Goal: Task Accomplishment & Management: Complete application form

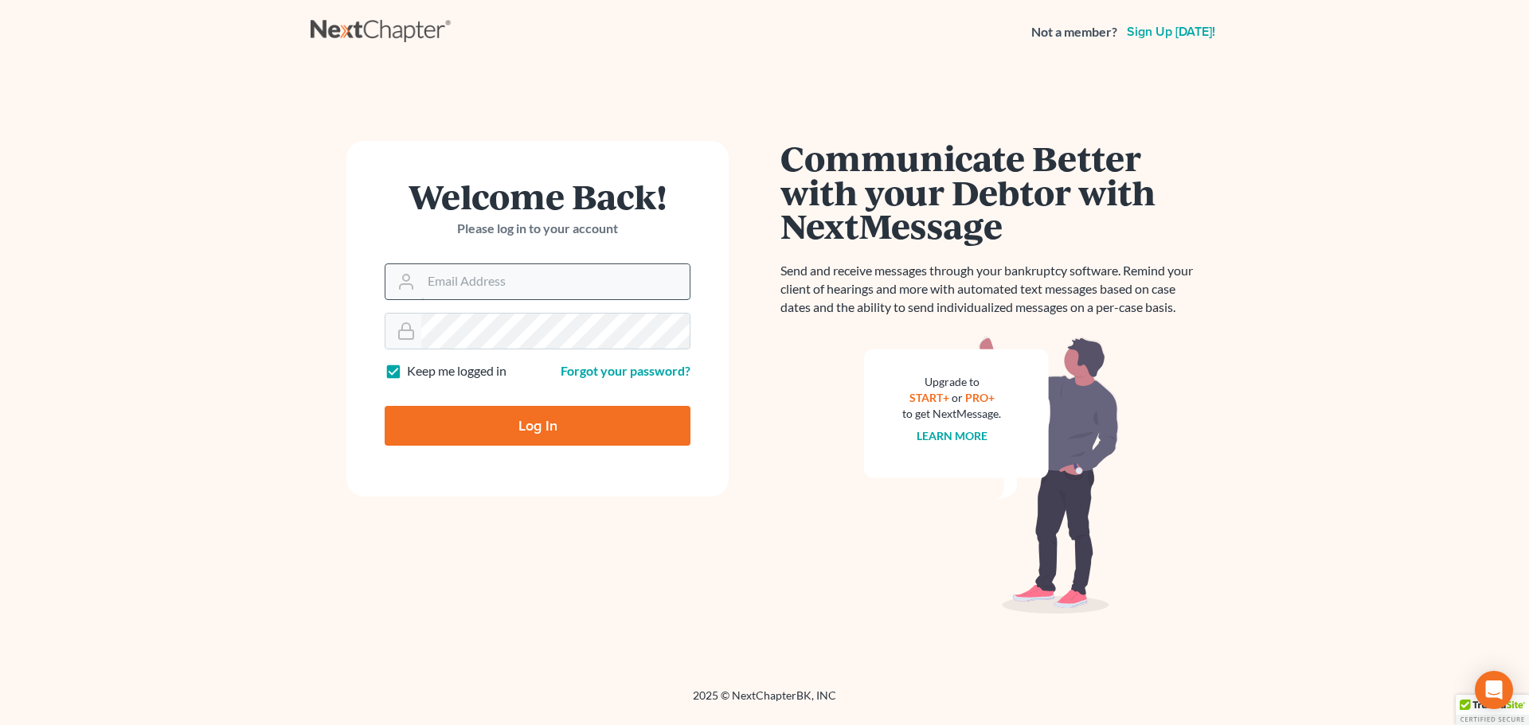
click at [522, 295] on input "Email Address" at bounding box center [555, 281] width 268 height 35
type input "[EMAIL_ADDRESS][DOMAIN_NAME]"
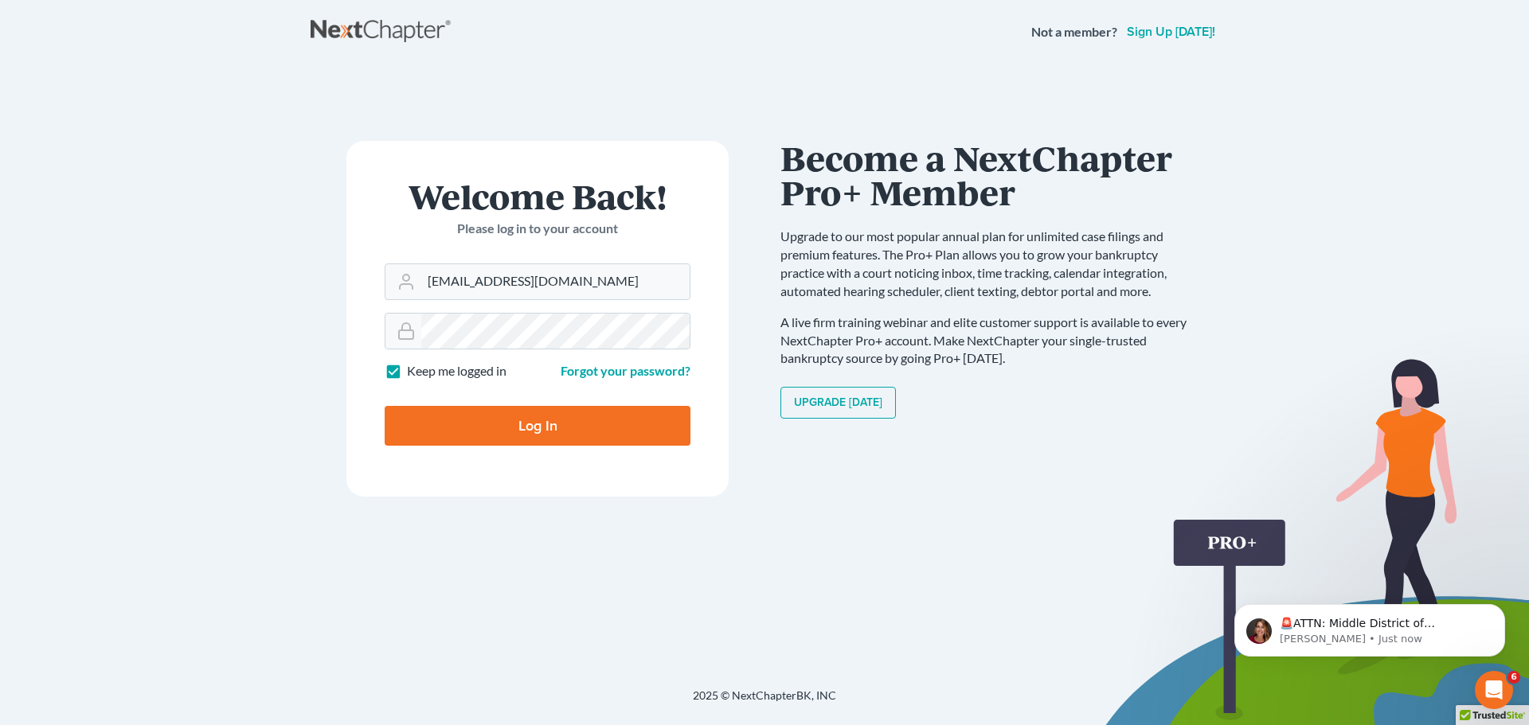
click at [407, 373] on label "Keep me logged in" at bounding box center [457, 371] width 100 height 18
click at [413, 373] on input "Keep me logged in" at bounding box center [418, 367] width 10 height 10
checkbox input "false"
click at [458, 428] on input "Log In" at bounding box center [538, 426] width 306 height 40
type input "Thinking..."
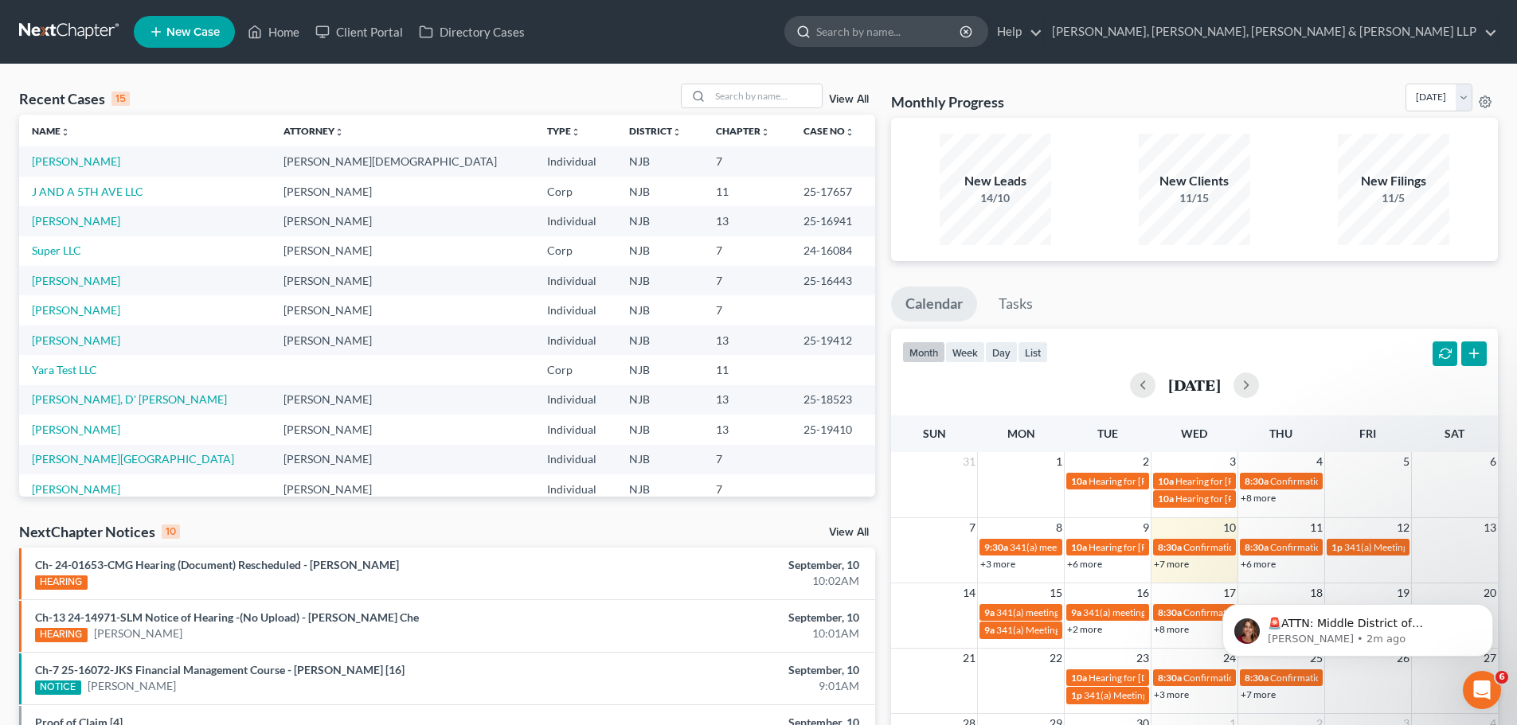
click at [962, 28] on input "search" at bounding box center [889, 31] width 146 height 29
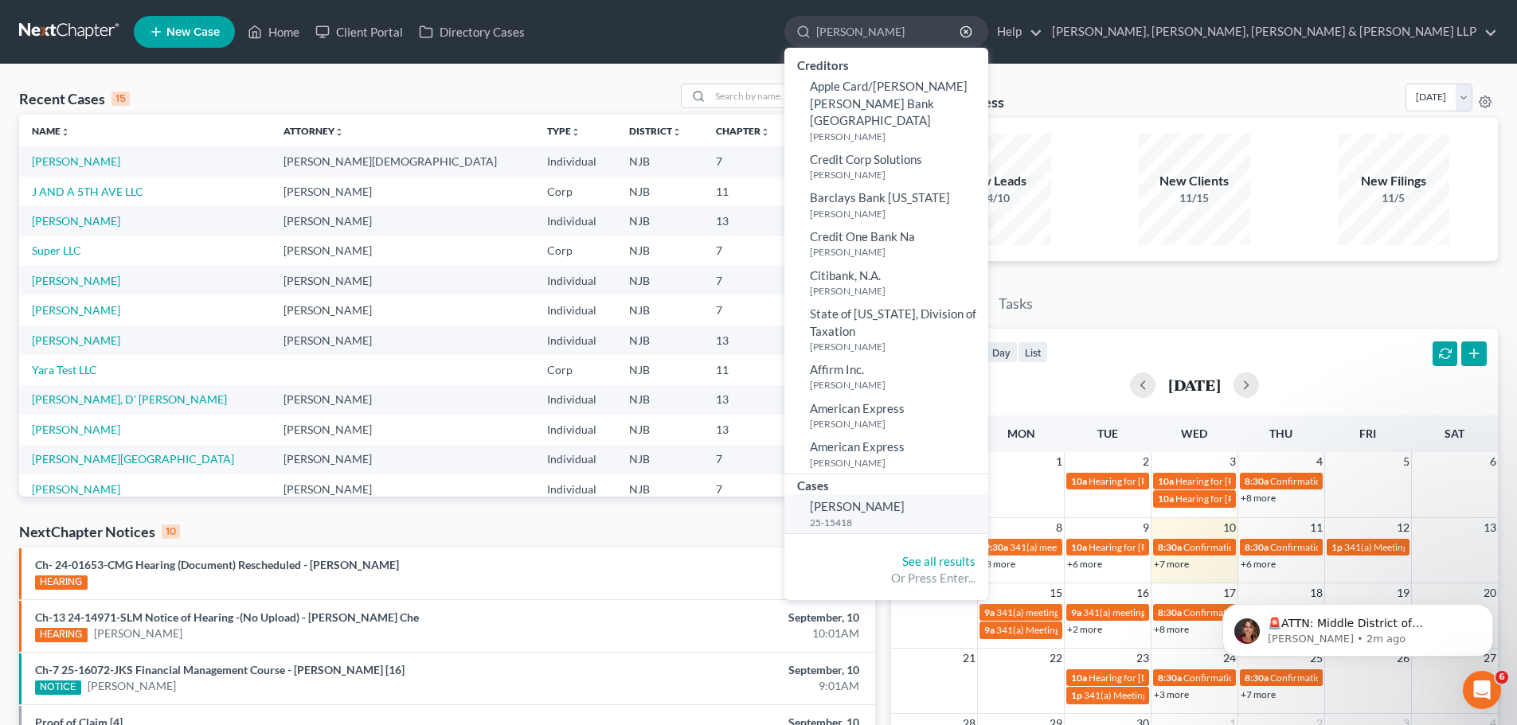
type input "[PERSON_NAME]"
click at [904, 499] on span "[PERSON_NAME]" at bounding box center [857, 506] width 95 height 14
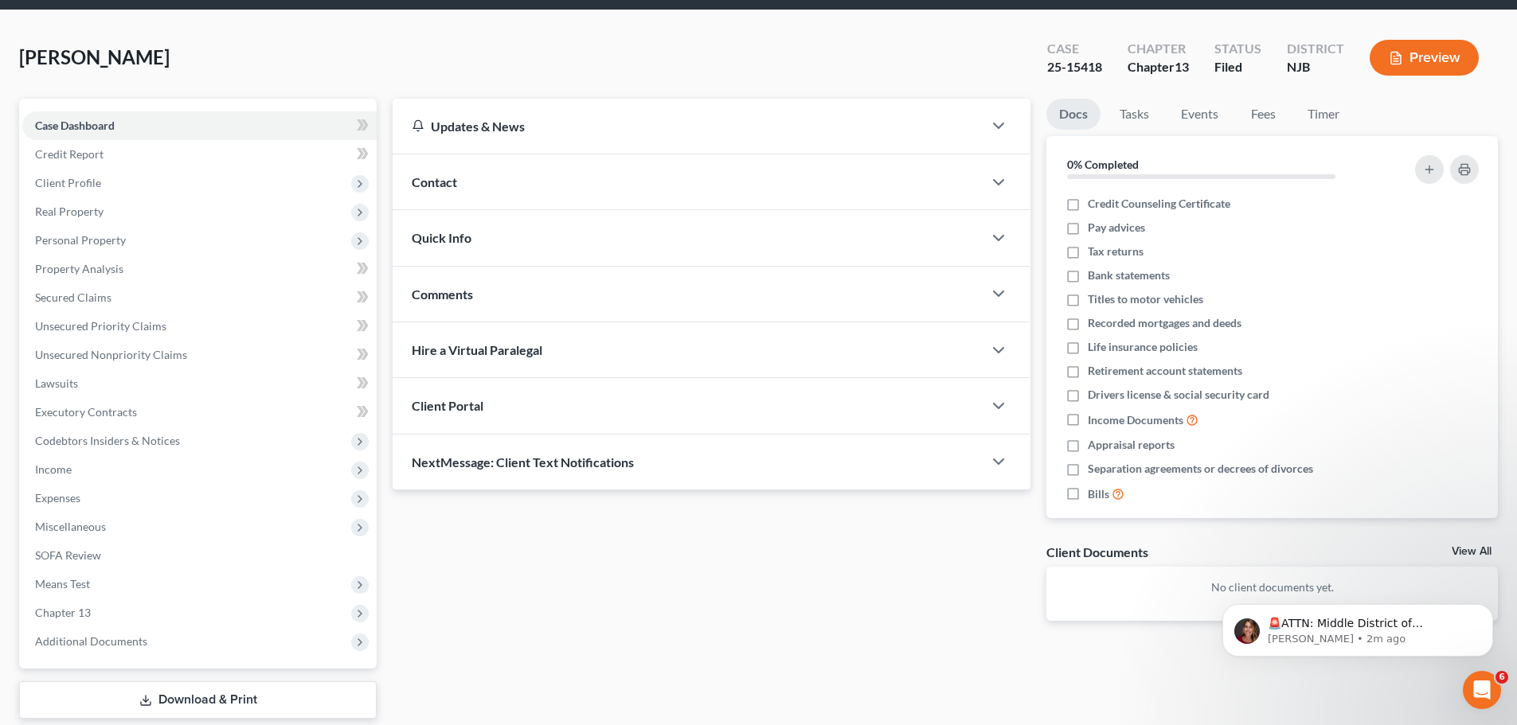
scroll to position [108, 0]
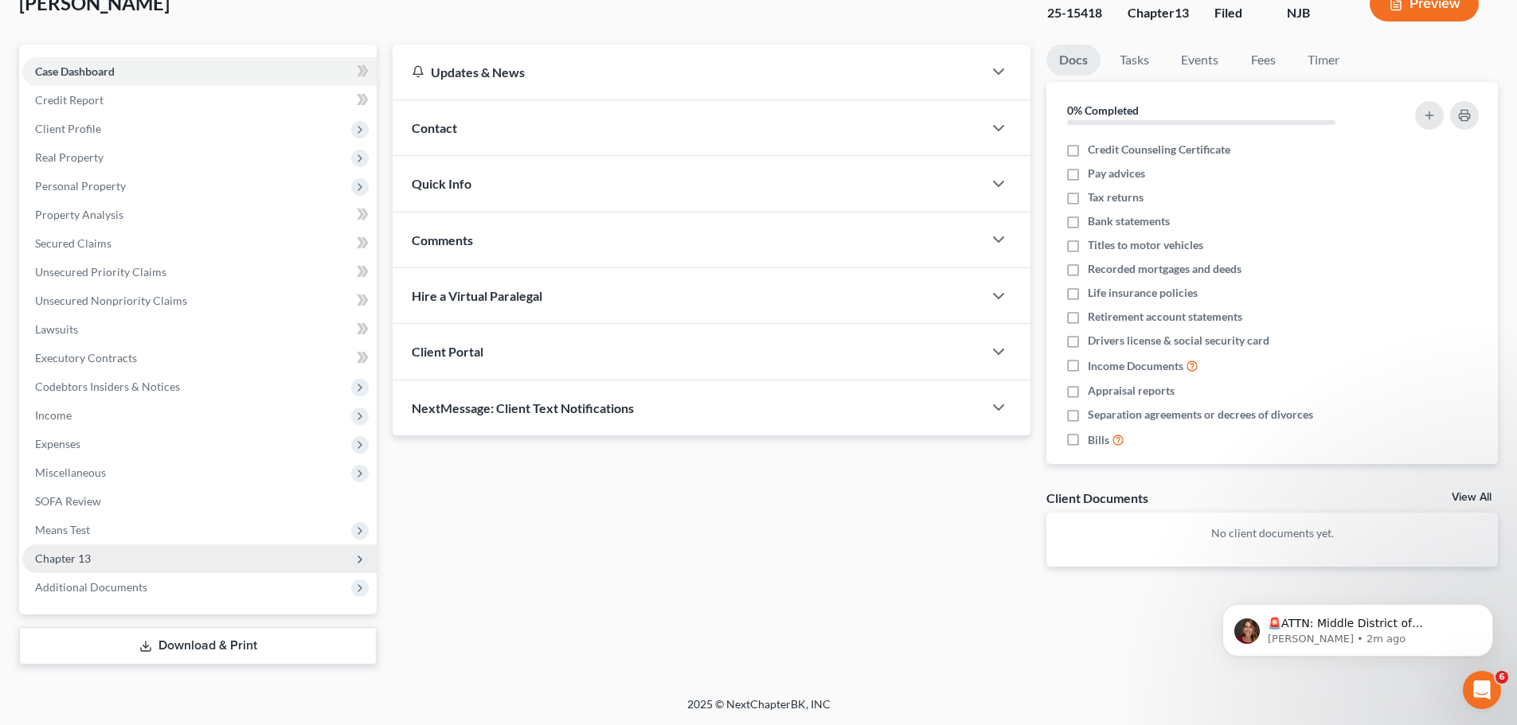
click at [57, 560] on span "Chapter 13" at bounding box center [63, 559] width 56 height 14
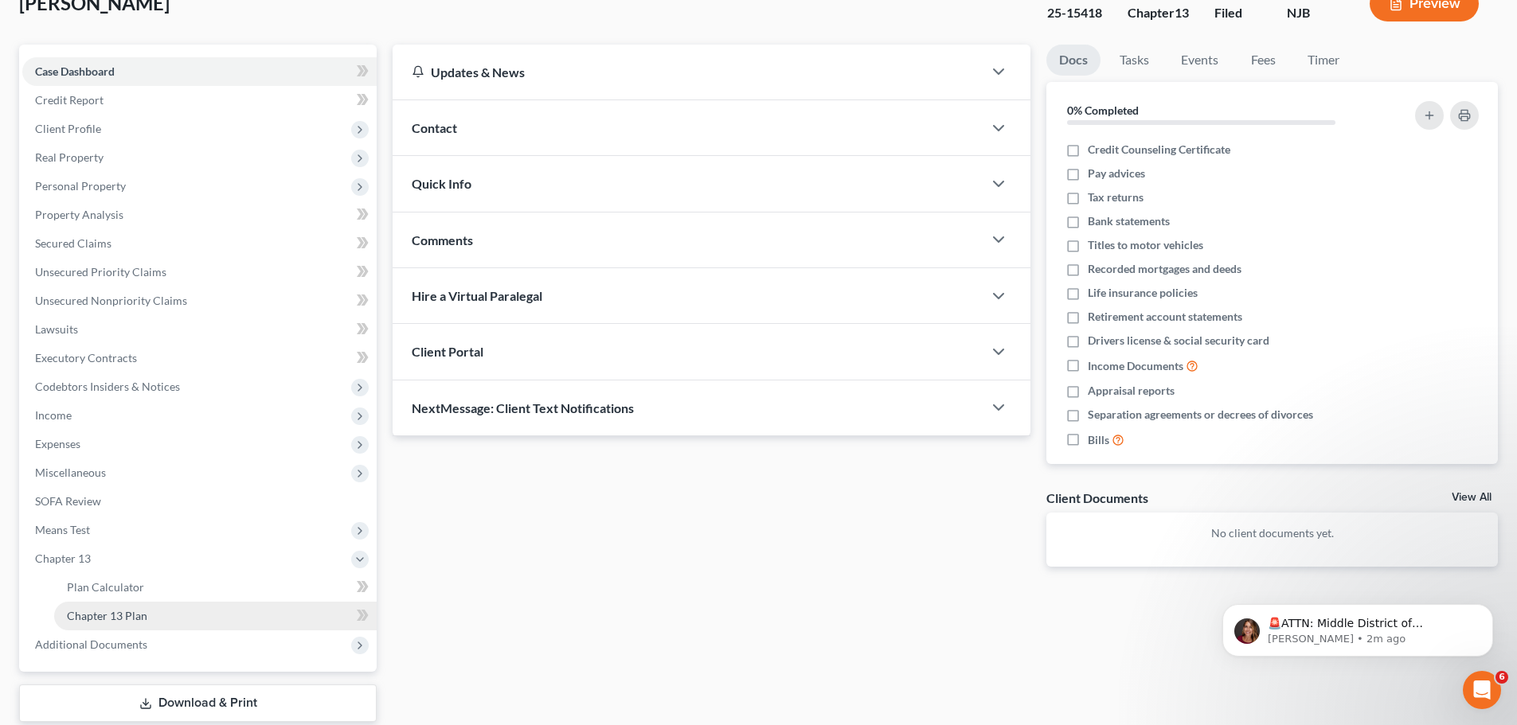
drag, startPoint x: 120, startPoint y: 617, endPoint x: 154, endPoint y: 614, distance: 34.4
click at [121, 617] on span "Chapter 13 Plan" at bounding box center [107, 616] width 80 height 14
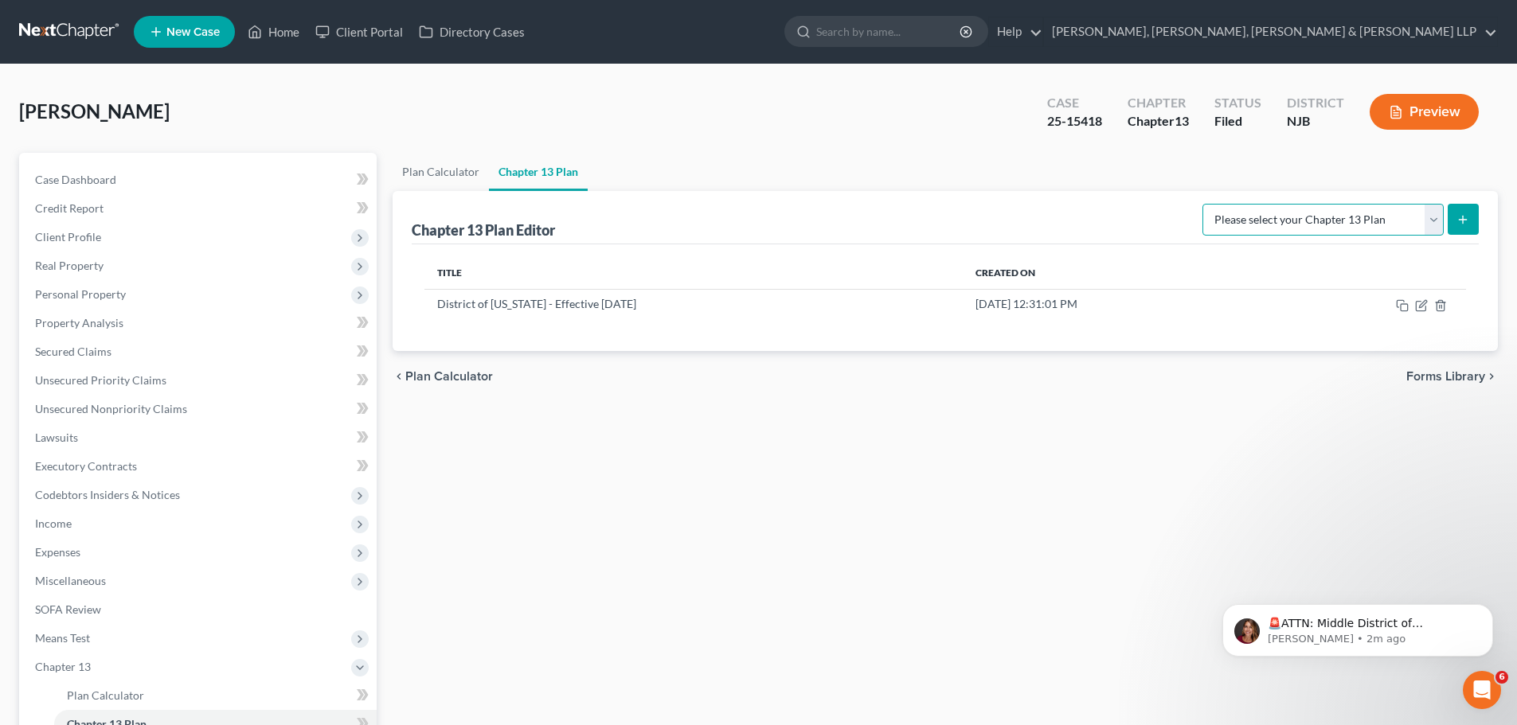
click at [1432, 220] on select "Please select your Chapter 13 Plan District of New Jersey - Effective 11/14/202…" at bounding box center [1322, 220] width 241 height 32
select select "0"
click at [1202, 204] on select "Please select your Chapter 13 Plan District of New Jersey - Effective 11/14/202…" at bounding box center [1322, 220] width 241 height 32
click at [1474, 221] on button "submit" at bounding box center [1462, 219] width 31 height 31
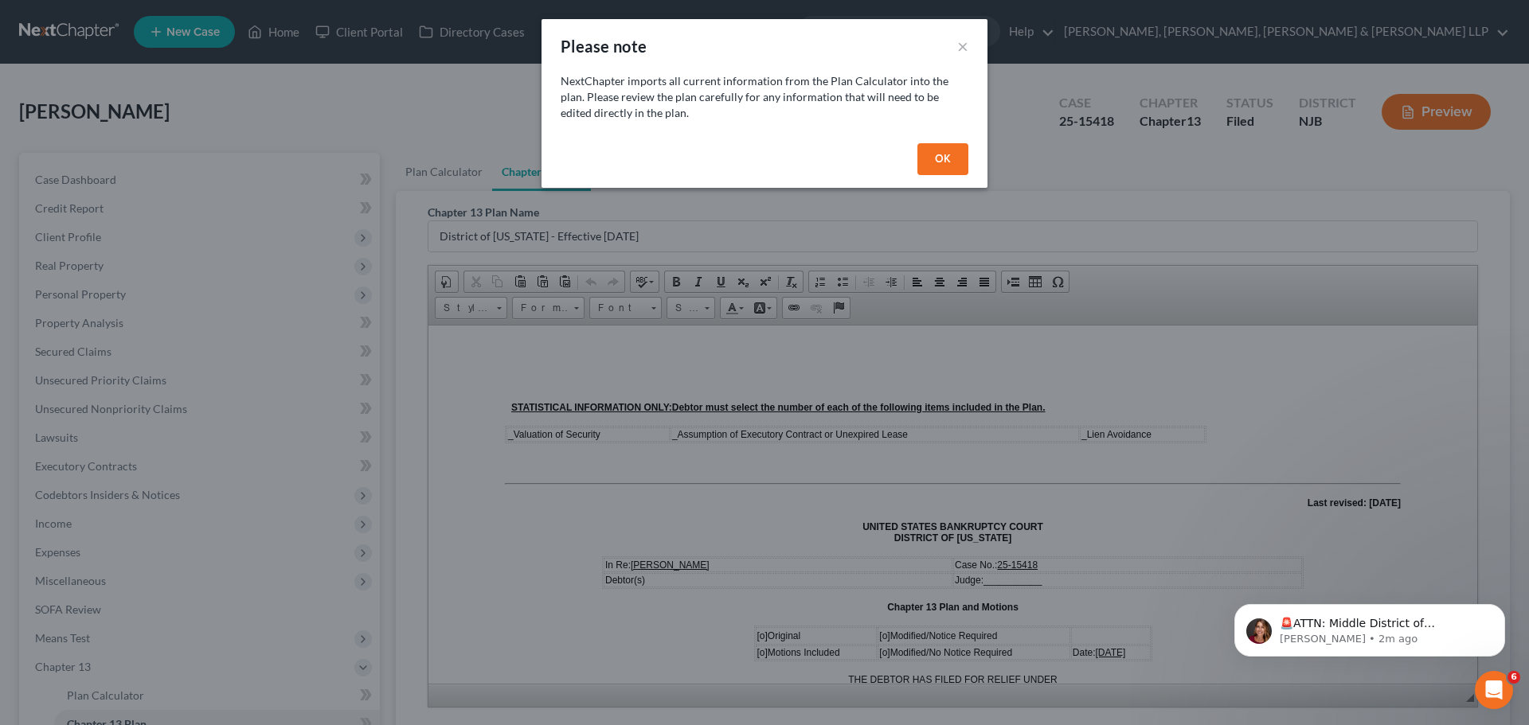
click at [938, 161] on button "OK" at bounding box center [942, 159] width 51 height 32
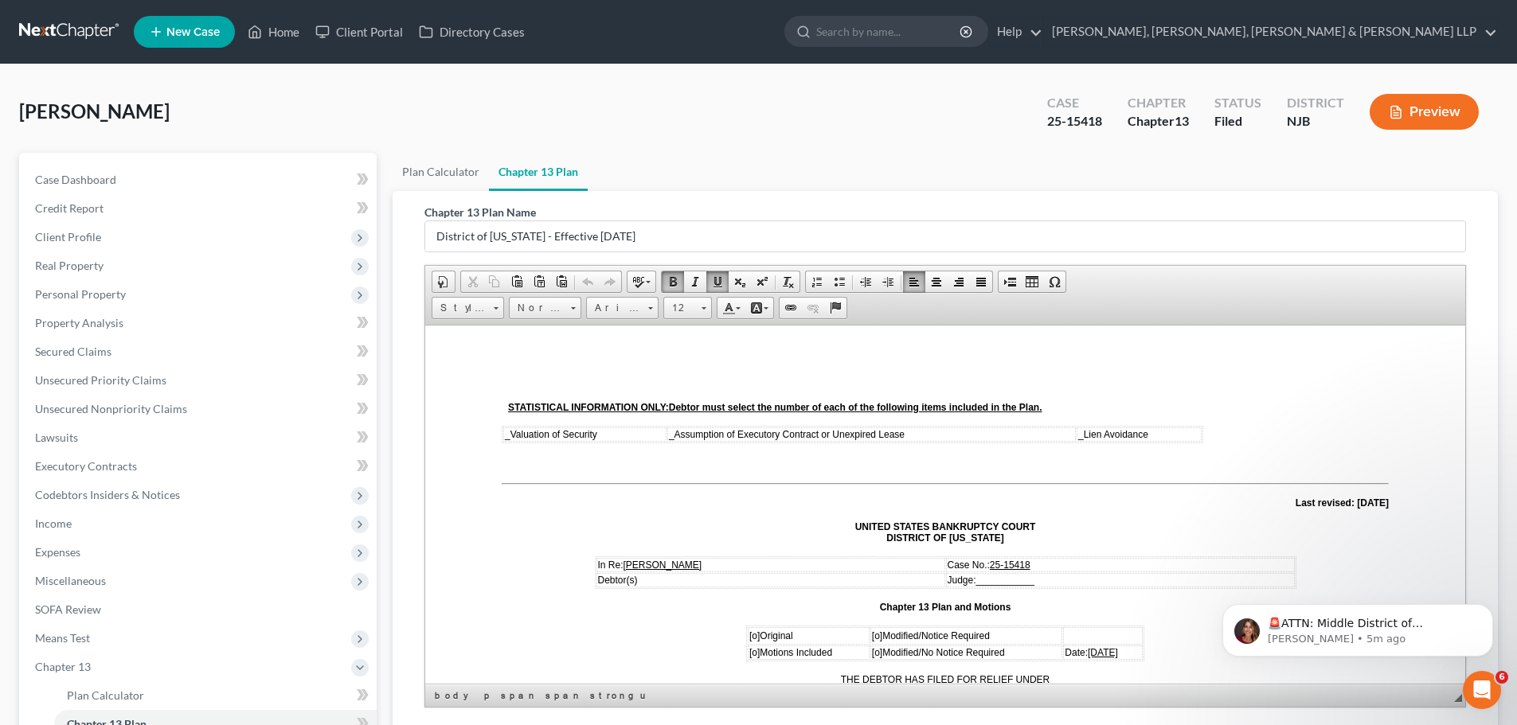
click at [507, 433] on span "_" at bounding box center [508, 433] width 6 height 11
click at [673, 436] on span "_" at bounding box center [675, 433] width 6 height 11
click at [1080, 434] on span "_ Lien Avoidance" at bounding box center [1115, 433] width 70 height 11
click at [503, 432] on td "0 Valuation of Security" at bounding box center [585, 434] width 165 height 14
click at [710, 283] on link "Underline" at bounding box center [717, 282] width 22 height 21
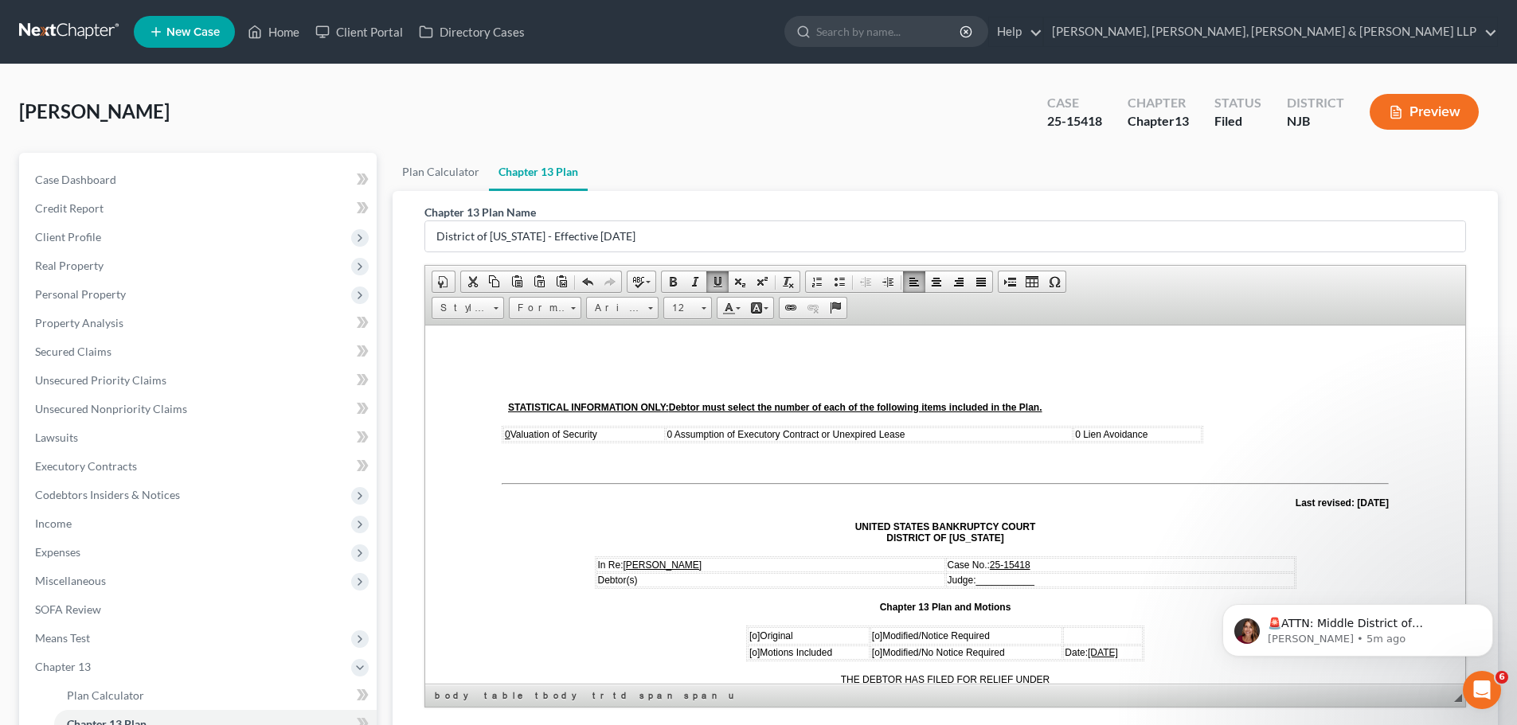
drag, startPoint x: 675, startPoint y: 432, endPoint x: 643, endPoint y: 426, distance: 32.5
click at [643, 427] on tr "0 Valuation of Security 0 Assumption of Executory Contract or Unexpired Lease 0…" at bounding box center [852, 434] width 698 height 14
click at [714, 280] on span at bounding box center [717, 281] width 13 height 13
drag, startPoint x: 1080, startPoint y: 432, endPoint x: 1007, endPoint y: 420, distance: 74.2
click at [1025, 429] on tr "0 Valuation of Security 0 Assumption of Executory Contract or Unexpired Lease 0…" at bounding box center [852, 434] width 698 height 14
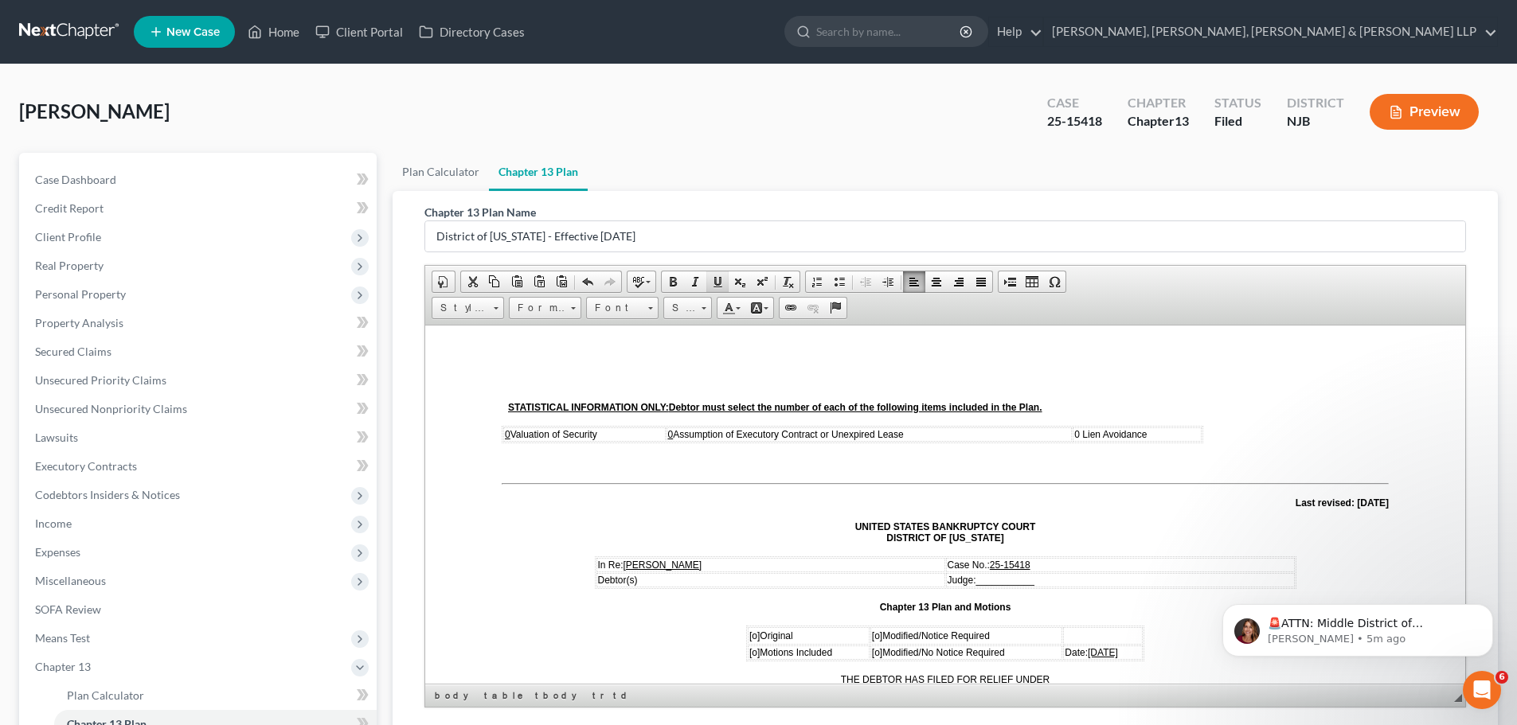
click at [720, 279] on span at bounding box center [717, 281] width 13 height 13
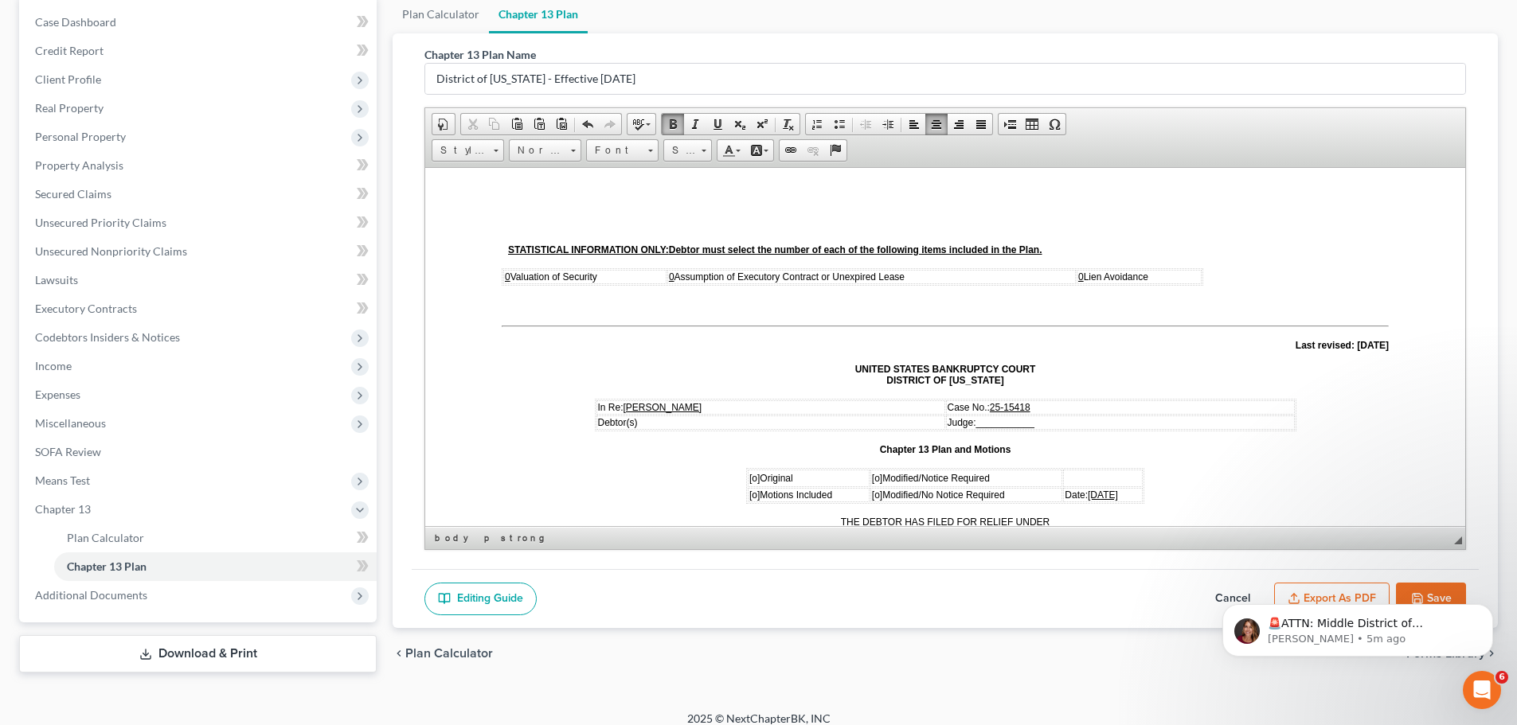
scroll to position [159, 0]
click at [1002, 416] on span "___________" at bounding box center [1005, 420] width 58 height 11
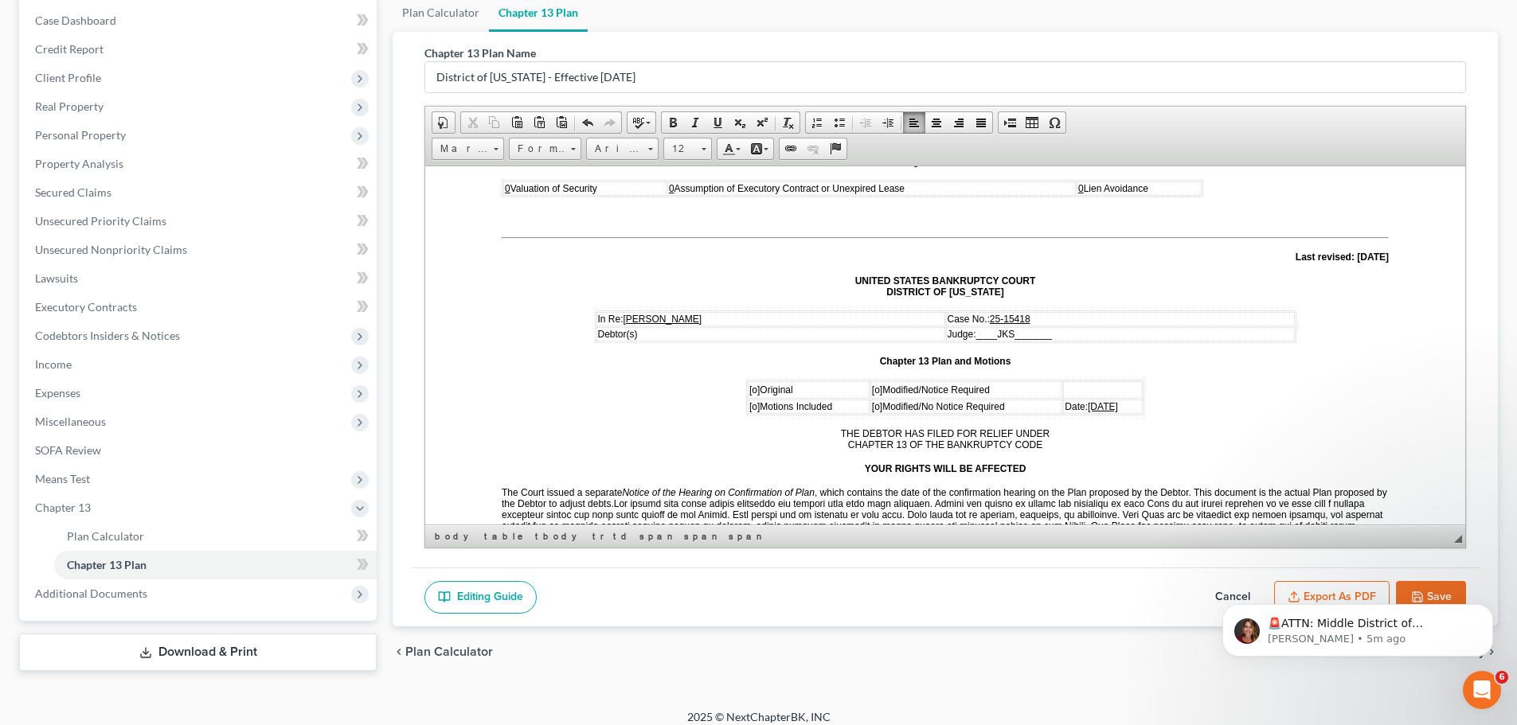
scroll to position [80, 0]
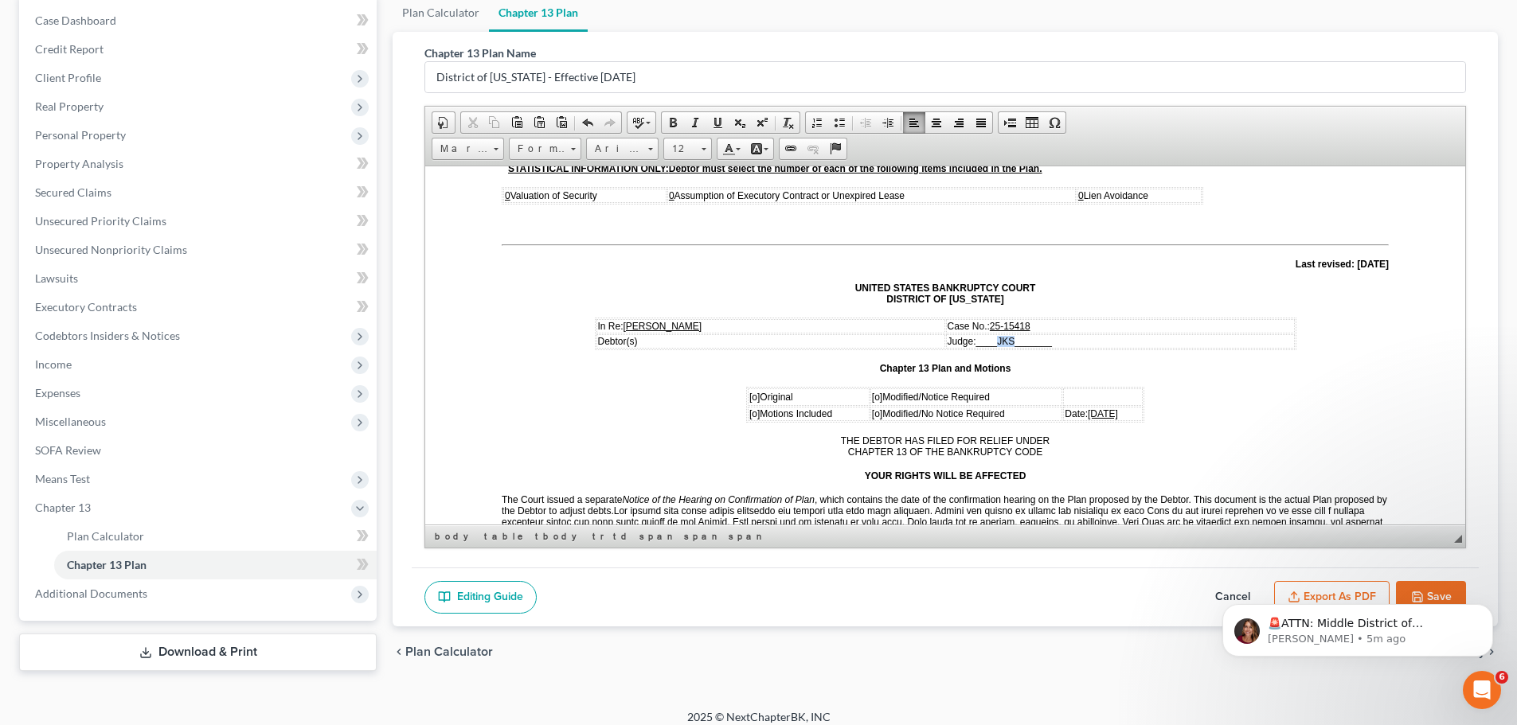
drag, startPoint x: 1002, startPoint y: 339, endPoint x: 1021, endPoint y: 340, distance: 19.1
click at [1021, 340] on span "____JKS_______" at bounding box center [1014, 340] width 76 height 11
click at [716, 123] on span at bounding box center [717, 122] width 13 height 13
click at [872, 393] on span "[o]" at bounding box center [877, 396] width 10 height 11
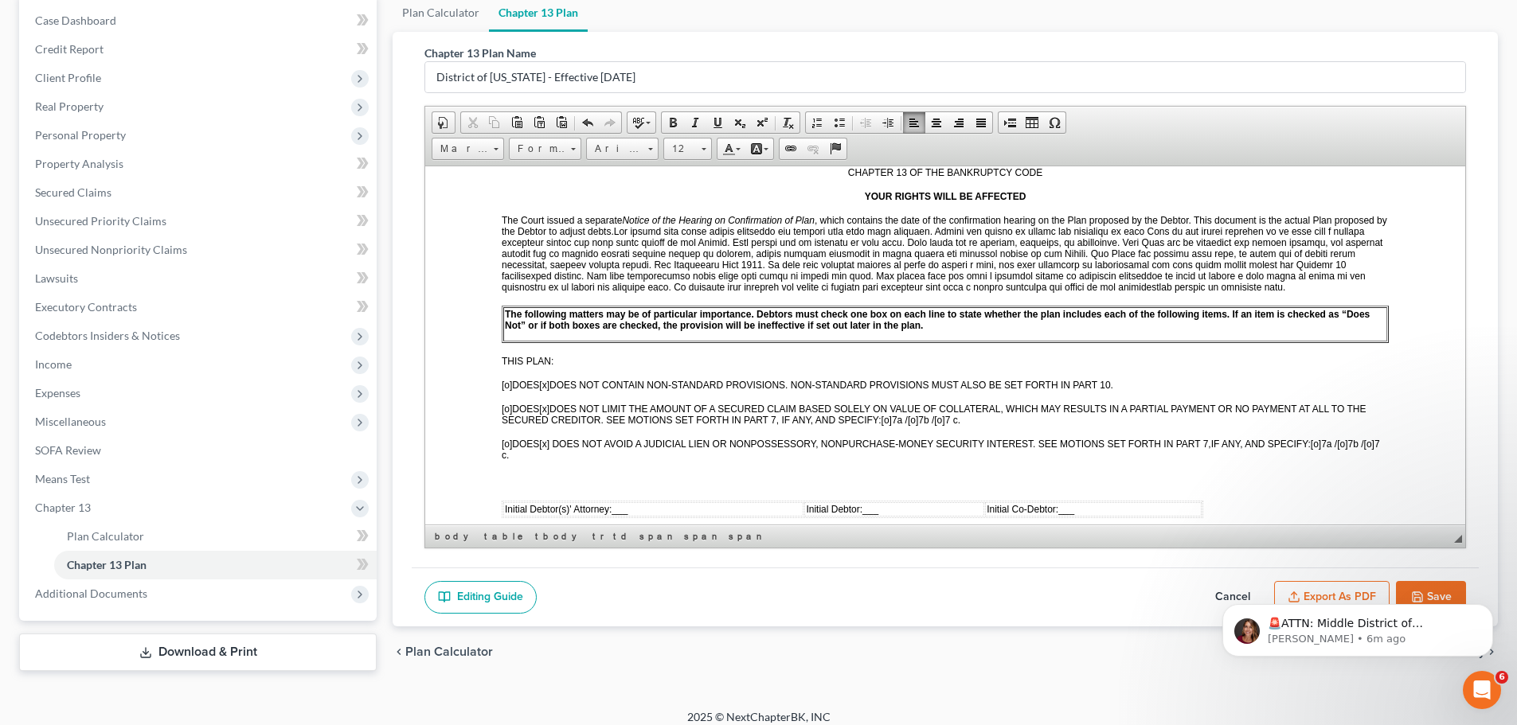
scroll to position [398, 0]
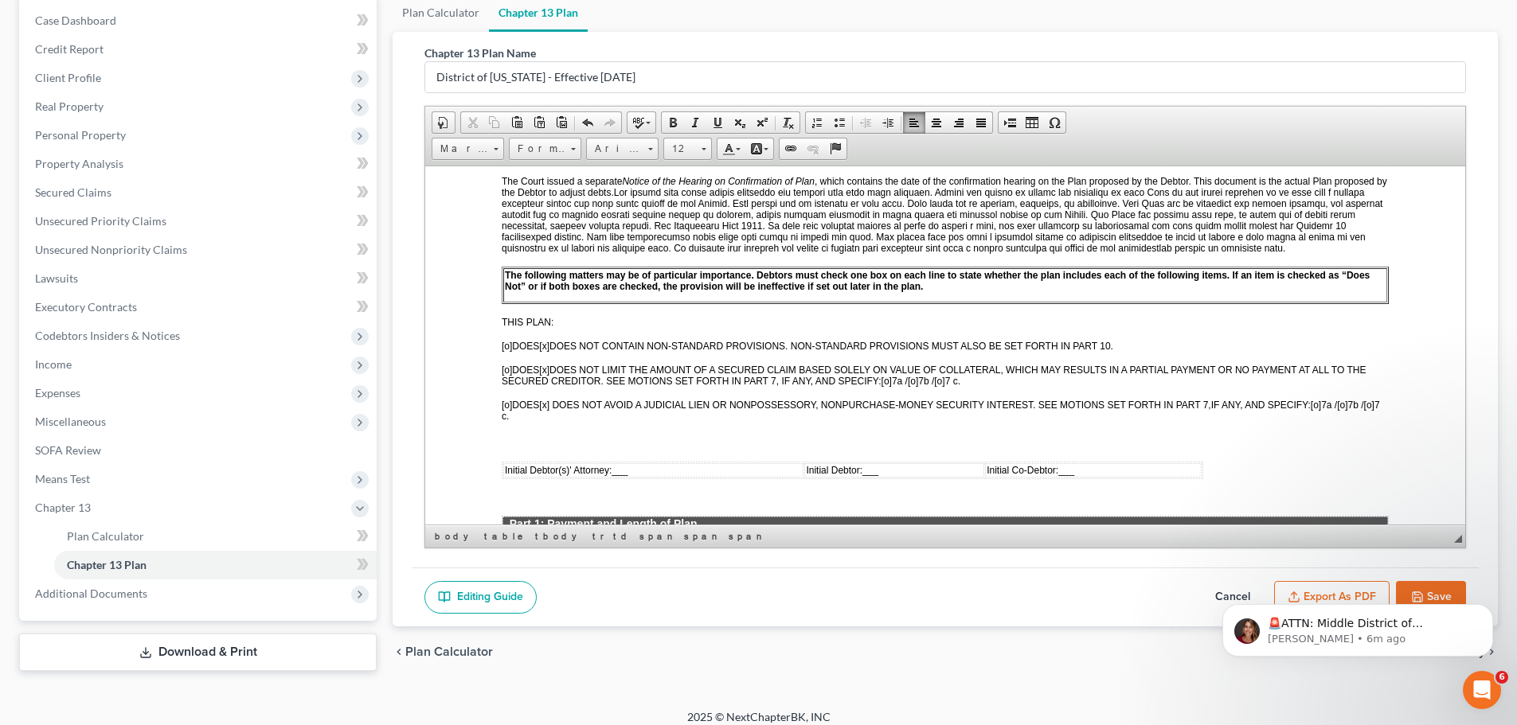
click at [619, 472] on span "___" at bounding box center [619, 469] width 16 height 11
drag, startPoint x: 619, startPoint y: 467, endPoint x: 651, endPoint y: 470, distance: 31.9
click at [651, 470] on span "_/s/ PSE__" at bounding box center [635, 469] width 48 height 11
drag, startPoint x: 716, startPoint y: 121, endPoint x: 719, endPoint y: 143, distance: 21.7
click at [716, 121] on span at bounding box center [717, 122] width 13 height 13
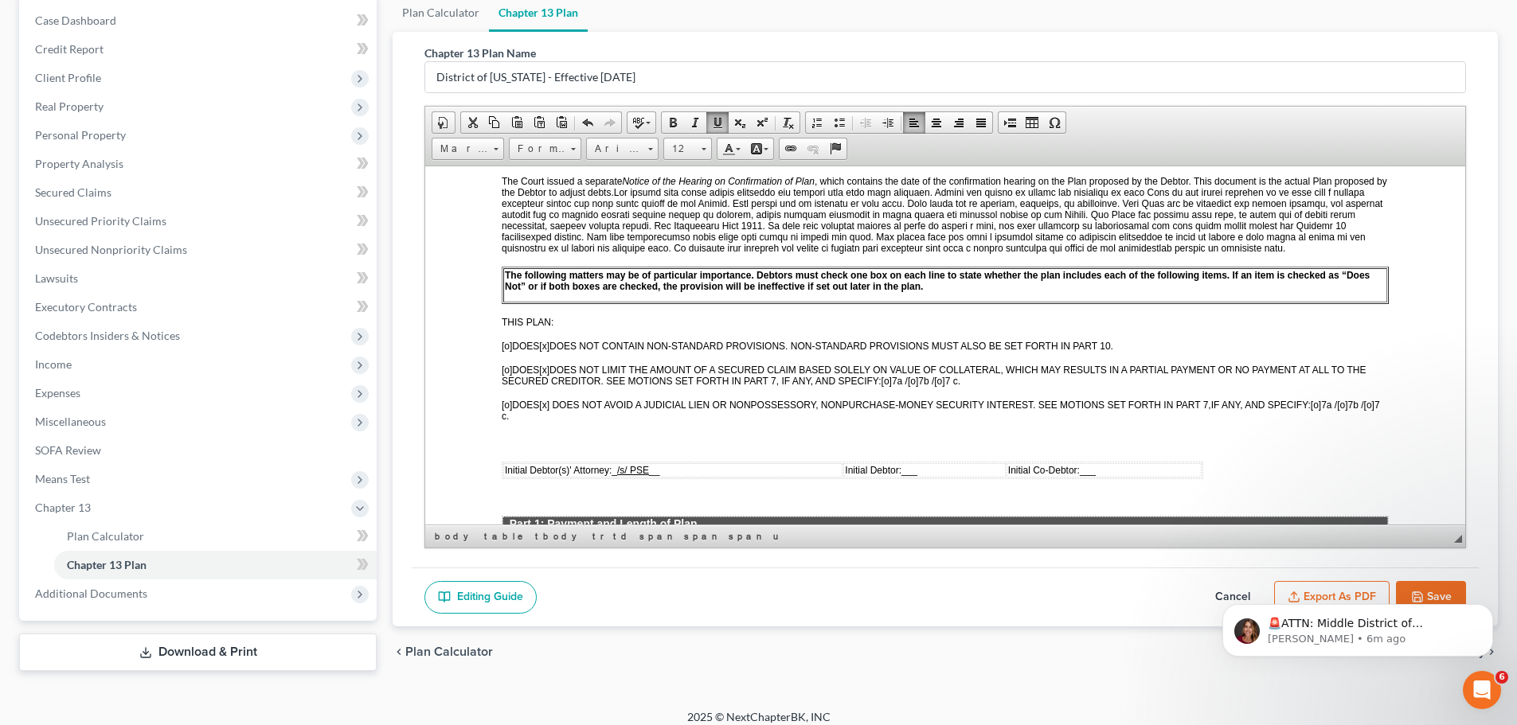
click at [908, 466] on span "___" at bounding box center [909, 469] width 16 height 11
drag, startPoint x: 882, startPoint y: 469, endPoint x: 906, endPoint y: 468, distance: 23.9
click at [906, 468] on span "_/s/ AR__" at bounding box center [897, 469] width 41 height 11
click at [720, 119] on span at bounding box center [717, 122] width 13 height 13
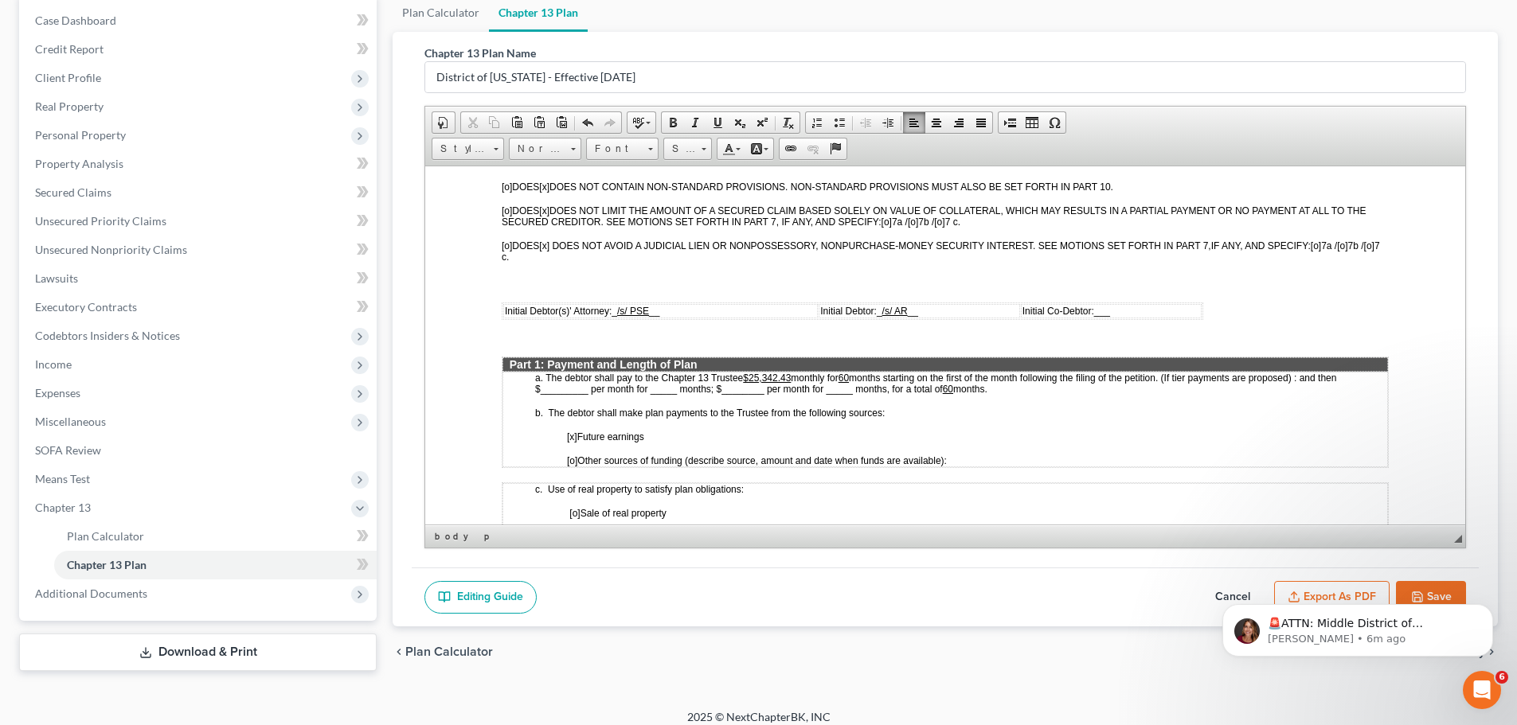
scroll to position [637, 0]
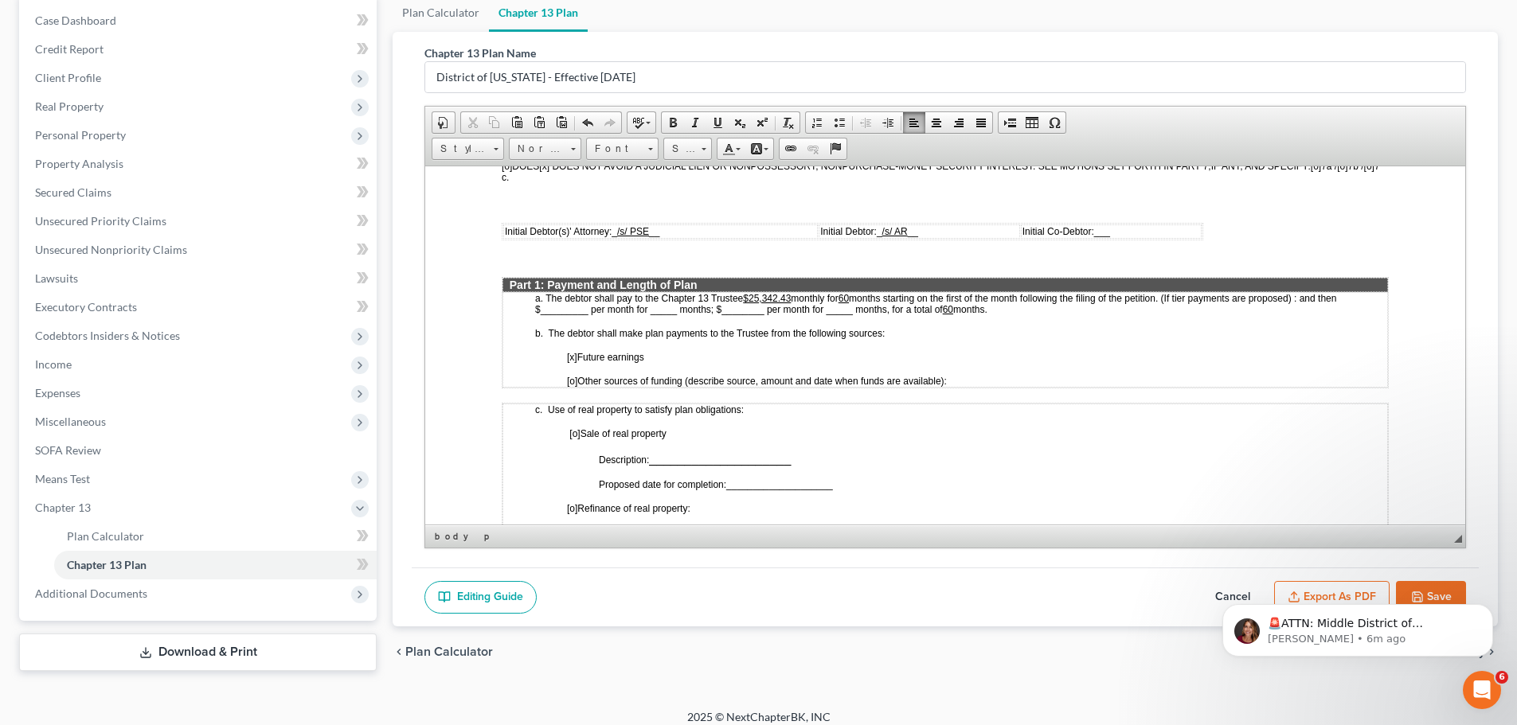
click at [553, 311] on span "months starting on the first of the month following the filing of the petition.…" at bounding box center [935, 303] width 801 height 22
click at [793, 297] on span "monthly for" at bounding box center [814, 297] width 47 height 11
click at [851, 296] on span "months starting on the first of the month following the filing of the petition.…" at bounding box center [961, 303] width 852 height 22
click at [551, 308] on span "months starting on the first of the month following the filing of the petition.…" at bounding box center [961, 303] width 852 height 22
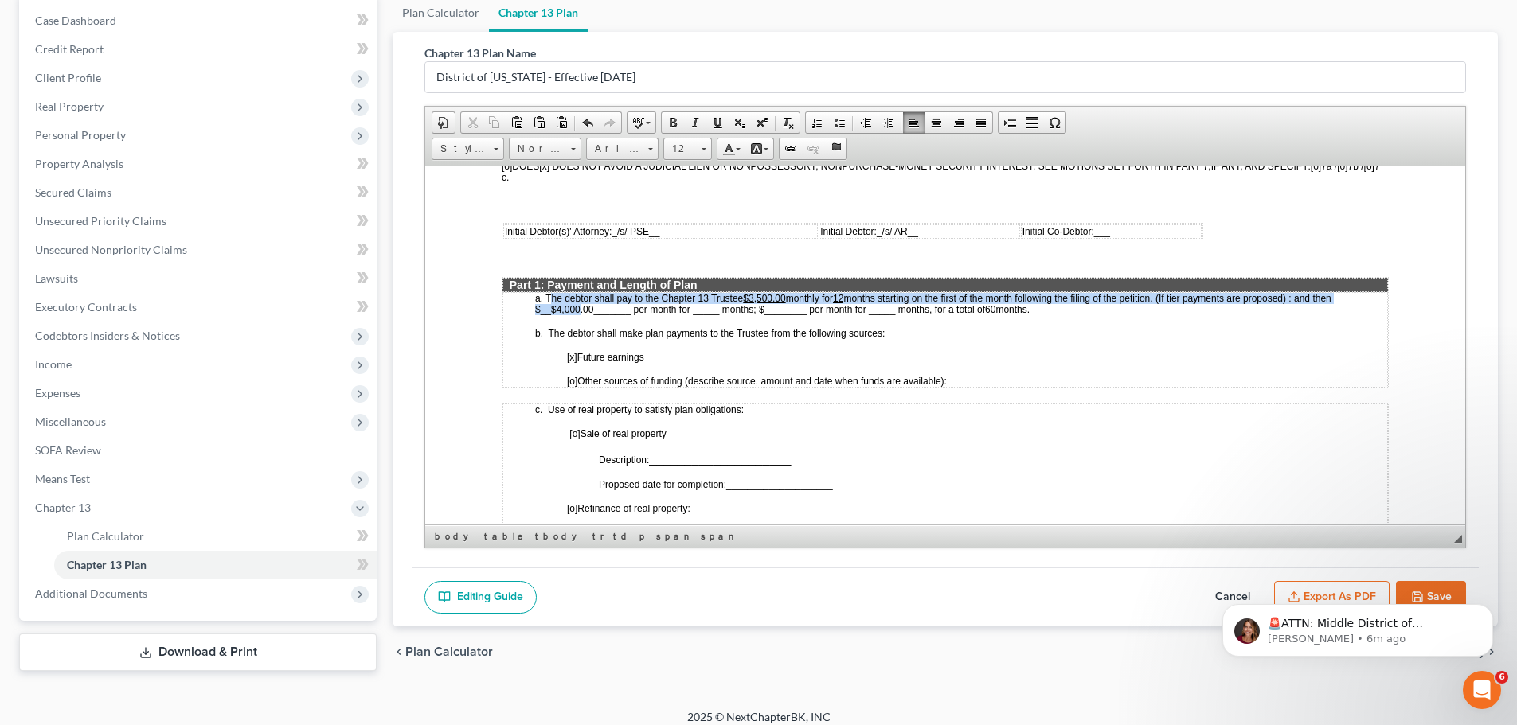
drag, startPoint x: 549, startPoint y: 303, endPoint x: 574, endPoint y: 307, distance: 25.9
click at [574, 307] on span "months starting on the first of the month following the filing of the petition.…" at bounding box center [933, 303] width 796 height 22
click at [575, 308] on span "months starting on the first of the month following the filing of the petition.…" at bounding box center [933, 303] width 796 height 22
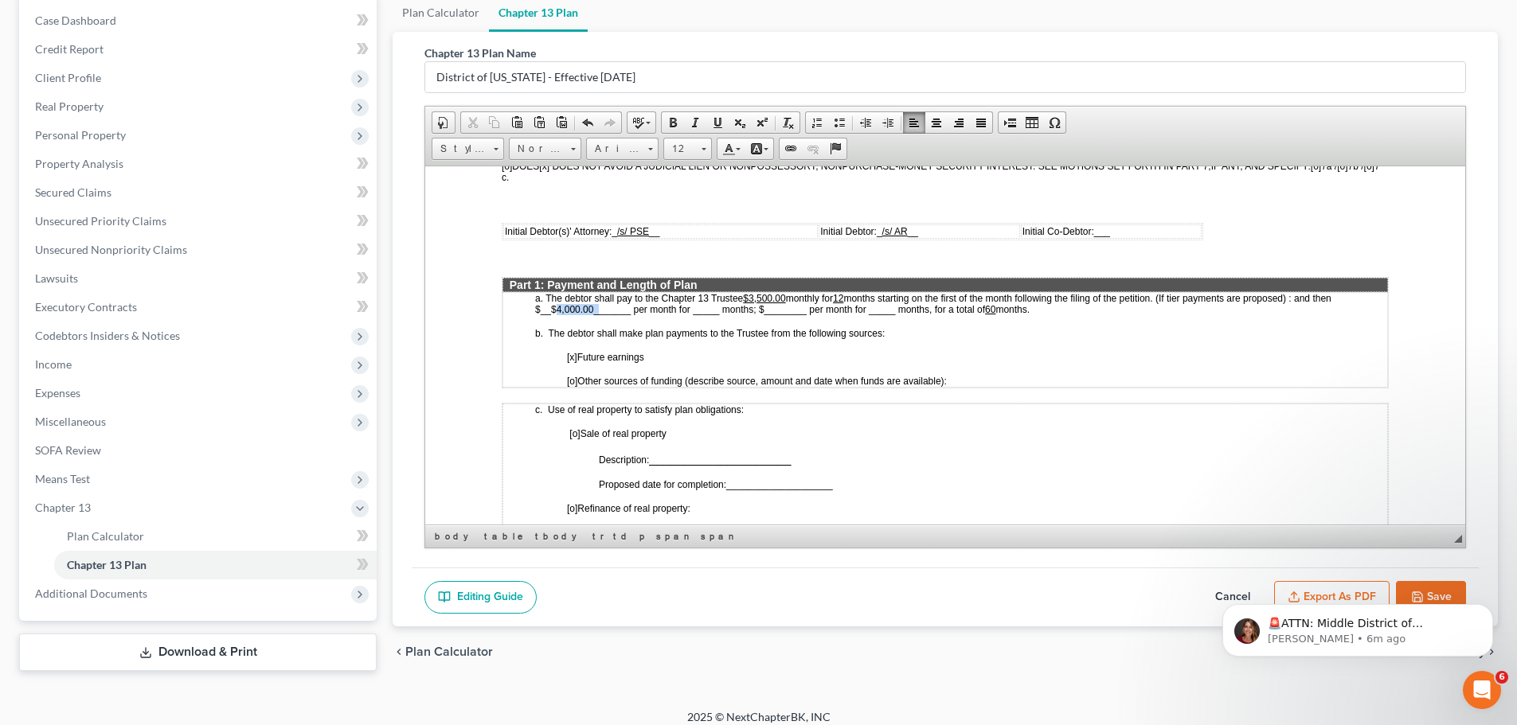
drag, startPoint x: 549, startPoint y: 309, endPoint x: 593, endPoint y: 309, distance: 43.8
click at [593, 309] on span "months starting on the first of the month following the filing of the petition.…" at bounding box center [933, 303] width 796 height 22
click at [715, 126] on span at bounding box center [717, 122] width 13 height 13
click at [705, 303] on span "months starting on the first of the month following the filing of the petition.…" at bounding box center [933, 303] width 796 height 22
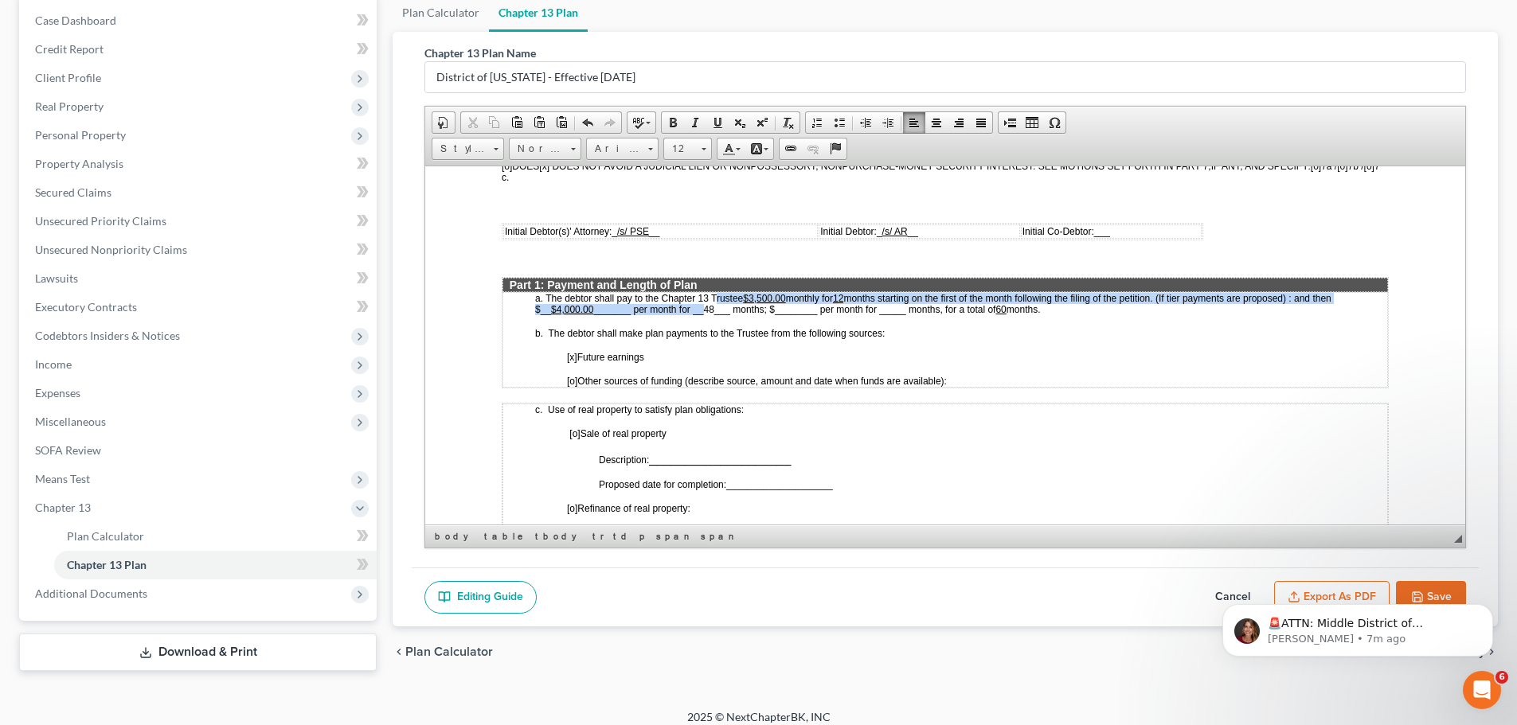
drag, startPoint x: 703, startPoint y: 306, endPoint x: 713, endPoint y: 303, distance: 10.8
click at [713, 303] on span "months starting on the first of the month following the filing of the petition.…" at bounding box center [933, 303] width 796 height 22
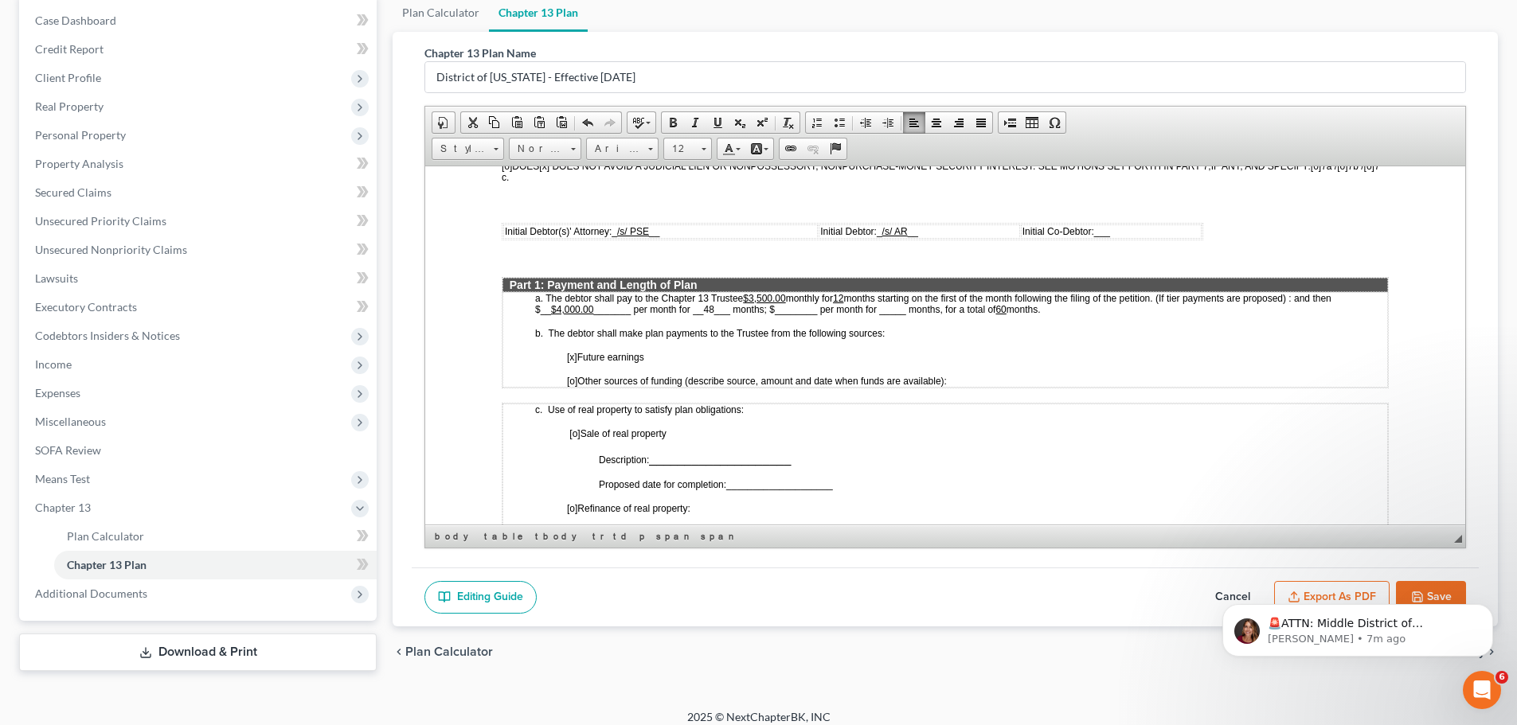
click at [707, 309] on span "months starting on the first of the month following the filing of the petition.…" at bounding box center [933, 303] width 796 height 22
drag, startPoint x: 705, startPoint y: 310, endPoint x: 713, endPoint y: 312, distance: 9.1
click at [713, 312] on span "months starting on the first of the month following the filing of the petition.…" at bounding box center [933, 303] width 796 height 22
click at [716, 127] on span at bounding box center [717, 122] width 13 height 13
click at [1022, 354] on p "[x] Future earnings" at bounding box center [977, 356] width 820 height 11
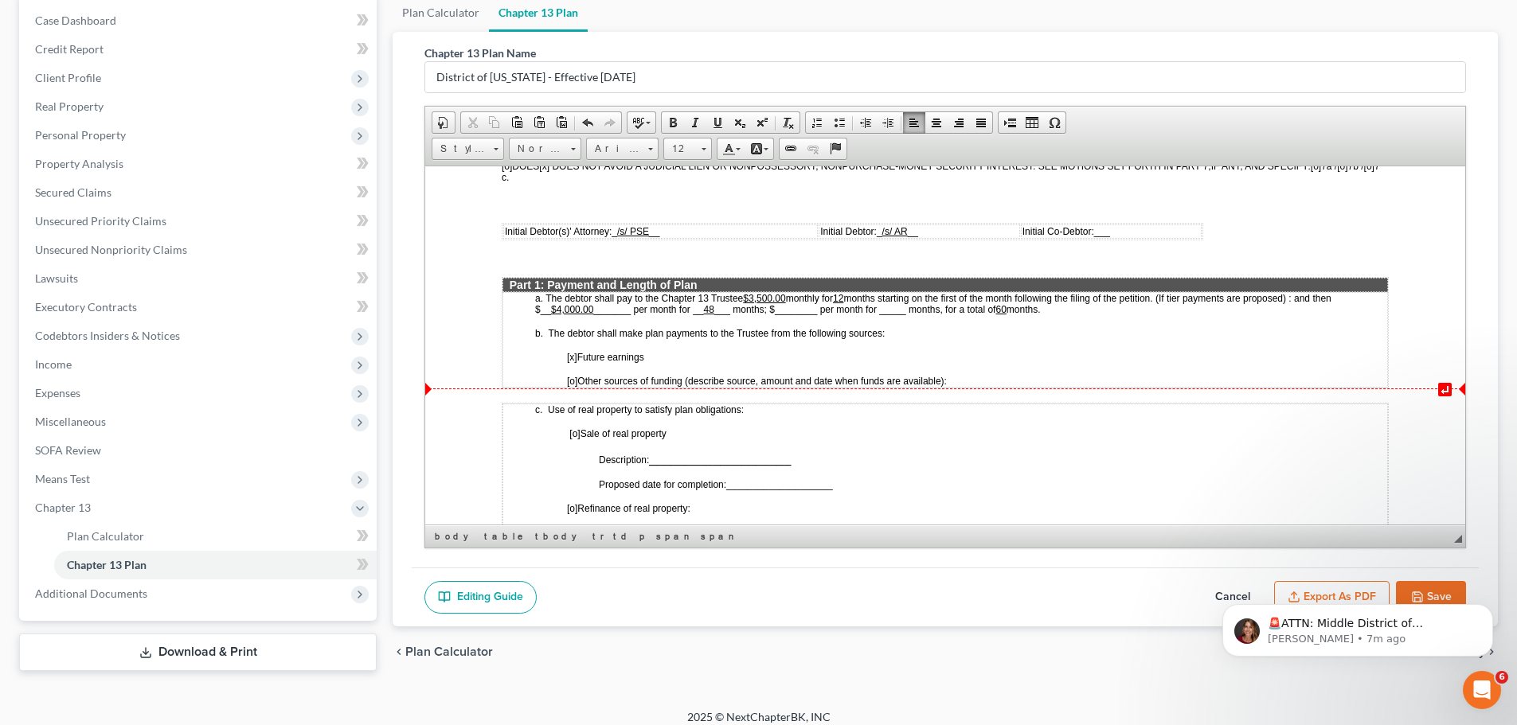
click at [573, 377] on span "[o]" at bounding box center [572, 380] width 10 height 11
click at [1016, 381] on p "[x ] Other sources of funding (describe source, amount and date when funds are …" at bounding box center [977, 380] width 820 height 11
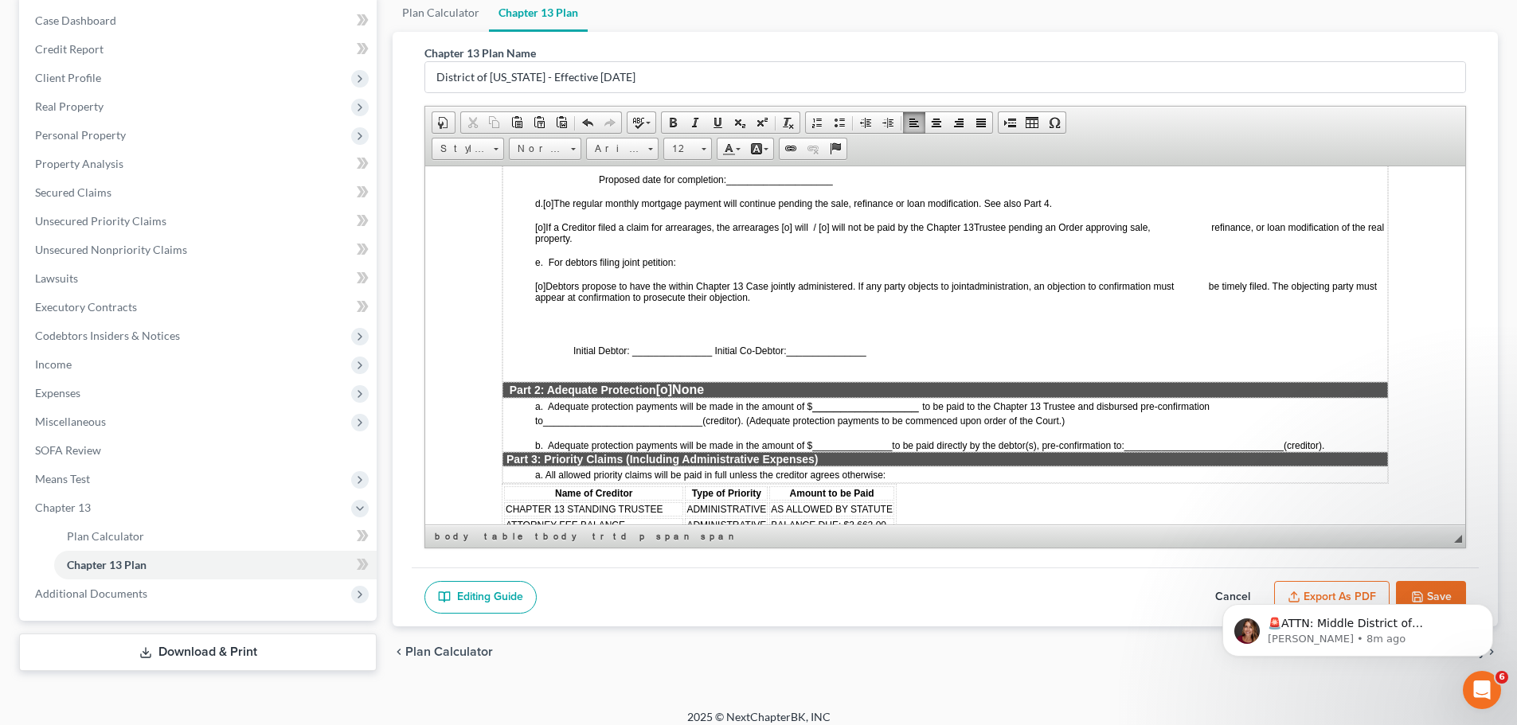
scroll to position [1115, 0]
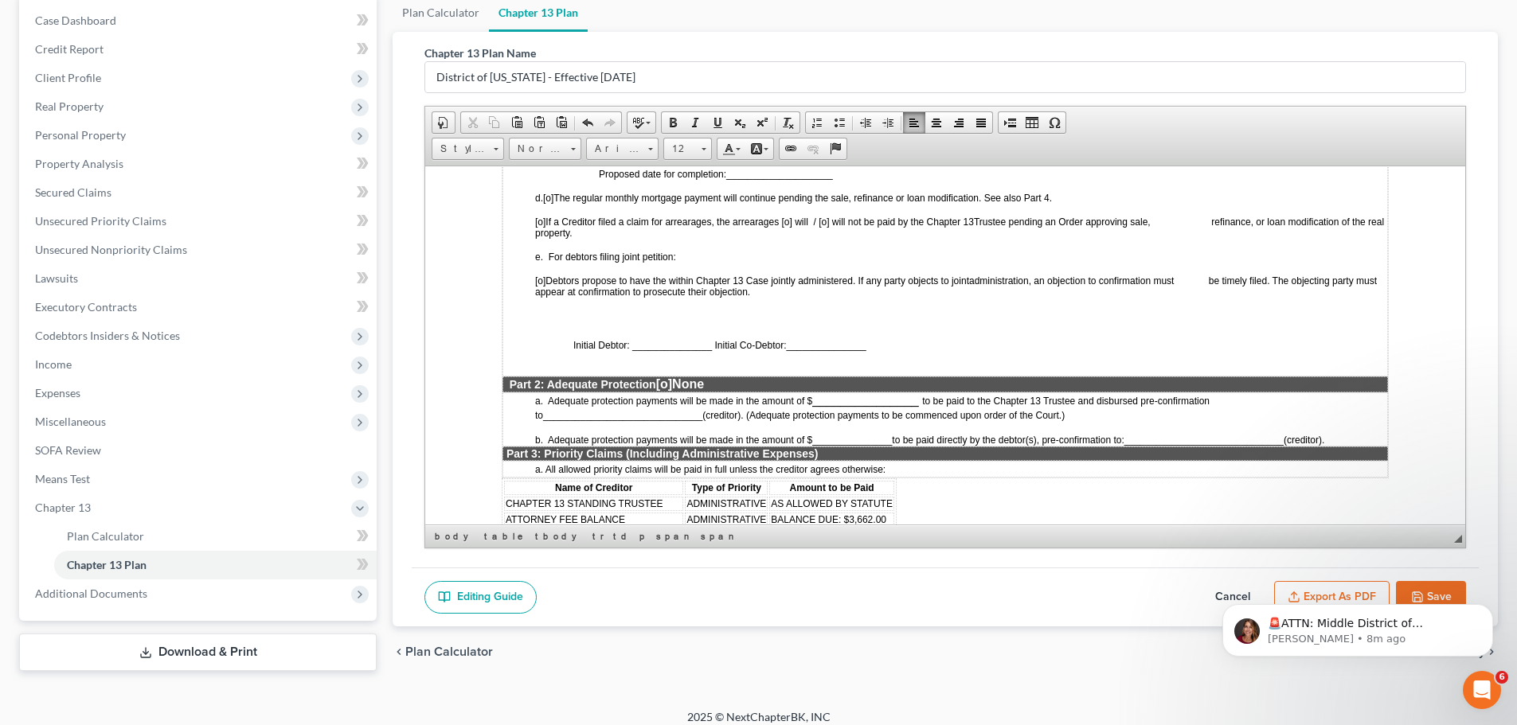
click at [670, 384] on span "[o]" at bounding box center [664, 384] width 16 height 14
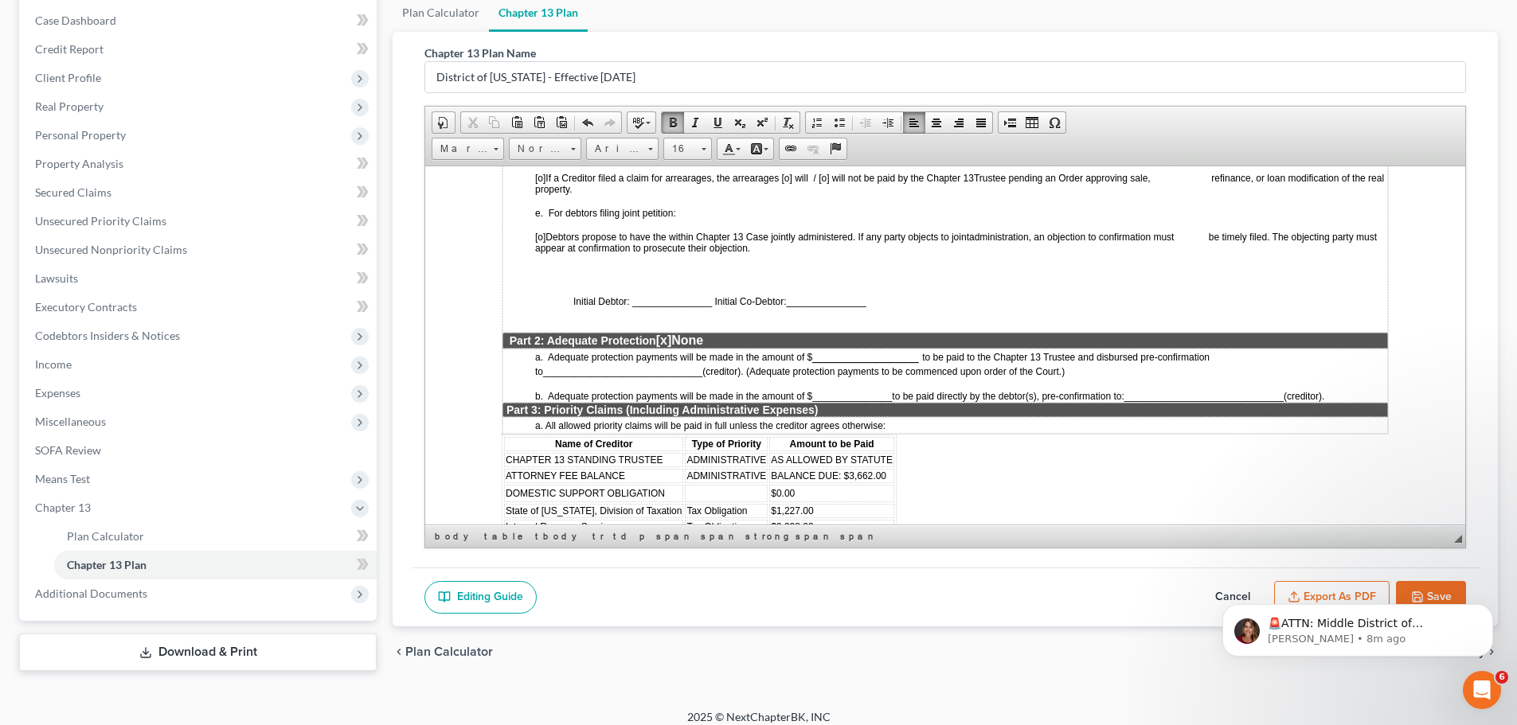
scroll to position [1194, 0]
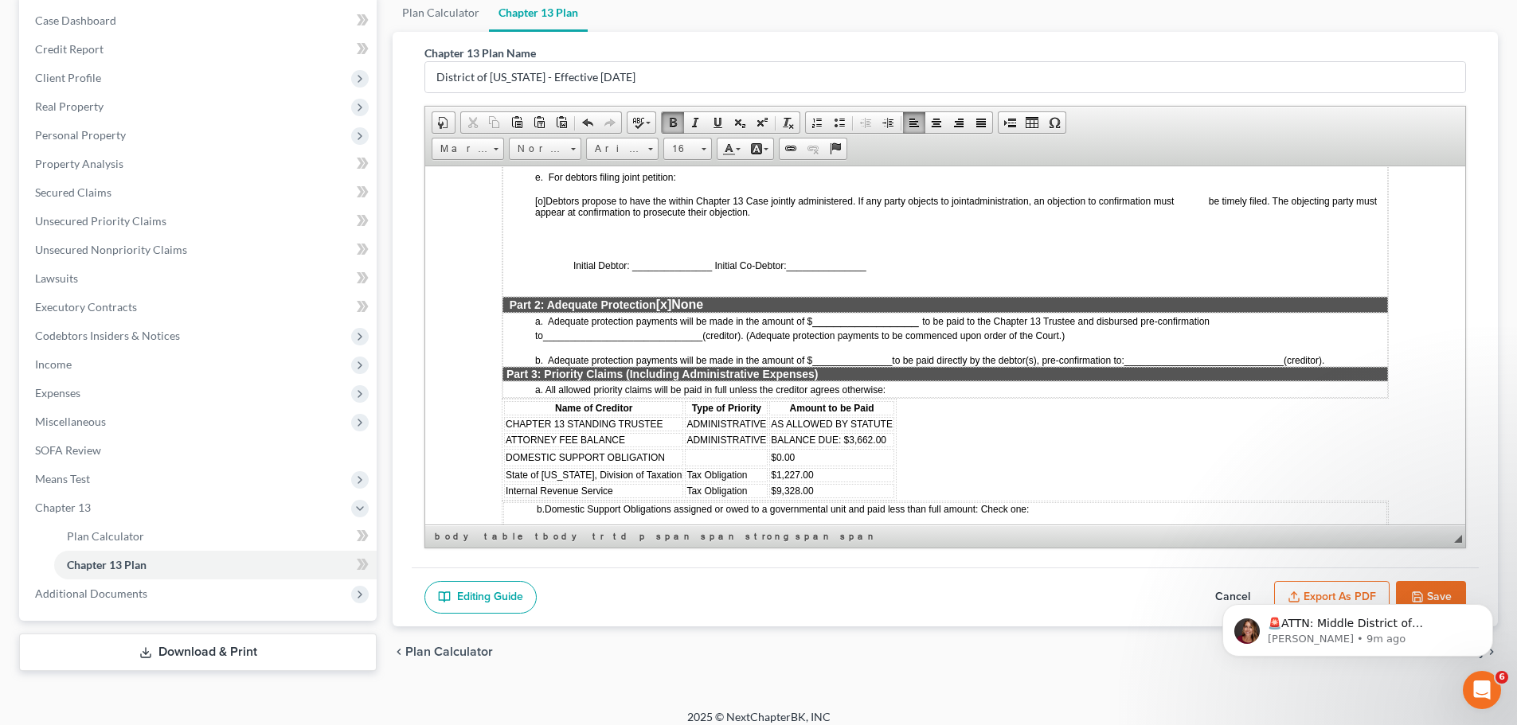
click at [885, 441] on td "BALANCE DUE: $3,662.00" at bounding box center [831, 439] width 125 height 14
click at [809, 443] on td at bounding box center [831, 441] width 125 height 18
click at [871, 457] on span "Paste" at bounding box center [871, 454] width 85 height 20
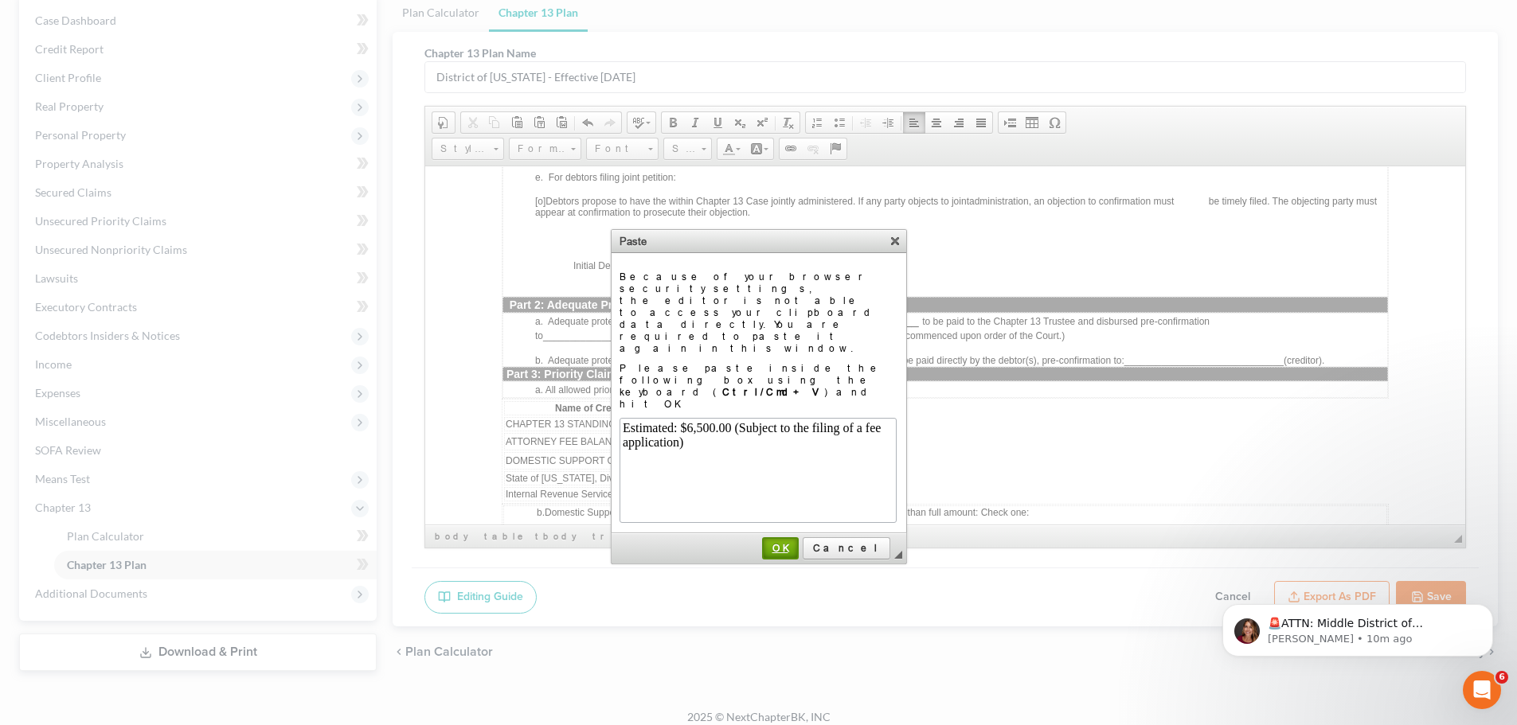
click at [799, 537] on link "OK" at bounding box center [780, 548] width 37 height 22
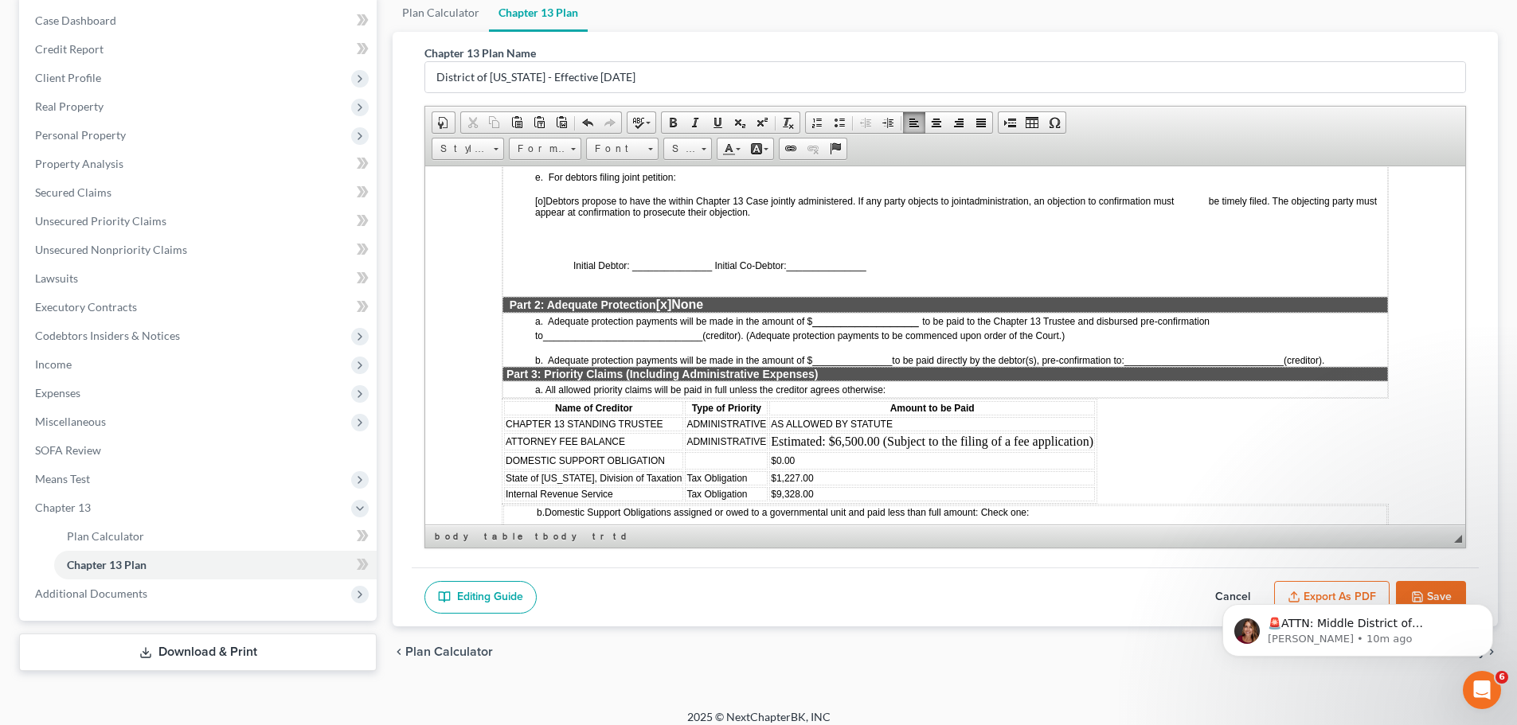
click at [834, 445] on td "Estimated: $6,500.00 (Subject to the filing of a fee application)" at bounding box center [932, 441] width 326 height 18
click at [849, 442] on td "Estimated: $6,500.00 (Subject to the filing of a fee application)" at bounding box center [932, 441] width 326 height 18
click at [672, 458] on td "DOMESTIC SUPPORT OBLIGATION" at bounding box center [593, 460] width 179 height 18
click at [839, 545] on span "Delete Rows" at bounding box center [842, 551] width 92 height 20
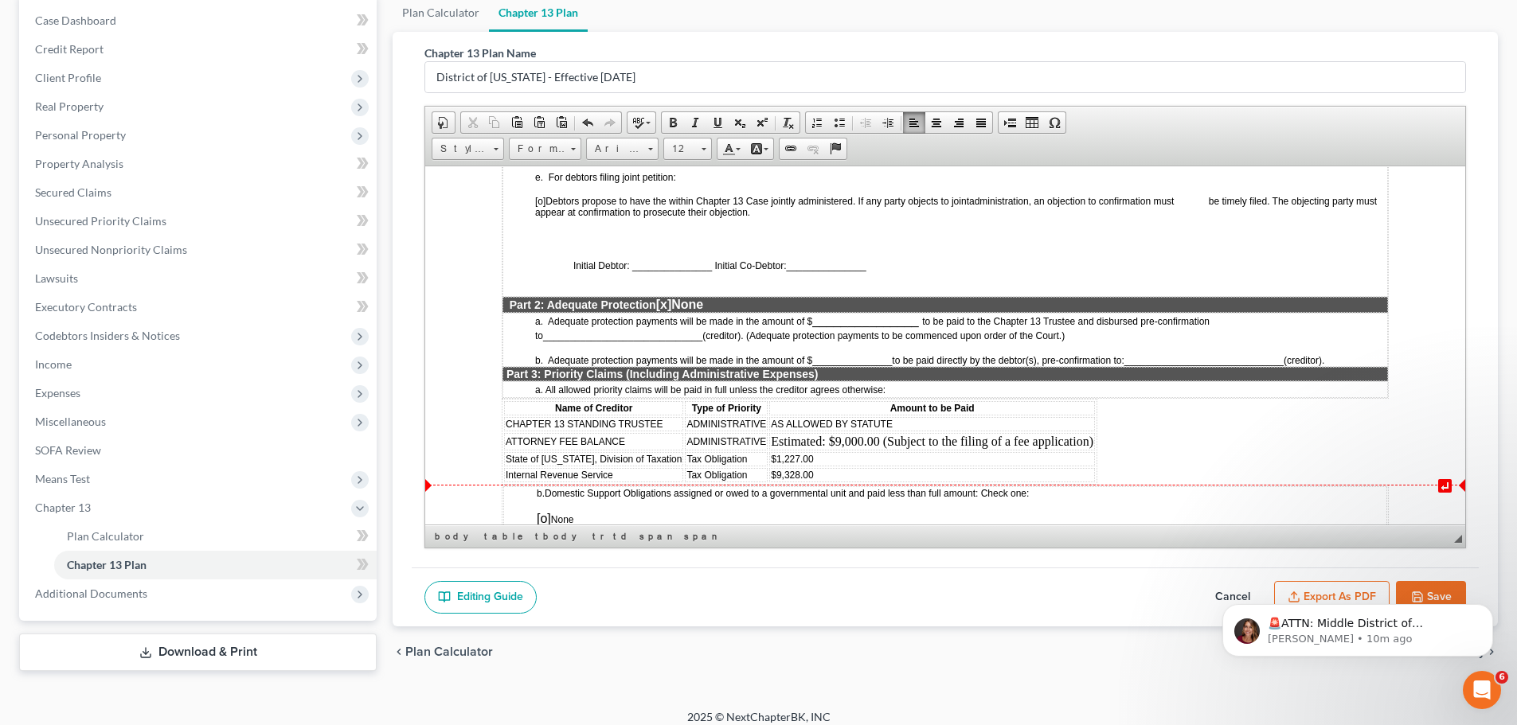
click at [751, 472] on td "Tax Obligation" at bounding box center [726, 474] width 83 height 14
click at [875, 470] on td "$9,328.00" at bounding box center [932, 474] width 326 height 14
click at [834, 451] on td "$1,227.00" at bounding box center [932, 458] width 326 height 14
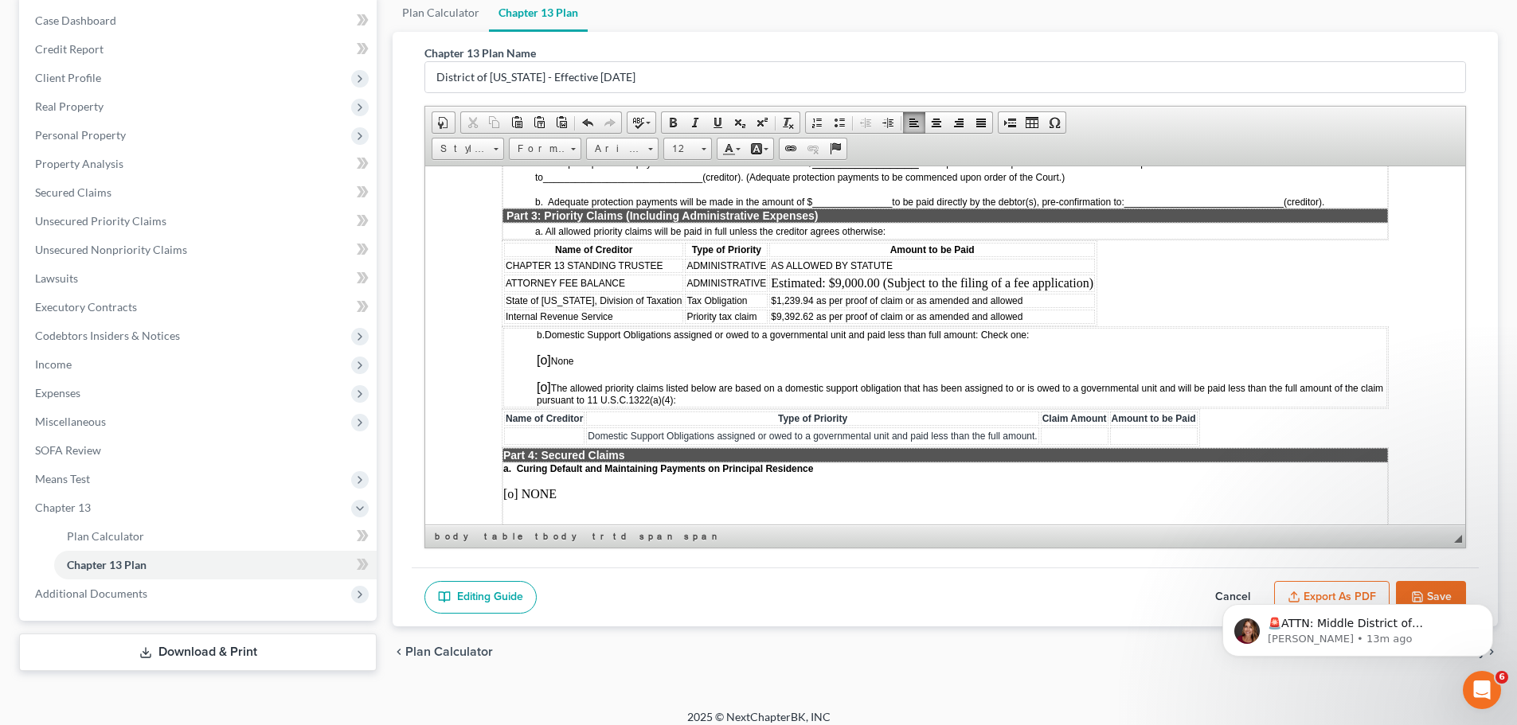
scroll to position [1354, 0]
click at [544, 356] on span "[o]" at bounding box center [544, 359] width 14 height 14
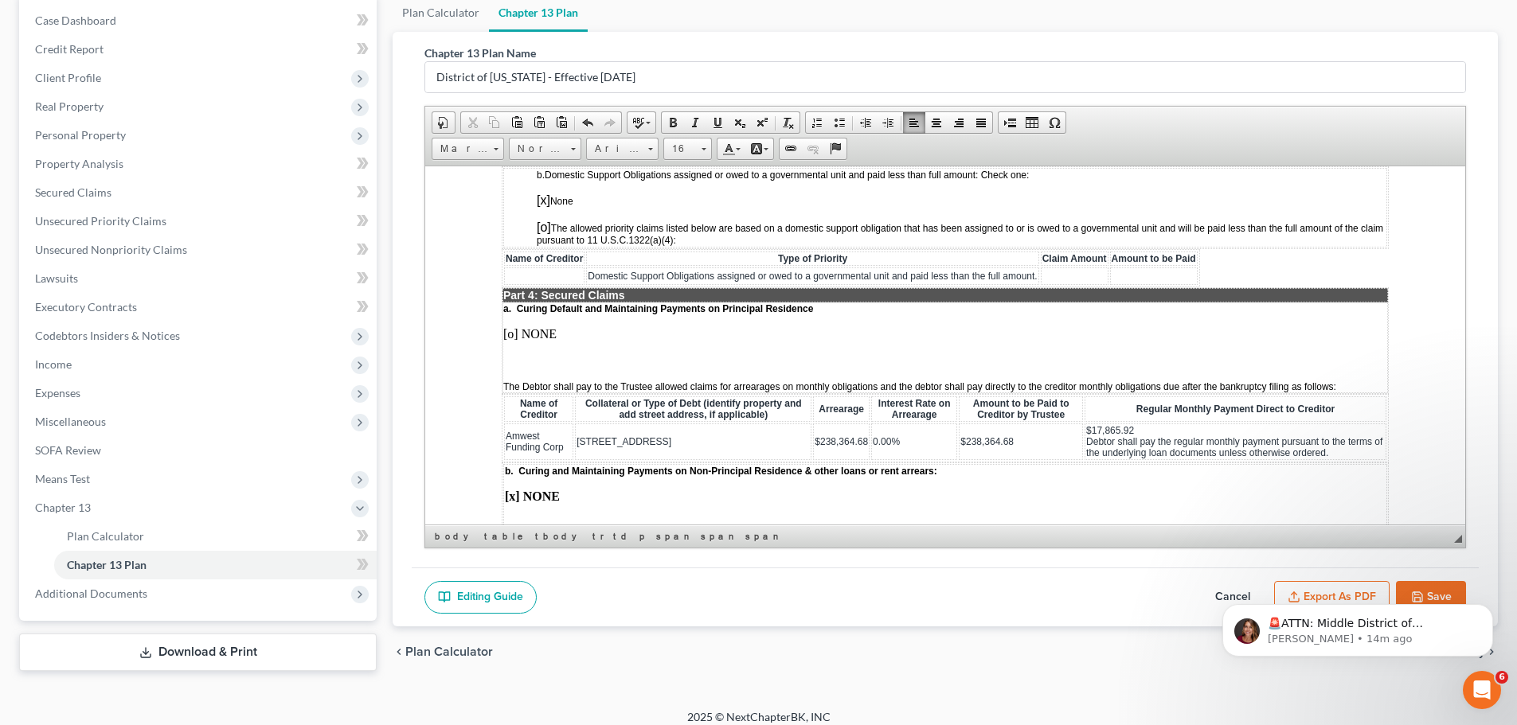
scroll to position [1592, 0]
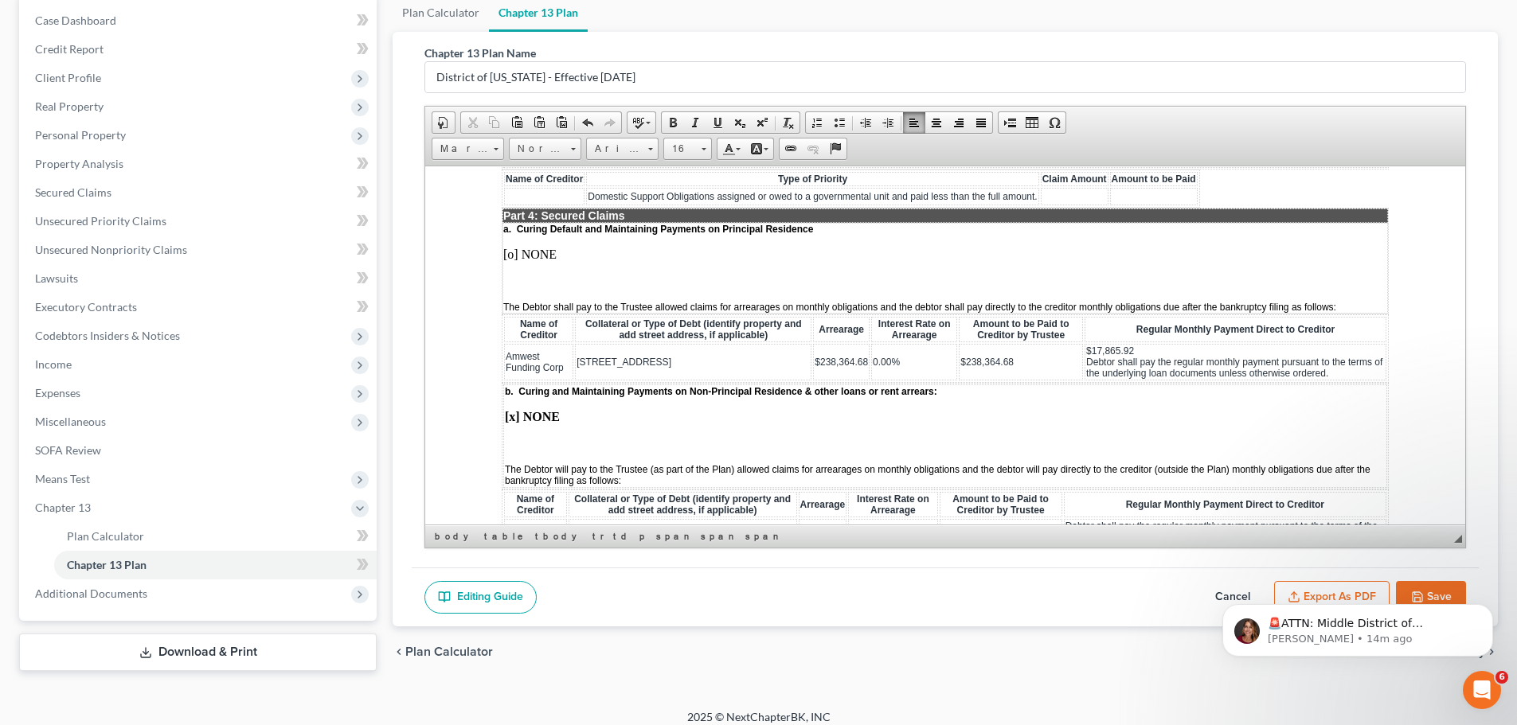
click at [983, 688] on div "Petition Navigation Case Dashboard Payments Invoices Payments Payments Credit R…" at bounding box center [758, 342] width 1479 height 697
click at [1407, 593] on body "🚨ATTN: Middle District of Florida The court has added a new Credit Counseling F…" at bounding box center [1358, 626] width 306 height 99
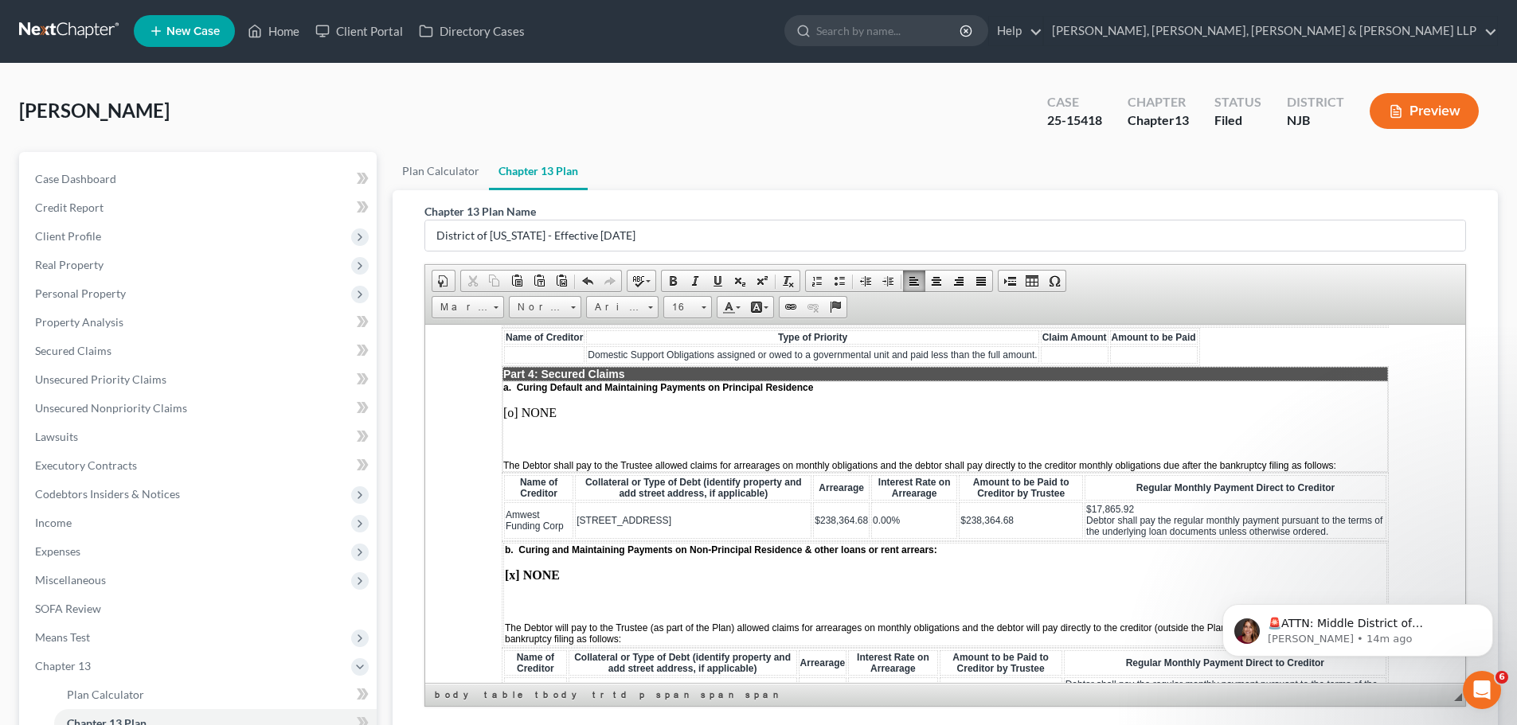
scroll to position [0, 0]
click at [1486, 607] on icon "Dismiss notification" at bounding box center [1488, 609] width 6 height 6
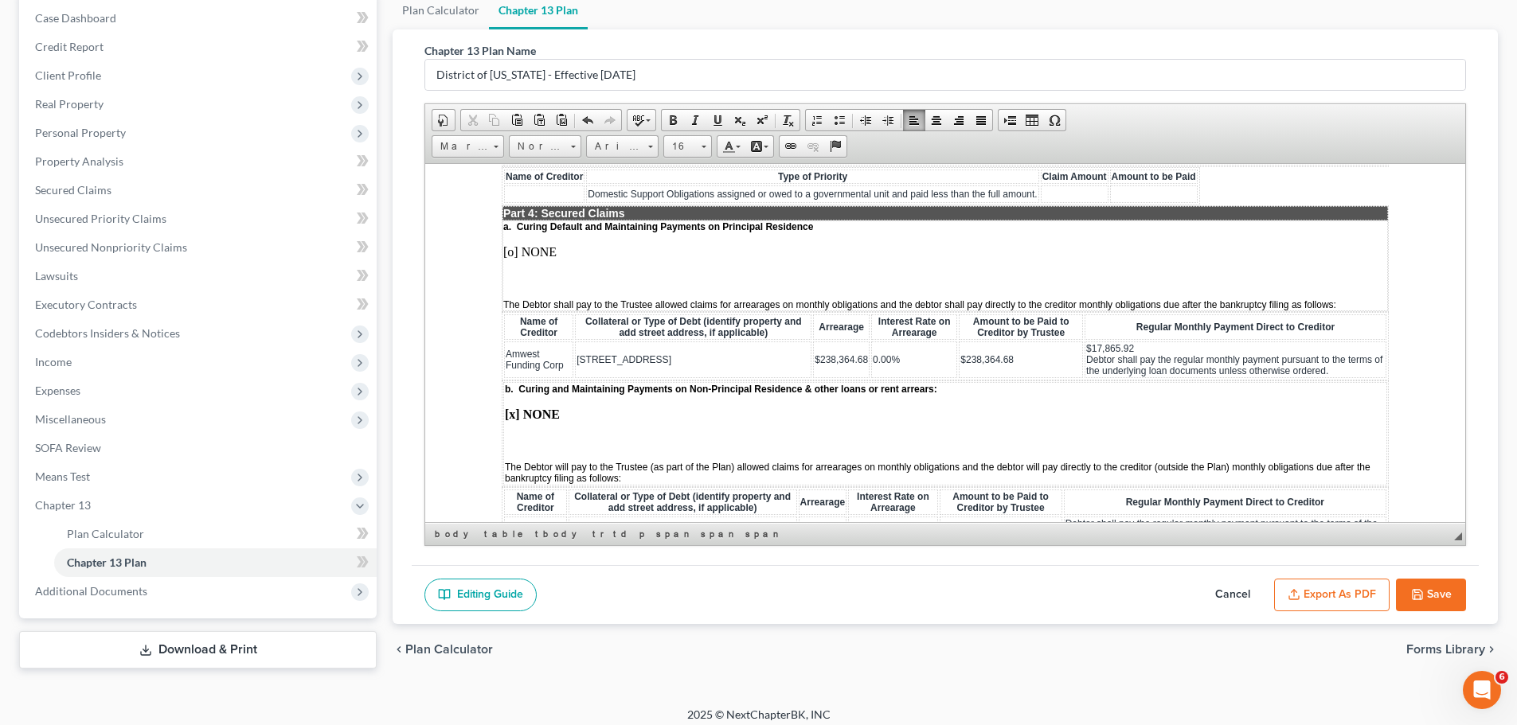
scroll to position [170, 0]
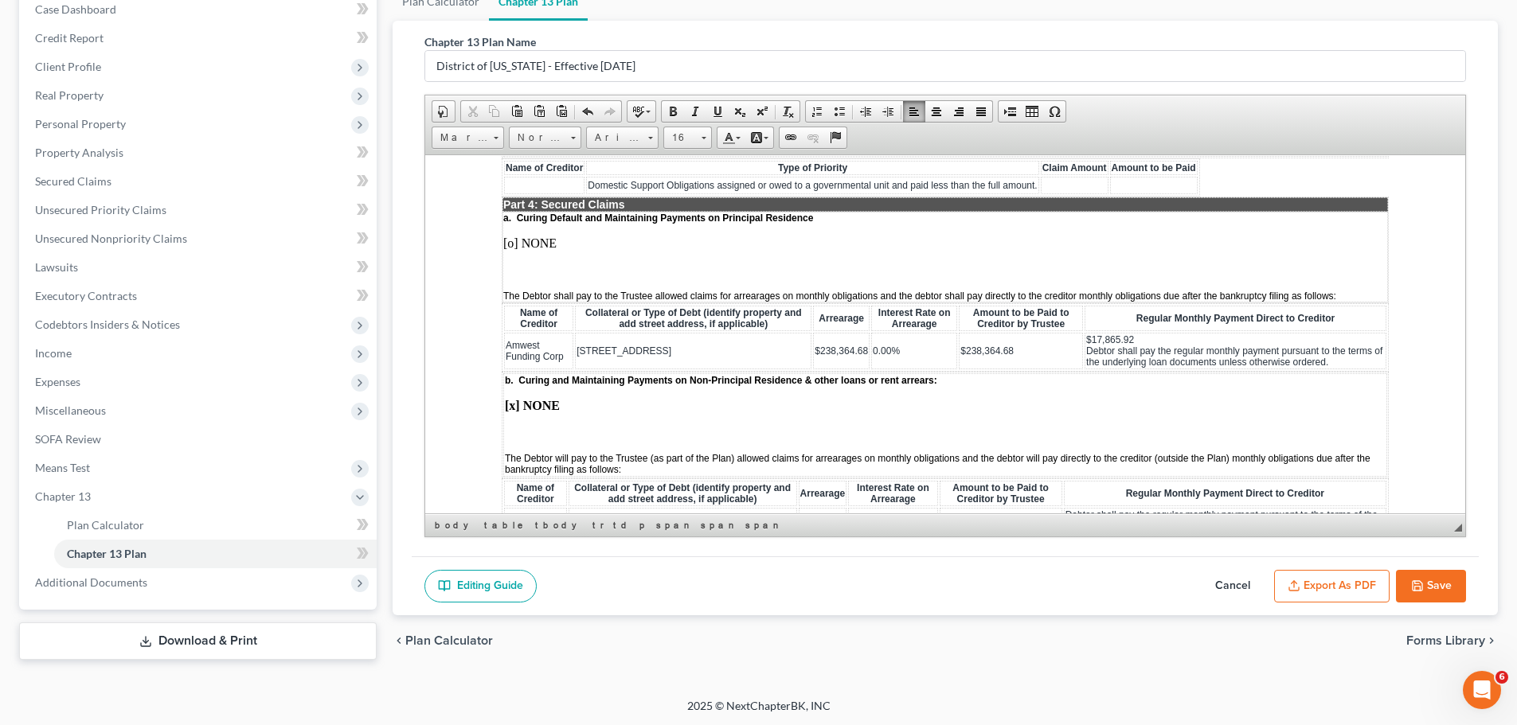
click at [1444, 582] on button "Save" at bounding box center [1431, 586] width 70 height 33
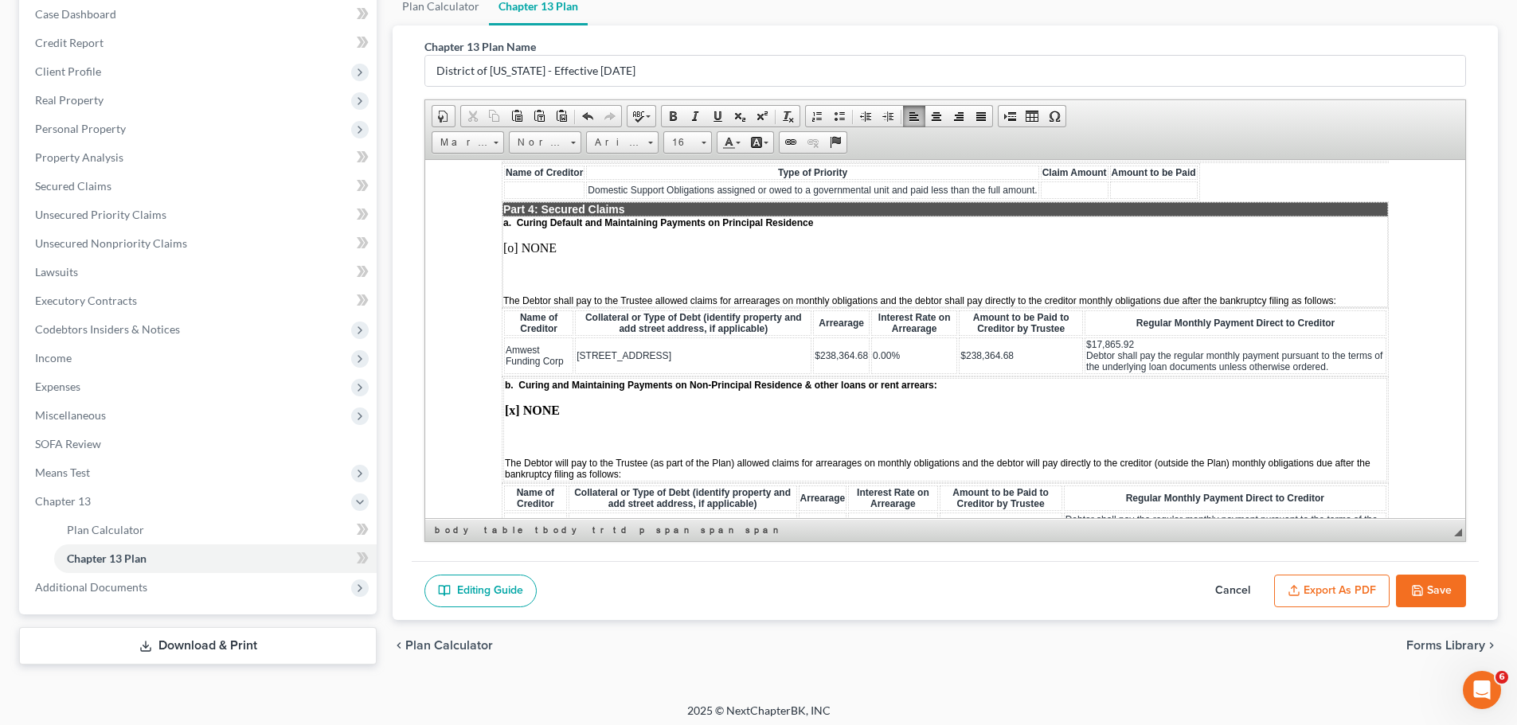
select select "0"
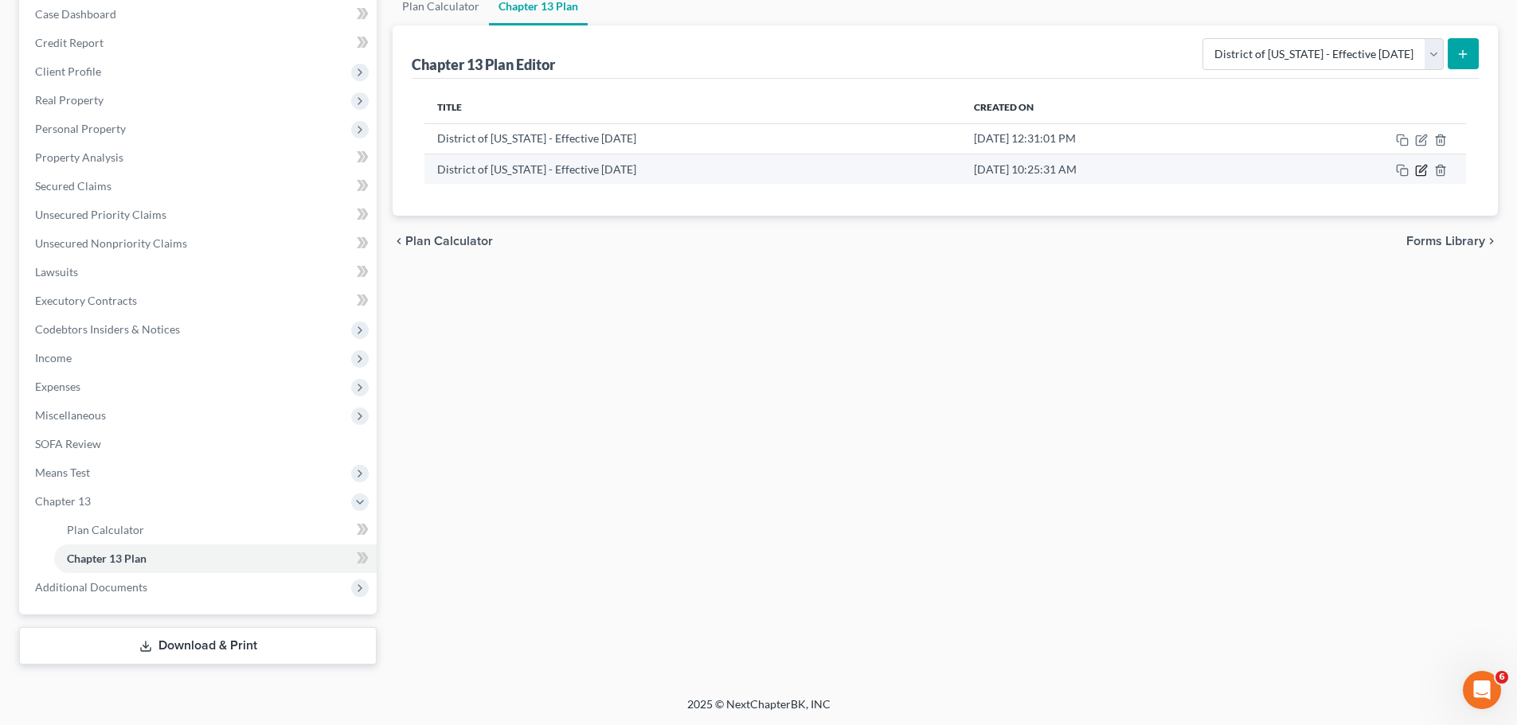
click at [1422, 173] on icon "button" at bounding box center [1421, 170] width 13 height 13
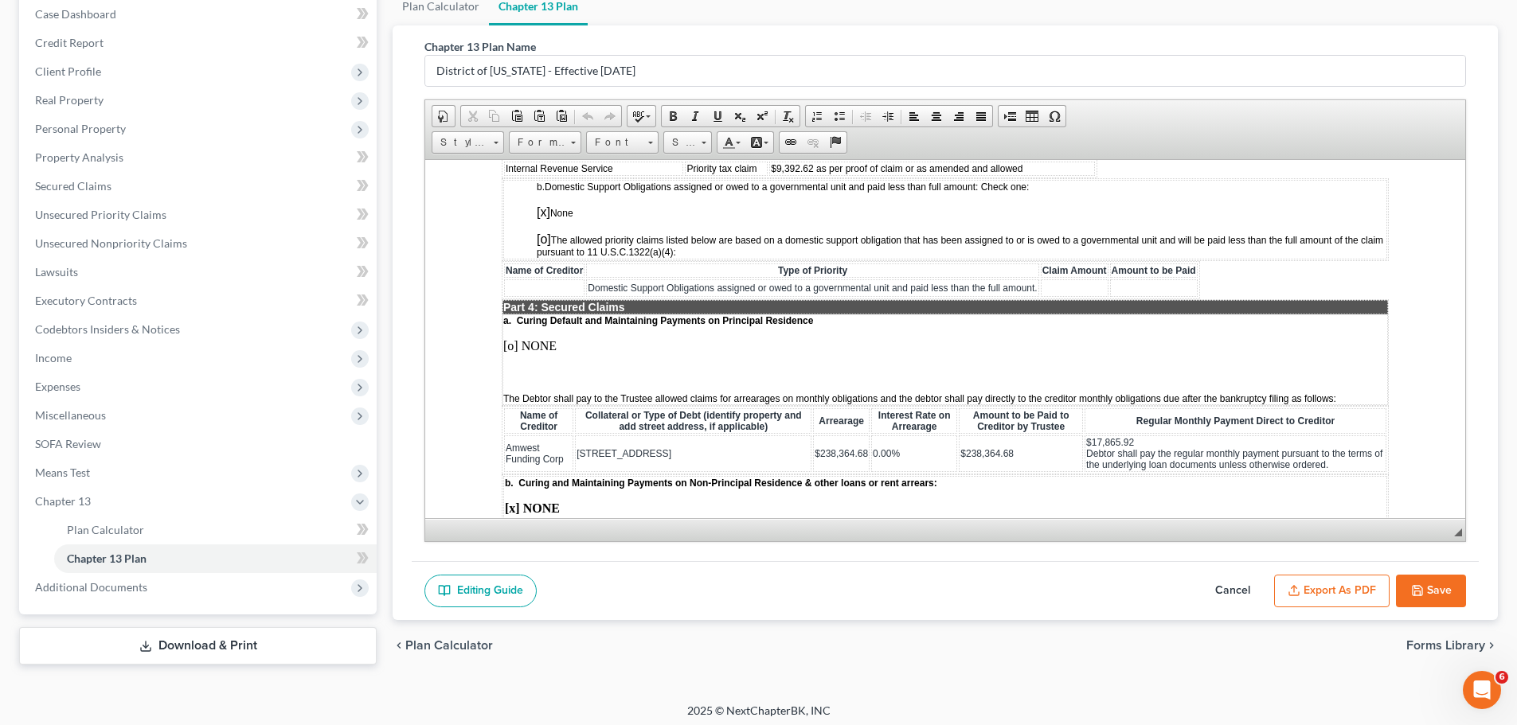
scroll to position [1513, 0]
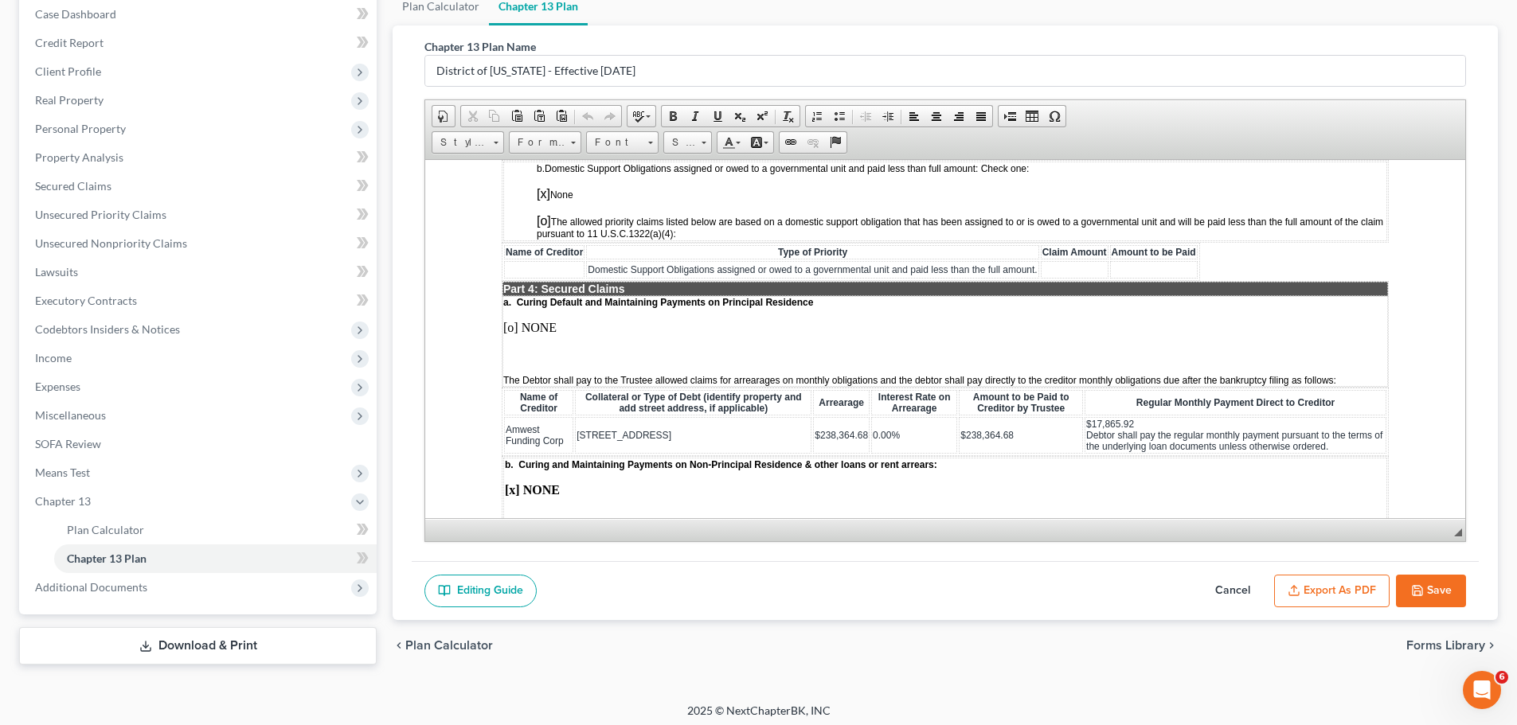
click at [845, 432] on span "$238,364.68" at bounding box center [841, 434] width 53 height 11
click at [849, 432] on span "$238,364.68" at bounding box center [841, 434] width 53 height 11
click at [918, 437] on td "0.00%" at bounding box center [914, 434] width 86 height 37
click at [1032, 429] on td "$238,364.68" at bounding box center [1021, 434] width 124 height 37
click at [847, 433] on span "$244,313.43" at bounding box center [841, 434] width 53 height 11
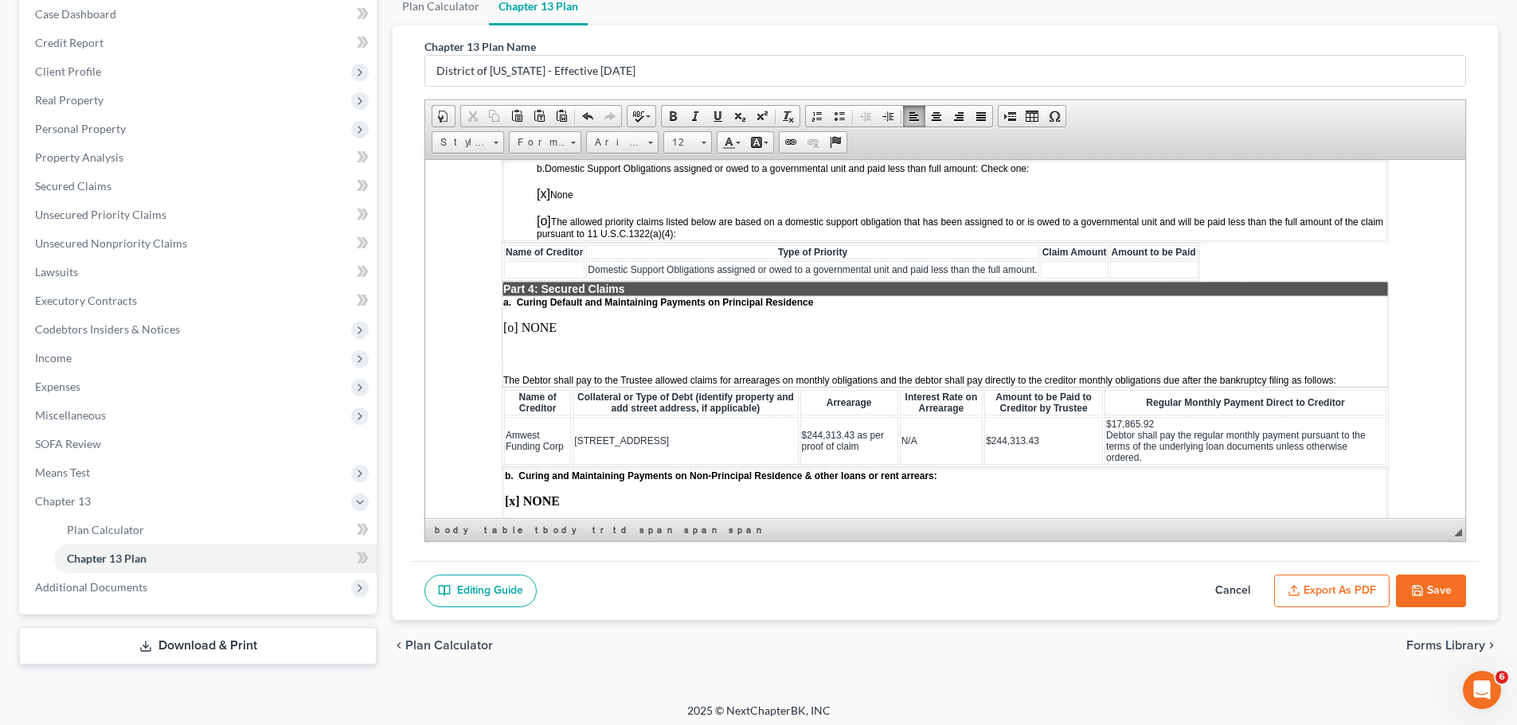
click at [1136, 422] on span "$17,865.92 Debtor shall pay the regular monthly payment pursuant to the terms o…" at bounding box center [1236, 440] width 260 height 45
click at [1040, 428] on td "$244,313.43" at bounding box center [1043, 440] width 119 height 48
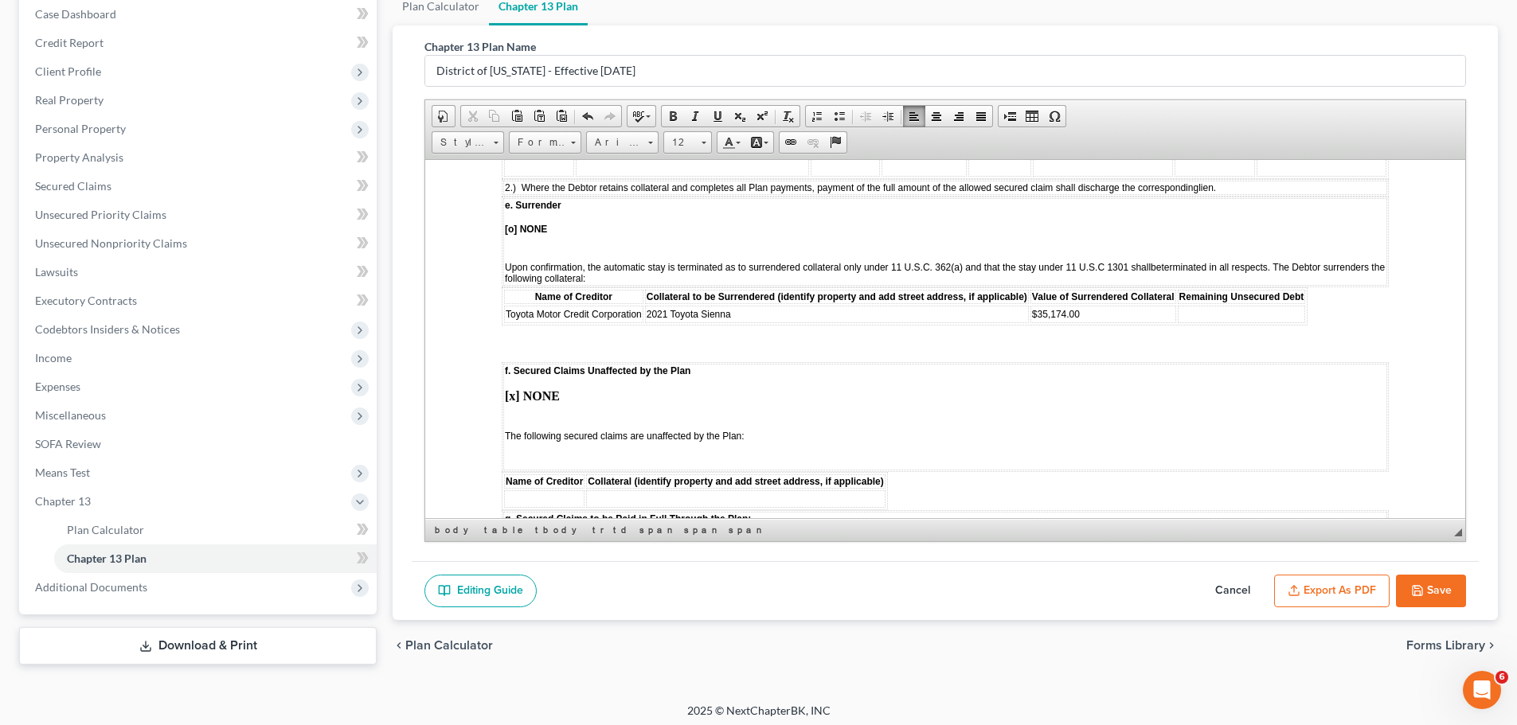
scroll to position [2229, 0]
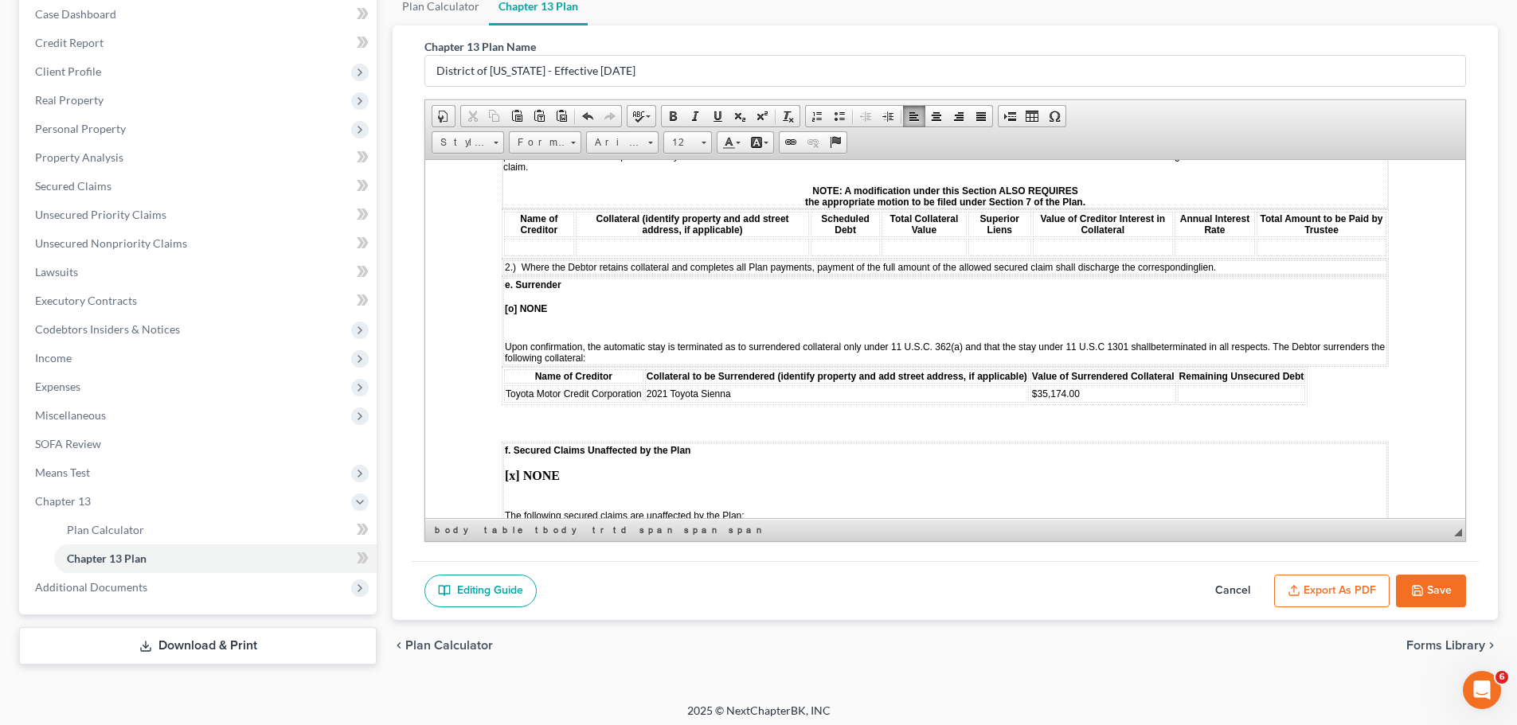
click at [1233, 385] on td at bounding box center [1242, 394] width 128 height 18
click at [1091, 385] on td "$35,174.00" at bounding box center [1103, 394] width 146 height 18
click at [1275, 385] on td at bounding box center [1258, 394] width 128 height 18
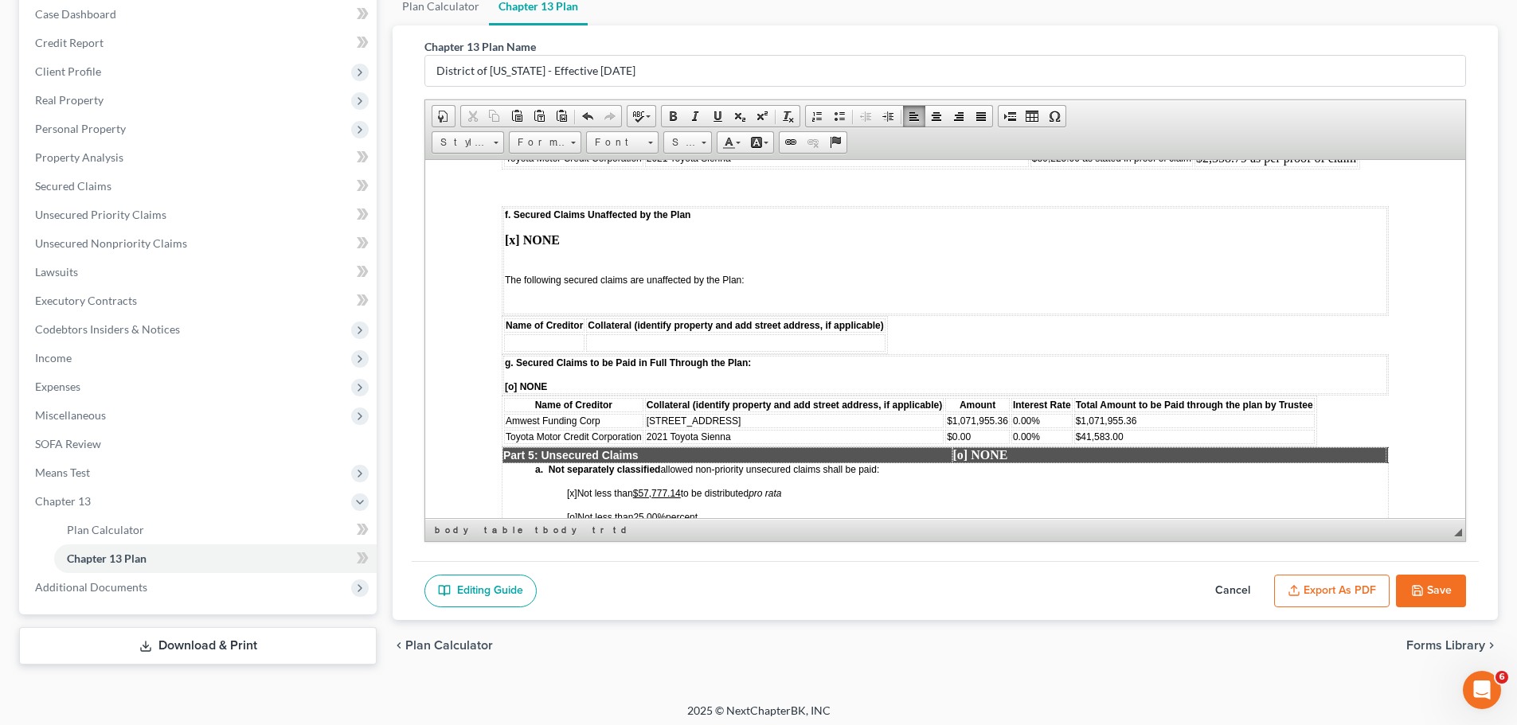
scroll to position [2468, 0]
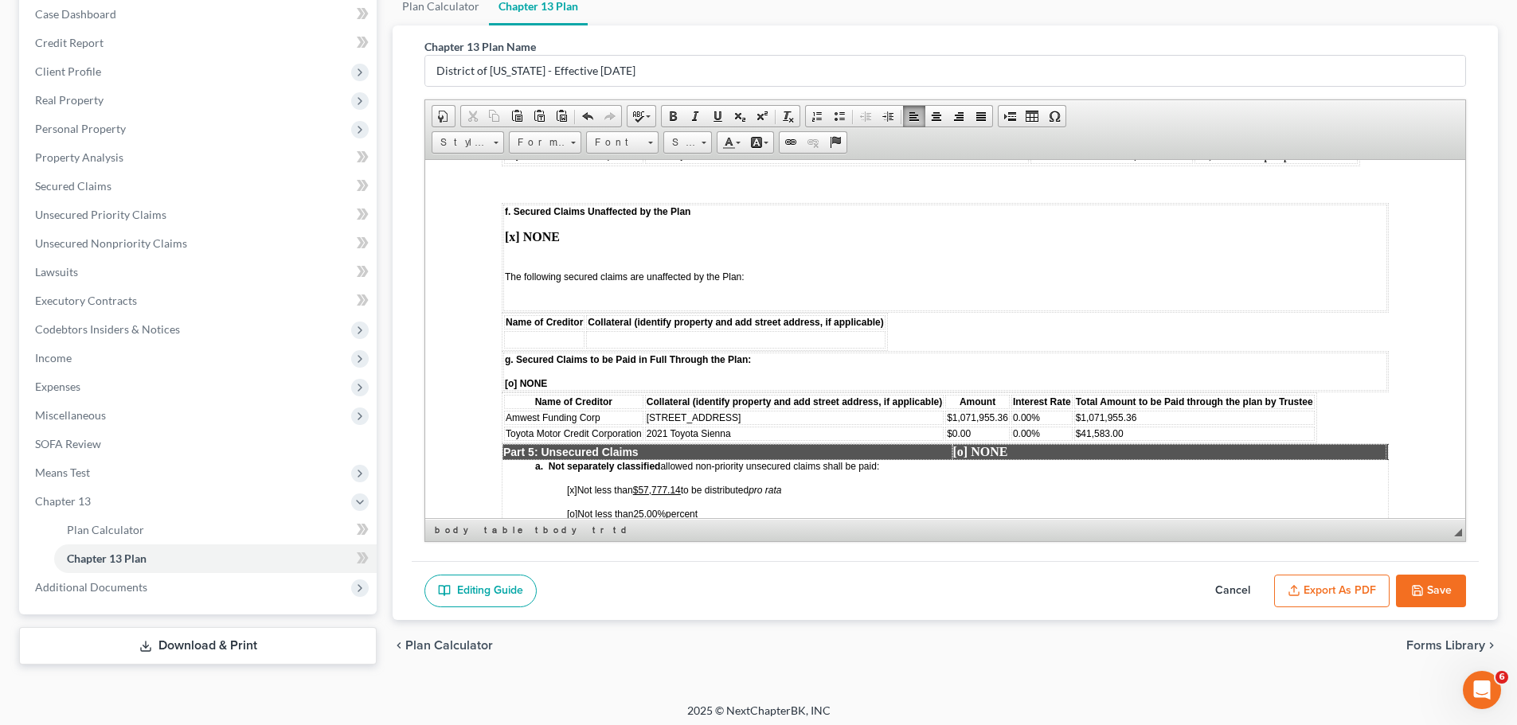
click at [627, 410] on td "Amwest Funding Corp" at bounding box center [573, 417] width 139 height 14
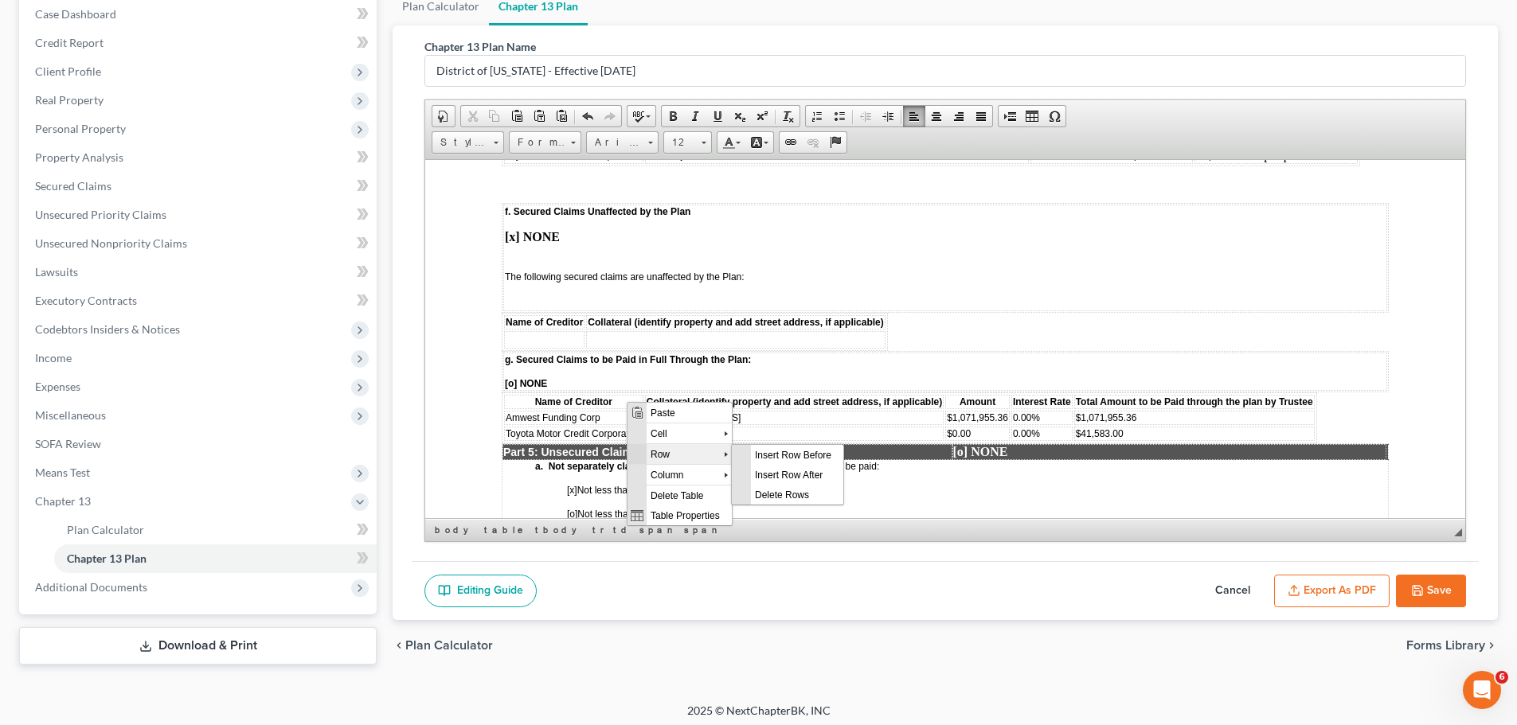
scroll to position [0, 0]
click at [787, 497] on span "Delete Rows" at bounding box center [797, 494] width 92 height 20
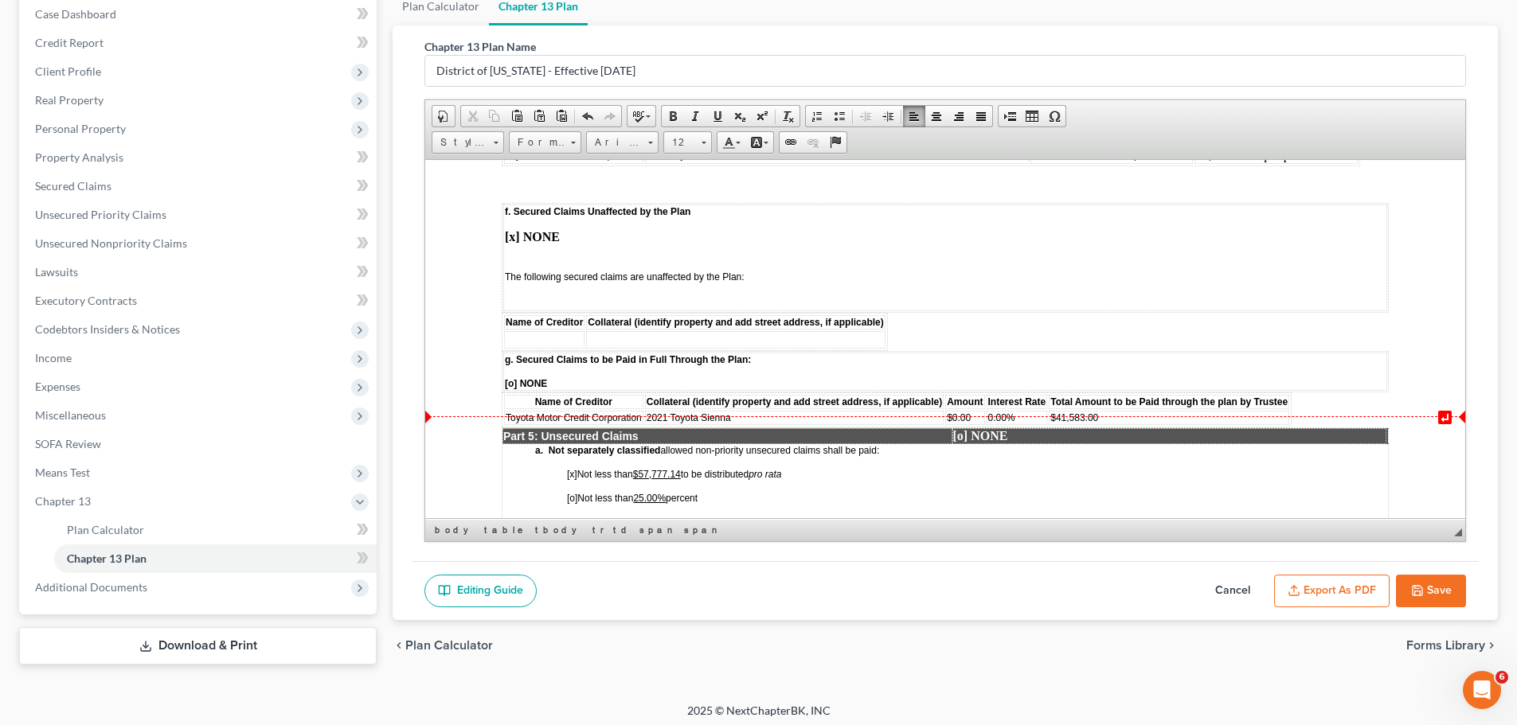
click at [625, 412] on span "Toyota Motor Credit Corporation" at bounding box center [574, 417] width 136 height 11
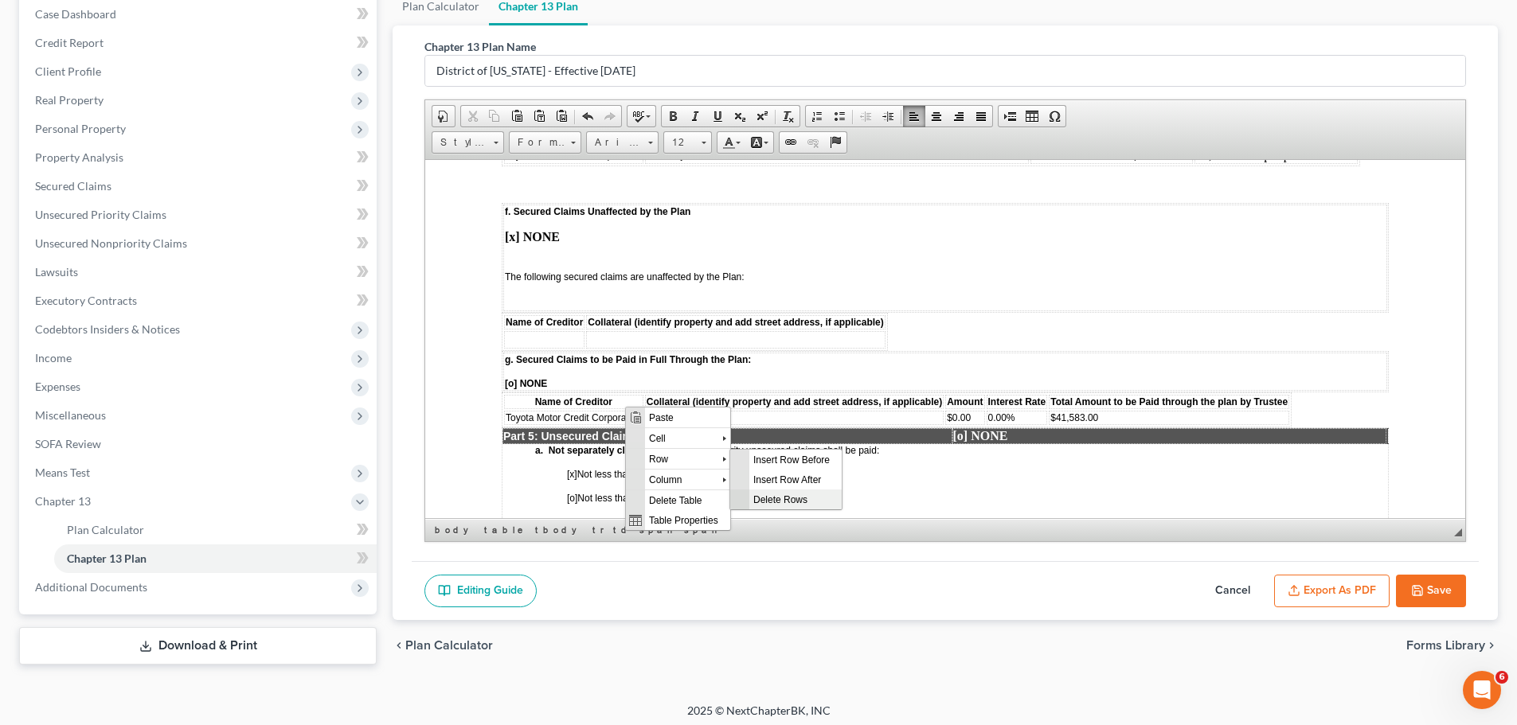
click at [790, 504] on span "Delete Rows" at bounding box center [795, 499] width 92 height 20
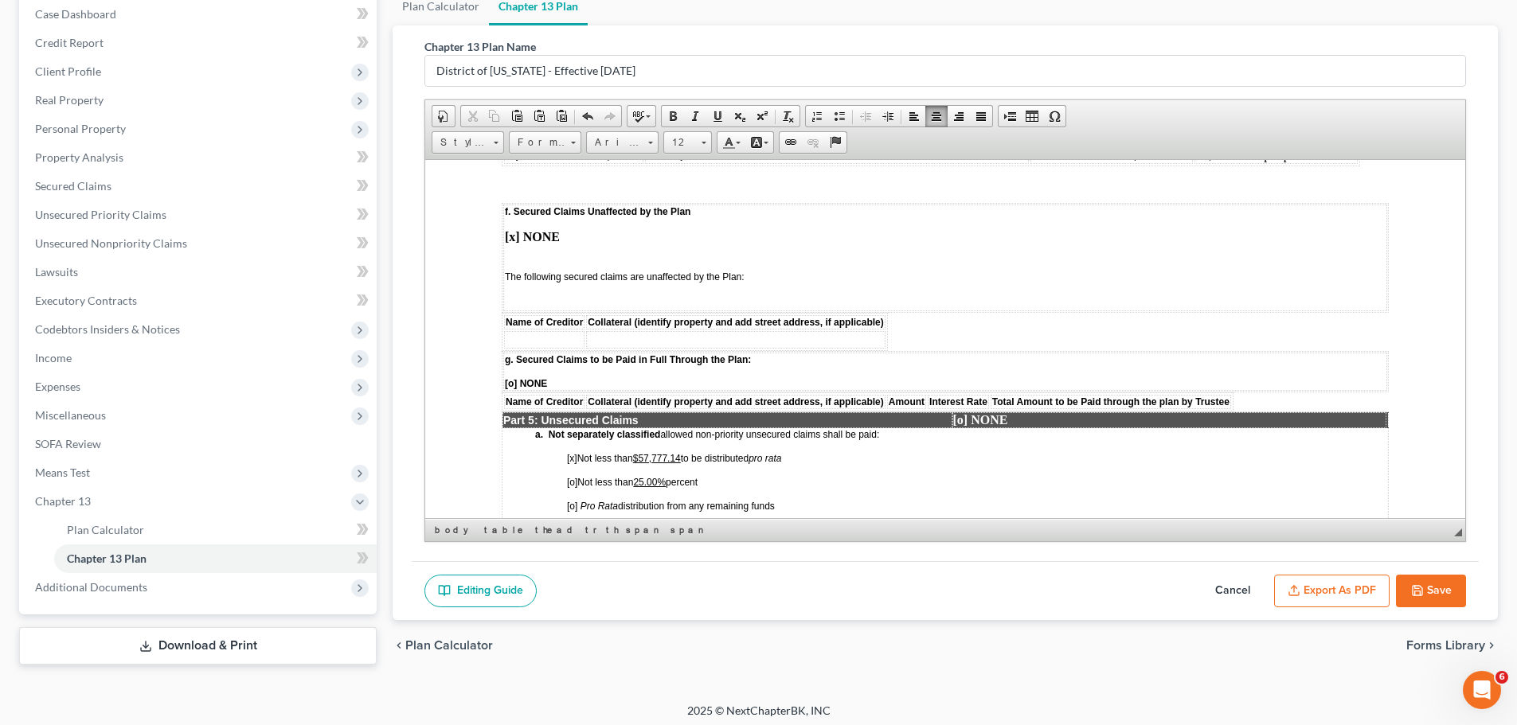
click at [572, 452] on span "[x]" at bounding box center [572, 457] width 10 height 11
click at [683, 452] on span "[ ] Not less than $57,777.14 to be distributed pro rata" at bounding box center [672, 457] width 210 height 11
click at [572, 476] on span "[o]" at bounding box center [572, 481] width 10 height 11
click at [661, 476] on u "25.00%" at bounding box center [649, 481] width 33 height 11
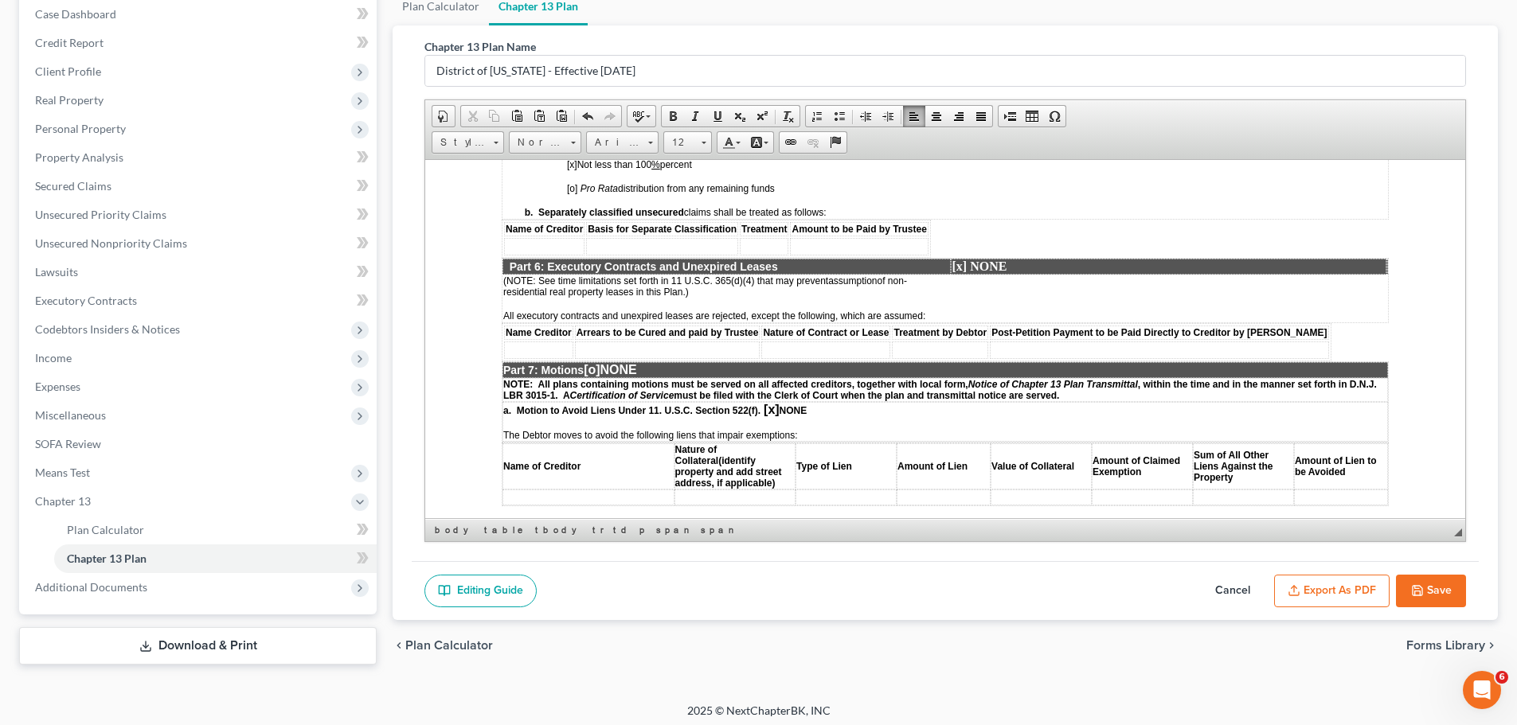
scroll to position [2787, 0]
click at [600, 361] on span "[o]" at bounding box center [592, 368] width 16 height 14
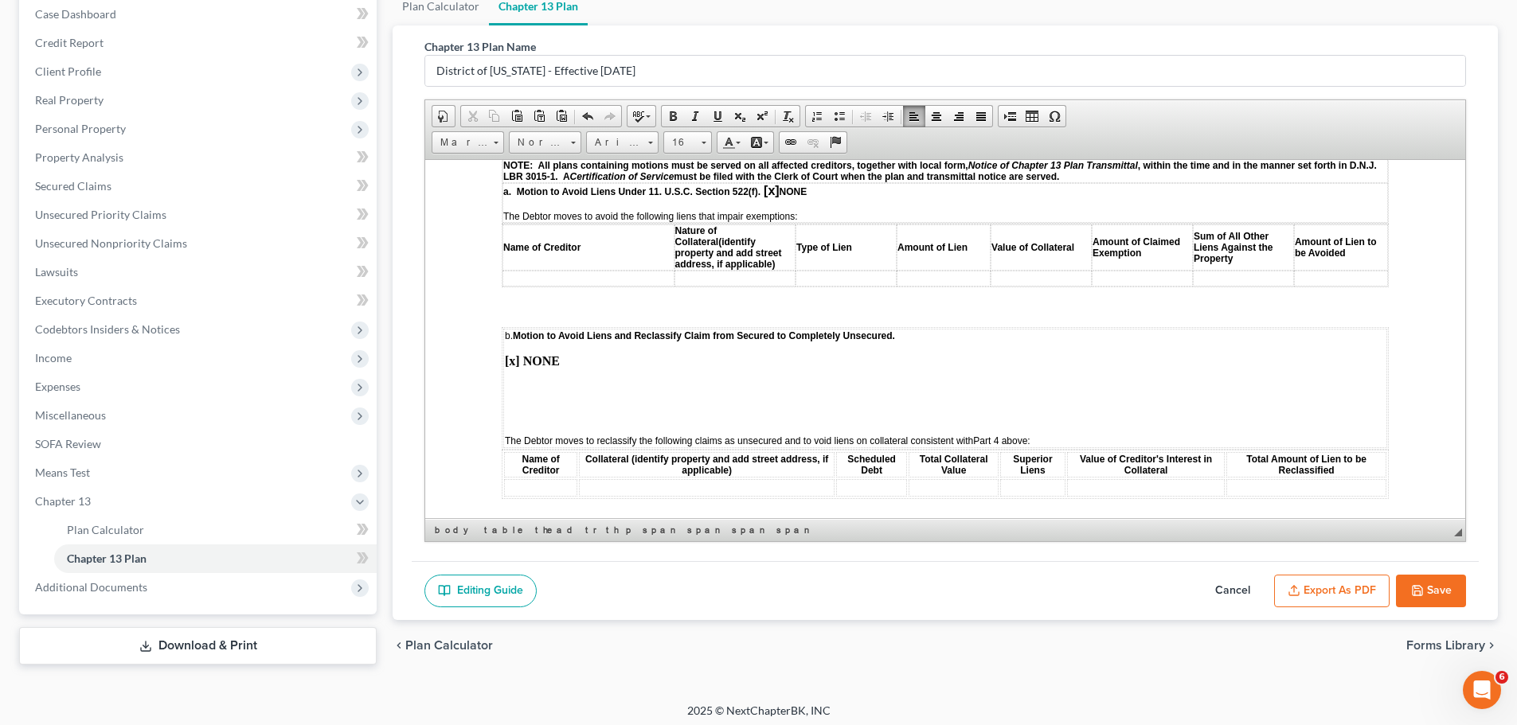
scroll to position [3185, 0]
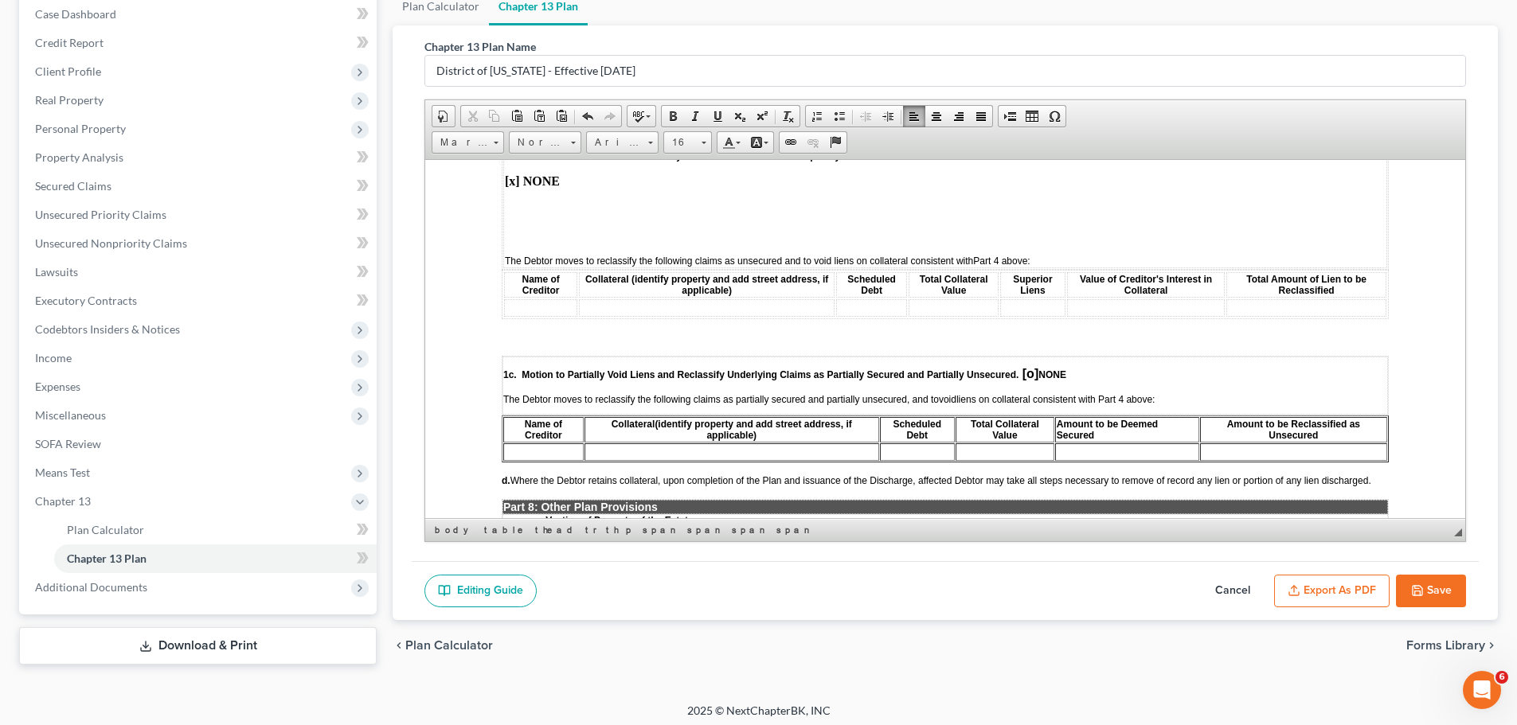
click at [1032, 366] on span "[o]" at bounding box center [1030, 373] width 16 height 14
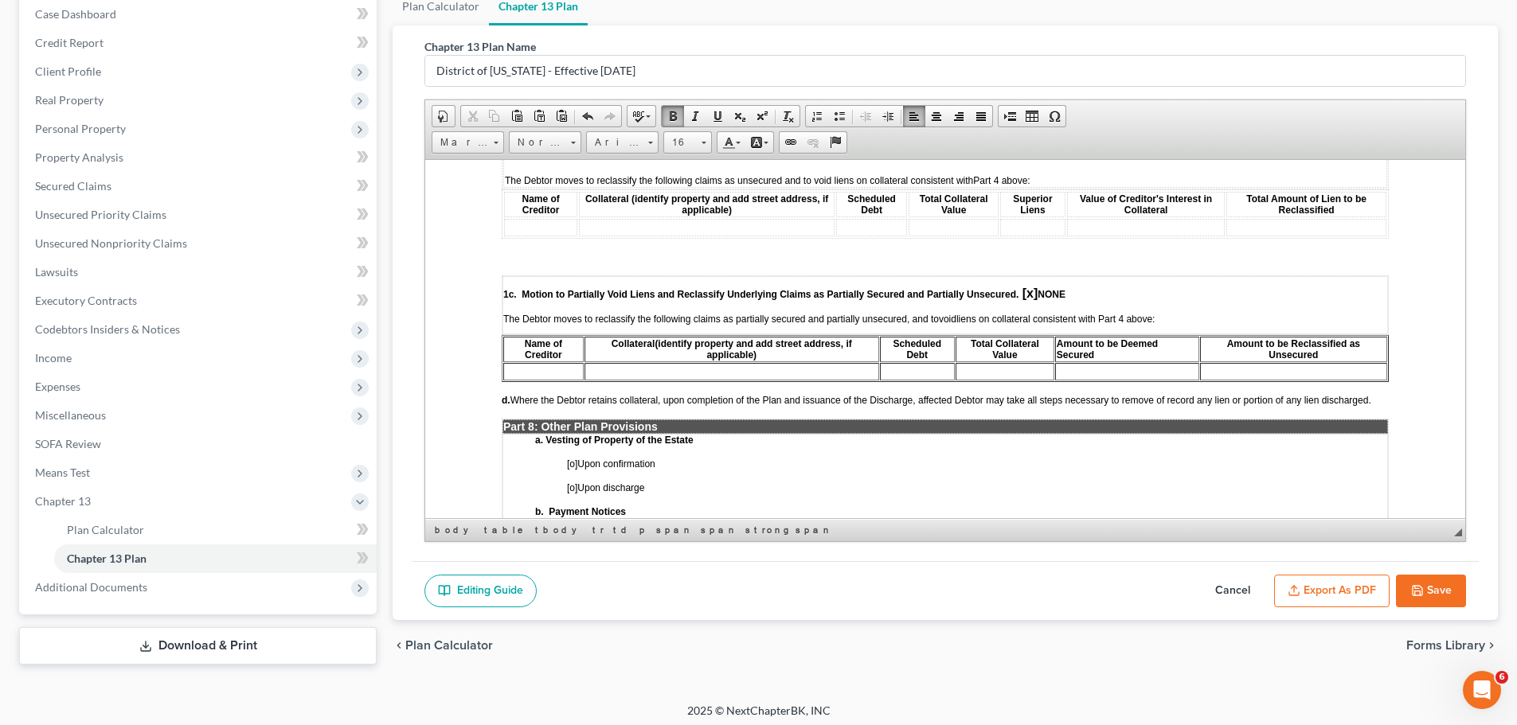
scroll to position [3424, 0]
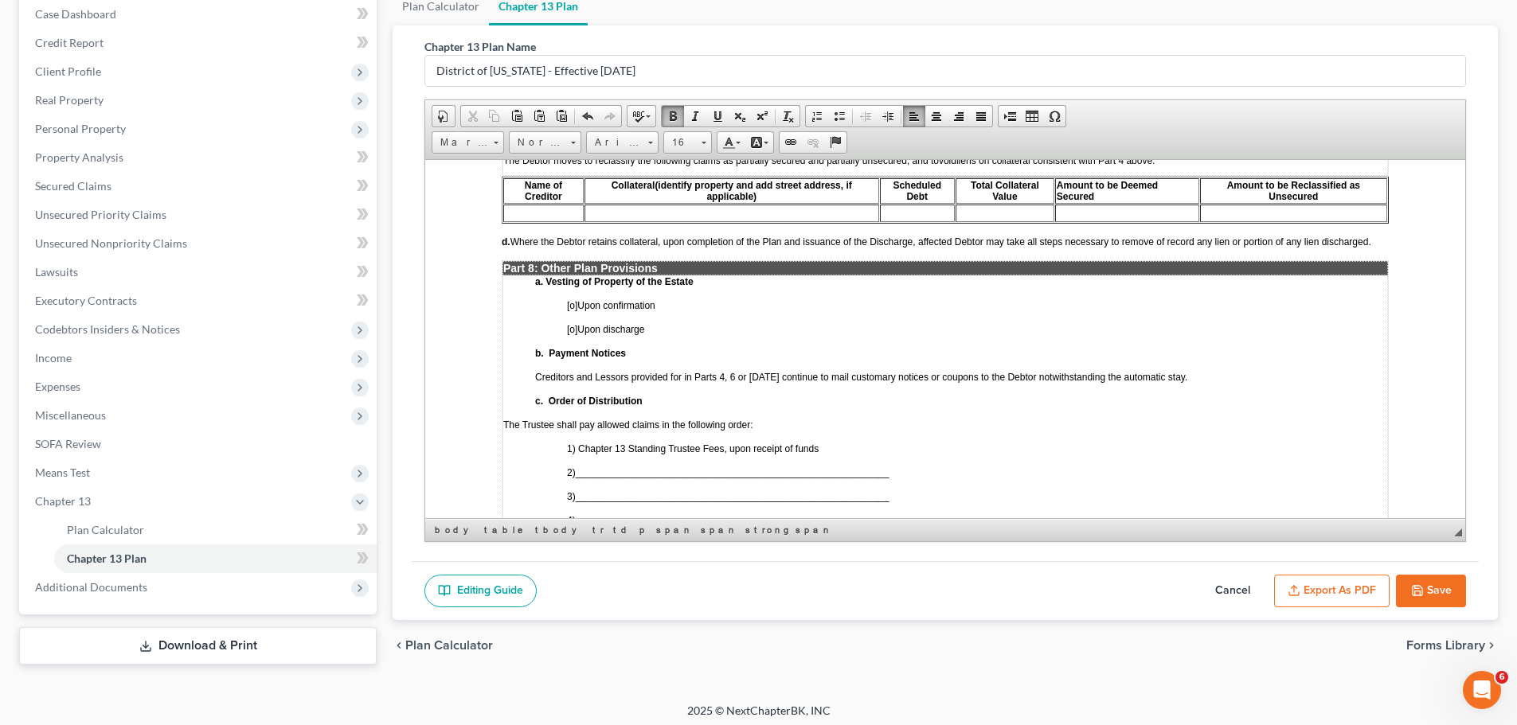
click at [572, 299] on span "[o]" at bounding box center [572, 304] width 10 height 11
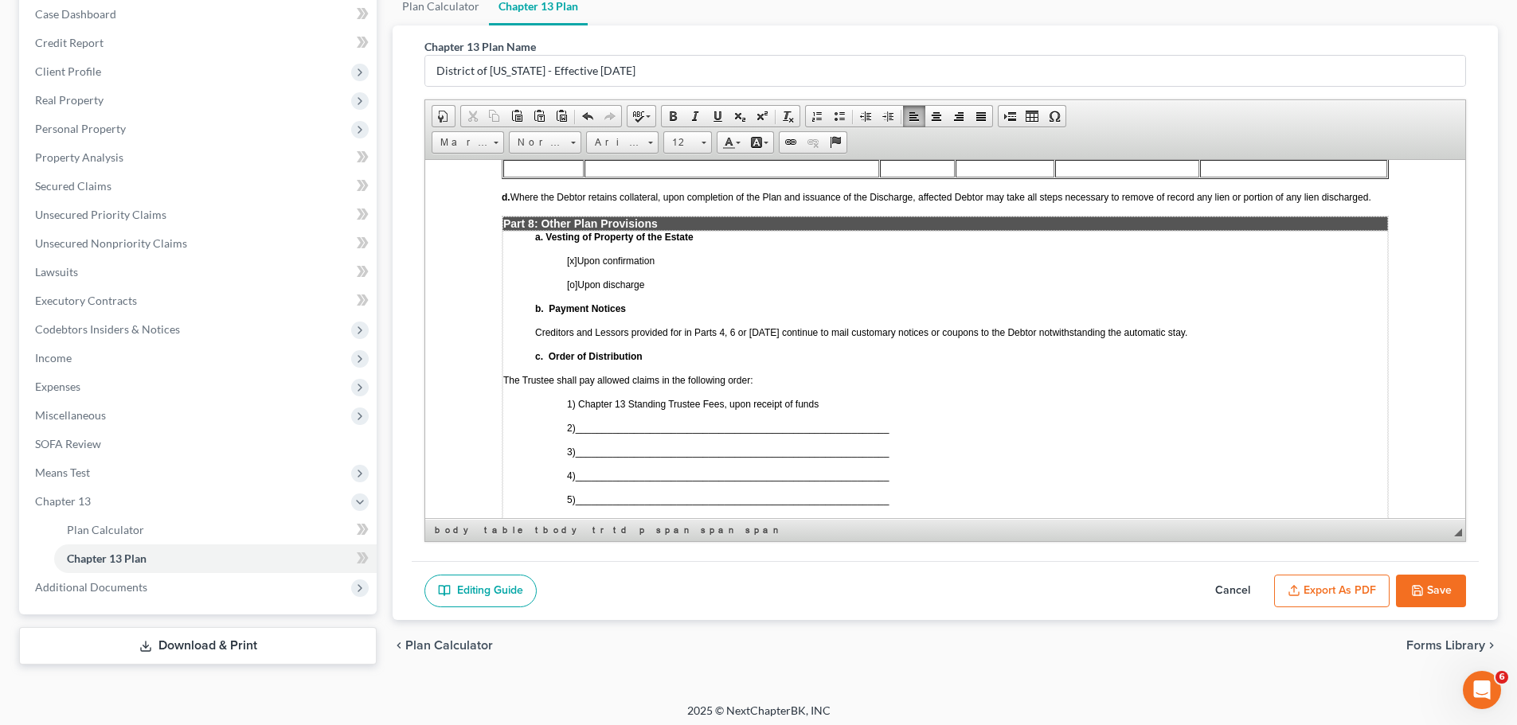
scroll to position [3583, 0]
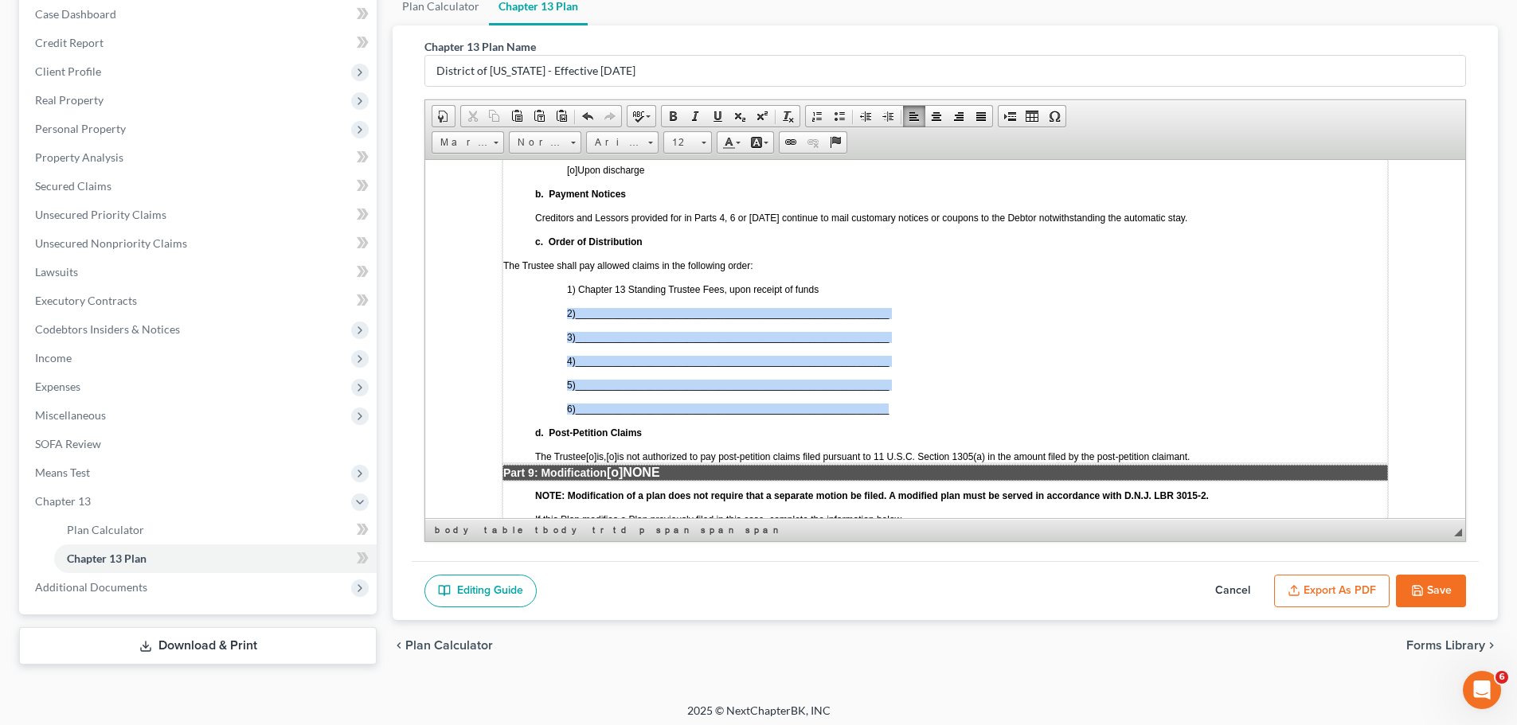
drag, startPoint x: 564, startPoint y: 304, endPoint x: 978, endPoint y: 397, distance: 423.6
click at [901, 393] on td "a. Vesting of Property of the Estate [x ] Upon confirmation [o] Upon discharge …" at bounding box center [944, 288] width 885 height 347
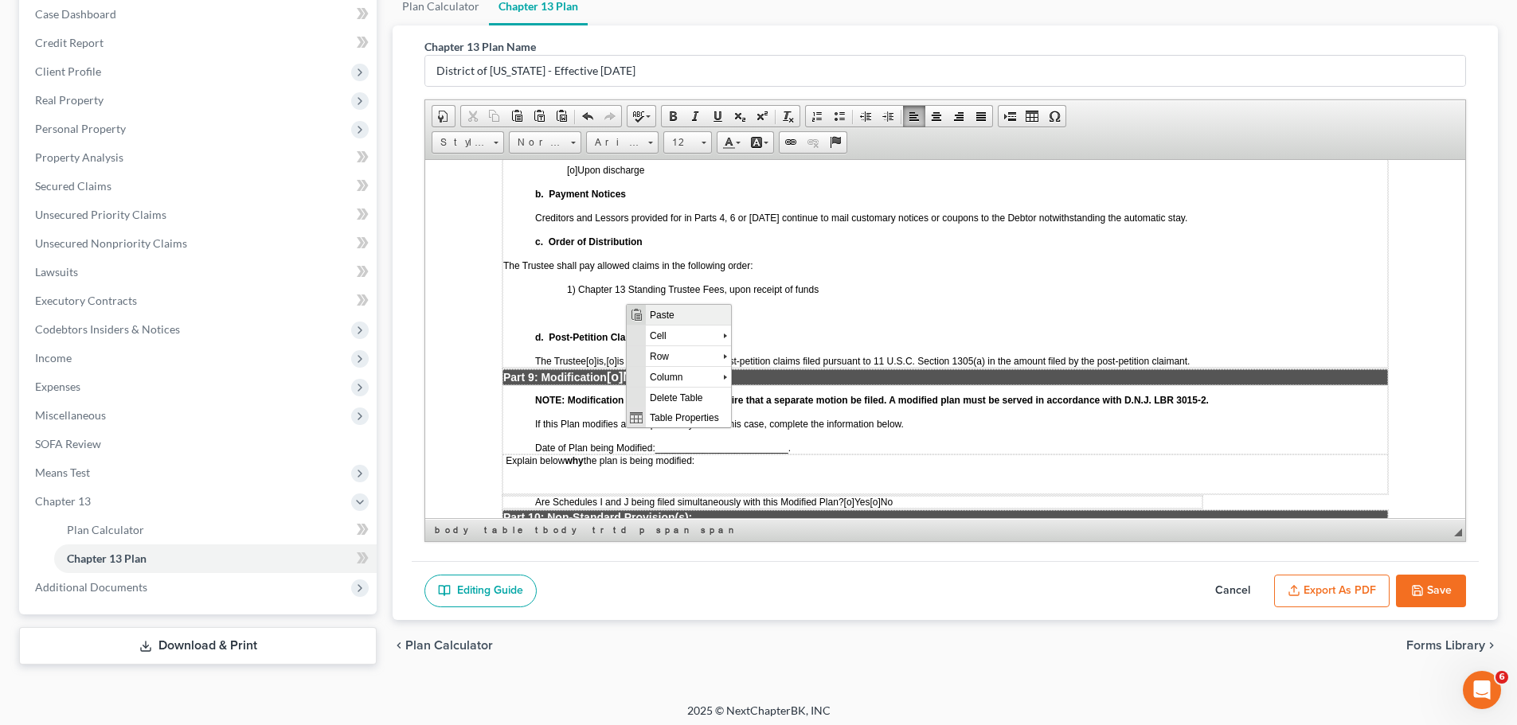
click at [673, 320] on span "Paste" at bounding box center [688, 314] width 85 height 20
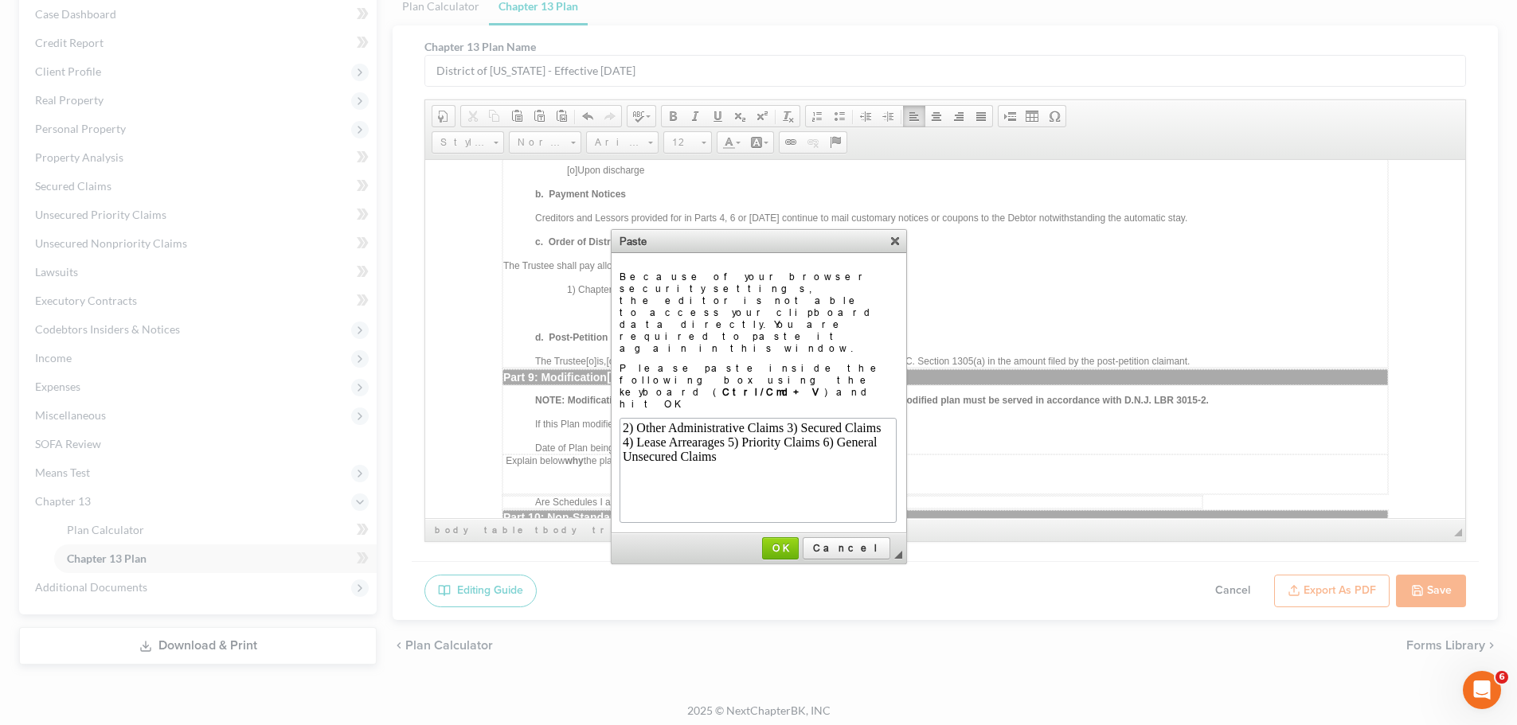
scroll to position [0, 0]
click at [799, 537] on link "OK" at bounding box center [780, 548] width 37 height 22
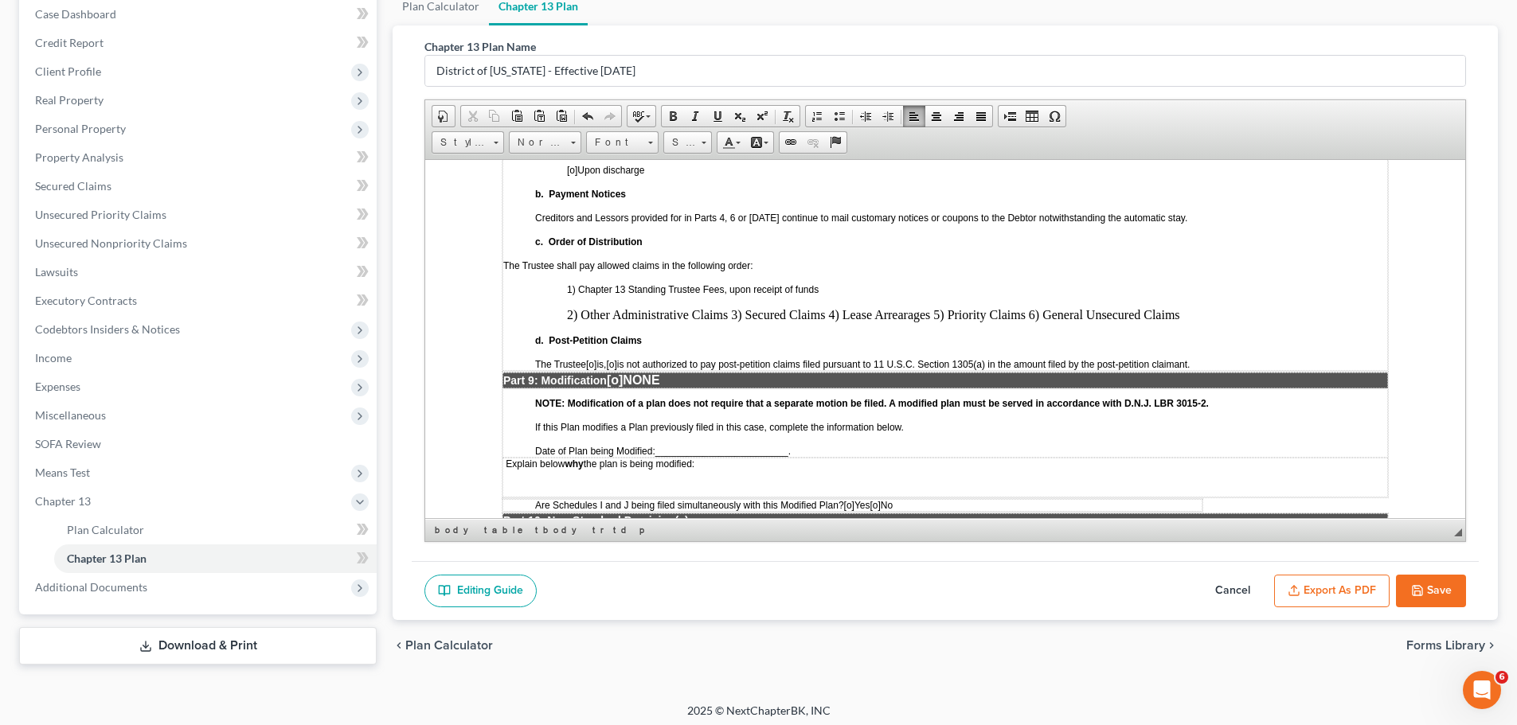
click at [732, 307] on p "2) Other Administrative Claims 3) Secured Claims 4) Lease Arrearages 5) Priorit…" at bounding box center [977, 314] width 820 height 14
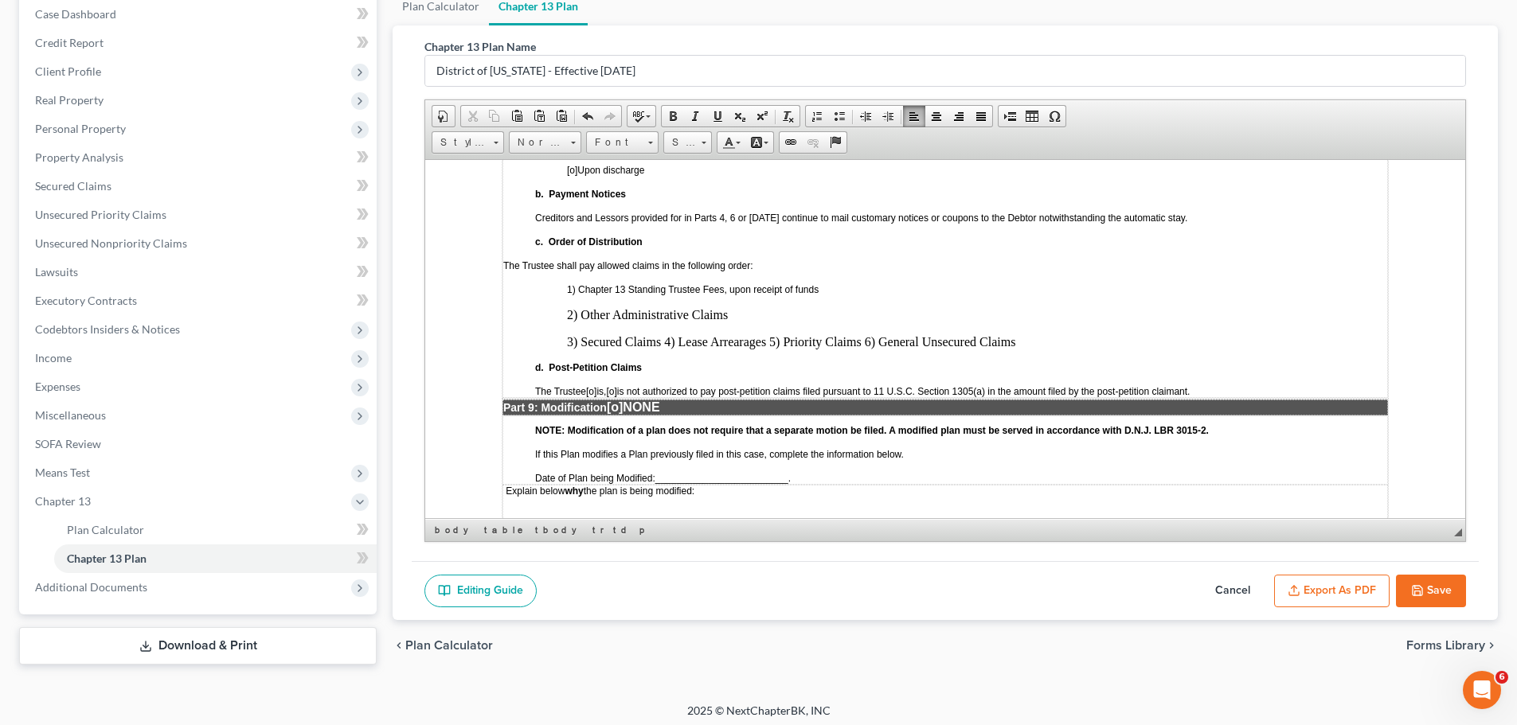
click at [666, 334] on p "3) Secured Claims 4) Lease Arrearages 5) Priority Claims 6) General Unsecured C…" at bounding box center [977, 341] width 820 height 14
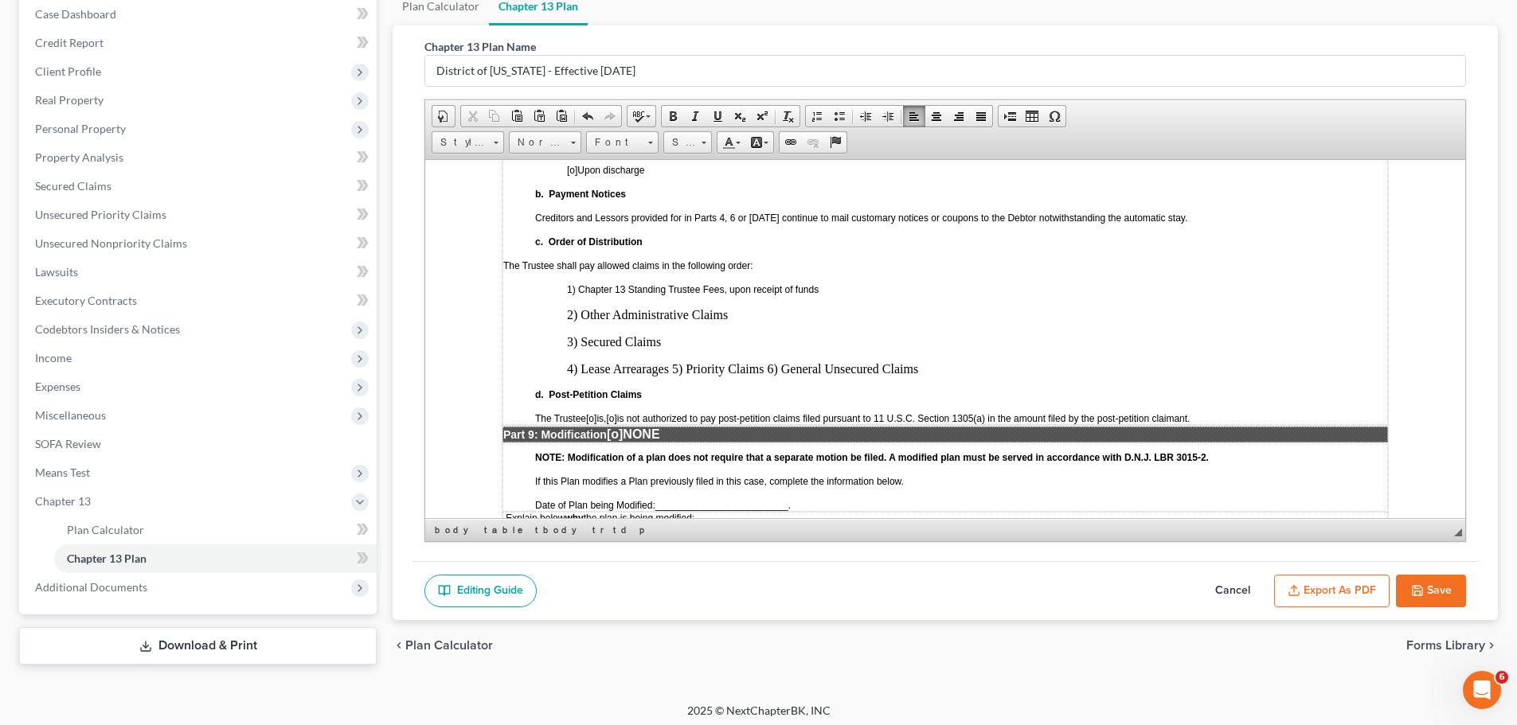
click at [674, 361] on p "4) Lease Arrearages 5) Priority Claims 6) General Unsecured Claims" at bounding box center [977, 368] width 820 height 14
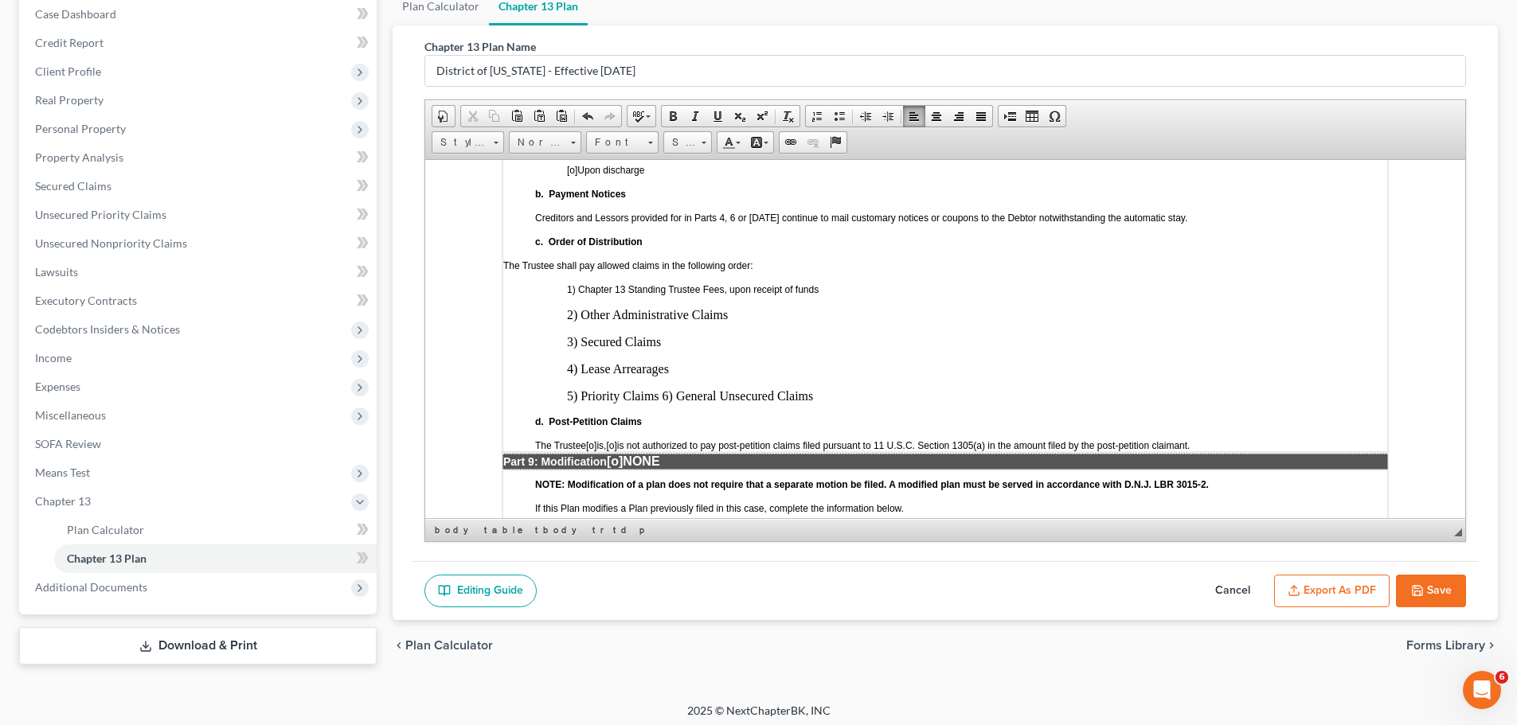
click at [661, 389] on p "5) Priority Claims 6) General Unsecured Claims" at bounding box center [977, 396] width 820 height 14
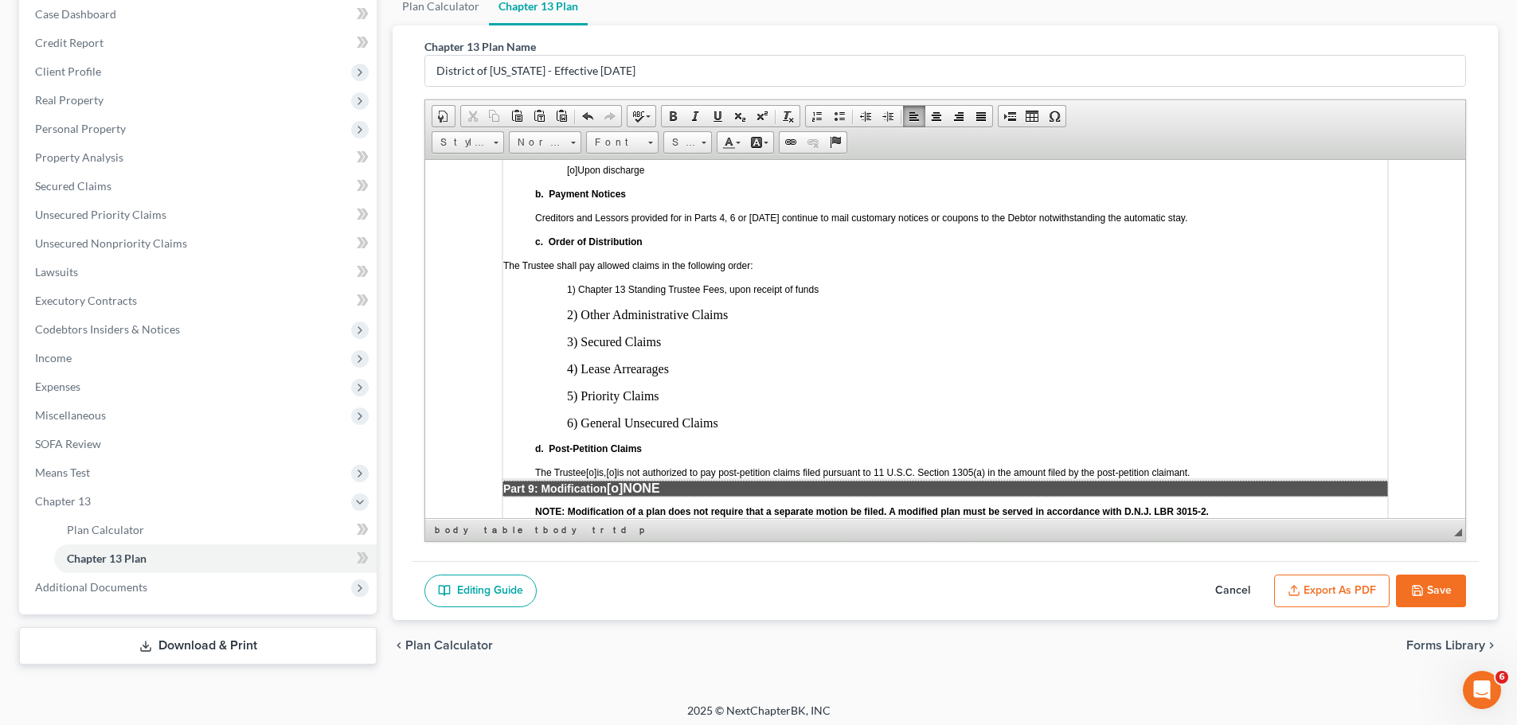
click at [616, 467] on span "[o]" at bounding box center [611, 472] width 10 height 11
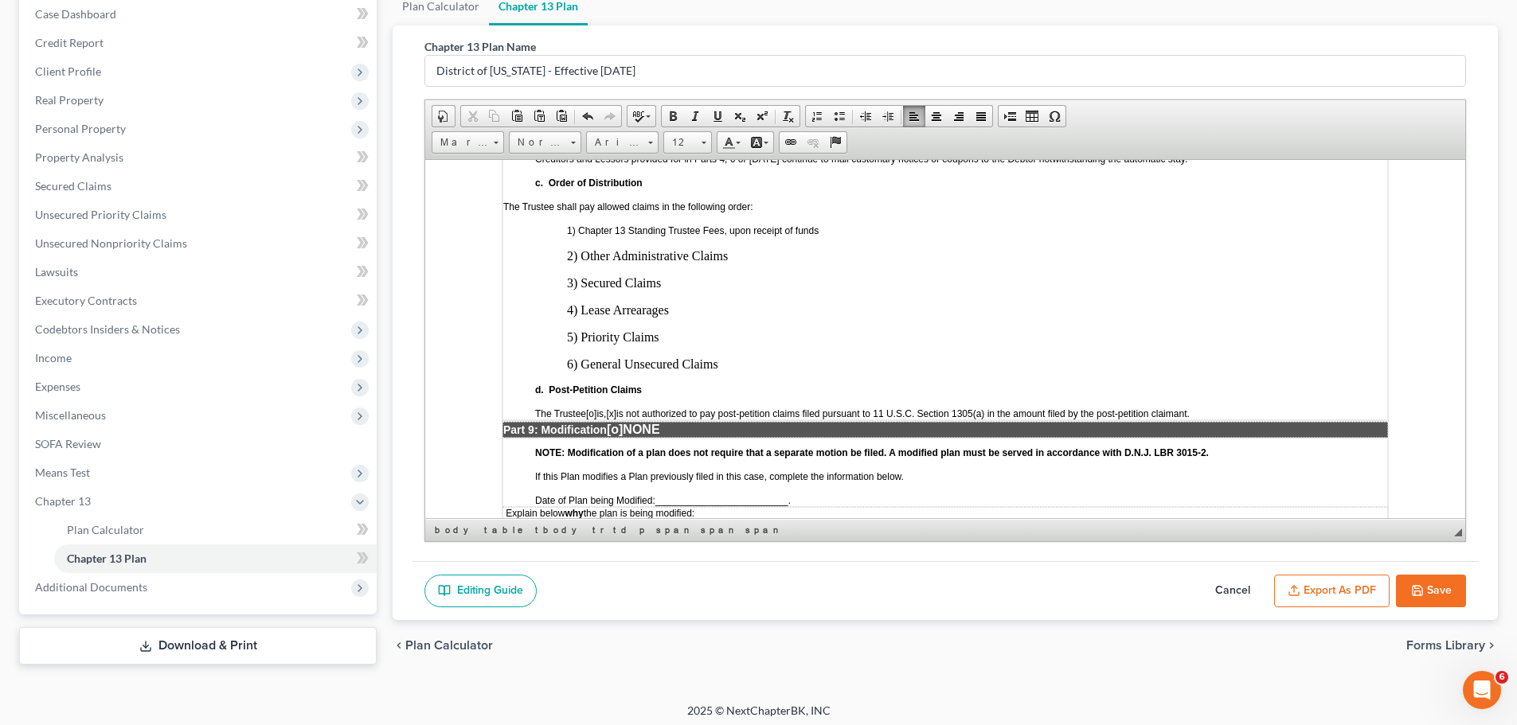
scroll to position [3742, 0]
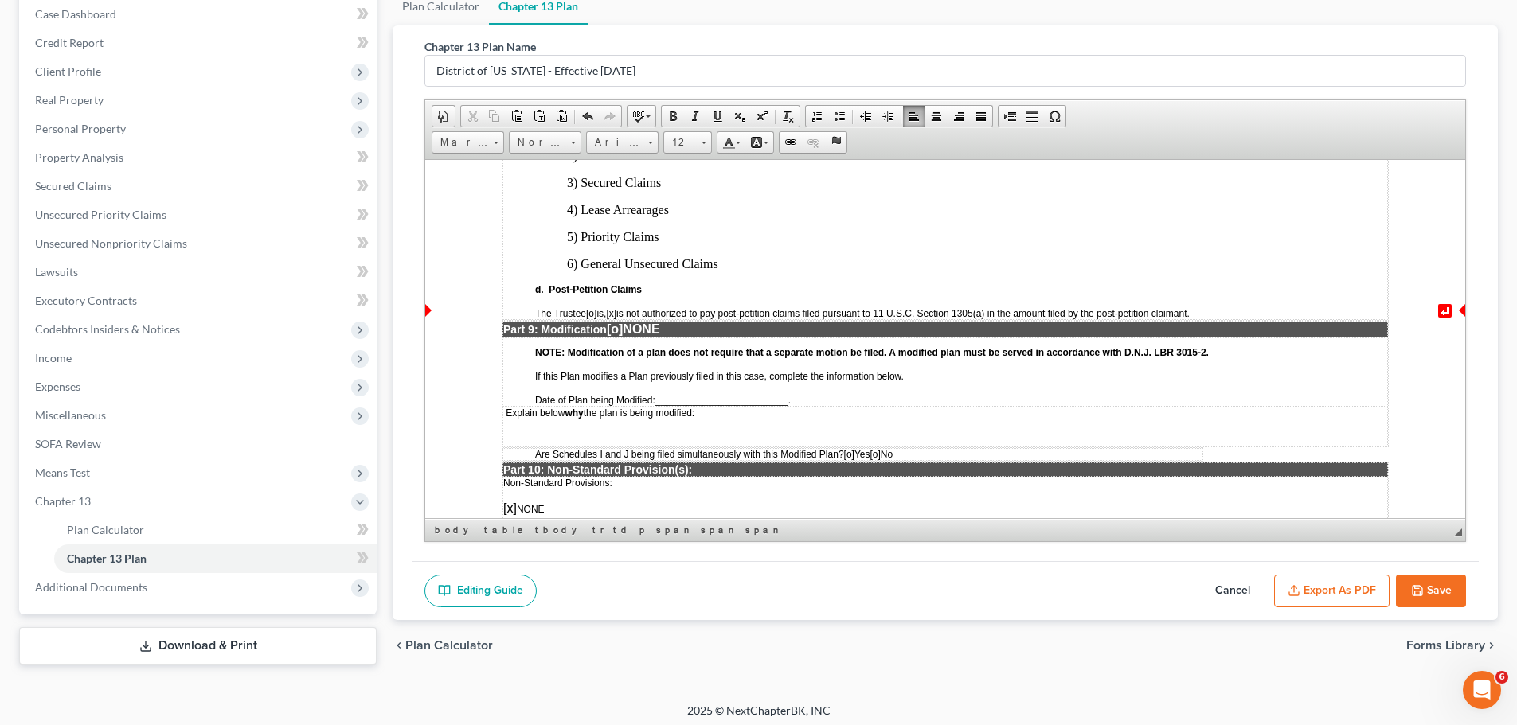
click at [623, 322] on span "[o]" at bounding box center [615, 329] width 16 height 14
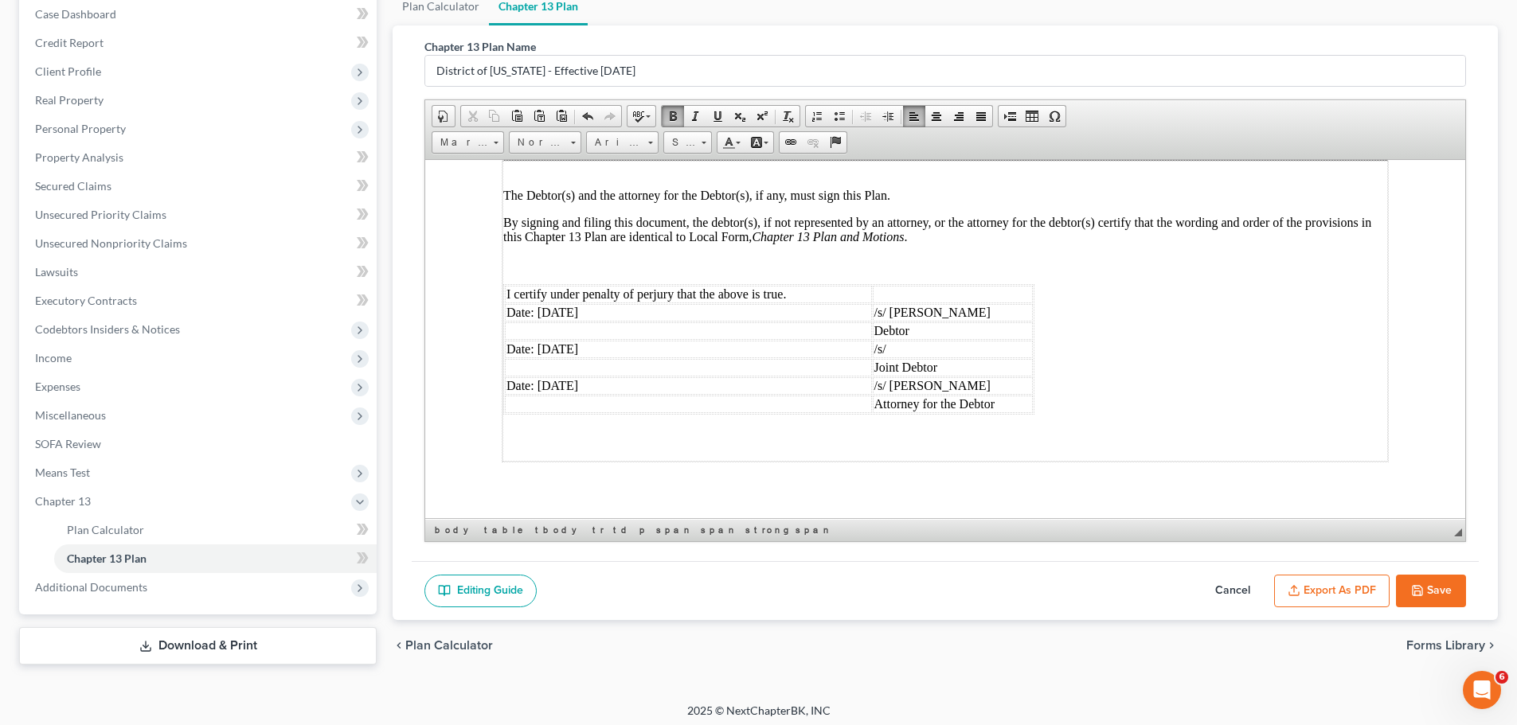
scroll to position [4284, 0]
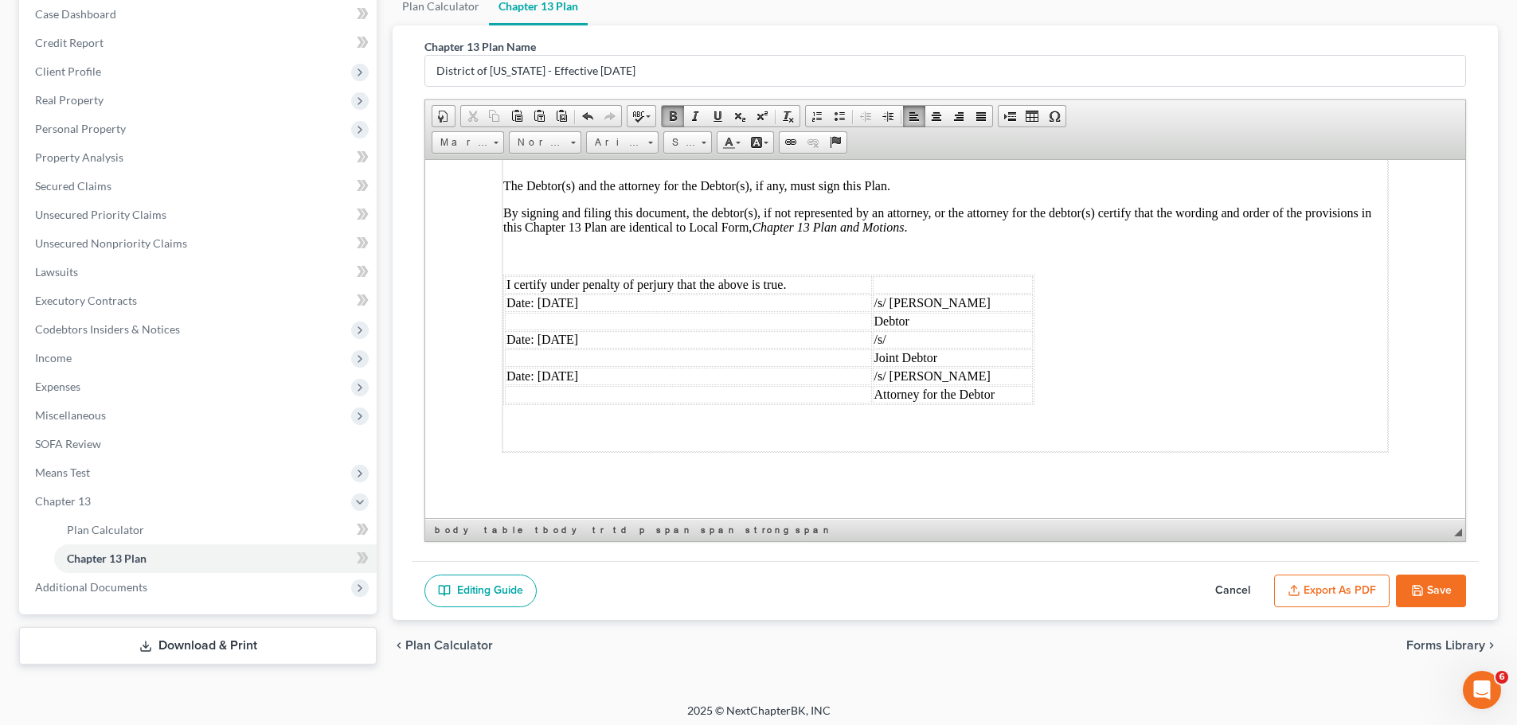
click at [639, 294] on td "Date: 09/10/2025" at bounding box center [688, 303] width 367 height 18
click at [514, 330] on td "Date: 09/10/2025" at bounding box center [688, 339] width 367 height 18
click at [615, 330] on td "Date: 09/10/2025" at bounding box center [688, 339] width 367 height 18
click at [889, 334] on td "/s/" at bounding box center [953, 339] width 161 height 18
click at [665, 369] on td "Date: 09/10/2025" at bounding box center [688, 376] width 367 height 18
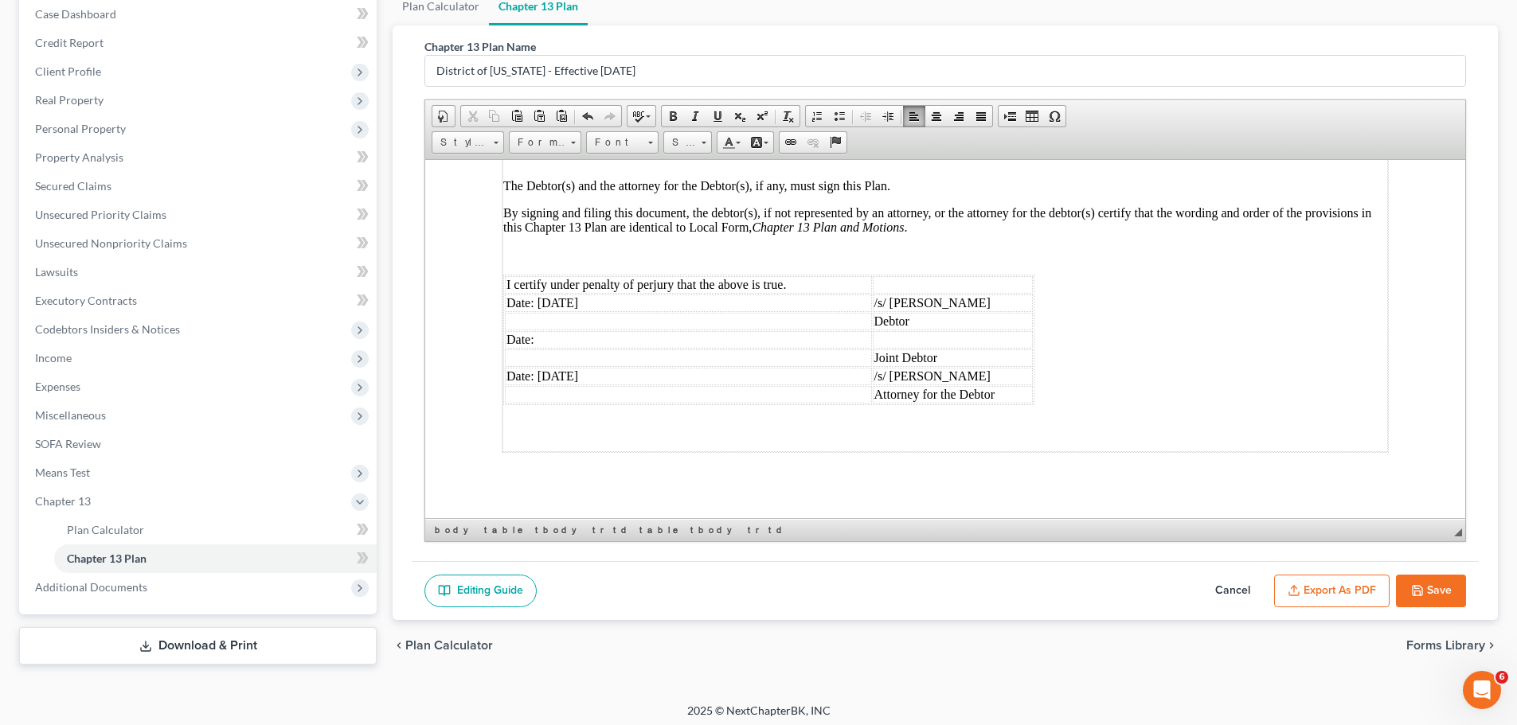
click at [965, 367] on td "/s/ David Stevens" at bounding box center [953, 376] width 161 height 18
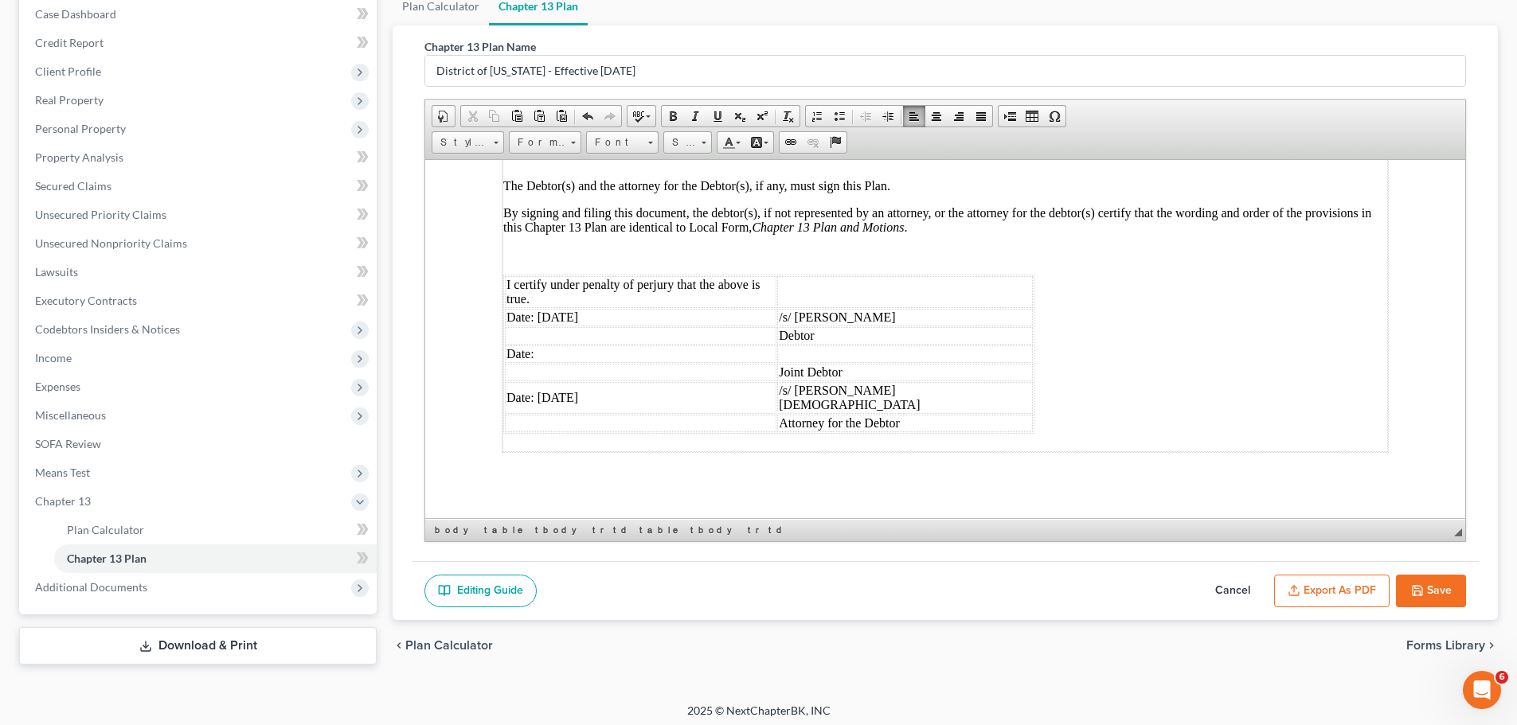
click at [1436, 594] on button "Save" at bounding box center [1431, 591] width 70 height 33
select select "0"
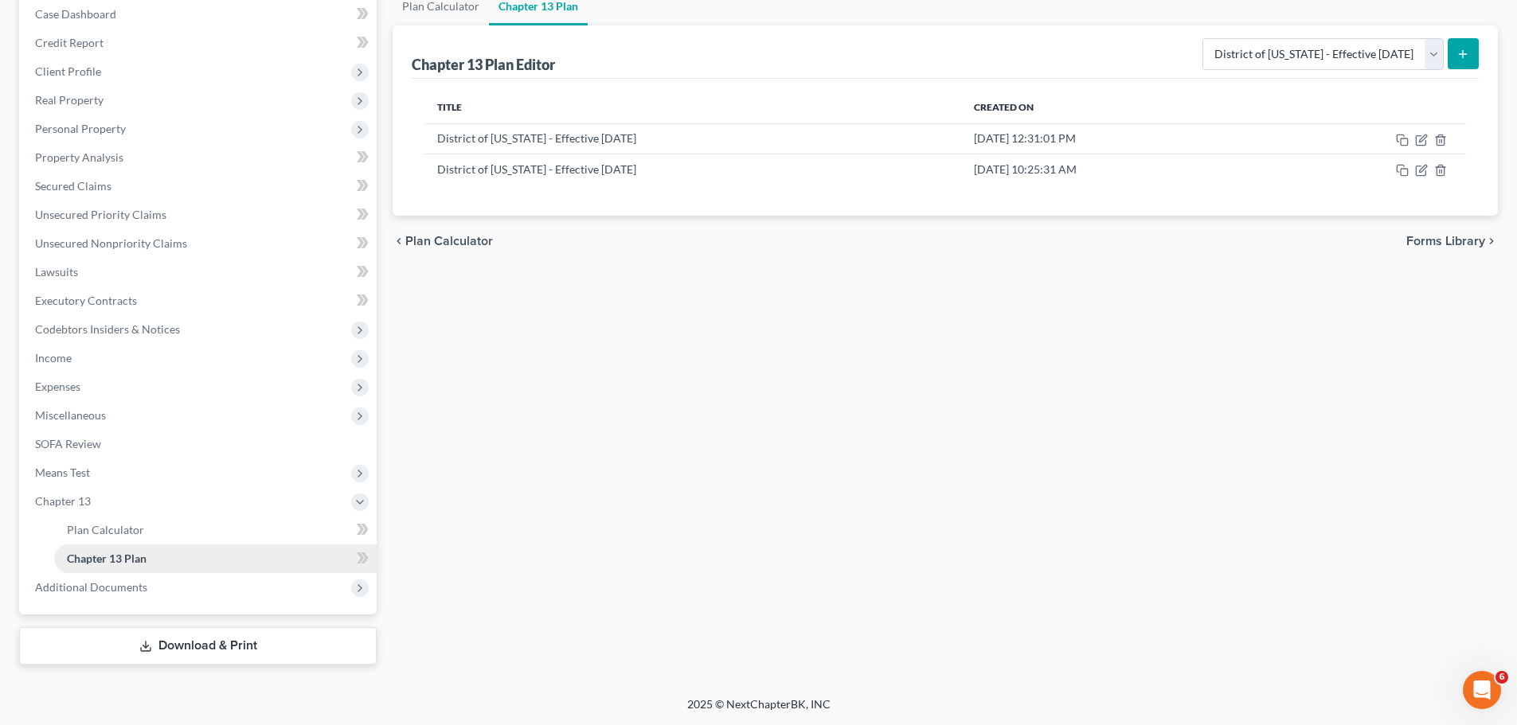
click at [150, 555] on link "Chapter 13 Plan" at bounding box center [215, 559] width 322 height 29
click at [1421, 174] on icon "button" at bounding box center [1421, 170] width 13 height 13
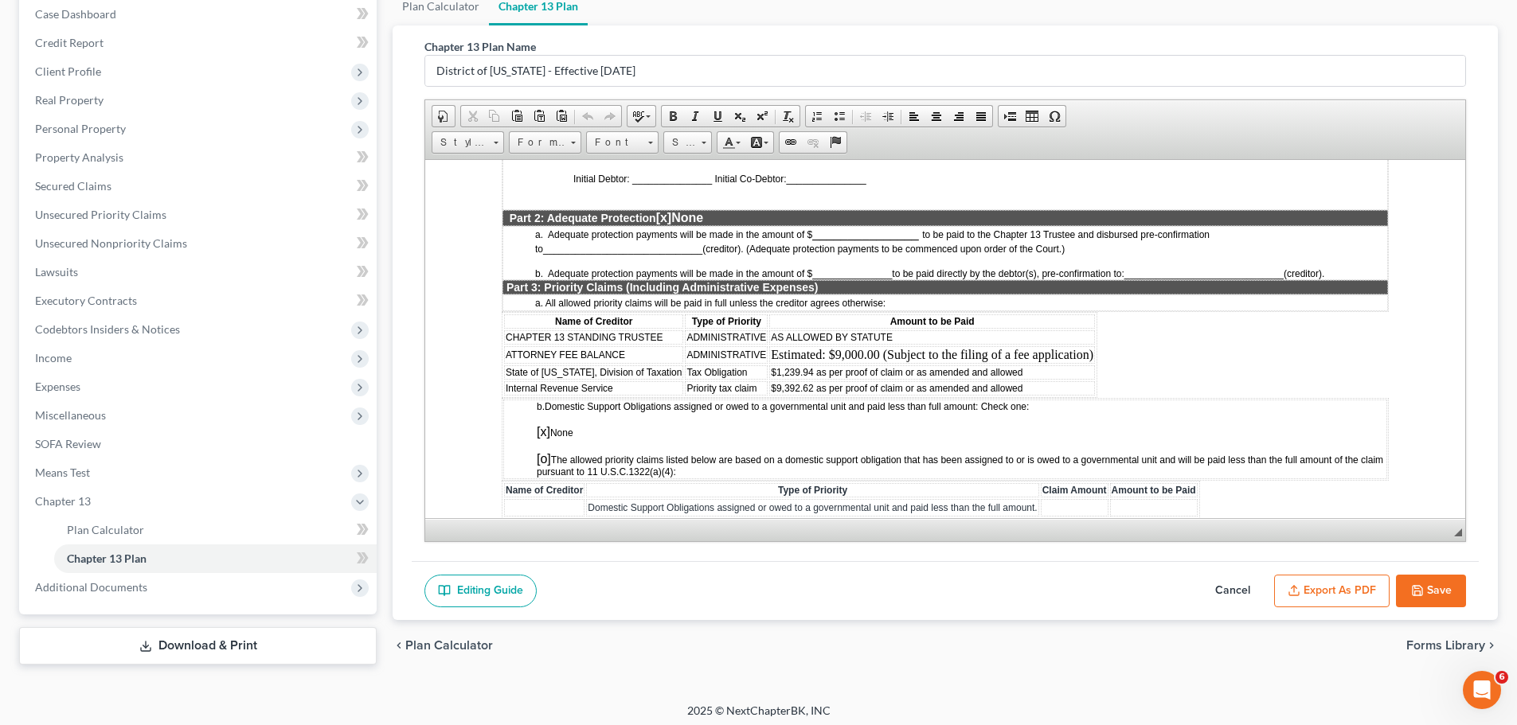
scroll to position [1433, 0]
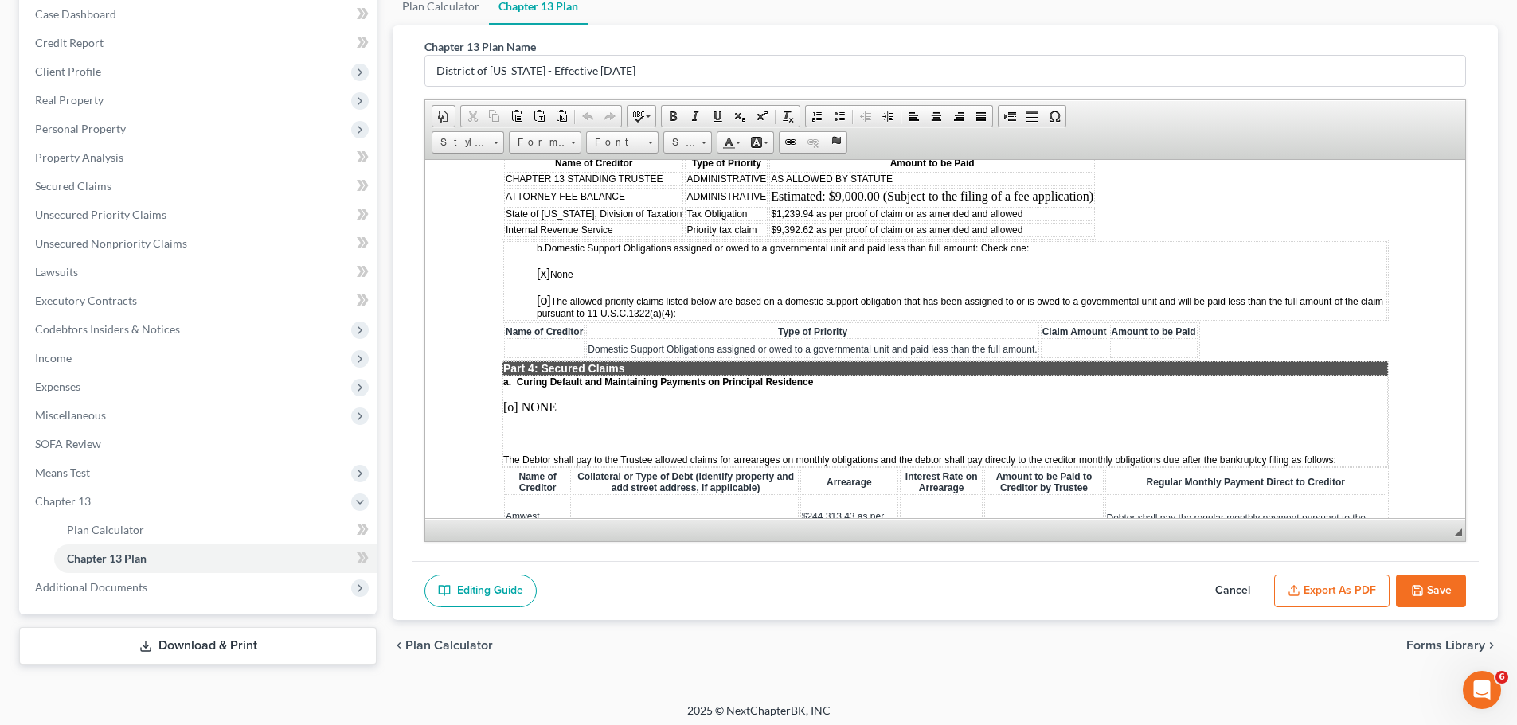
click at [1425, 588] on button "Save" at bounding box center [1431, 591] width 70 height 33
select select "0"
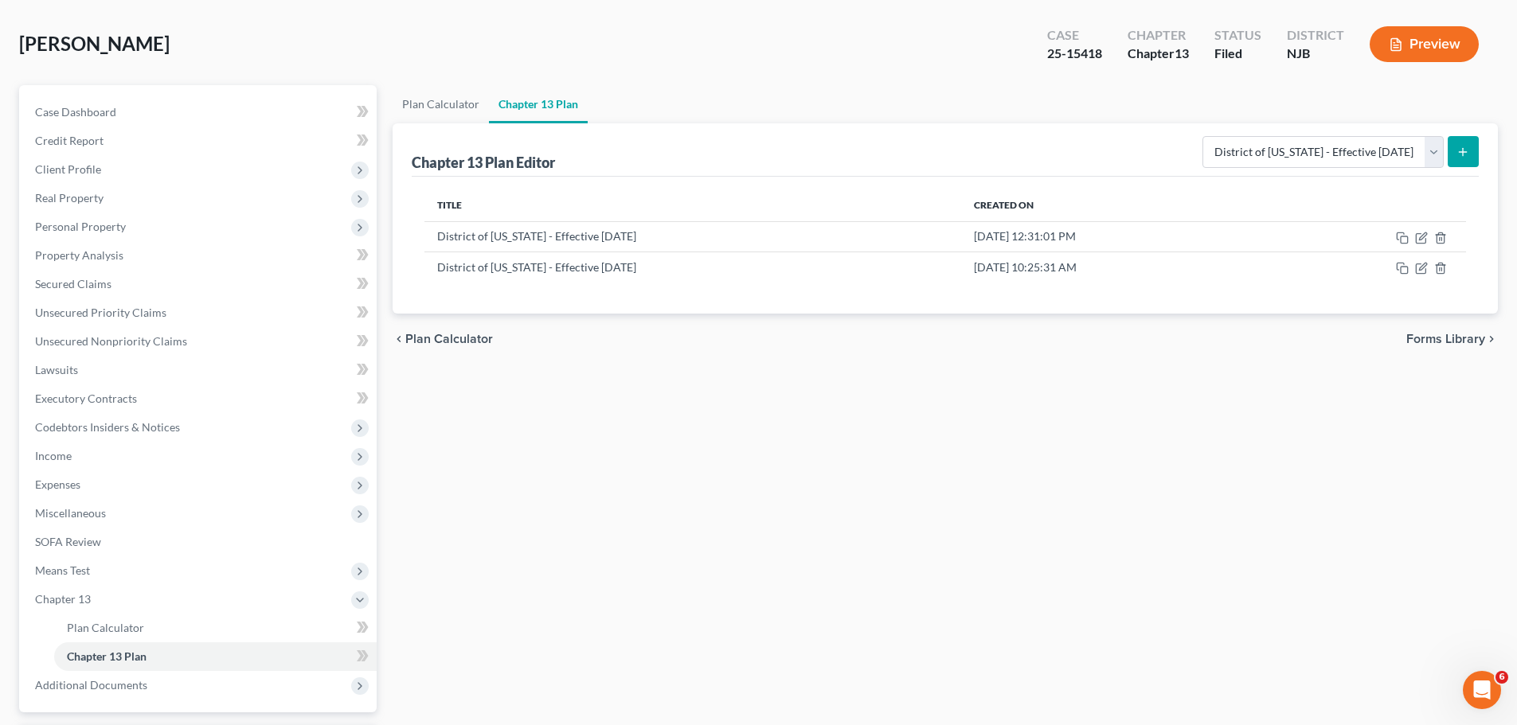
scroll to position [0, 0]
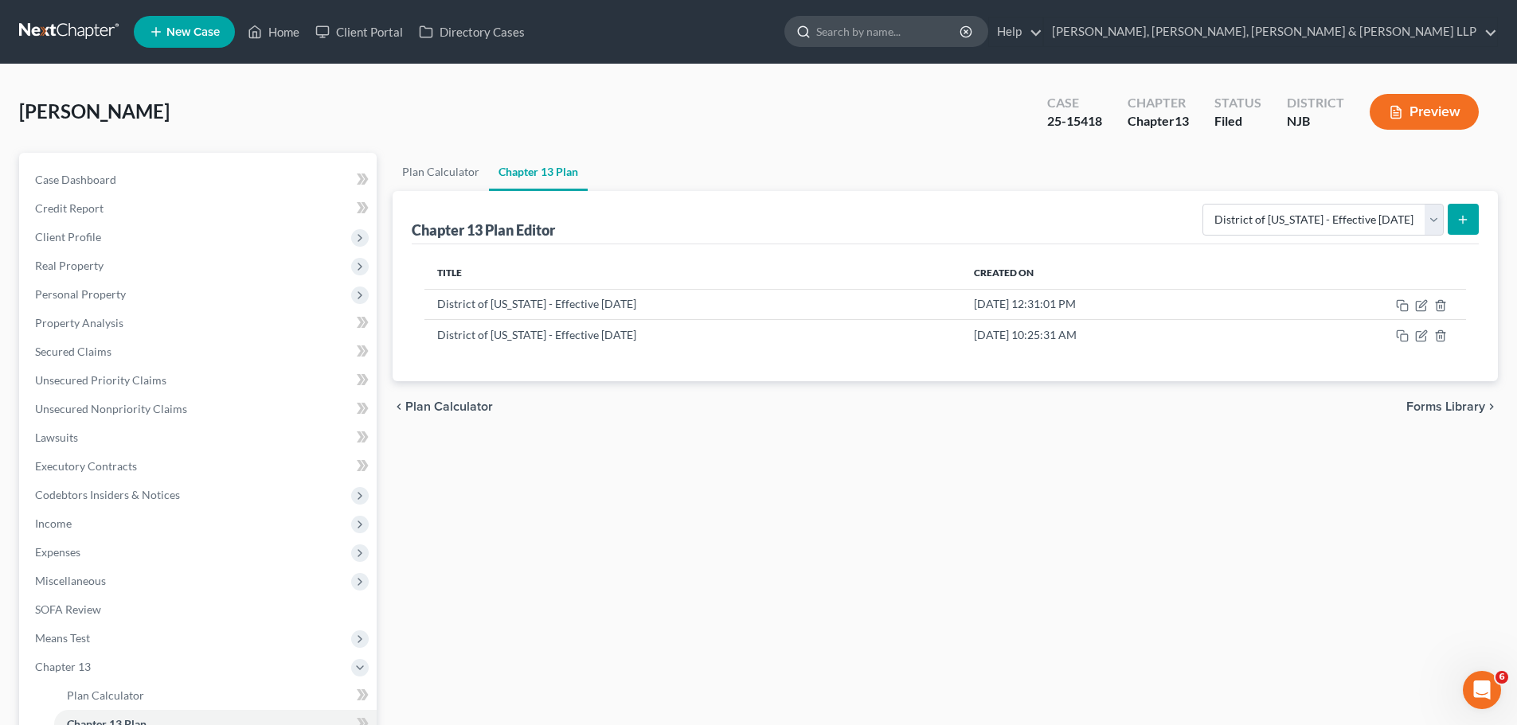
click at [962, 33] on input "search" at bounding box center [889, 31] width 146 height 29
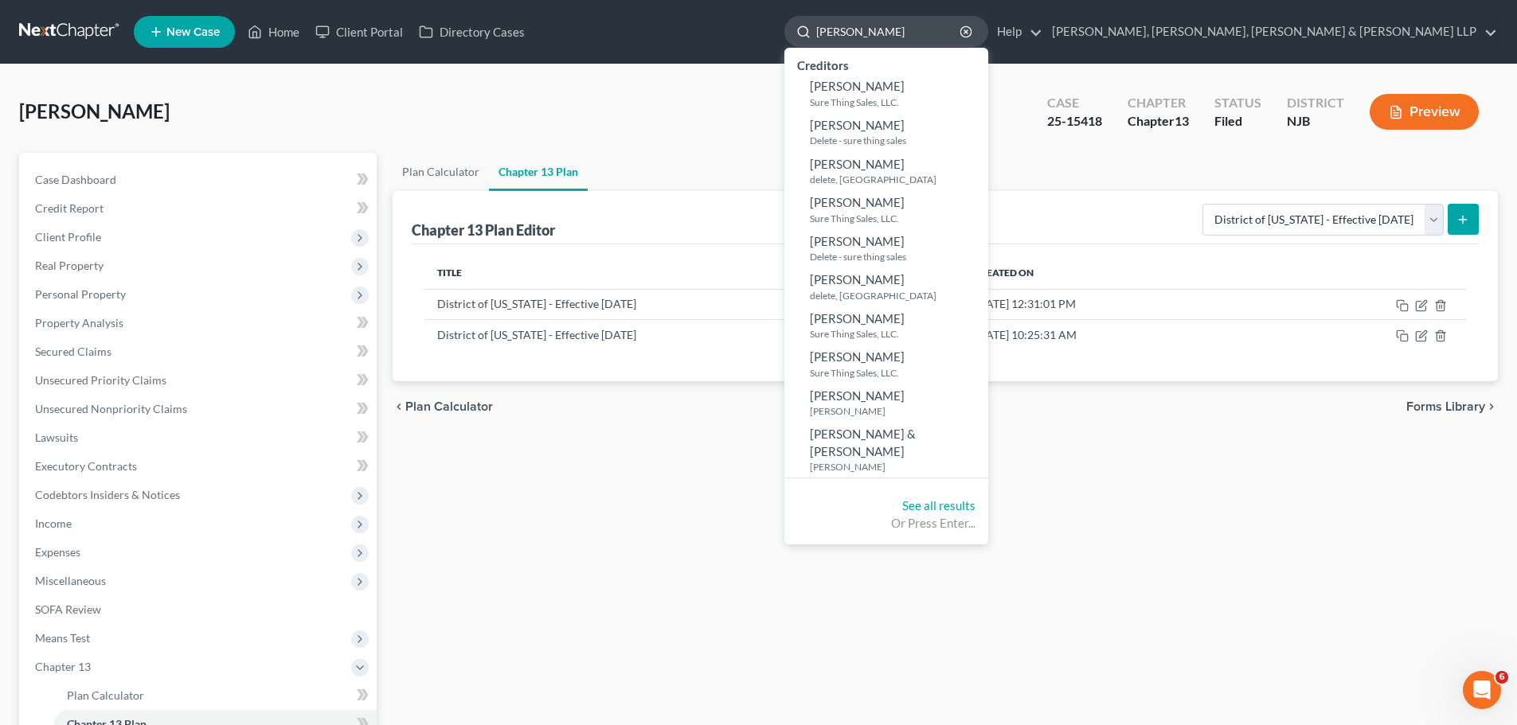
type input "maria navarro"
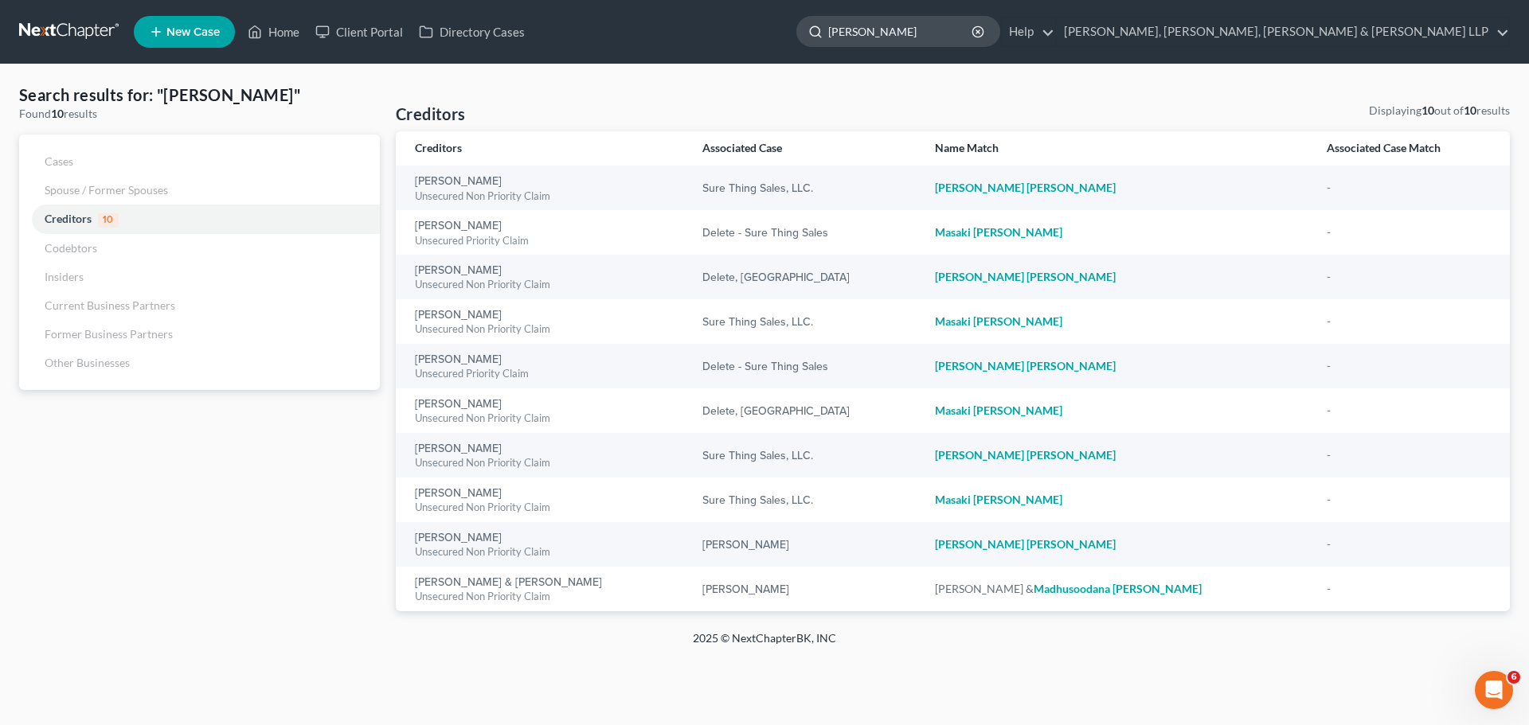
click at [974, 28] on input "maria navarro" at bounding box center [901, 31] width 146 height 29
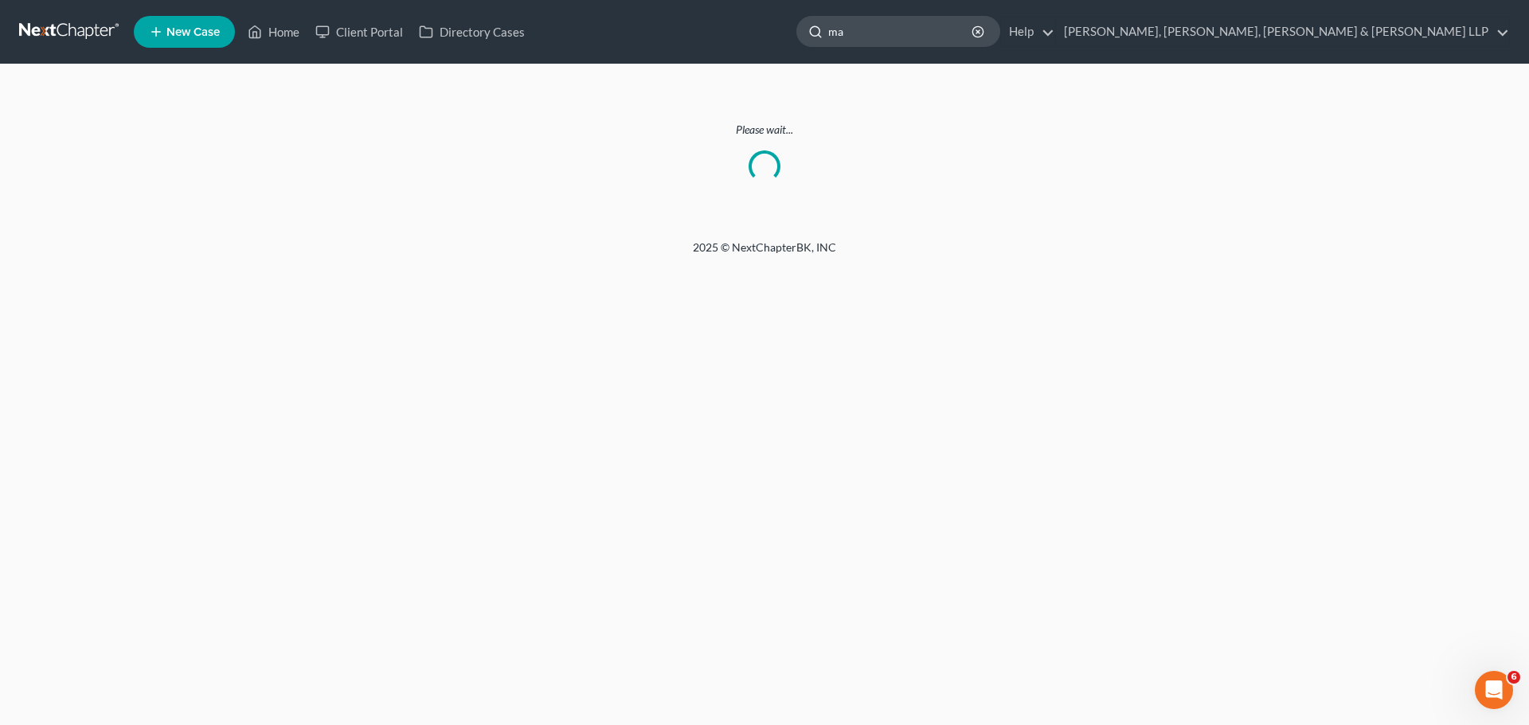
type input "m"
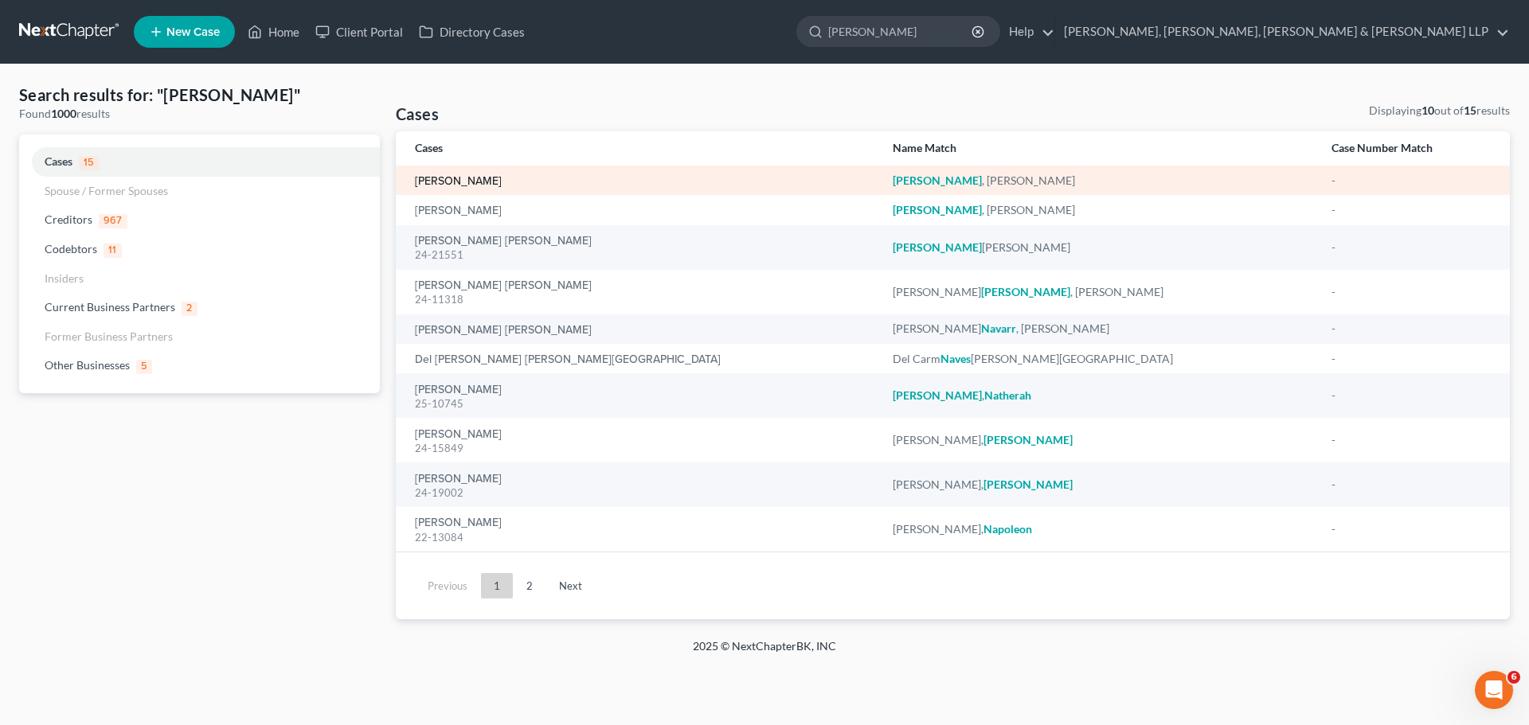
type input "navarro"
click at [446, 182] on link "Navarro, Maria" at bounding box center [458, 181] width 87 height 11
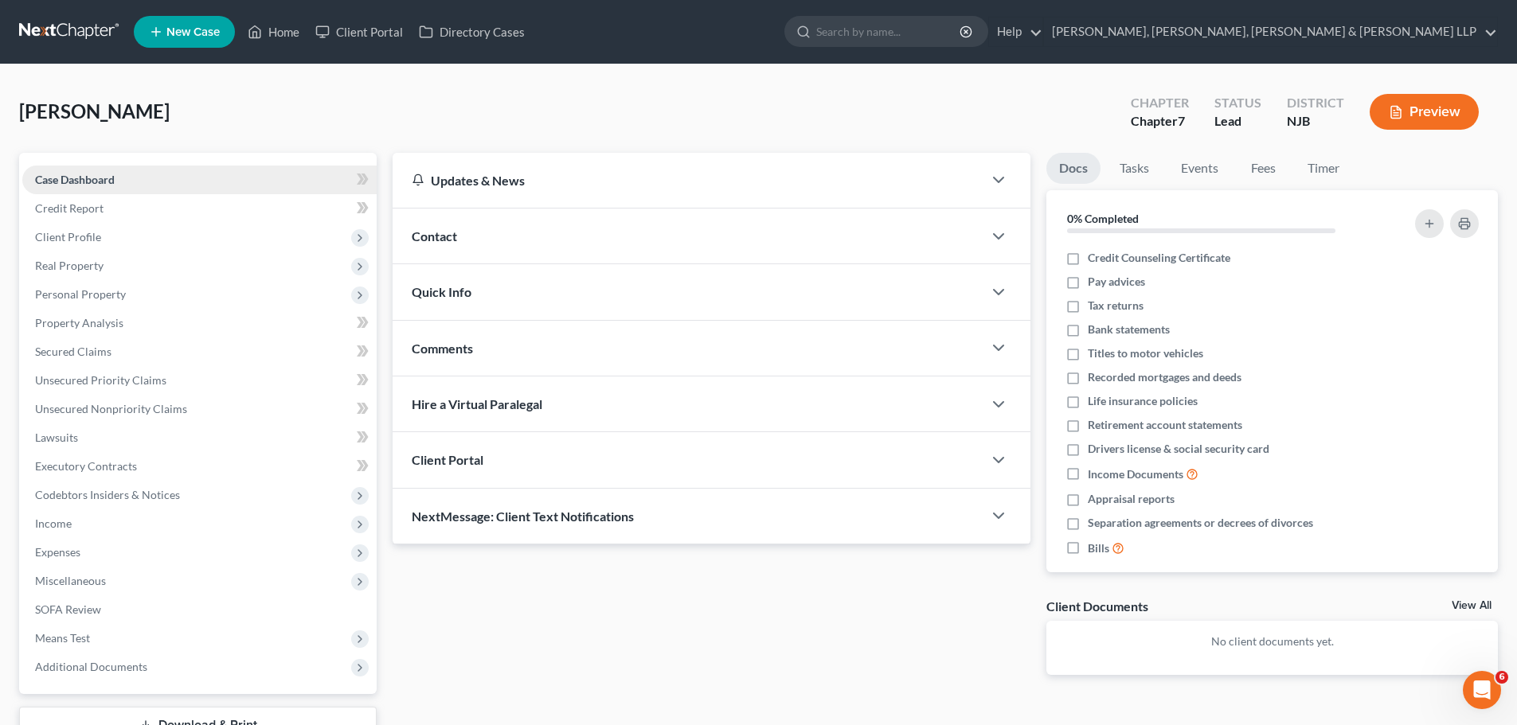
click at [109, 181] on span "Case Dashboard" at bounding box center [75, 180] width 80 height 14
click at [104, 211] on link "Credit Report" at bounding box center [199, 208] width 354 height 29
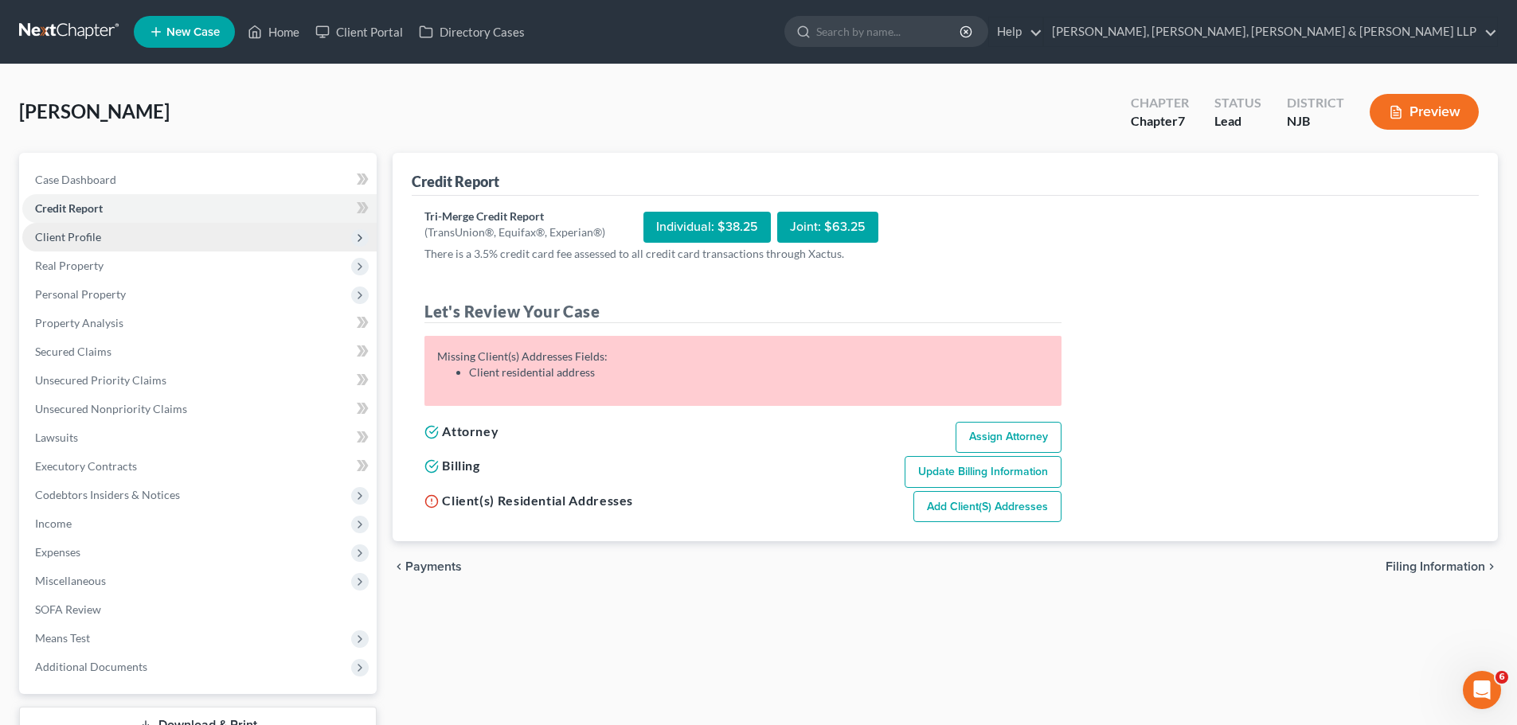
click at [99, 245] on span "Client Profile" at bounding box center [199, 237] width 354 height 29
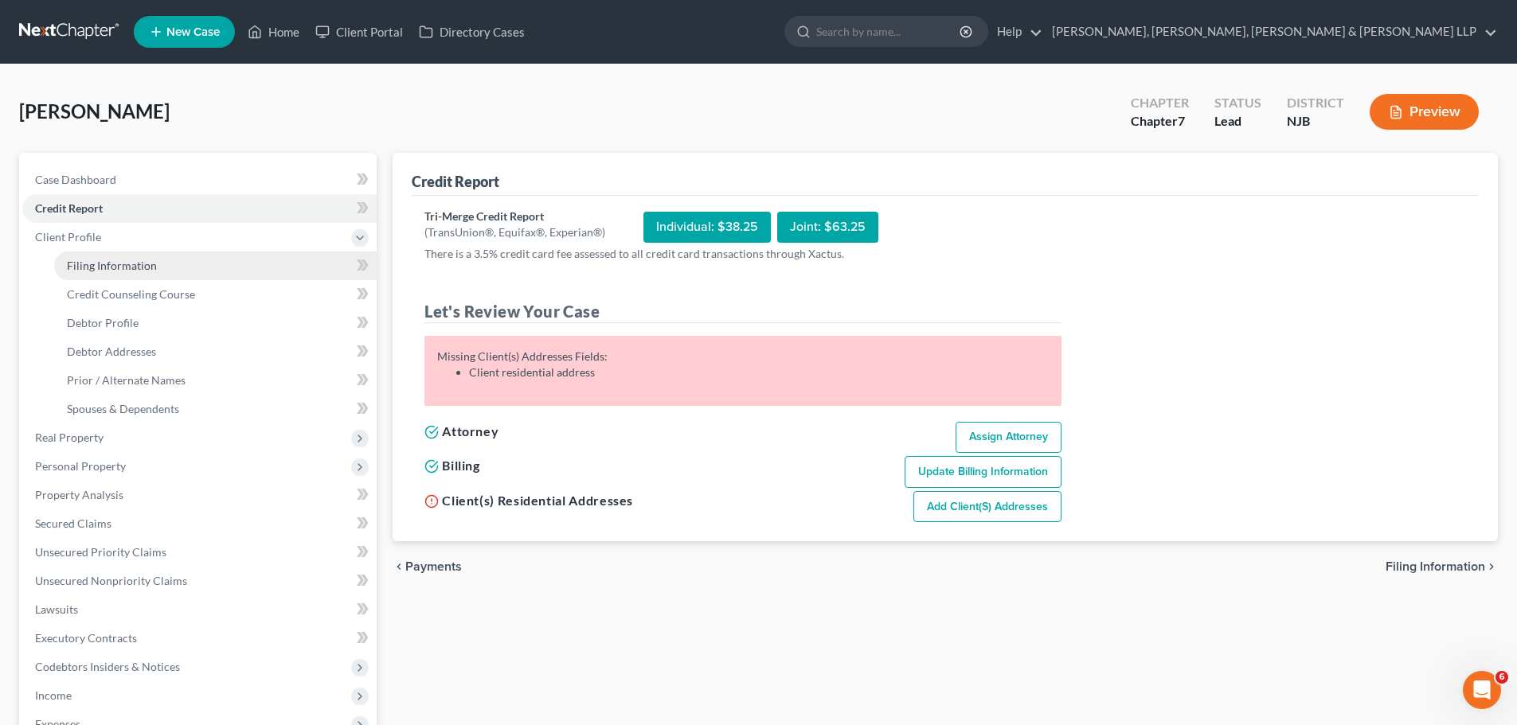
click at [115, 268] on span "Filing Information" at bounding box center [112, 266] width 90 height 14
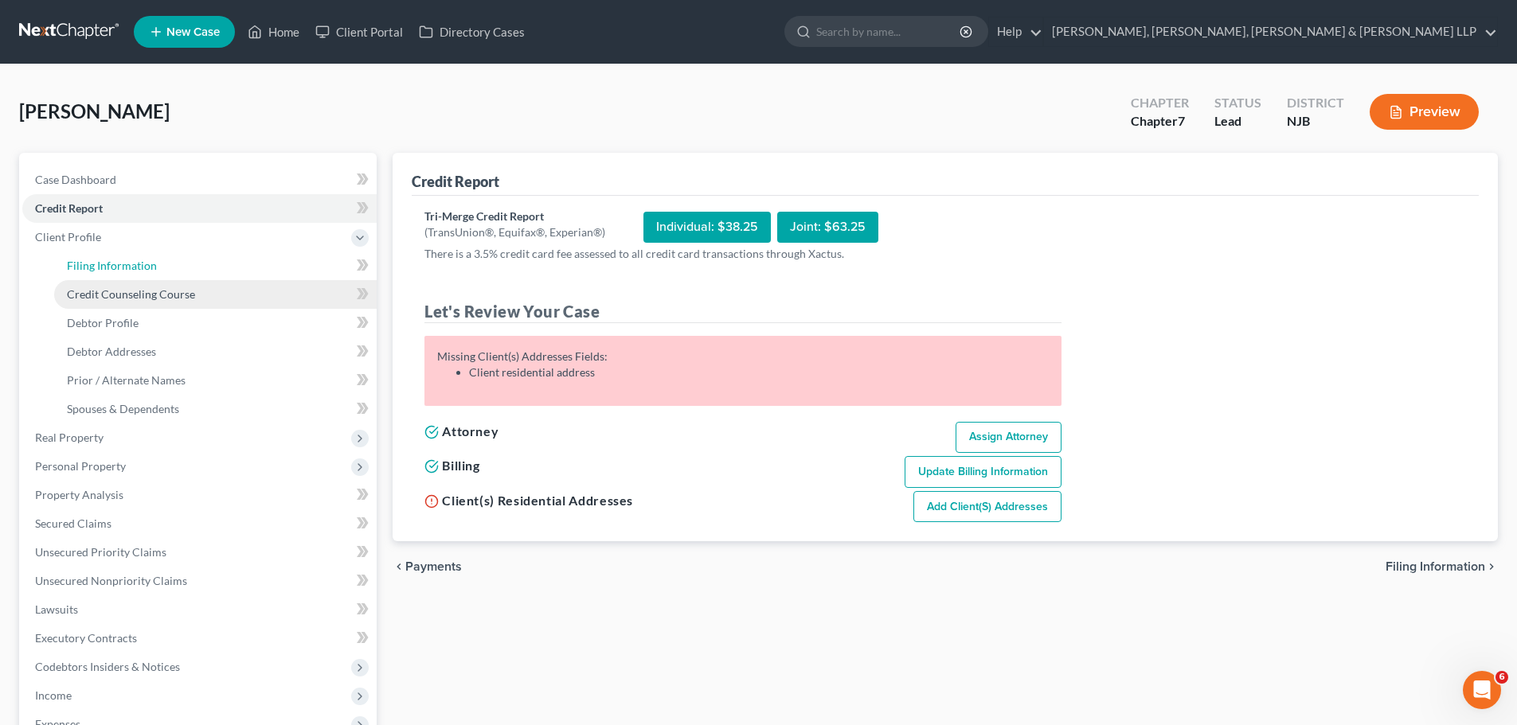
select select "1"
select select "0"
select select "51"
select select "6"
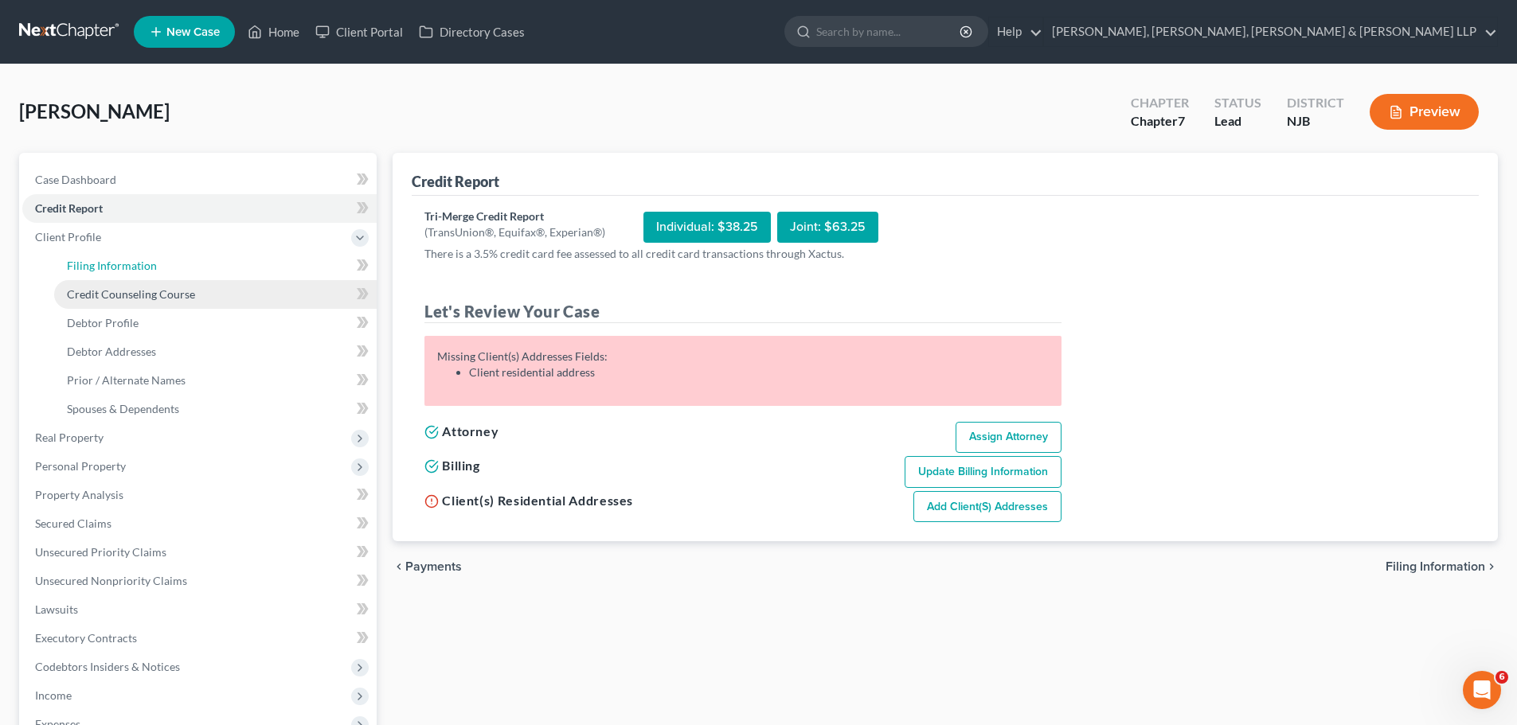
select select "0"
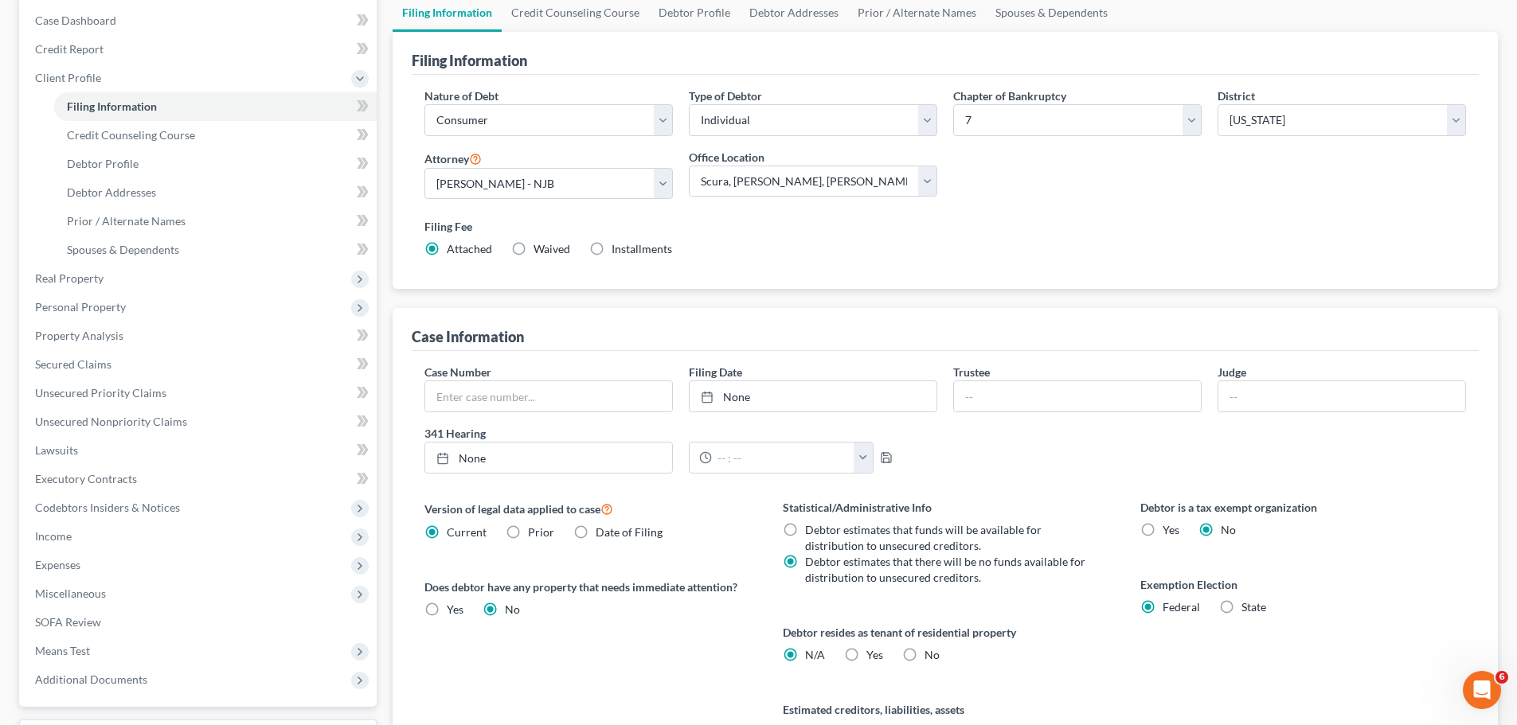
scroll to position [239, 0]
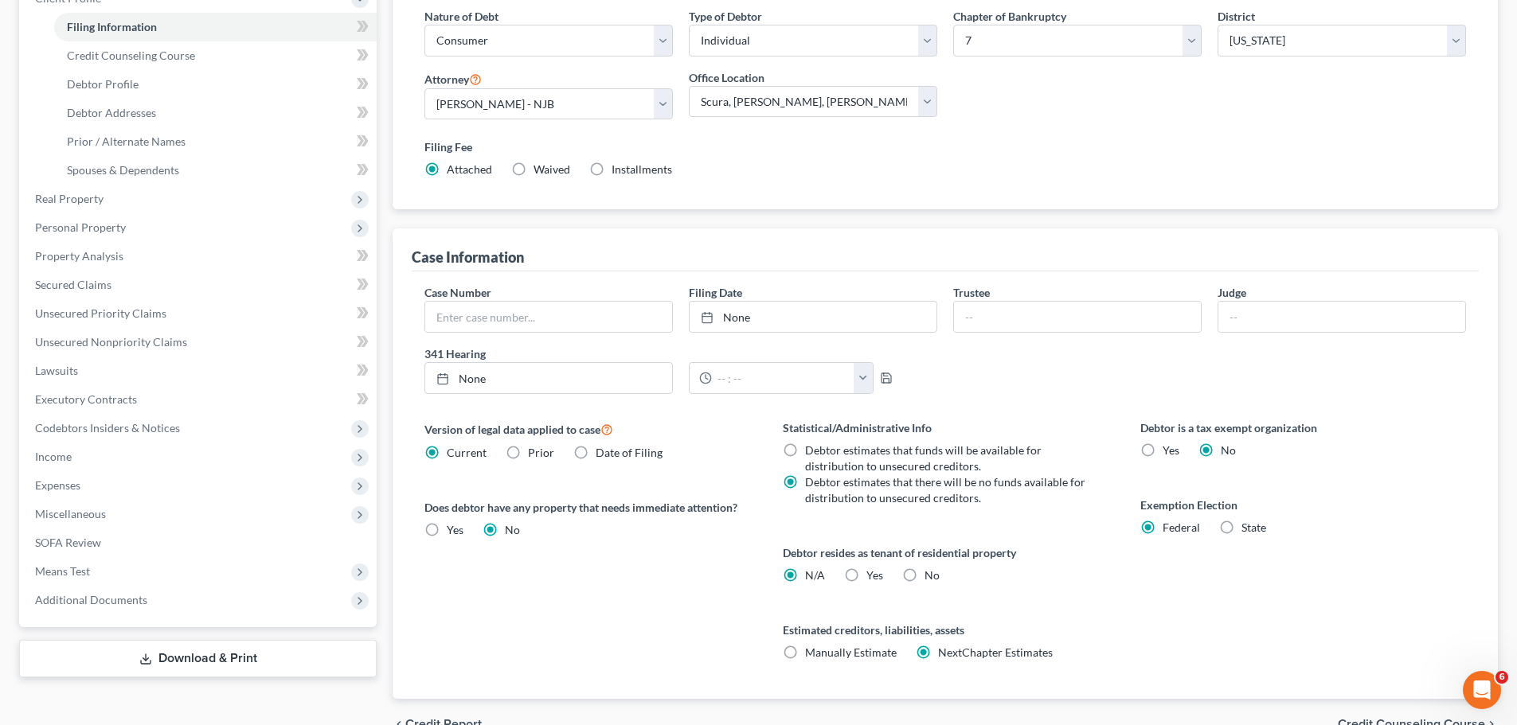
click at [866, 573] on label "Yes Yes" at bounding box center [874, 576] width 17 height 16
click at [873, 573] on input "Yes Yes" at bounding box center [878, 573] width 10 height 10
radio input "true"
radio input "false"
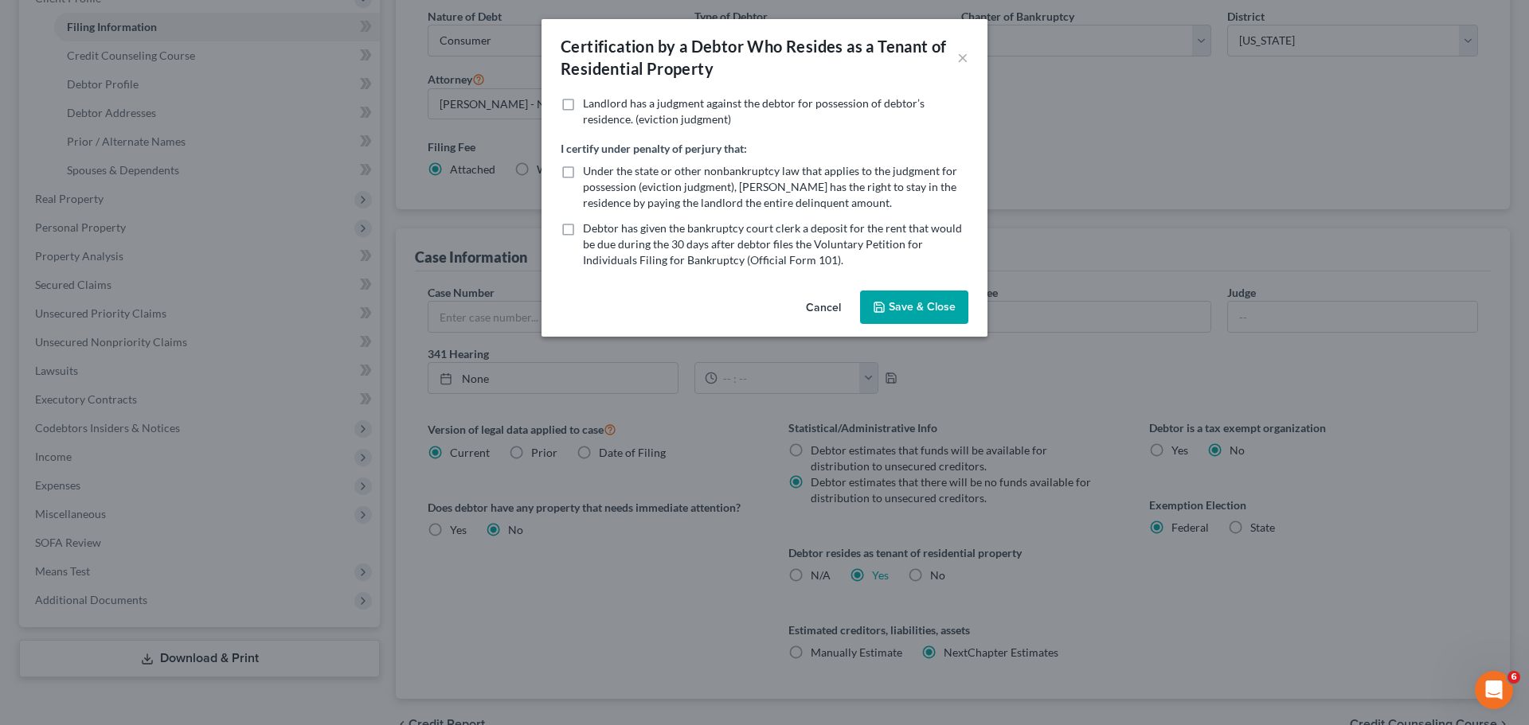
click at [904, 303] on button "Save & Close" at bounding box center [914, 307] width 108 height 33
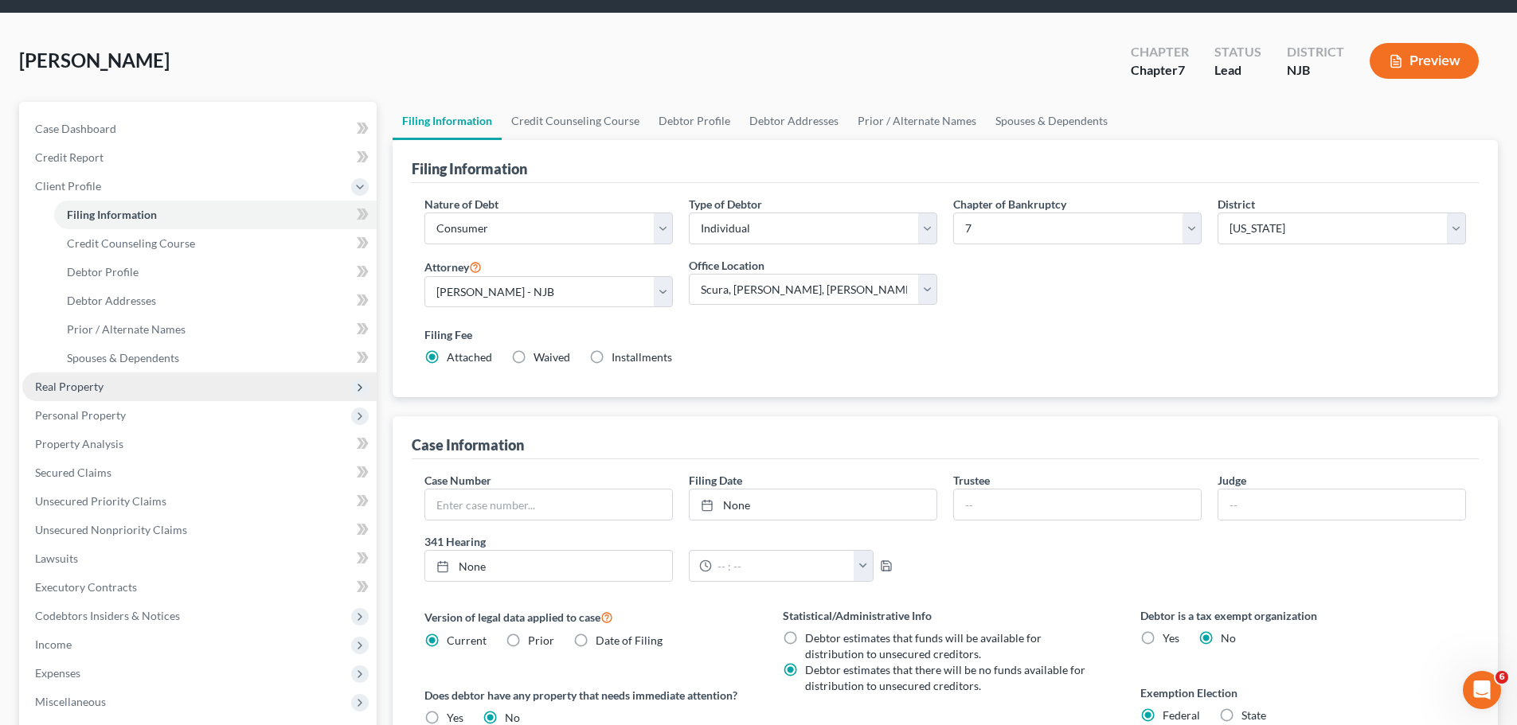
scroll to position [80, 0]
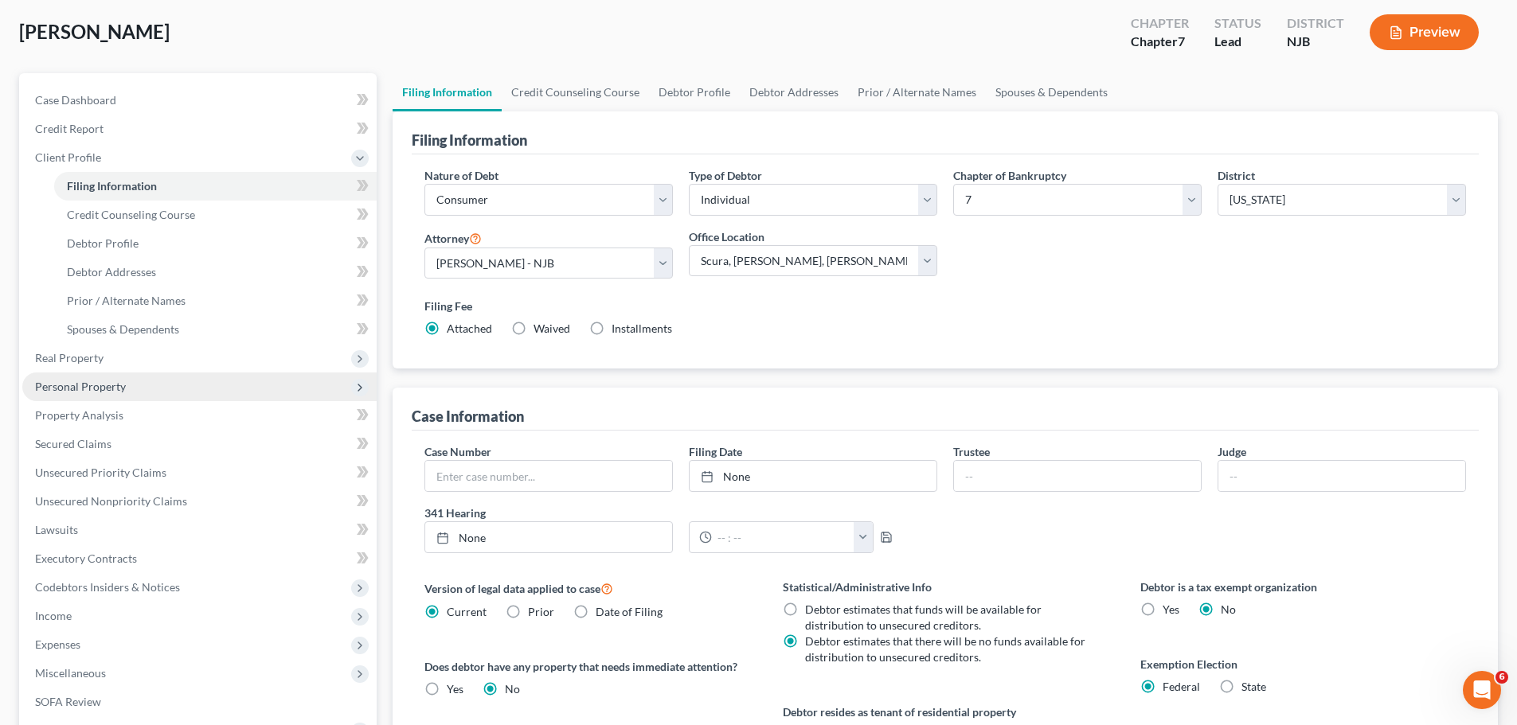
click at [94, 386] on span "Personal Property" at bounding box center [80, 387] width 91 height 14
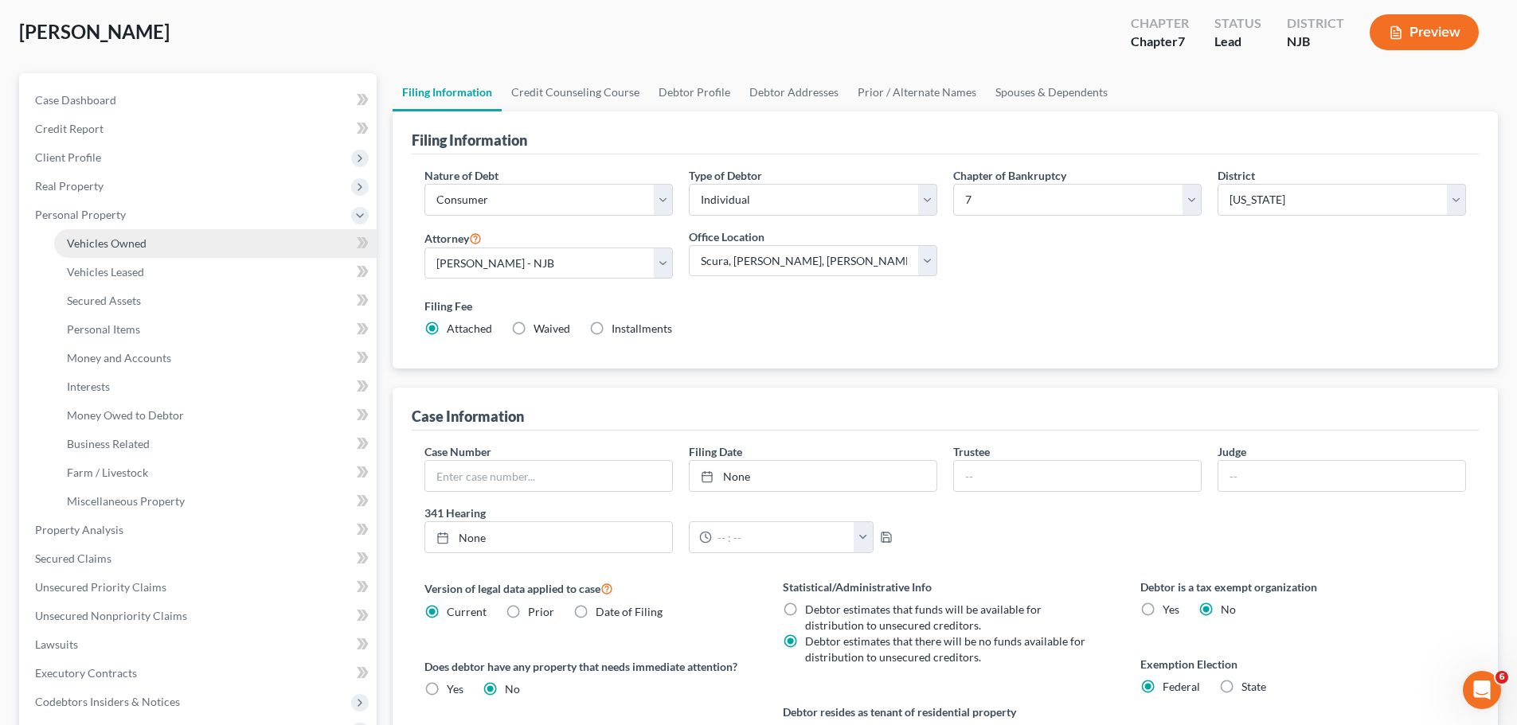
click at [122, 245] on span "Vehicles Owned" at bounding box center [107, 243] width 80 height 14
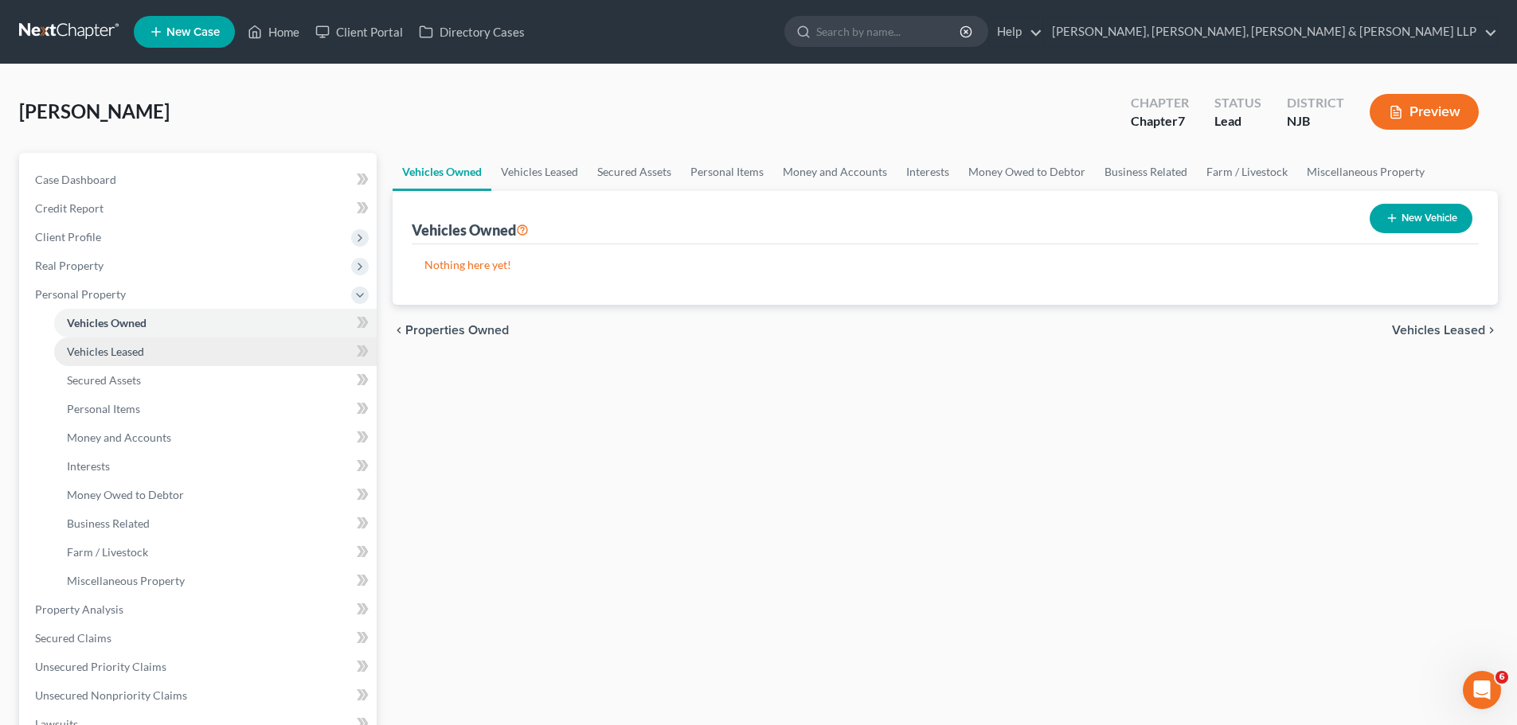
click at [137, 349] on span "Vehicles Leased" at bounding box center [105, 352] width 77 height 14
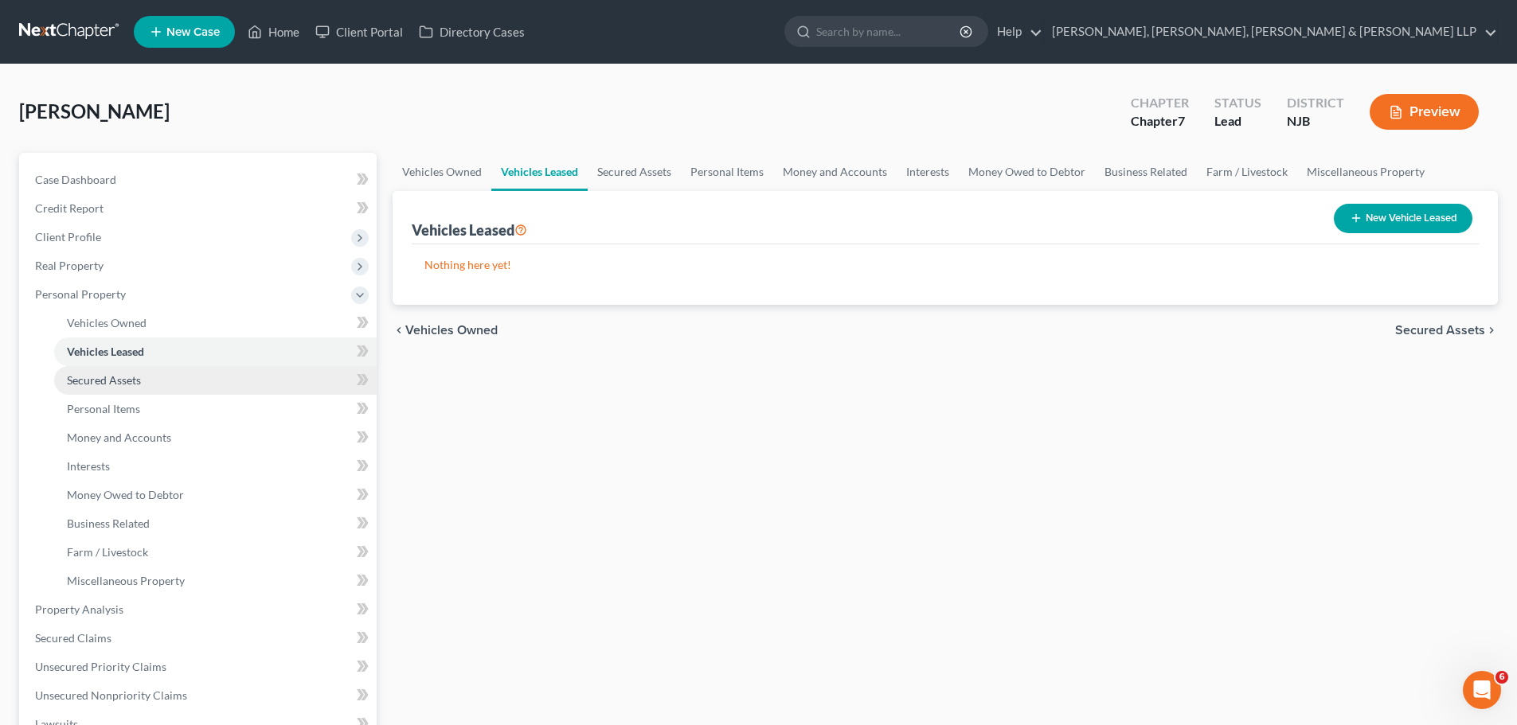
click at [141, 381] on link "Secured Assets" at bounding box center [215, 380] width 322 height 29
click at [141, 354] on span "Vehicles Leased" at bounding box center [105, 352] width 77 height 14
click at [139, 322] on span "Vehicles Owned" at bounding box center [107, 323] width 80 height 14
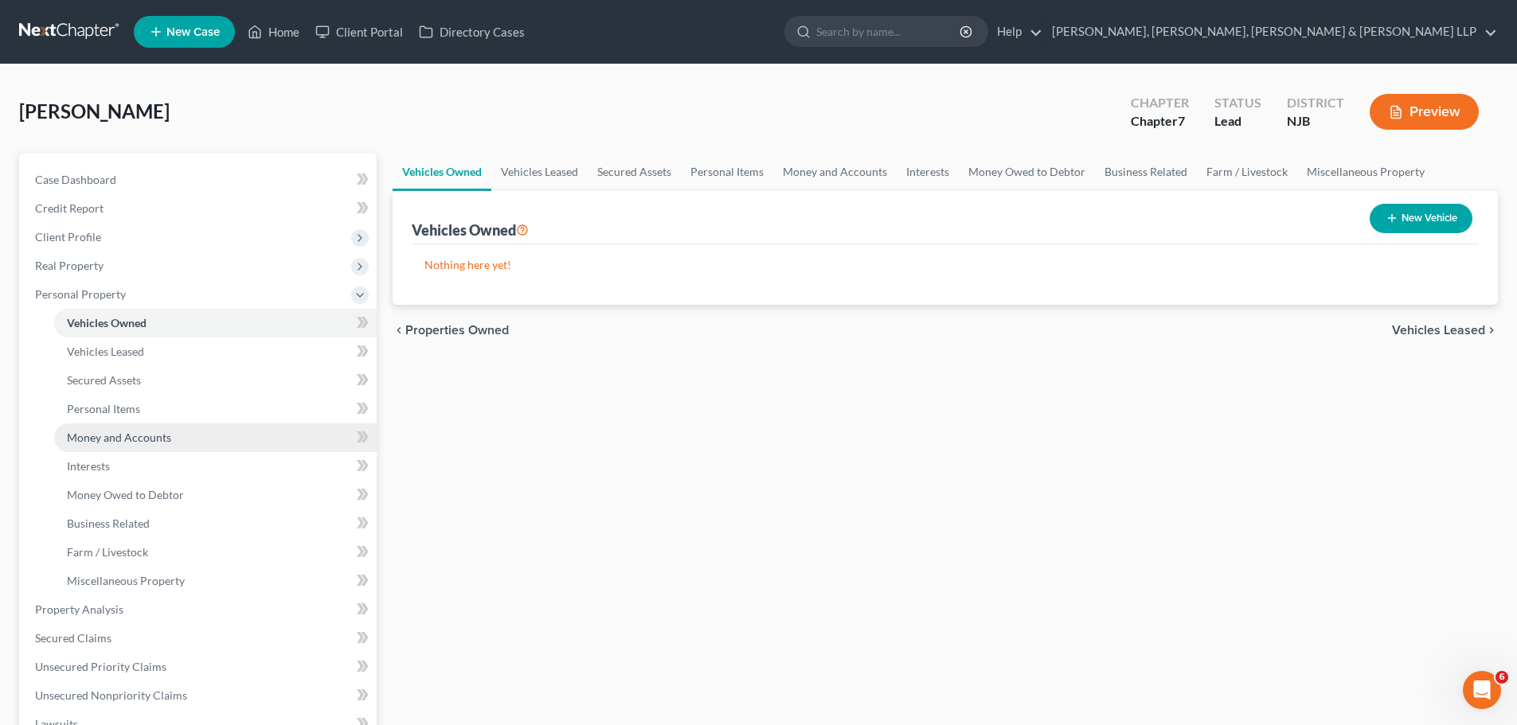
click at [122, 447] on link "Money and Accounts" at bounding box center [215, 438] width 322 height 29
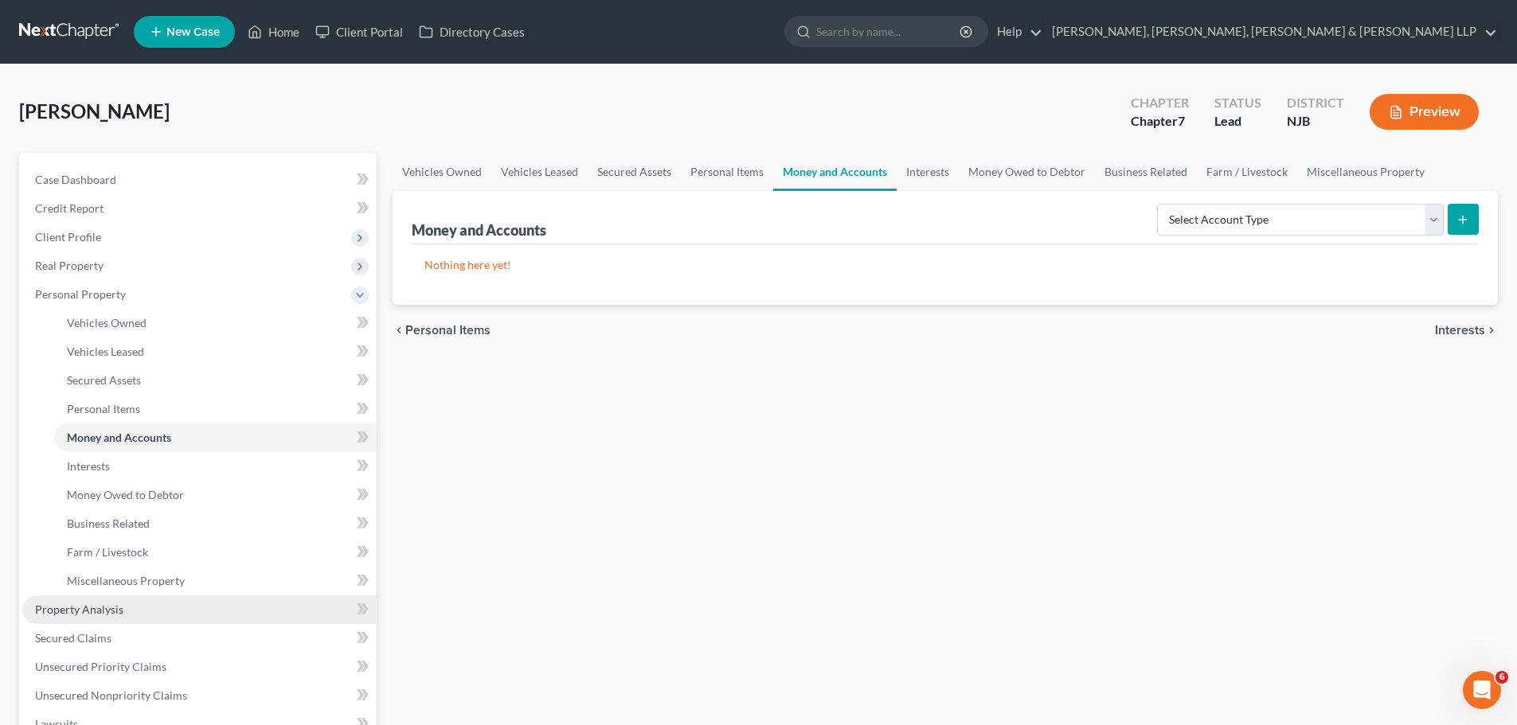
click at [104, 615] on span "Property Analysis" at bounding box center [79, 610] width 88 height 14
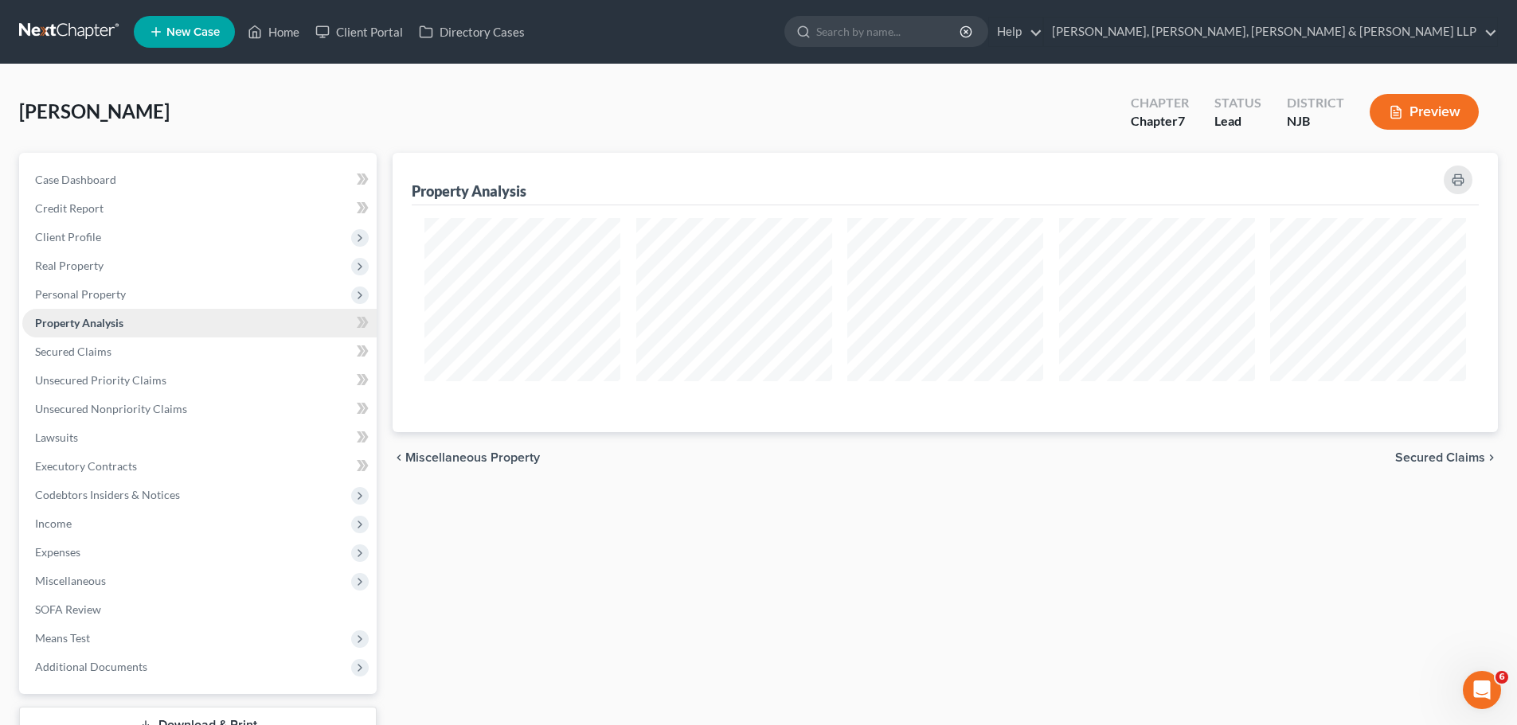
scroll to position [279, 1105]
click at [118, 326] on span "Property Analysis" at bounding box center [79, 323] width 88 height 14
click at [107, 292] on span "Personal Property" at bounding box center [80, 294] width 91 height 14
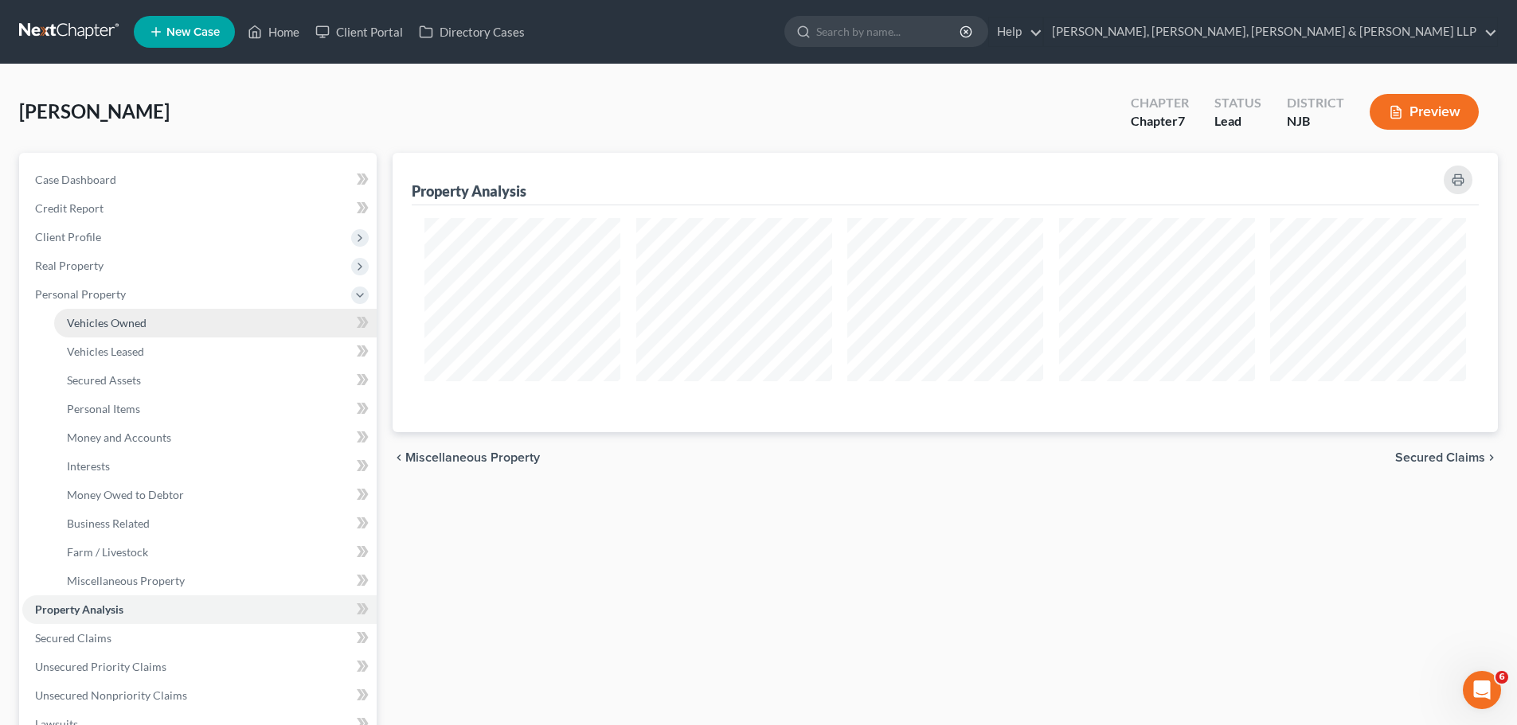
click at [115, 332] on link "Vehicles Owned" at bounding box center [215, 323] width 322 height 29
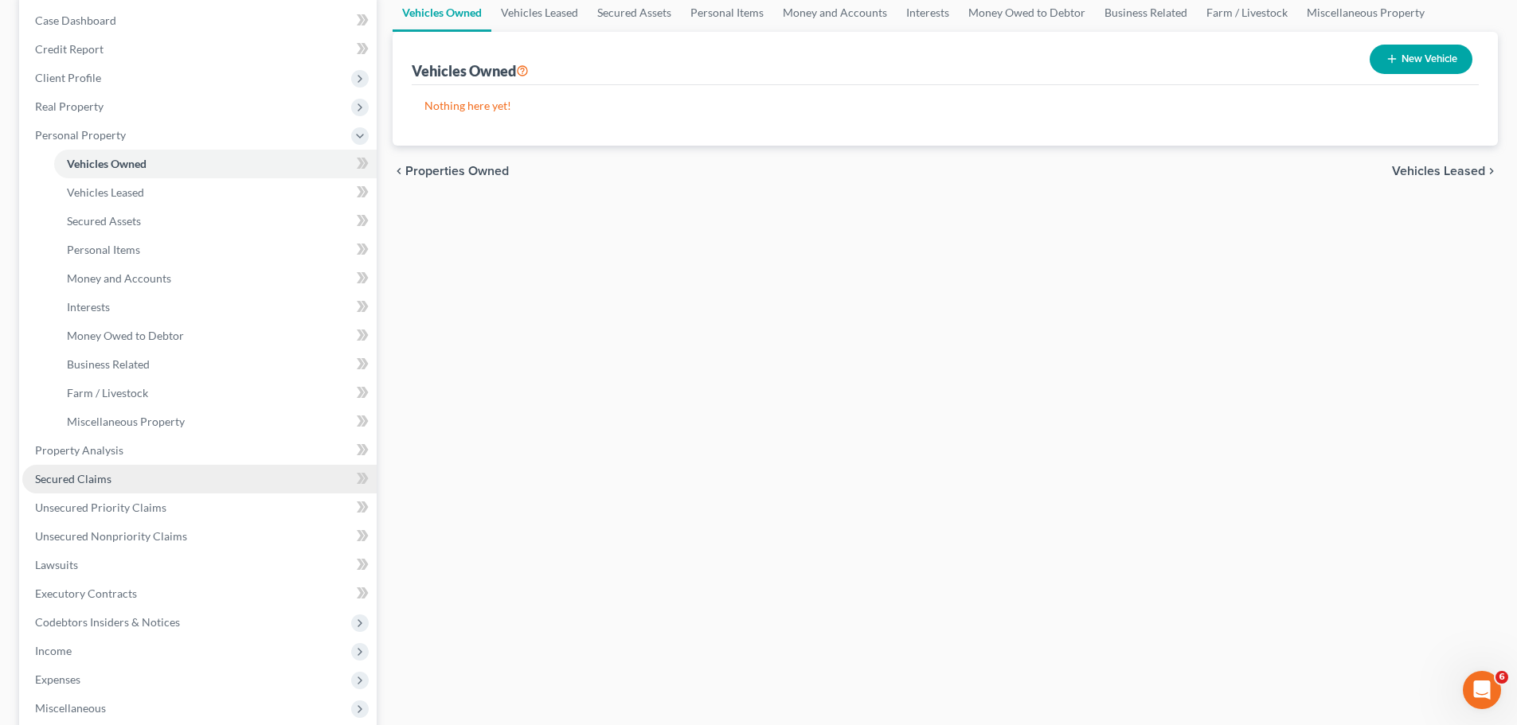
click at [125, 477] on link "Secured Claims" at bounding box center [199, 479] width 354 height 29
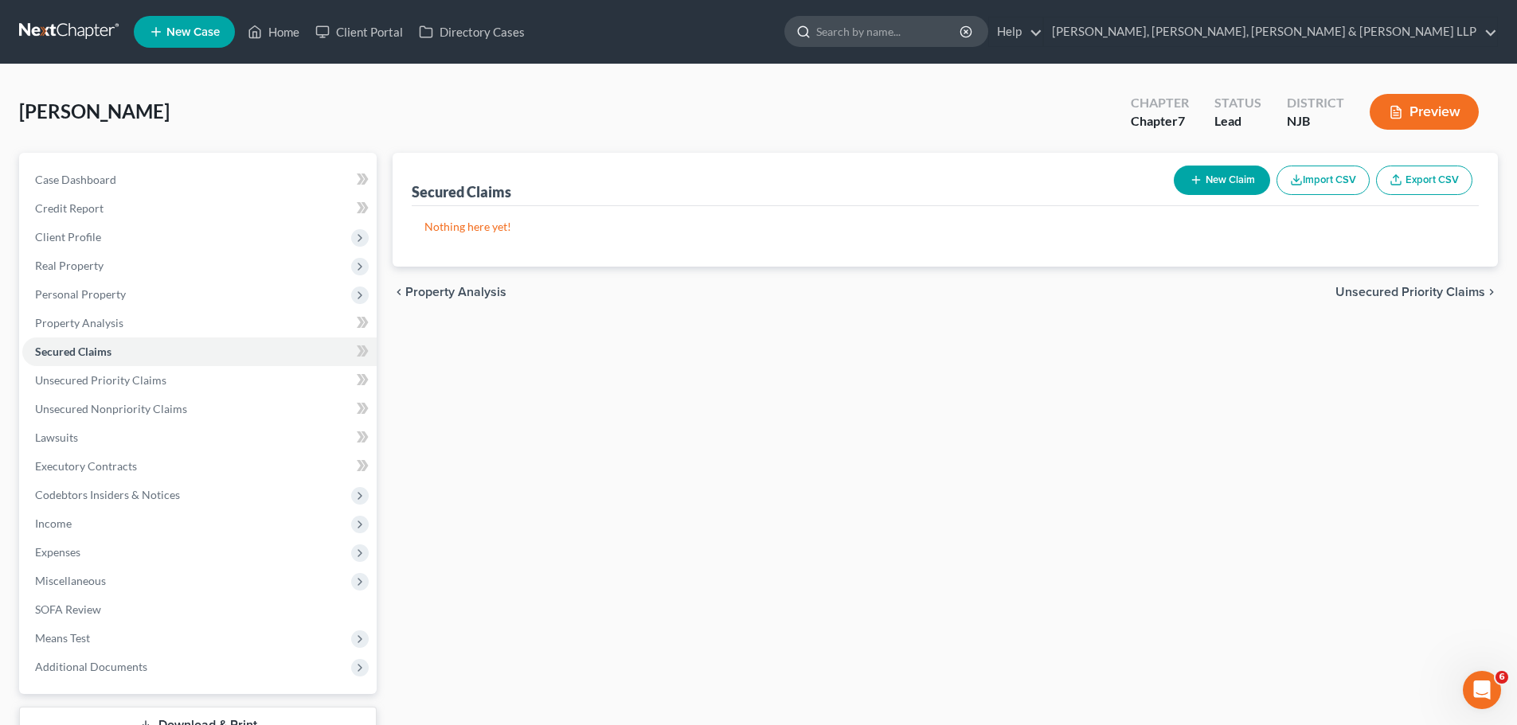
click at [962, 34] on input "search" at bounding box center [889, 31] width 146 height 29
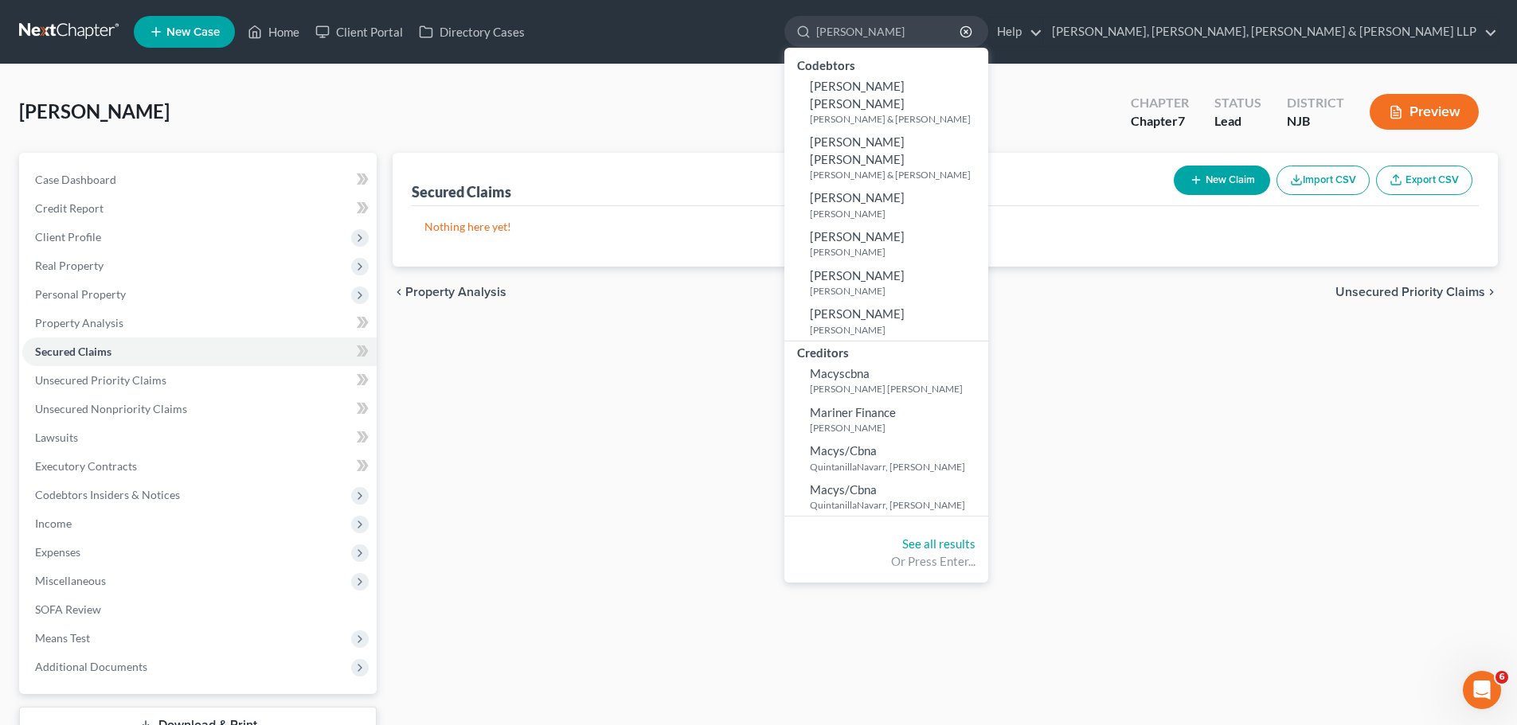
type input "maria navarro"
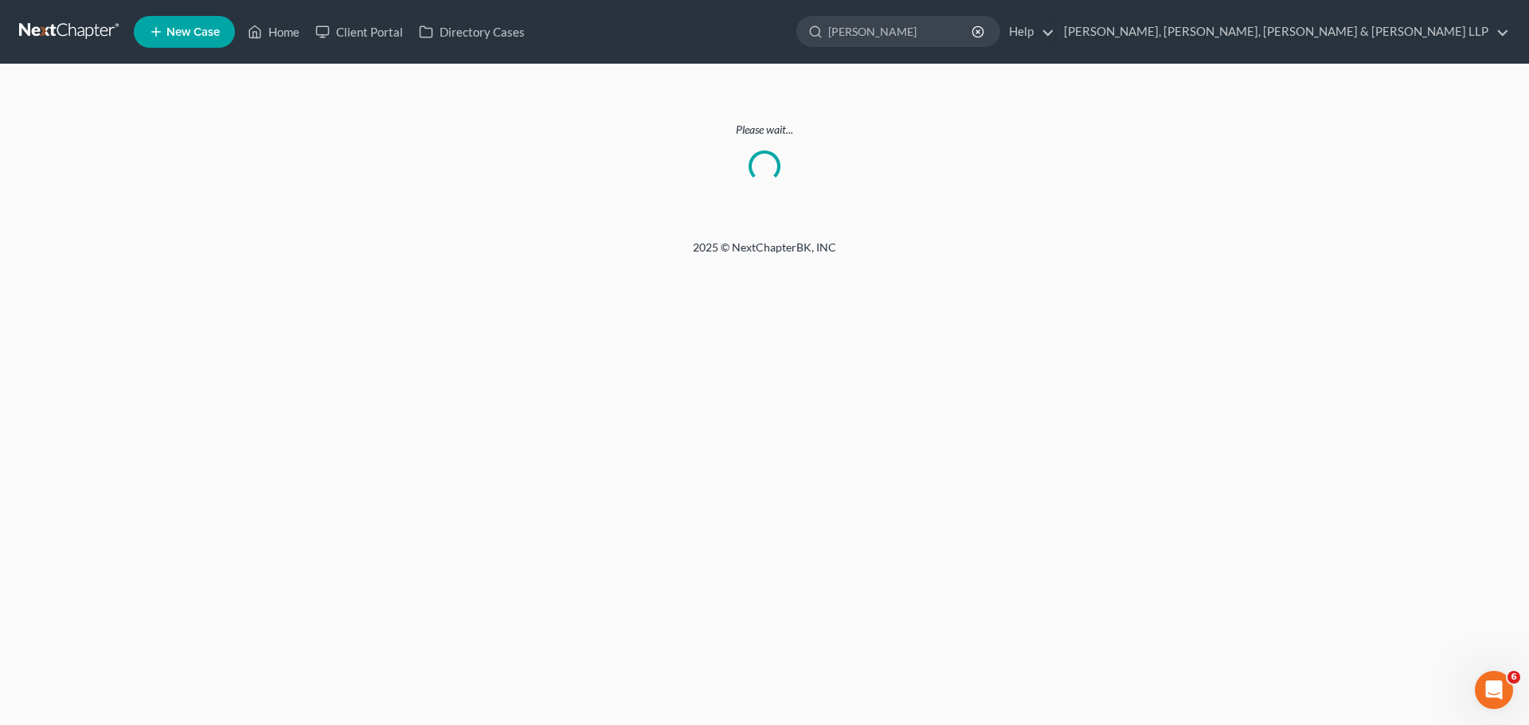
drag, startPoint x: 1100, startPoint y: 25, endPoint x: 955, endPoint y: 60, distance: 149.1
click at [955, 54] on nav "Home New Case Client Portal Directory Cases Scura Wigfield, Heyer, Stevens & Ca…" at bounding box center [764, 32] width 1529 height 64
type input "navarro"
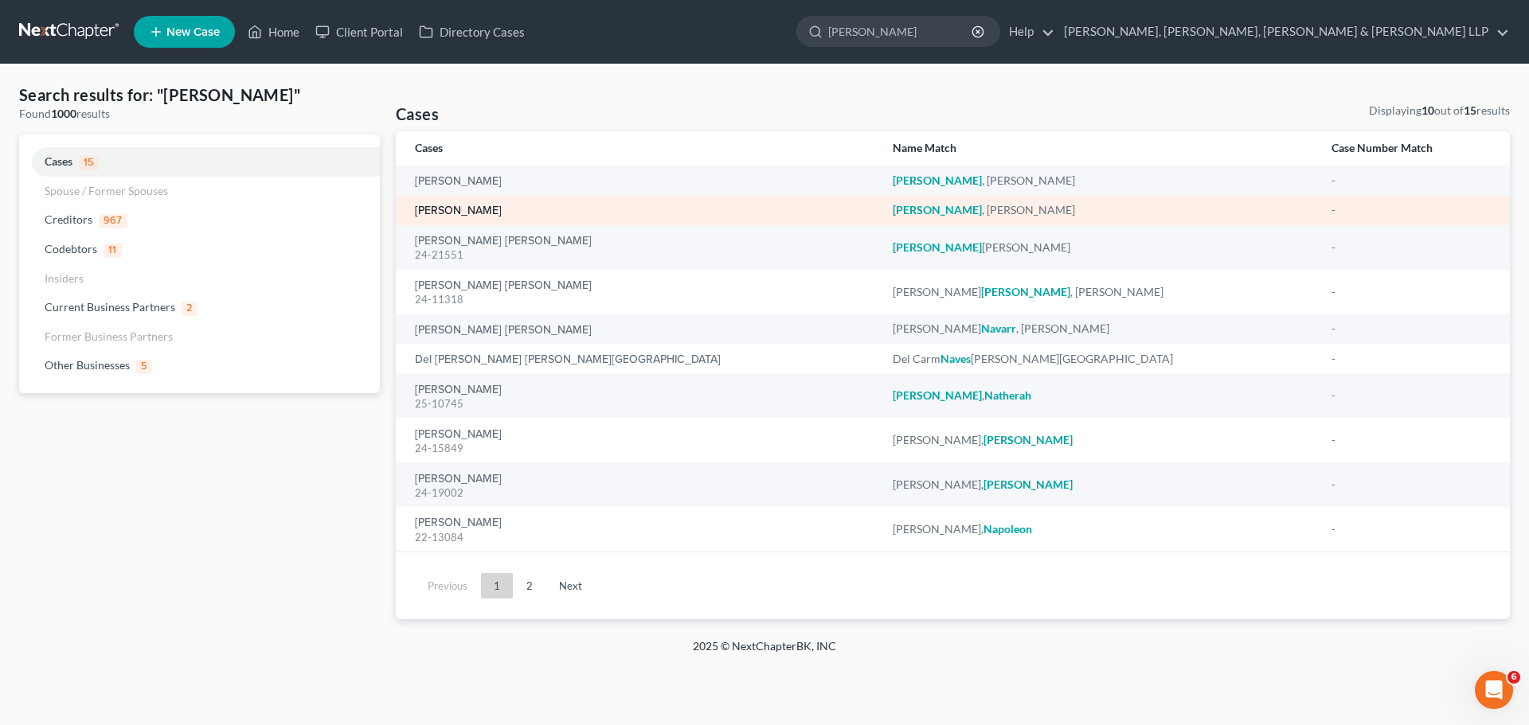
click at [468, 208] on link "Navarro, Maria" at bounding box center [458, 210] width 87 height 11
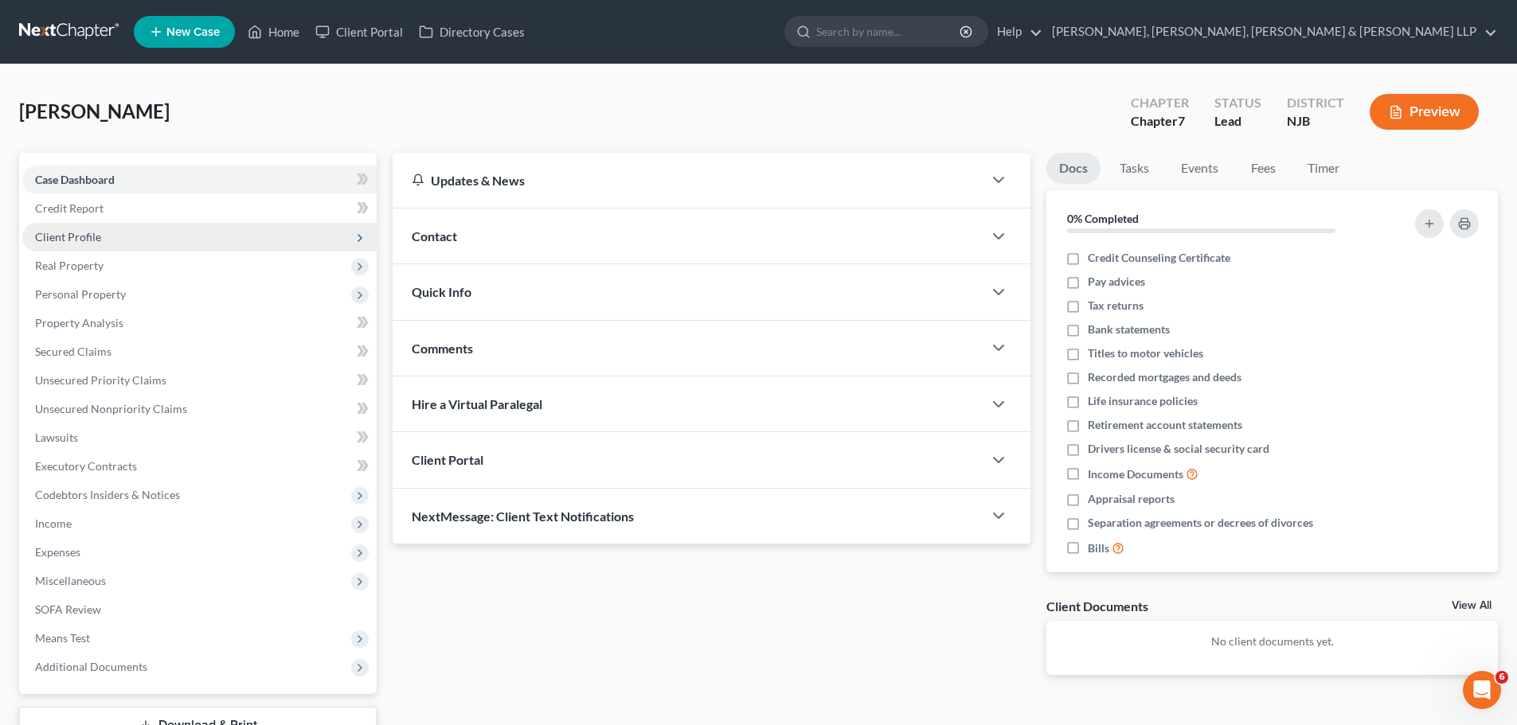
click at [108, 245] on span "Client Profile" at bounding box center [199, 237] width 354 height 29
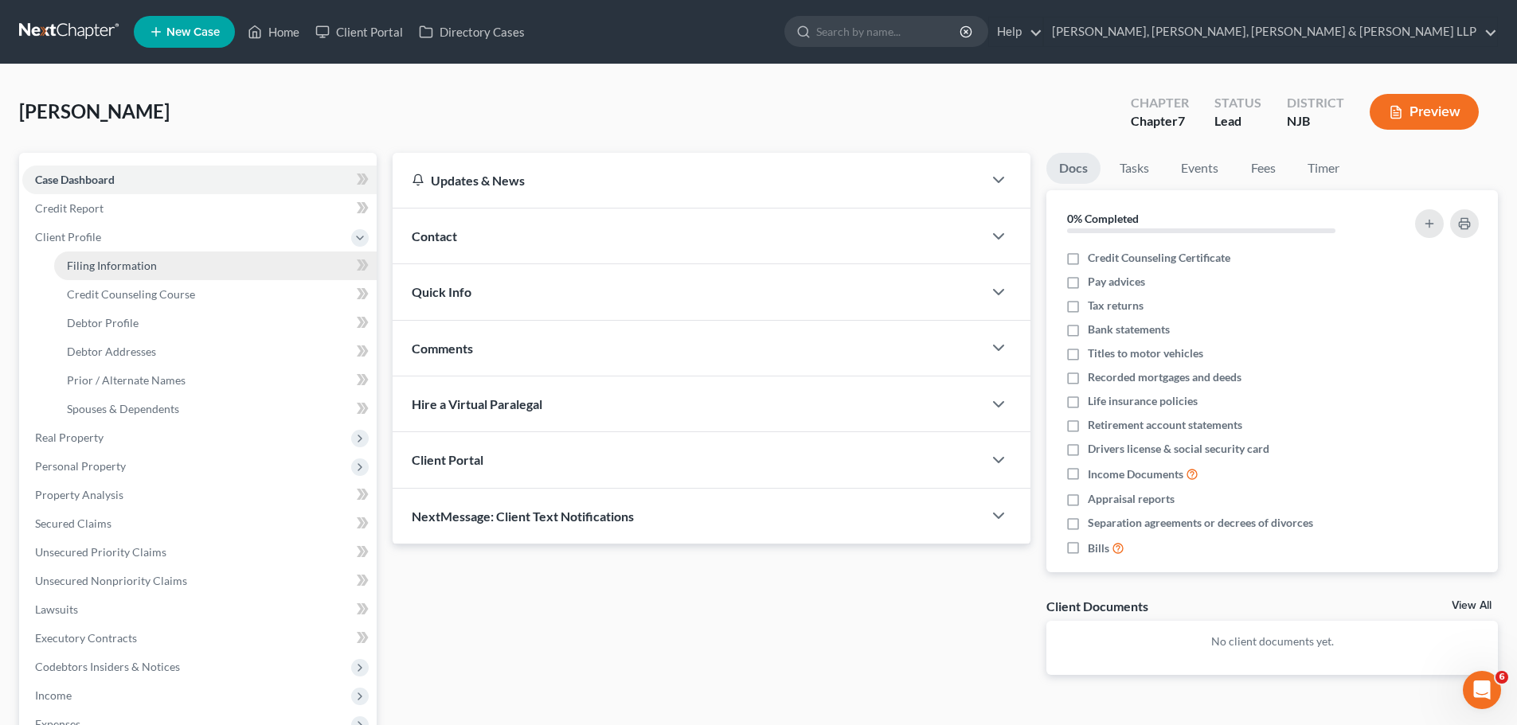
click at [139, 261] on span "Filing Information" at bounding box center [112, 266] width 90 height 14
select select "1"
select select "0"
select select "51"
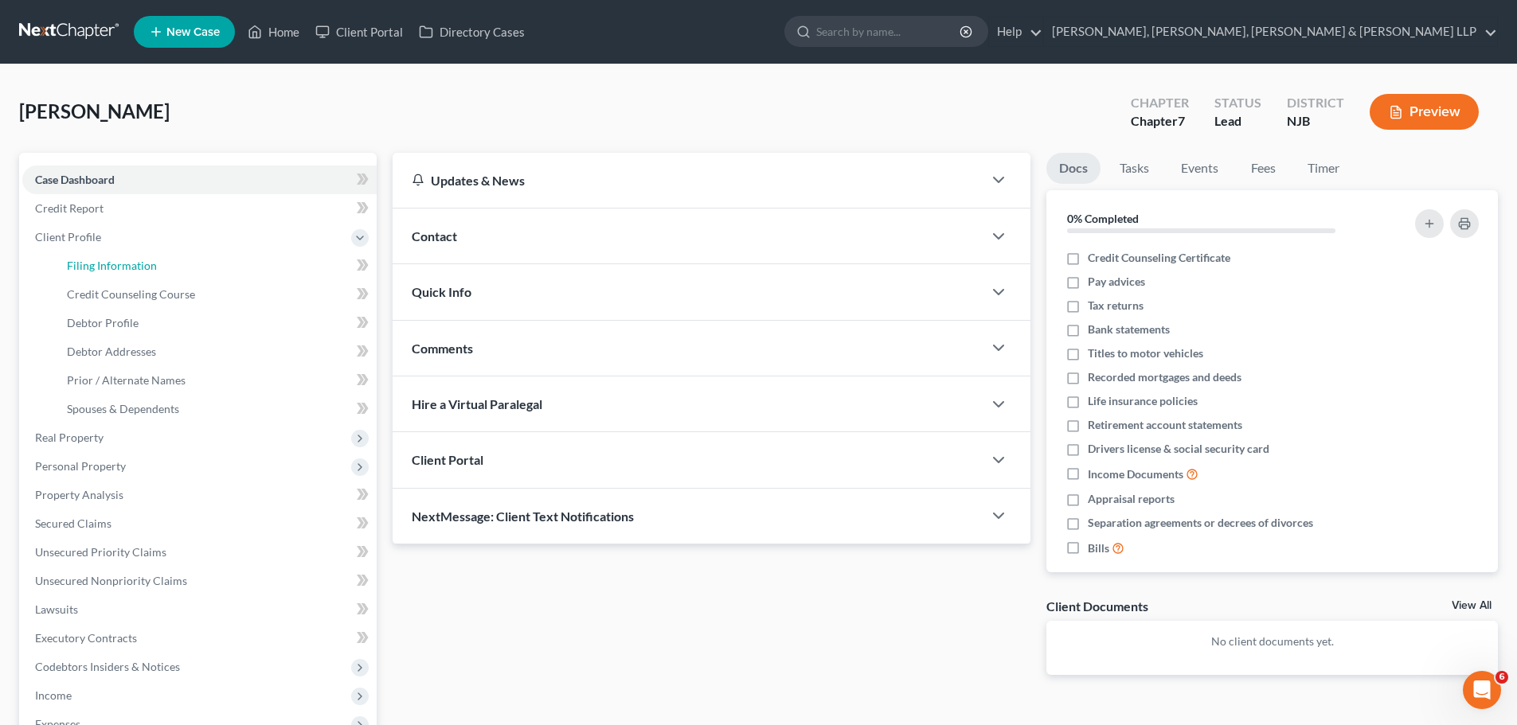
select select "6"
select select "0"
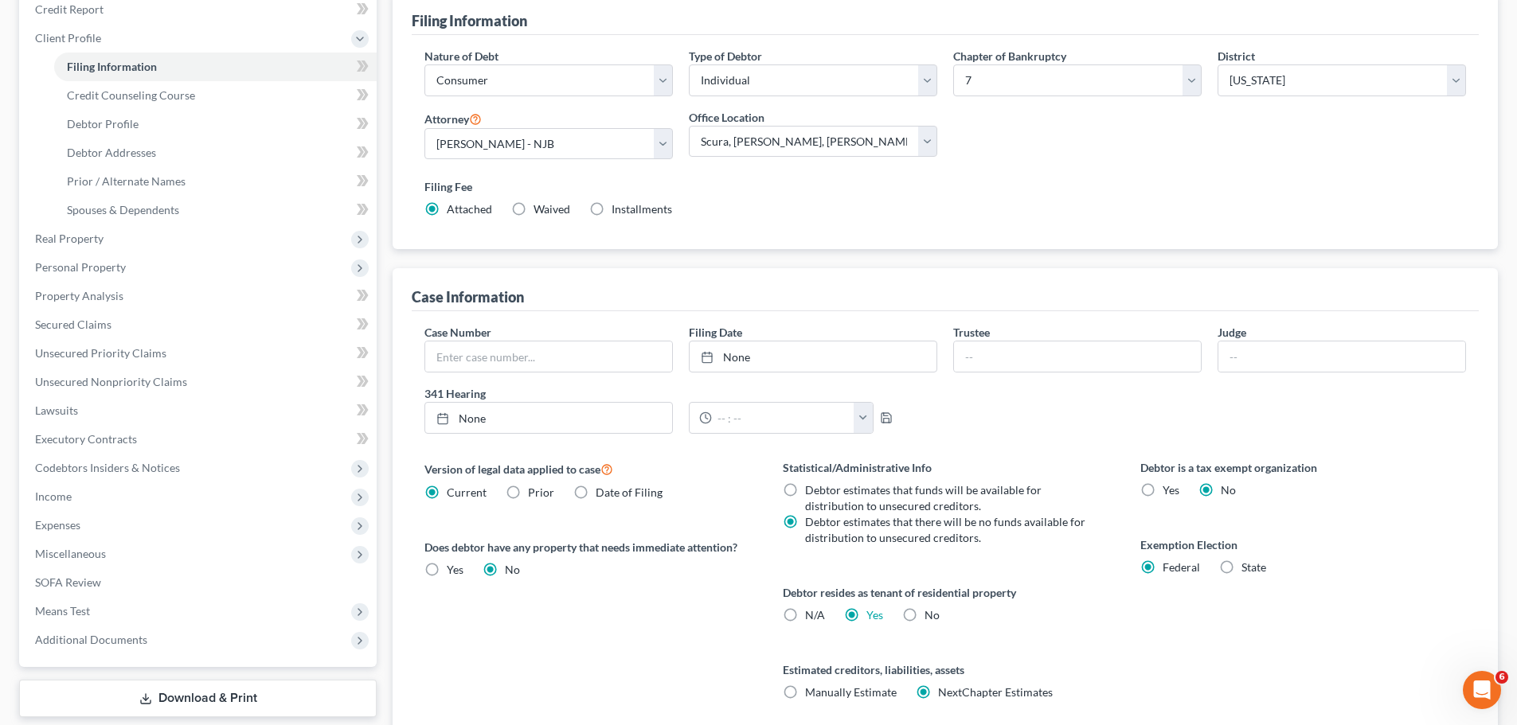
scroll to position [239, 0]
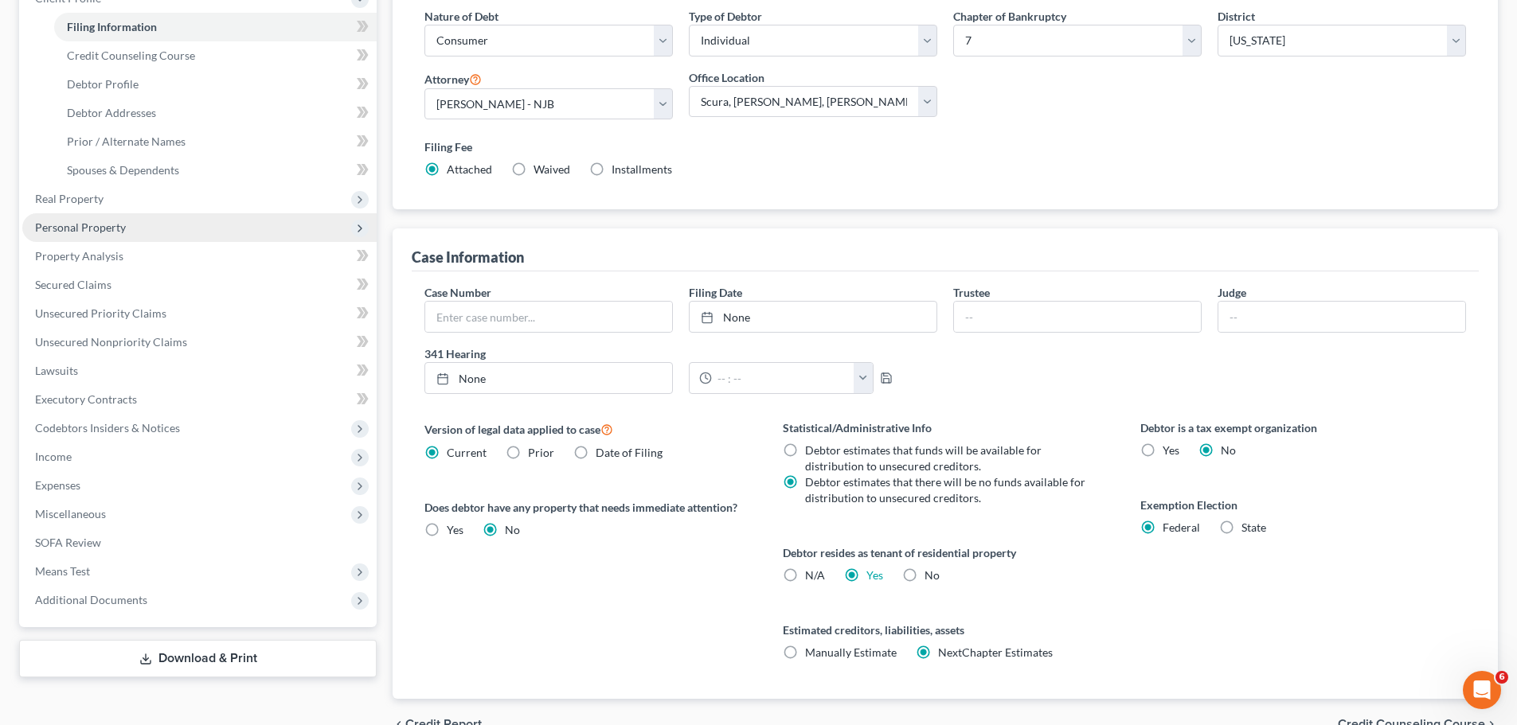
click at [100, 230] on span "Personal Property" at bounding box center [80, 228] width 91 height 14
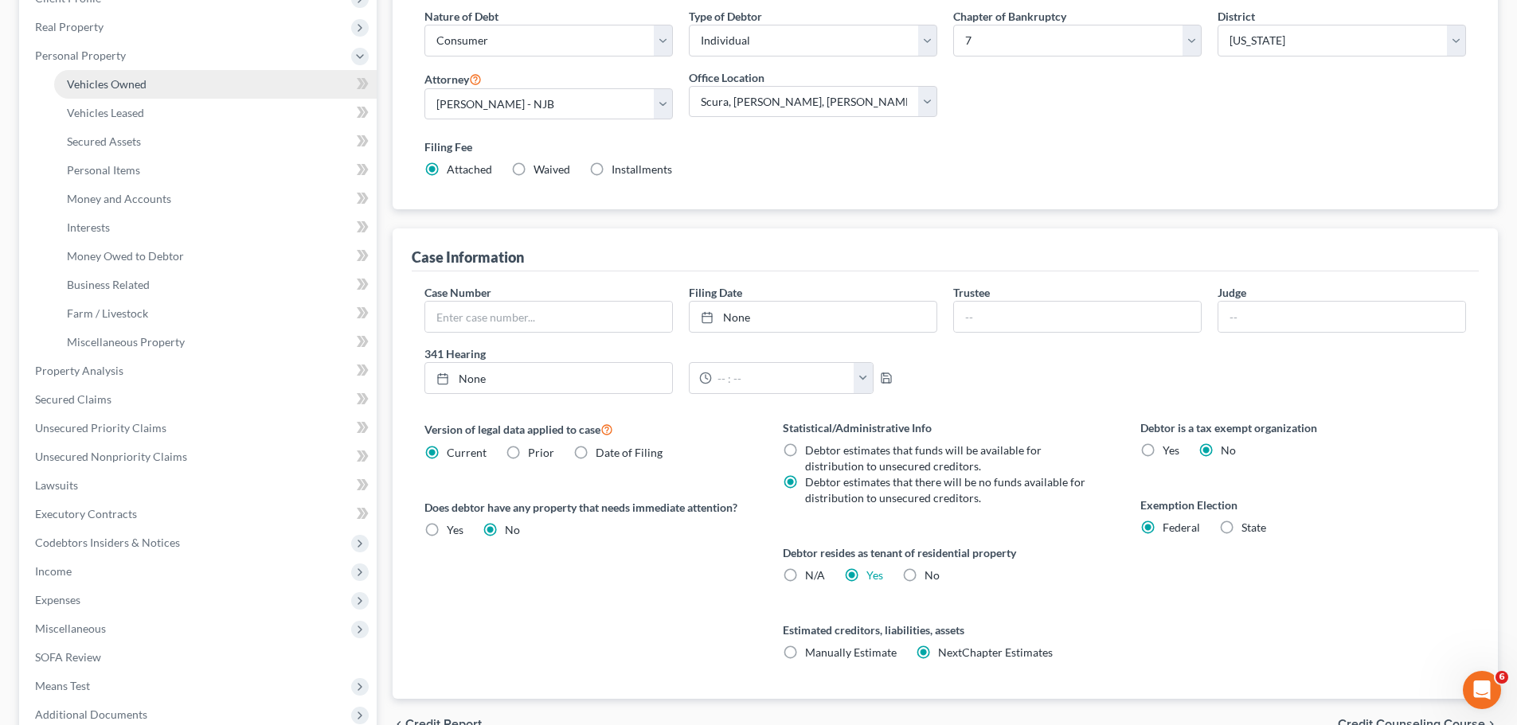
click at [142, 88] on span "Vehicles Owned" at bounding box center [107, 84] width 80 height 14
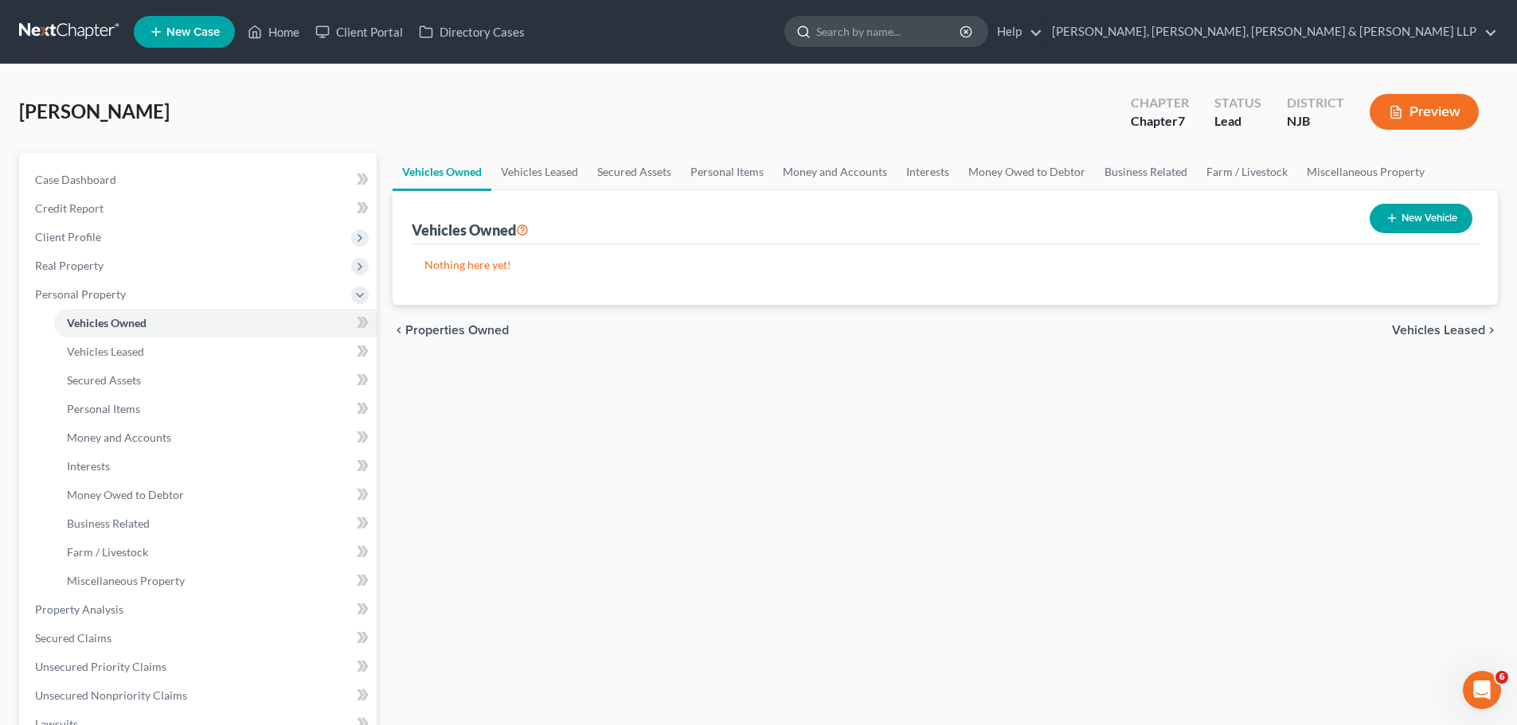
click at [962, 25] on input "search" at bounding box center [889, 31] width 146 height 29
type input "navarro"
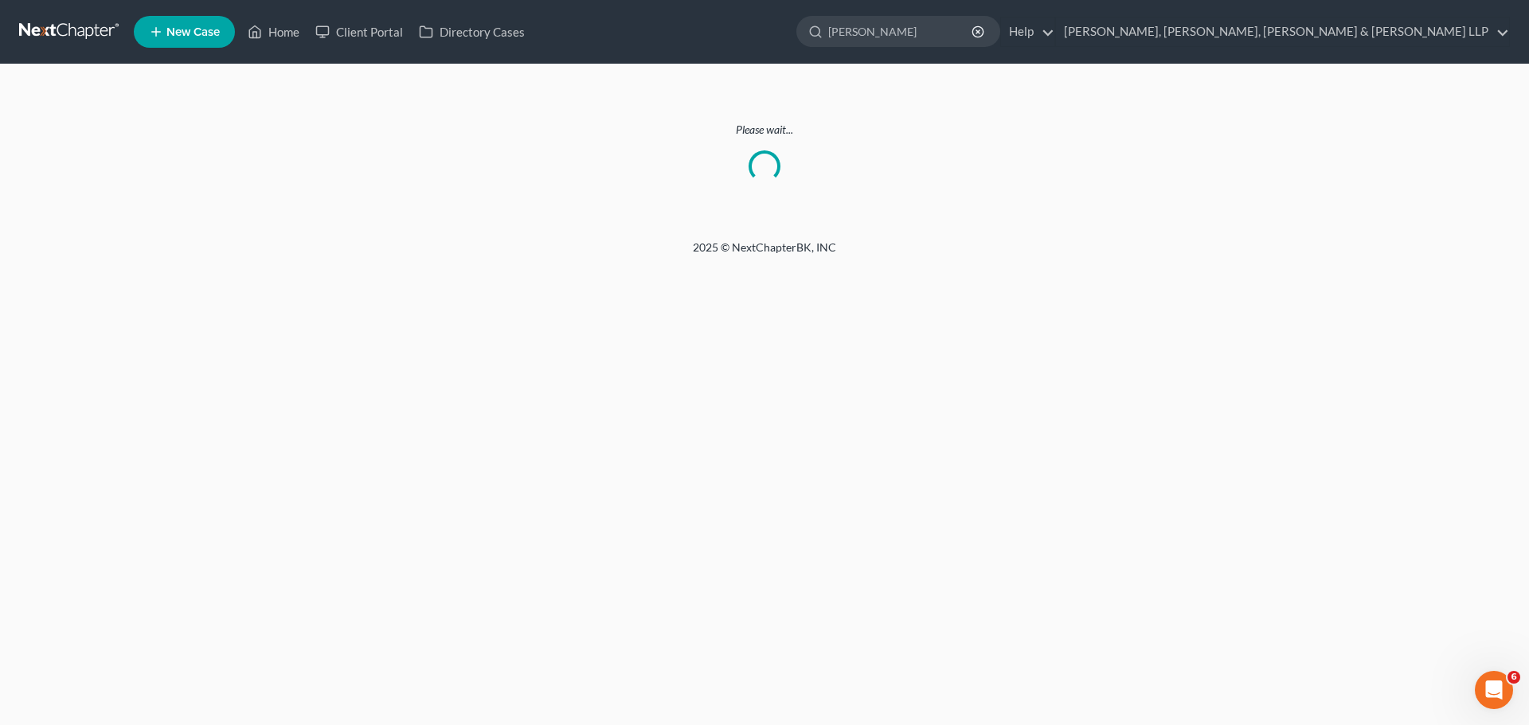
drag, startPoint x: 1085, startPoint y: 35, endPoint x: 936, endPoint y: 133, distance: 178.9
click at [936, 64] on div "Home New Case Client Portal Directory Cases Scura Wigfield, Heyer, Stevens & Ca…" at bounding box center [764, 362] width 1529 height 725
click at [268, 30] on link "Home" at bounding box center [274, 32] width 68 height 29
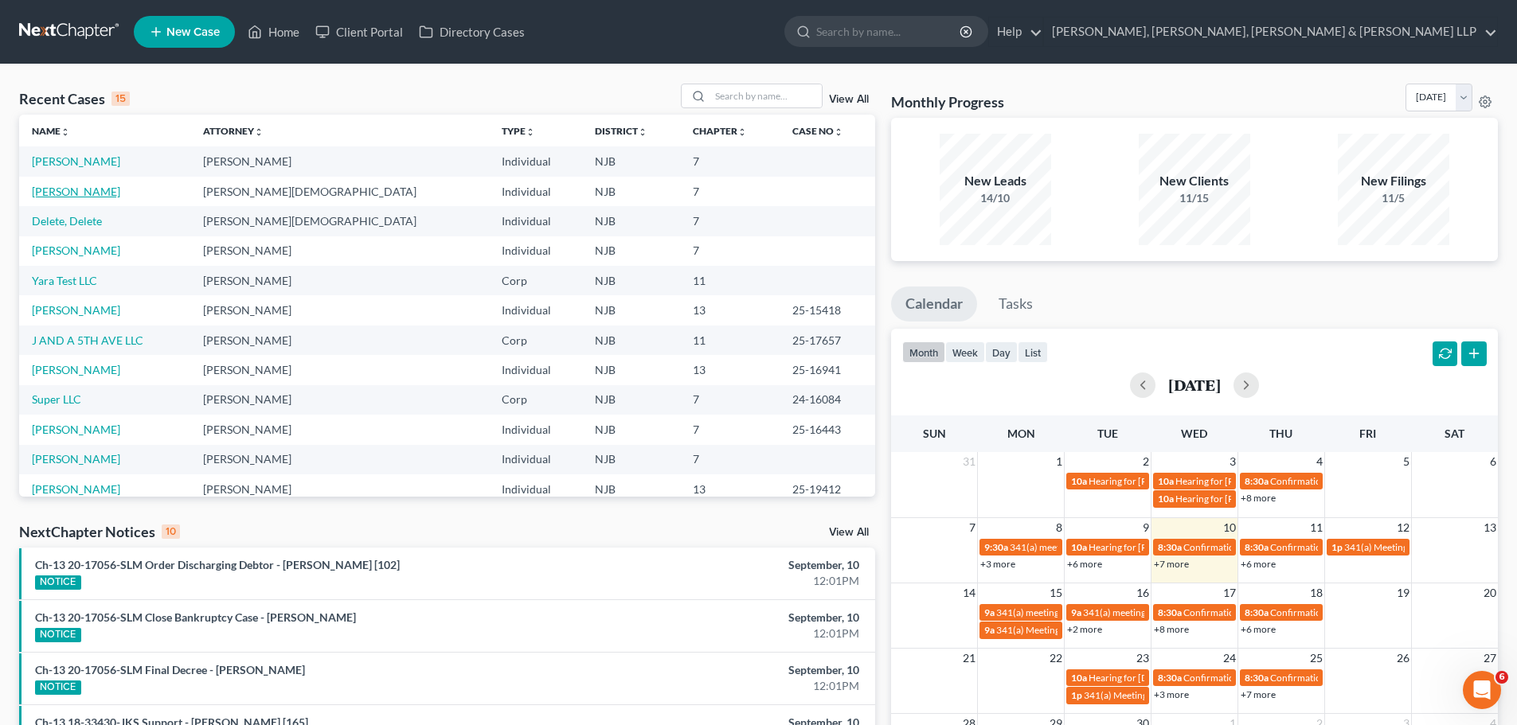
click at [78, 187] on link "Navarro, Maria" at bounding box center [76, 192] width 88 height 14
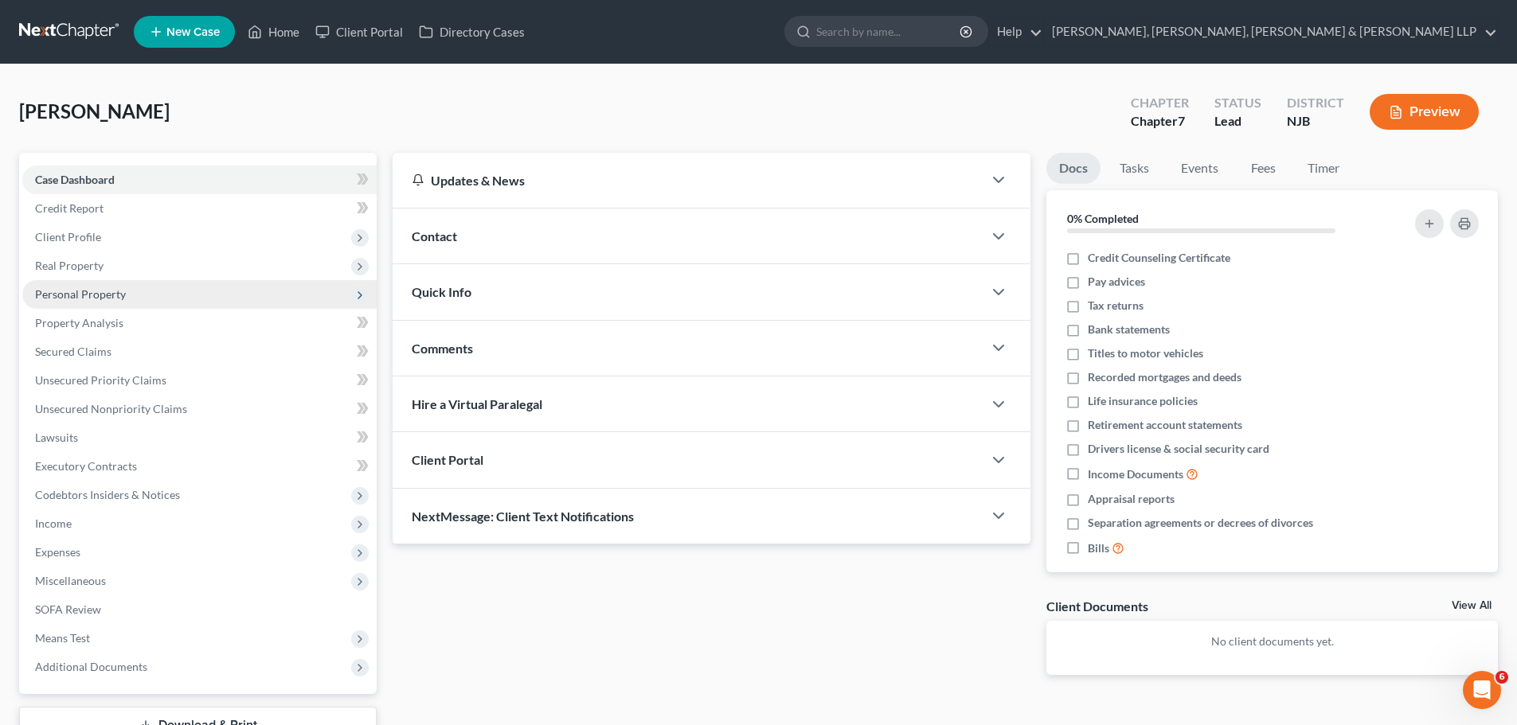
click at [92, 298] on span "Personal Property" at bounding box center [80, 294] width 91 height 14
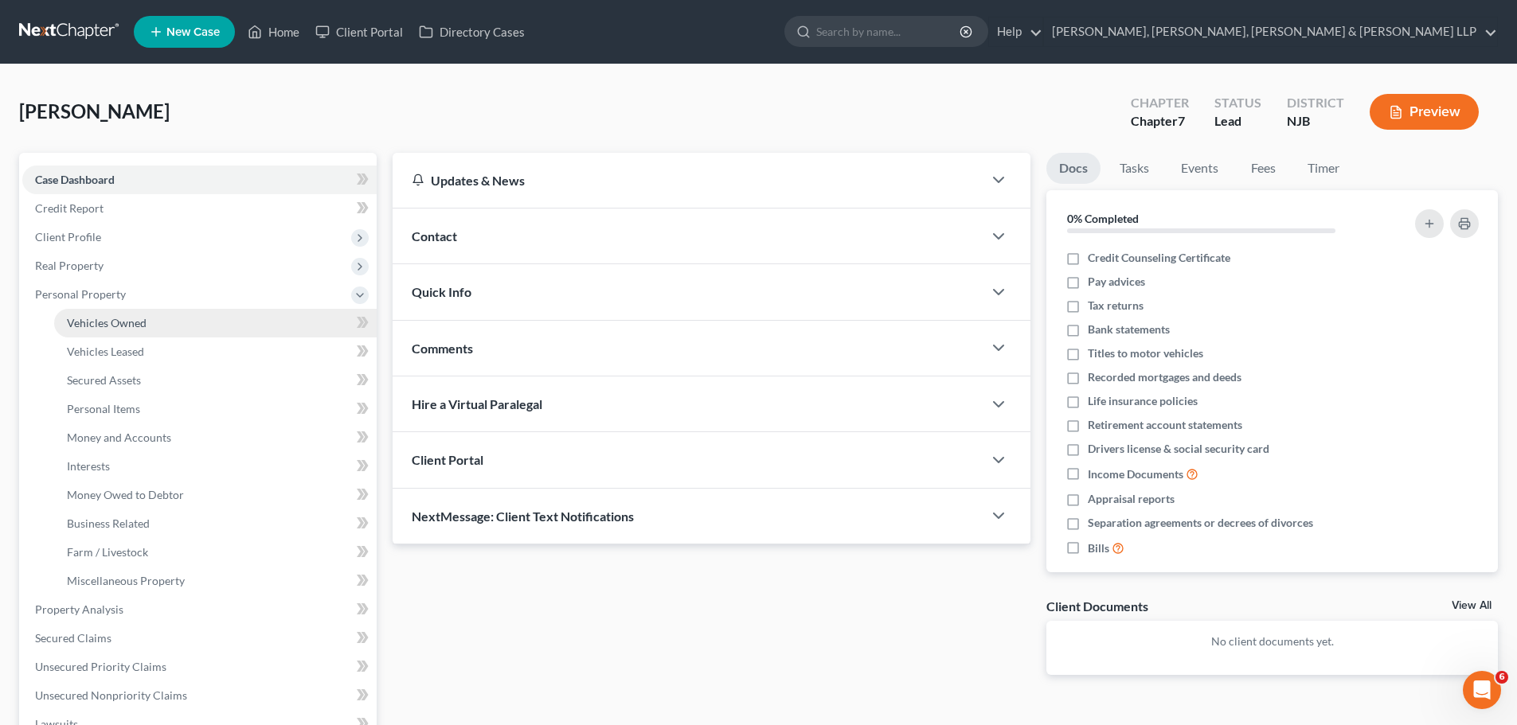
click at [139, 330] on link "Vehicles Owned" at bounding box center [215, 323] width 322 height 29
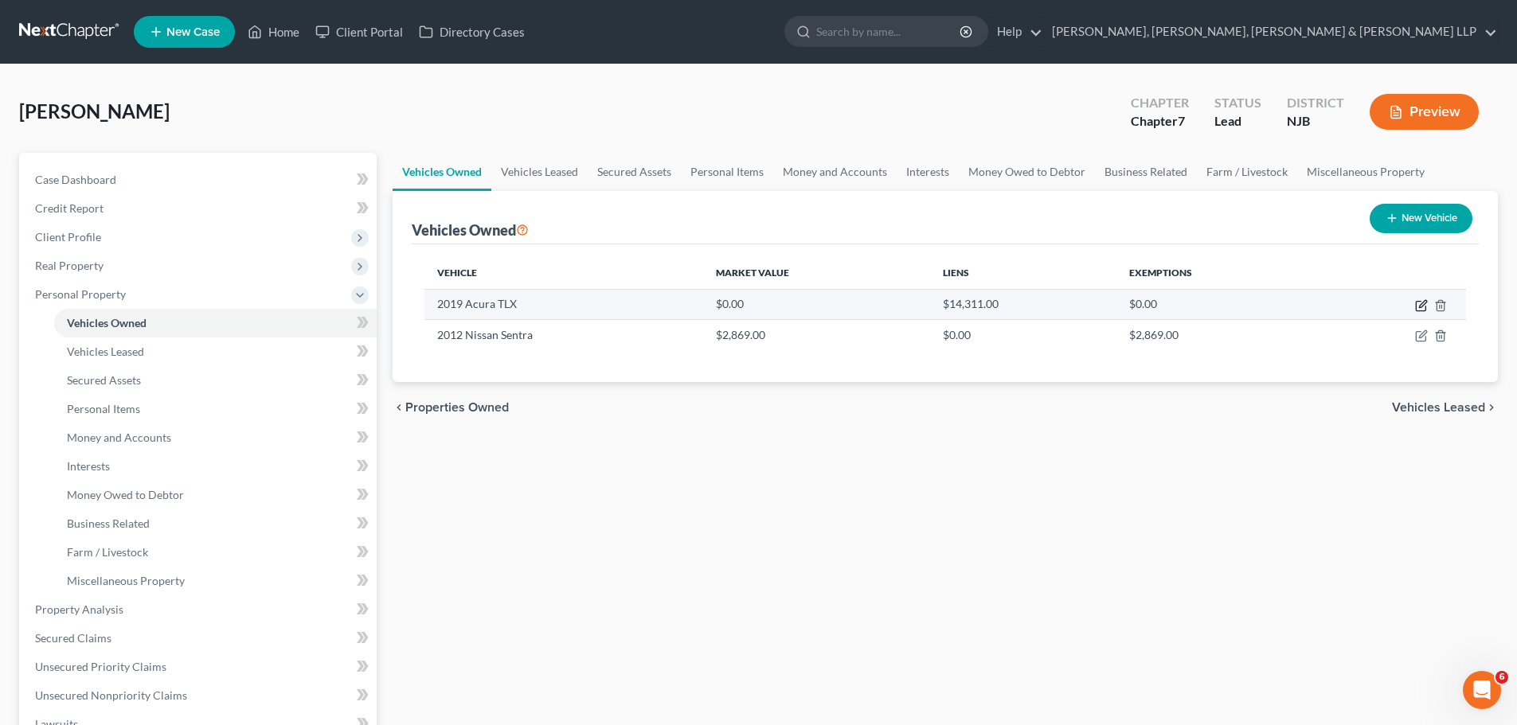
click at [1425, 307] on icon "button" at bounding box center [1421, 307] width 10 height 10
select select "0"
select select "7"
select select "2"
select select "0"
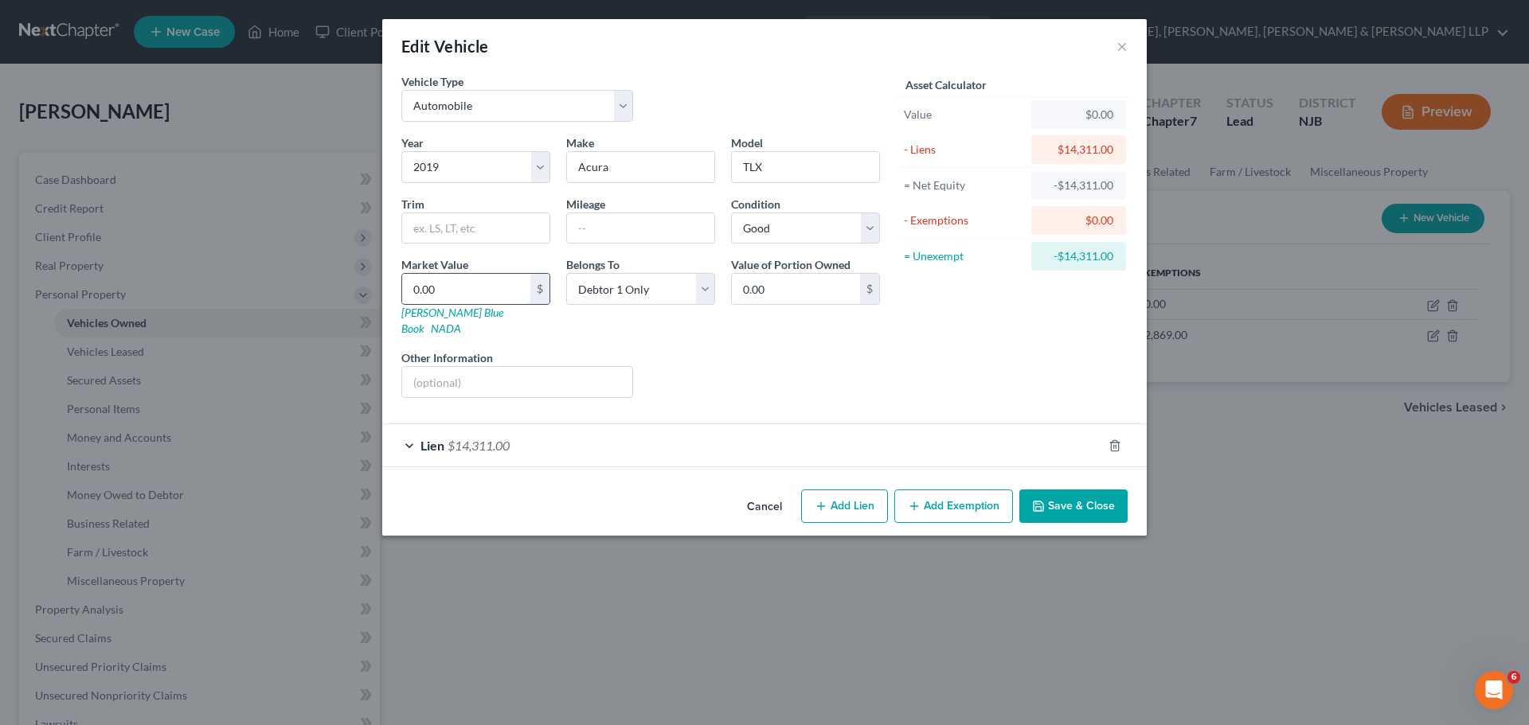
click at [455, 289] on input "0.00" at bounding box center [466, 289] width 128 height 30
type input "1"
type input "1.00"
type input "14"
type input "14.00"
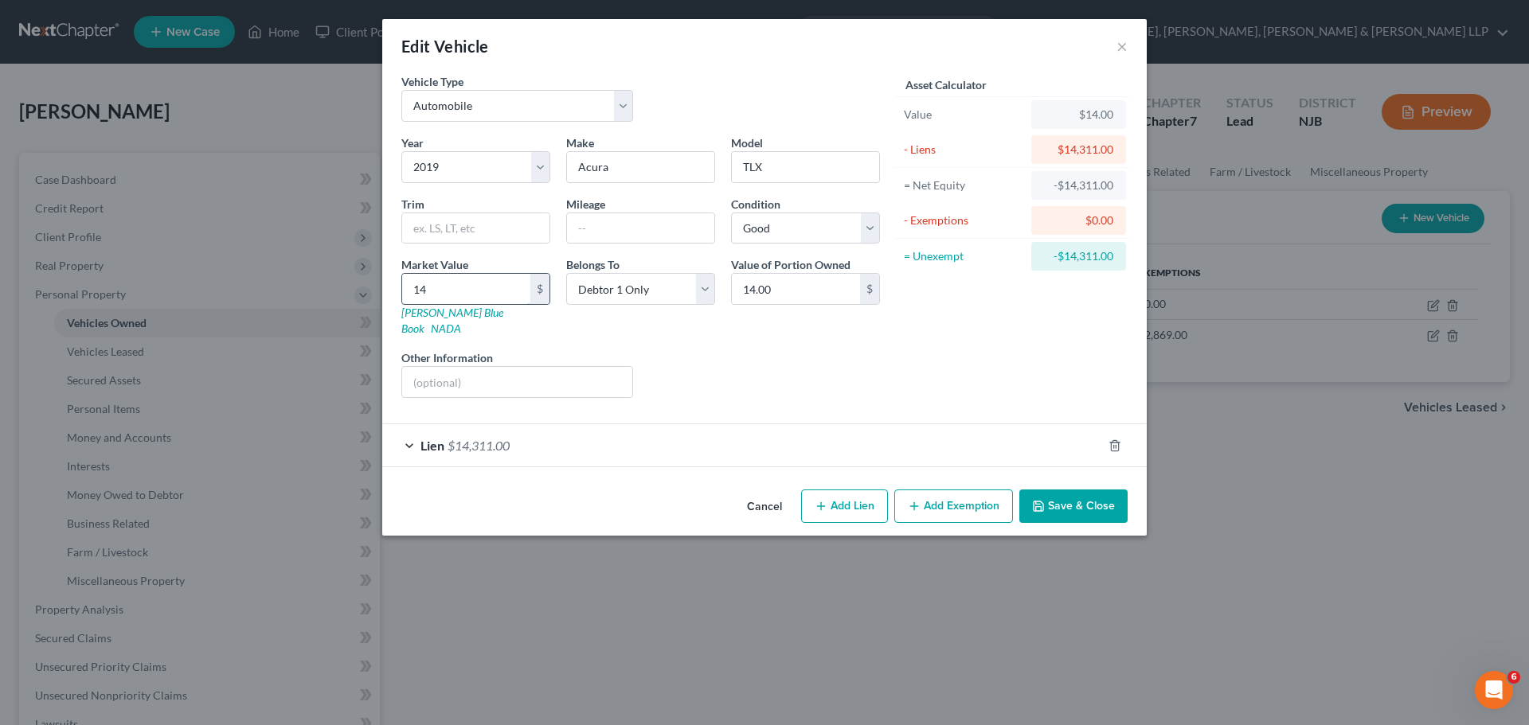
type input "143"
type input "143.00"
type input "1430"
type input "1,430.00"
type input "1,4300"
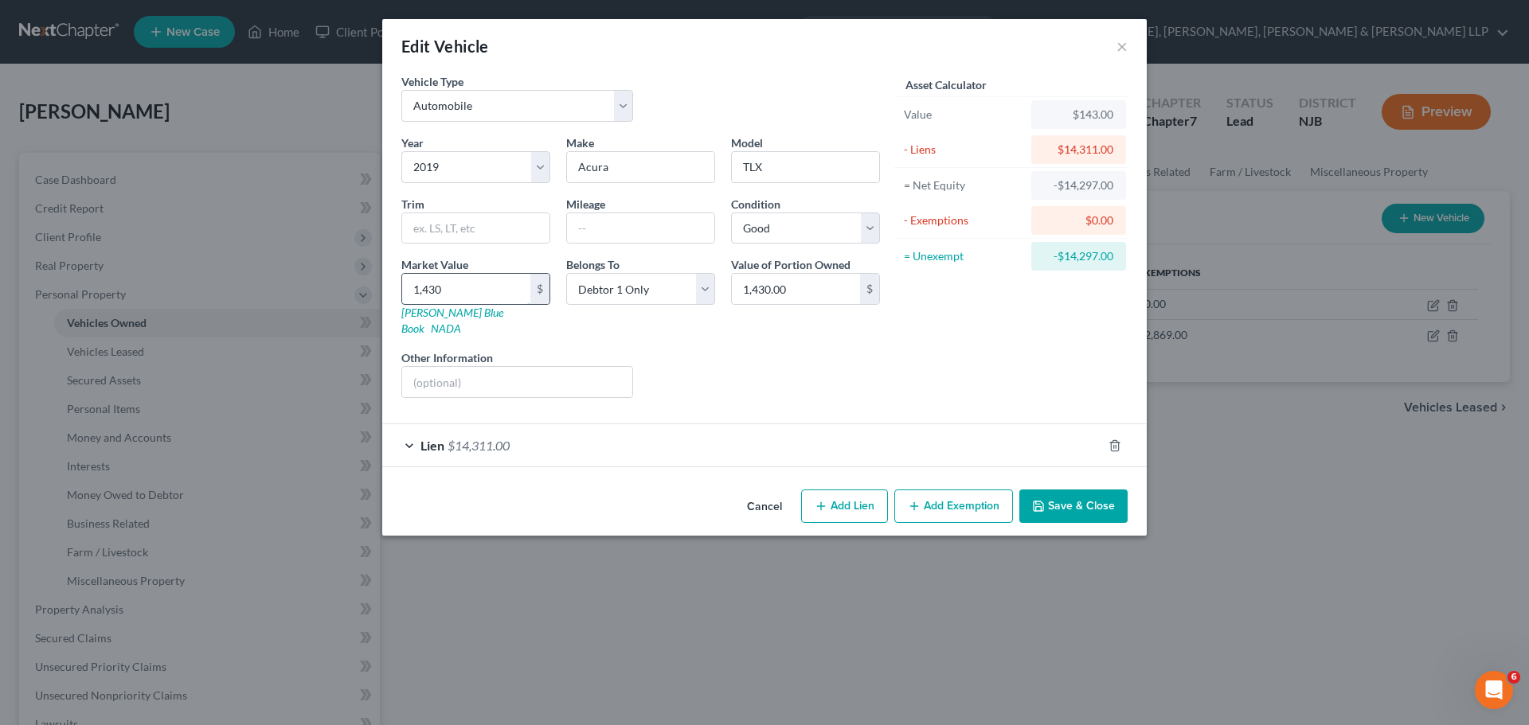
type input "14,300.00"
click at [768, 361] on div "Liens Select" at bounding box center [765, 374] width 248 height 49
click at [1089, 491] on button "Save & Close" at bounding box center [1073, 506] width 108 height 33
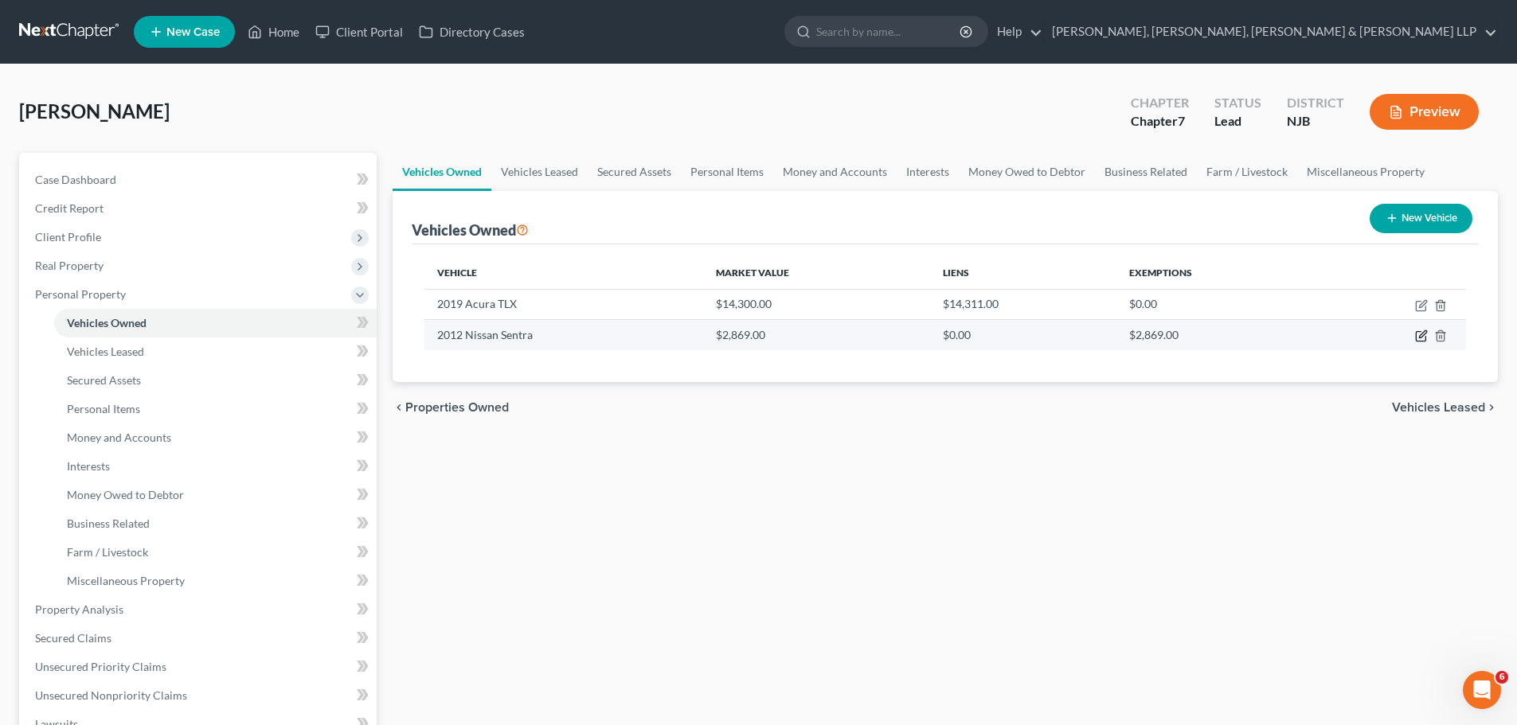
click at [1421, 332] on icon "button" at bounding box center [1421, 337] width 10 height 10
select select "0"
select select "14"
select select "2"
select select "0"
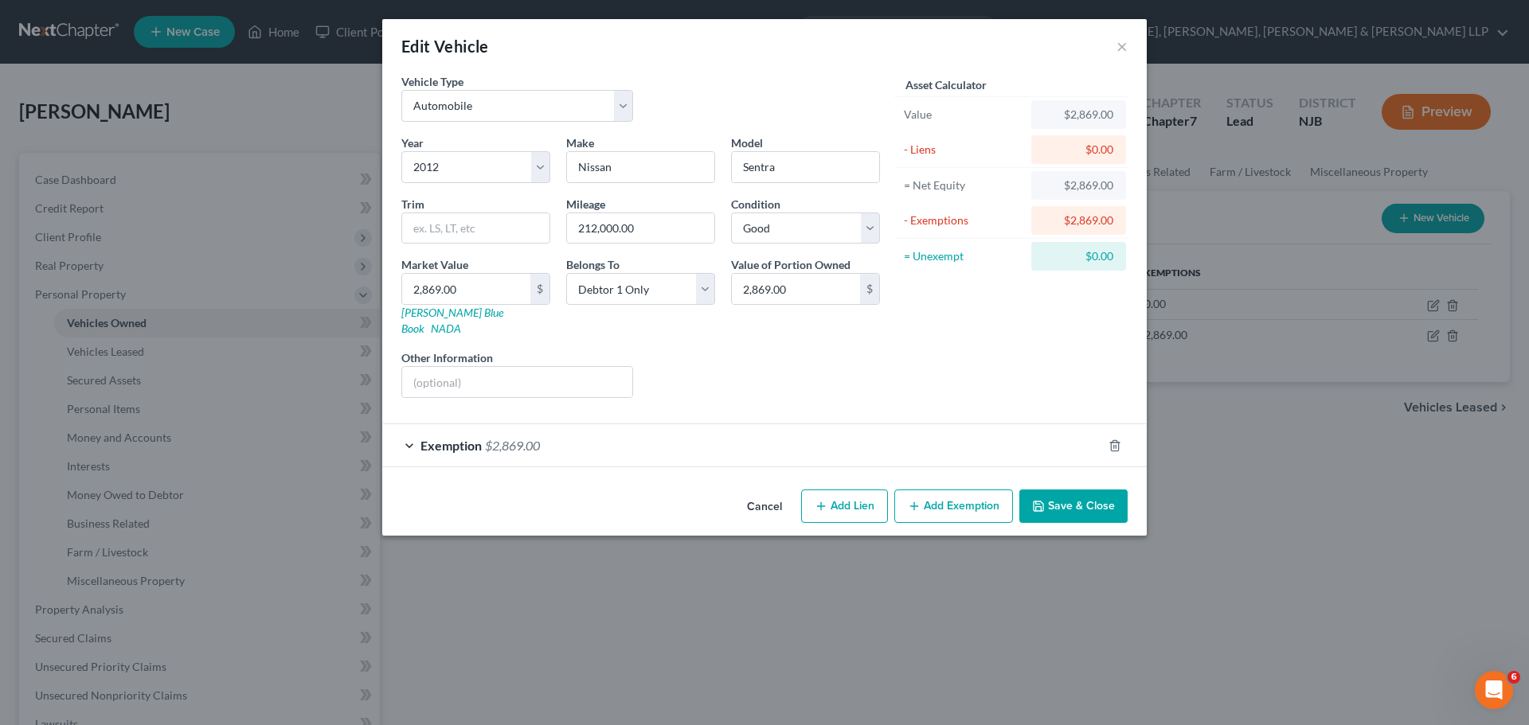
click at [760, 437] on div "Exemption $2,869.00" at bounding box center [742, 445] width 720 height 42
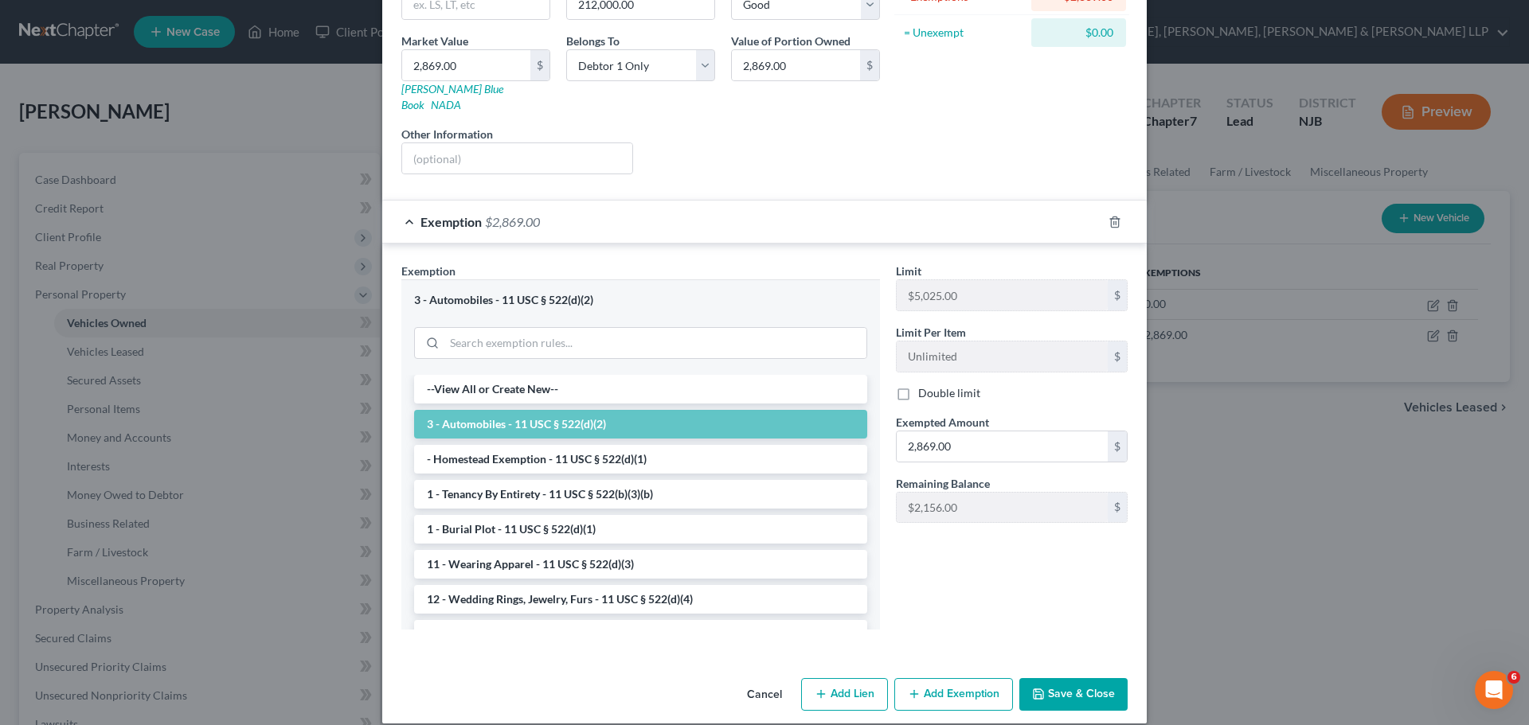
scroll to position [225, 0]
click at [1106, 682] on button "Save & Close" at bounding box center [1073, 693] width 108 height 33
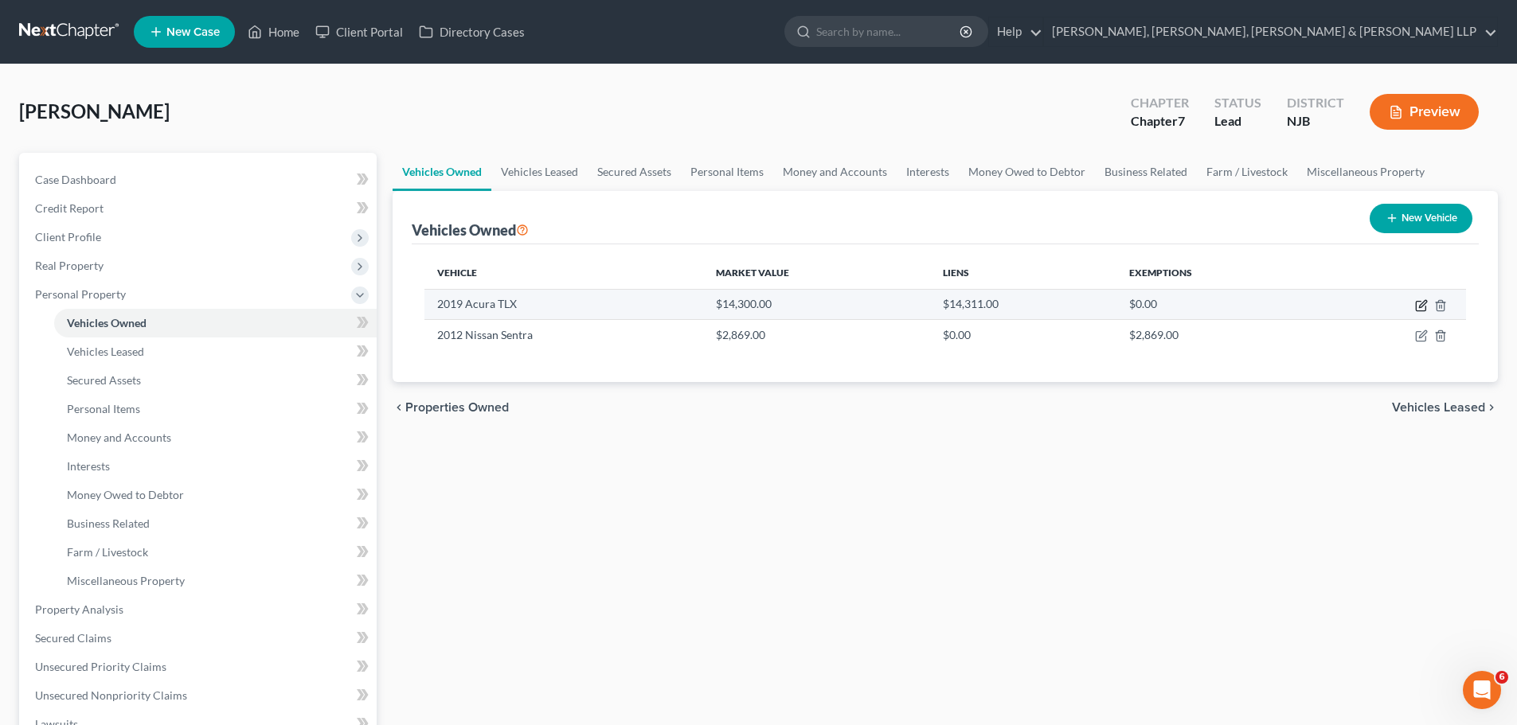
click at [1418, 302] on icon "button" at bounding box center [1421, 307] width 10 height 10
select select "0"
select select "7"
select select "2"
select select "0"
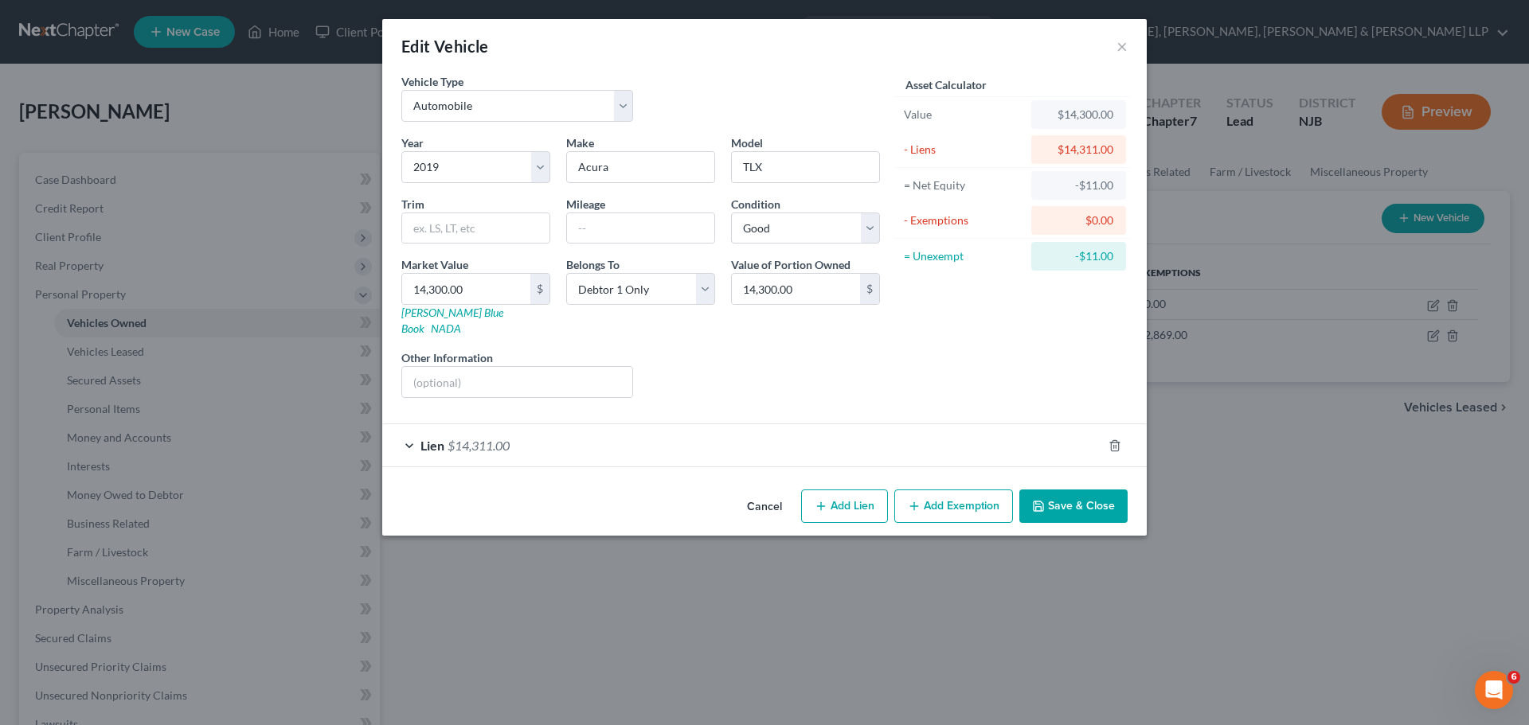
click at [721, 425] on div "Lien $14,311.00" at bounding box center [742, 445] width 720 height 42
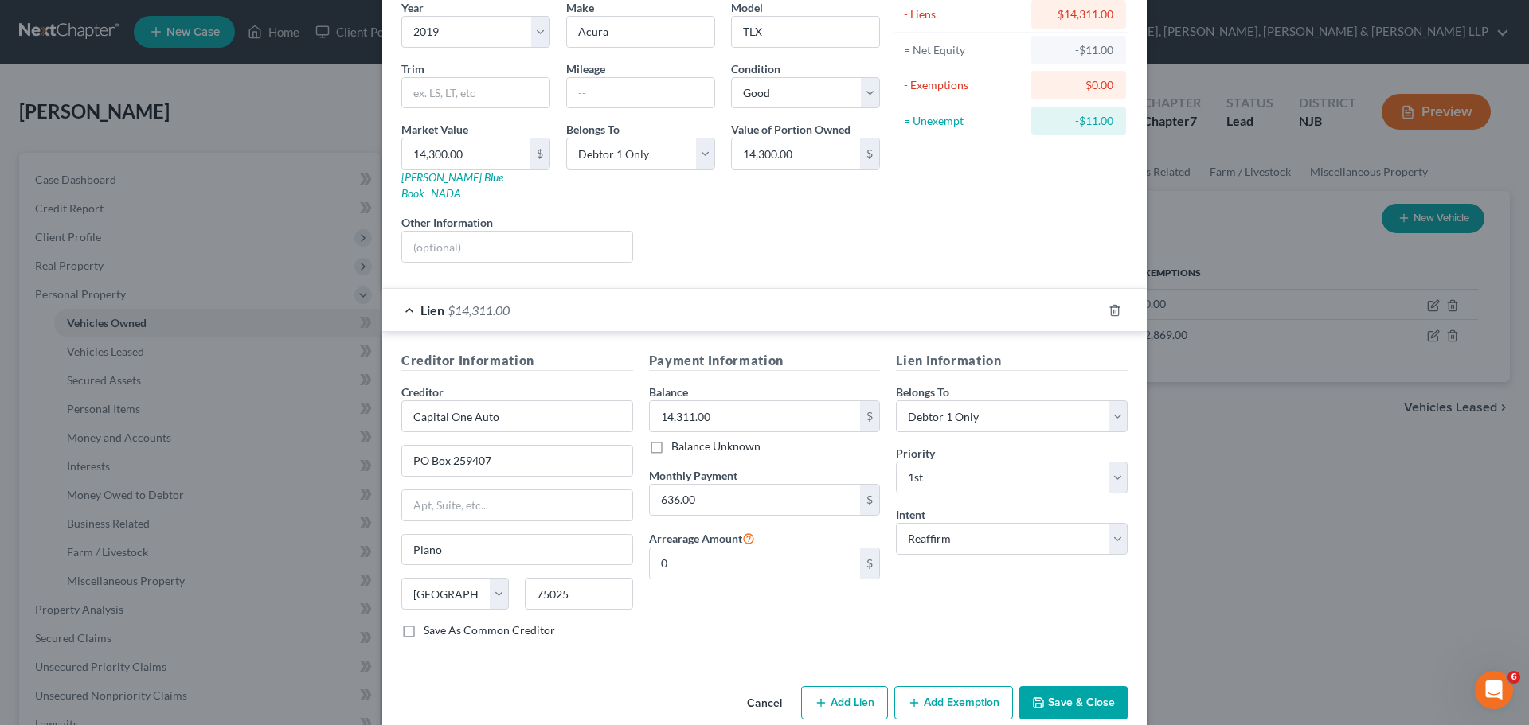
scroll to position [146, 0]
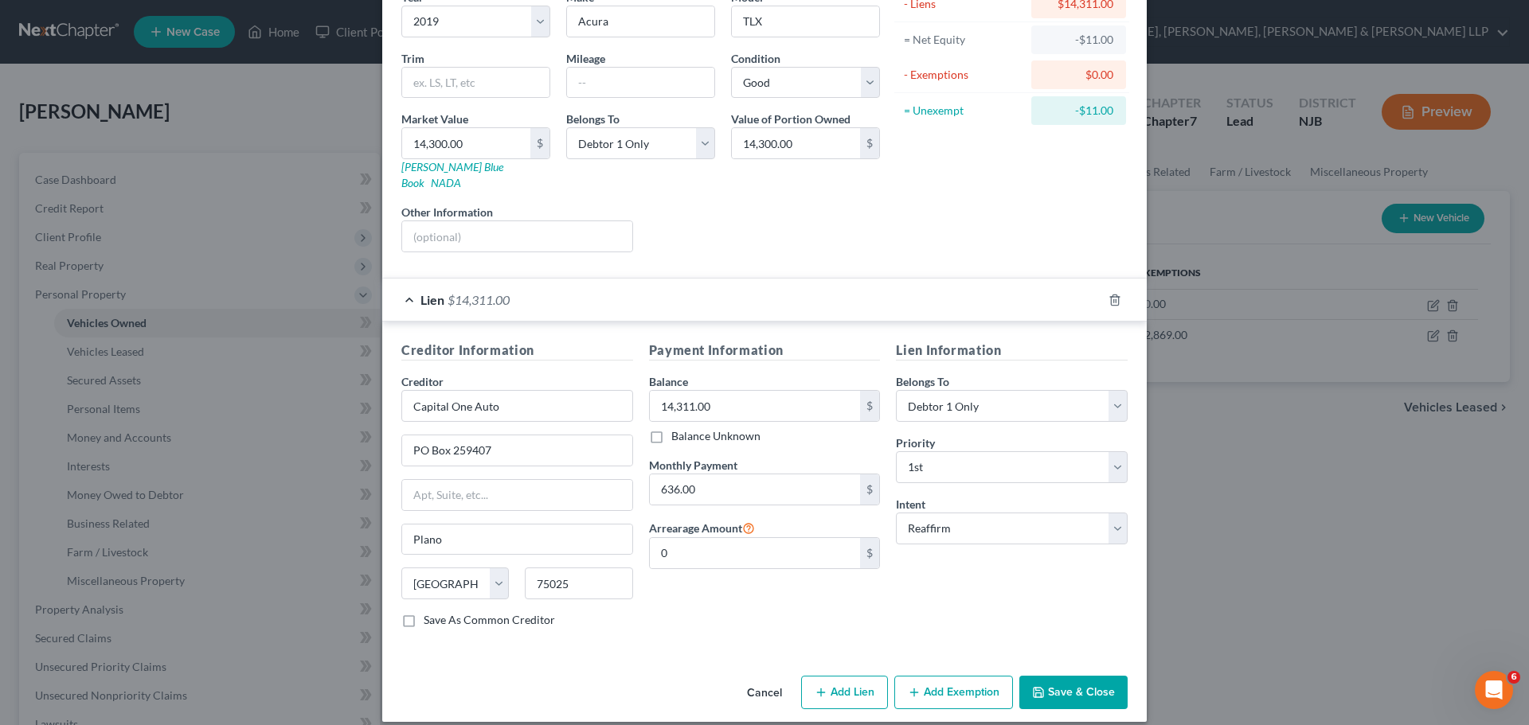
click at [1067, 677] on button "Save & Close" at bounding box center [1073, 692] width 108 height 33
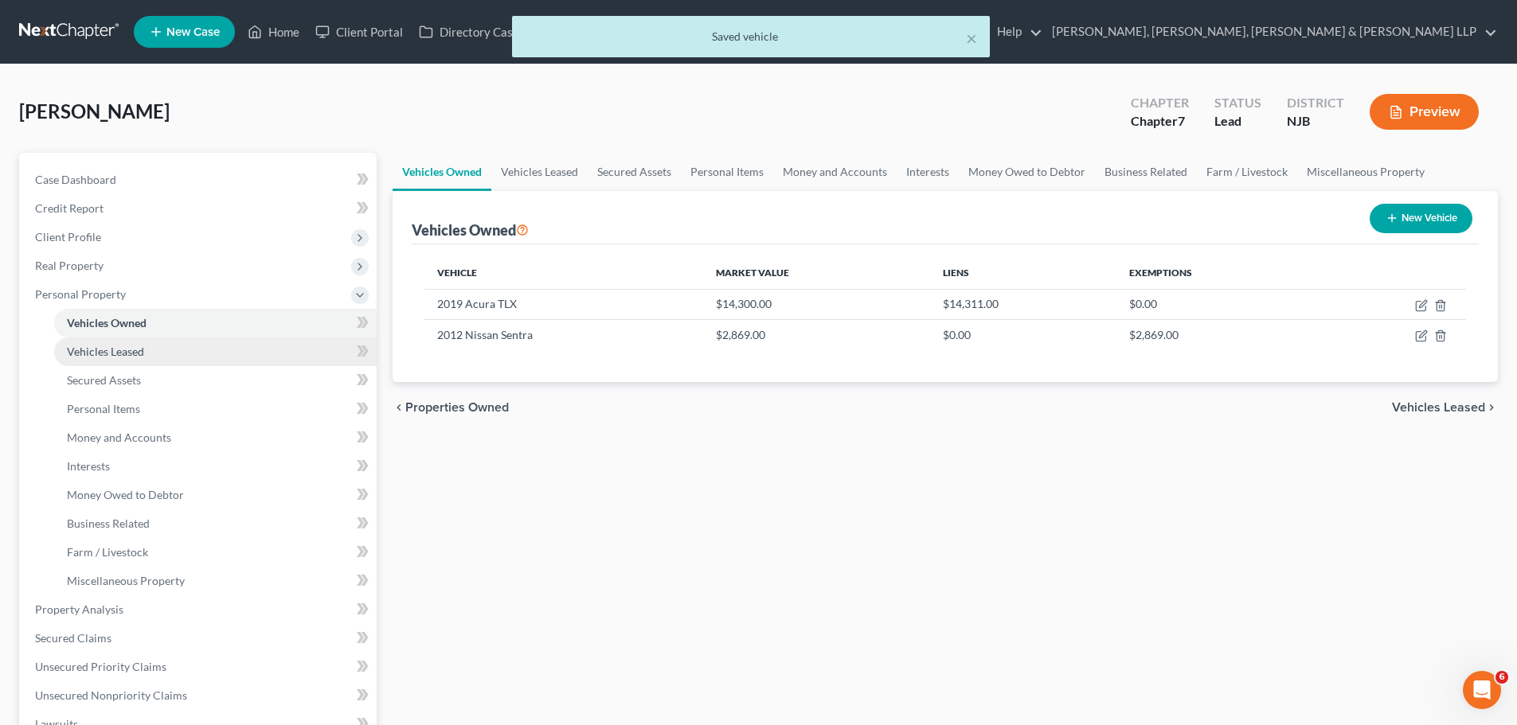
click at [143, 350] on span "Vehicles Leased" at bounding box center [105, 352] width 77 height 14
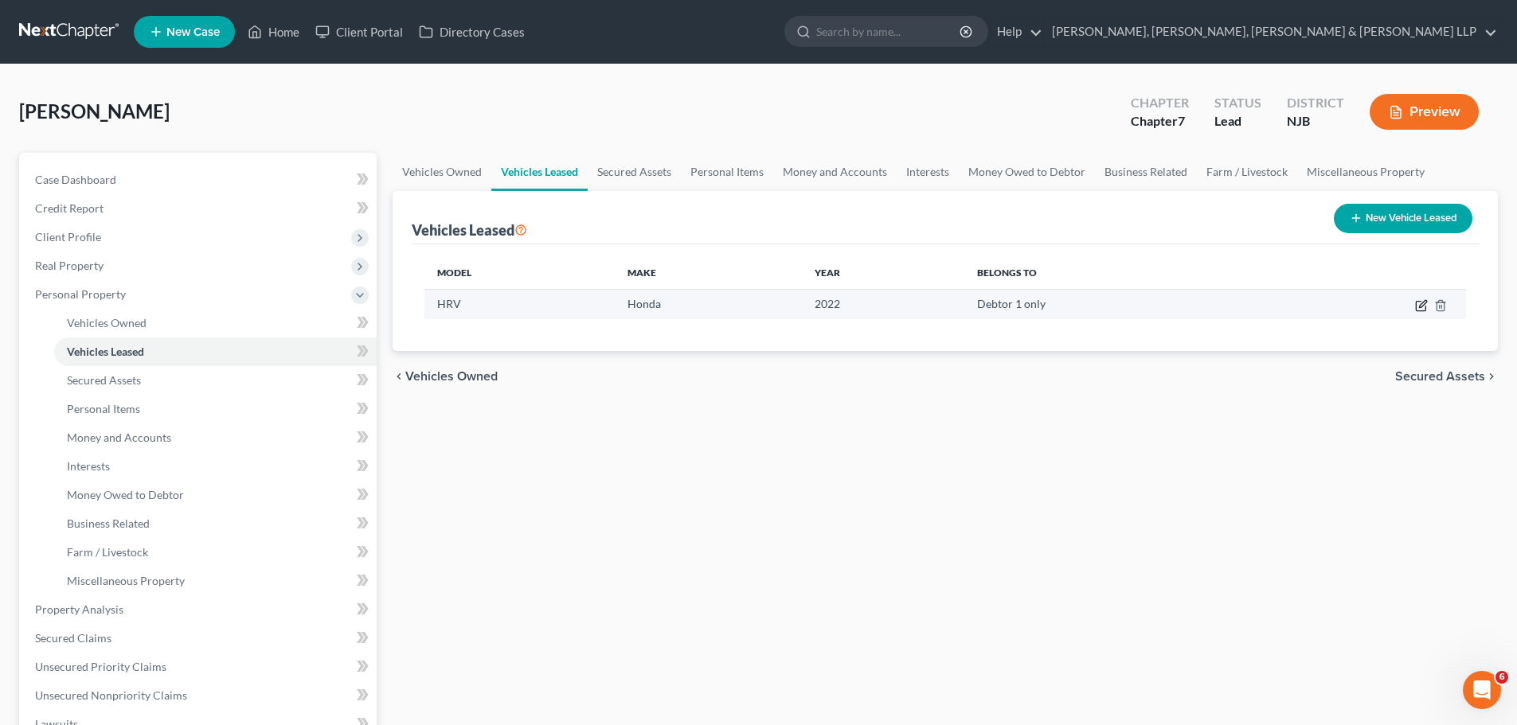
click at [1427, 306] on icon "button" at bounding box center [1421, 305] width 13 height 13
select select "0"
select select "4"
select select "0"
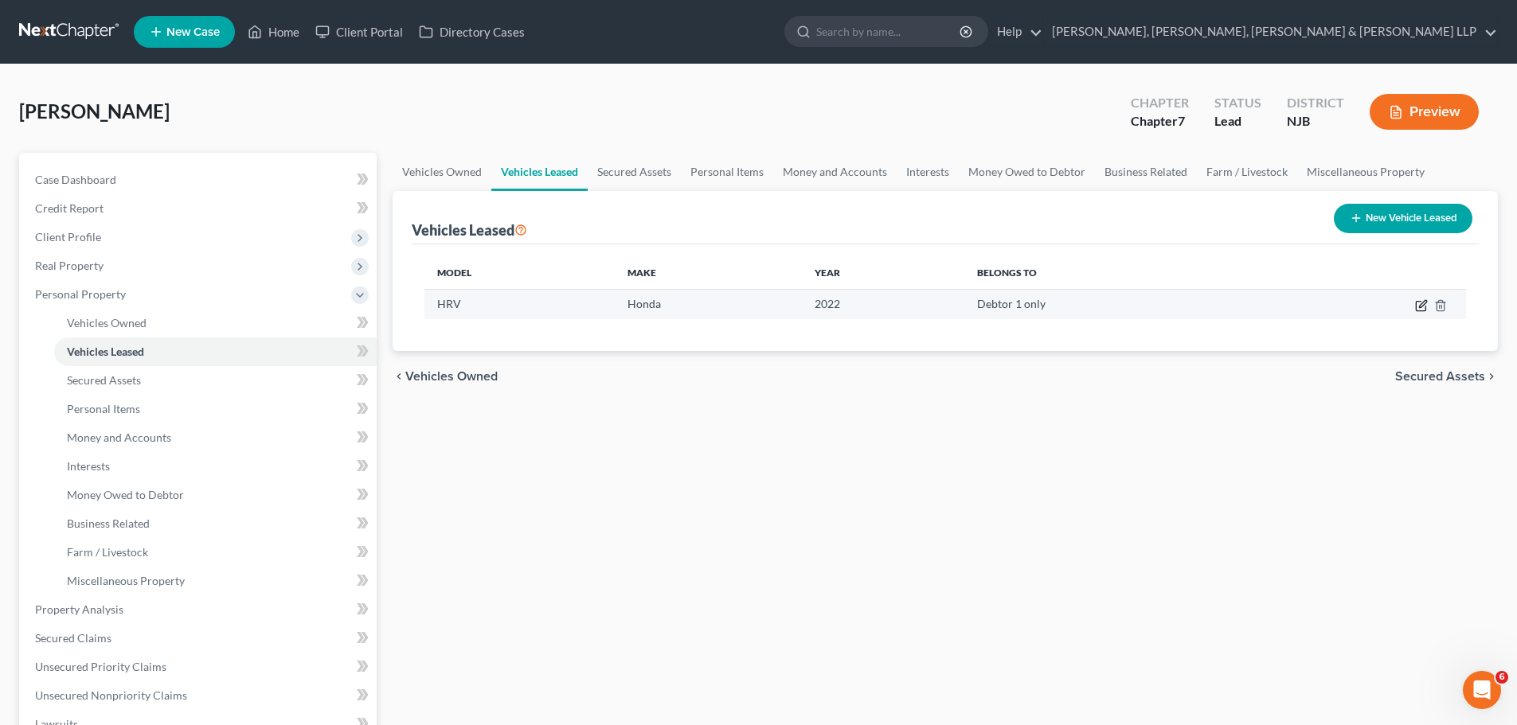
select select "2"
select select "45"
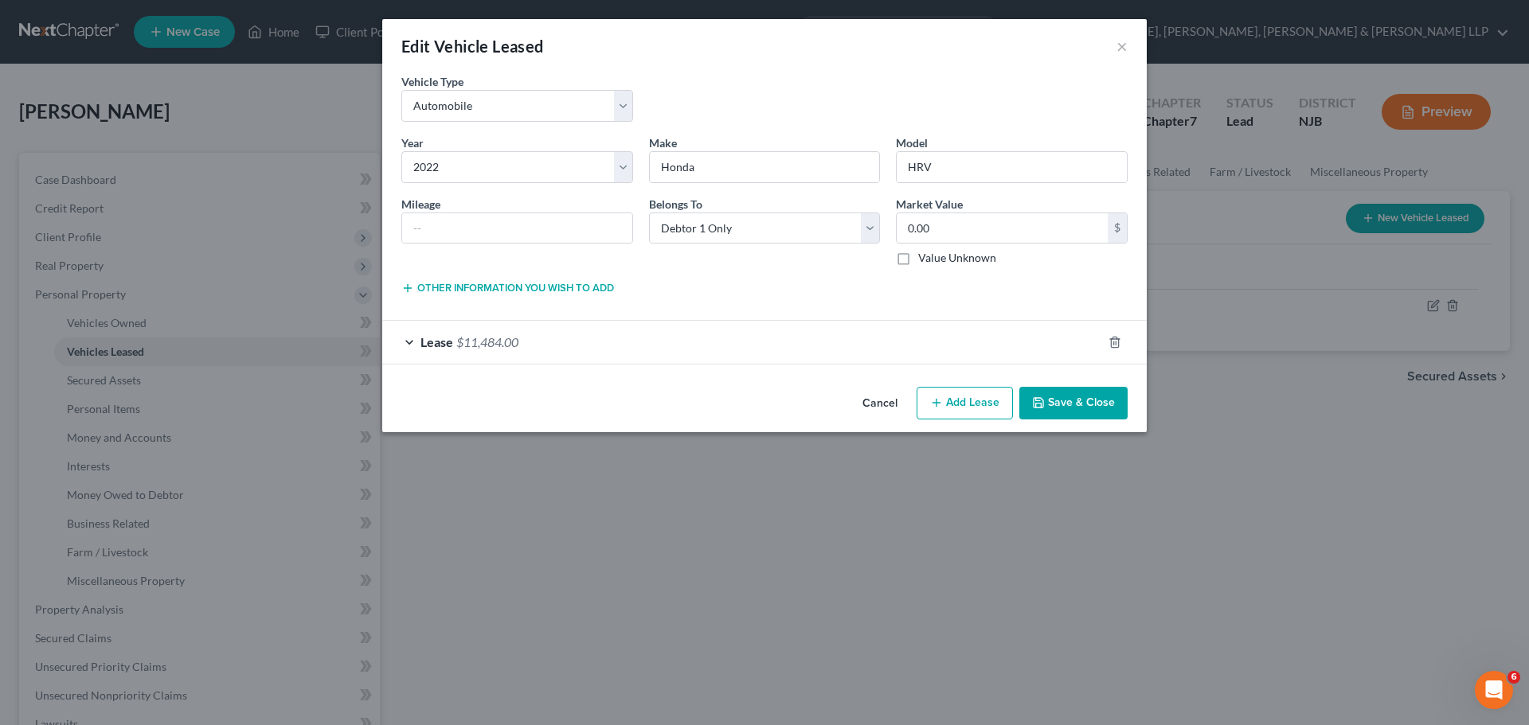
click at [697, 333] on div "Lease $11,484.00" at bounding box center [742, 342] width 720 height 42
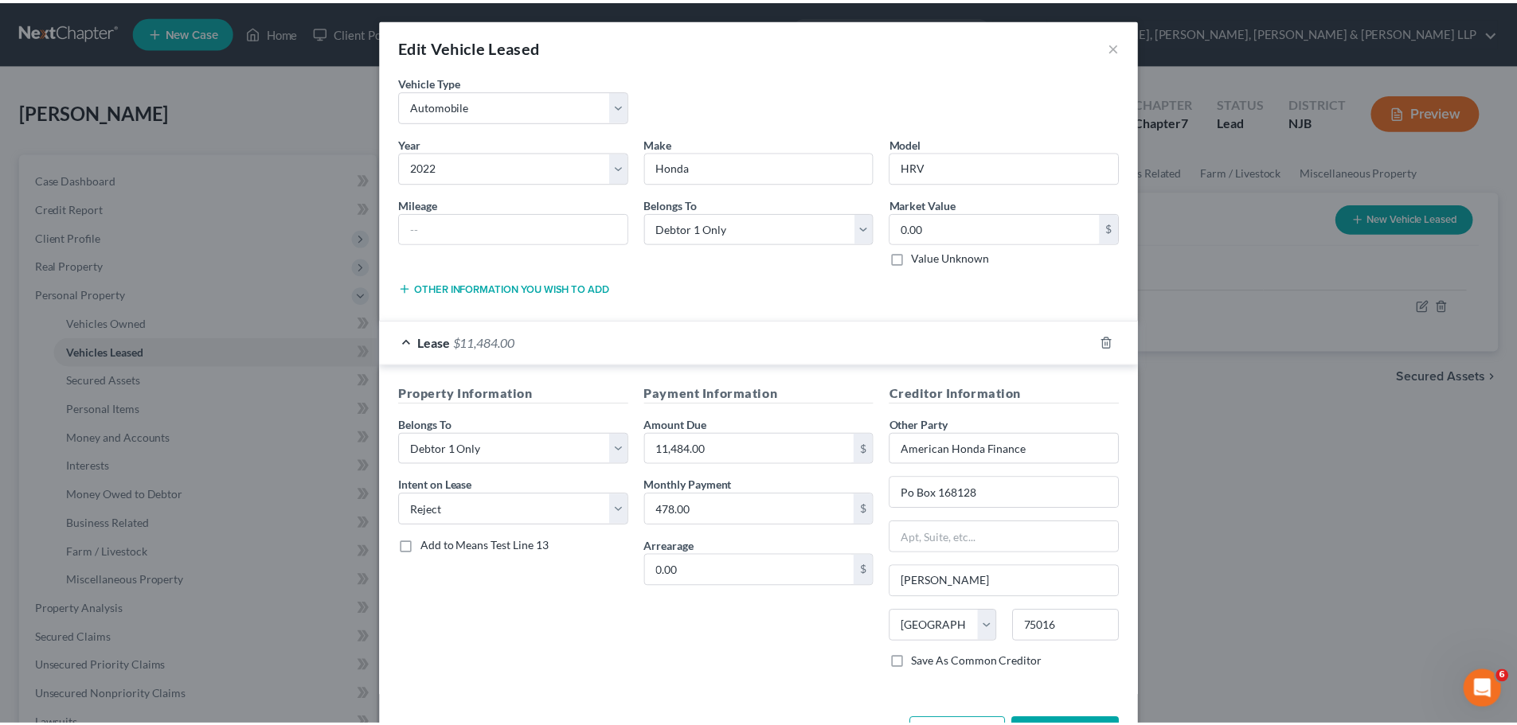
scroll to position [58, 0]
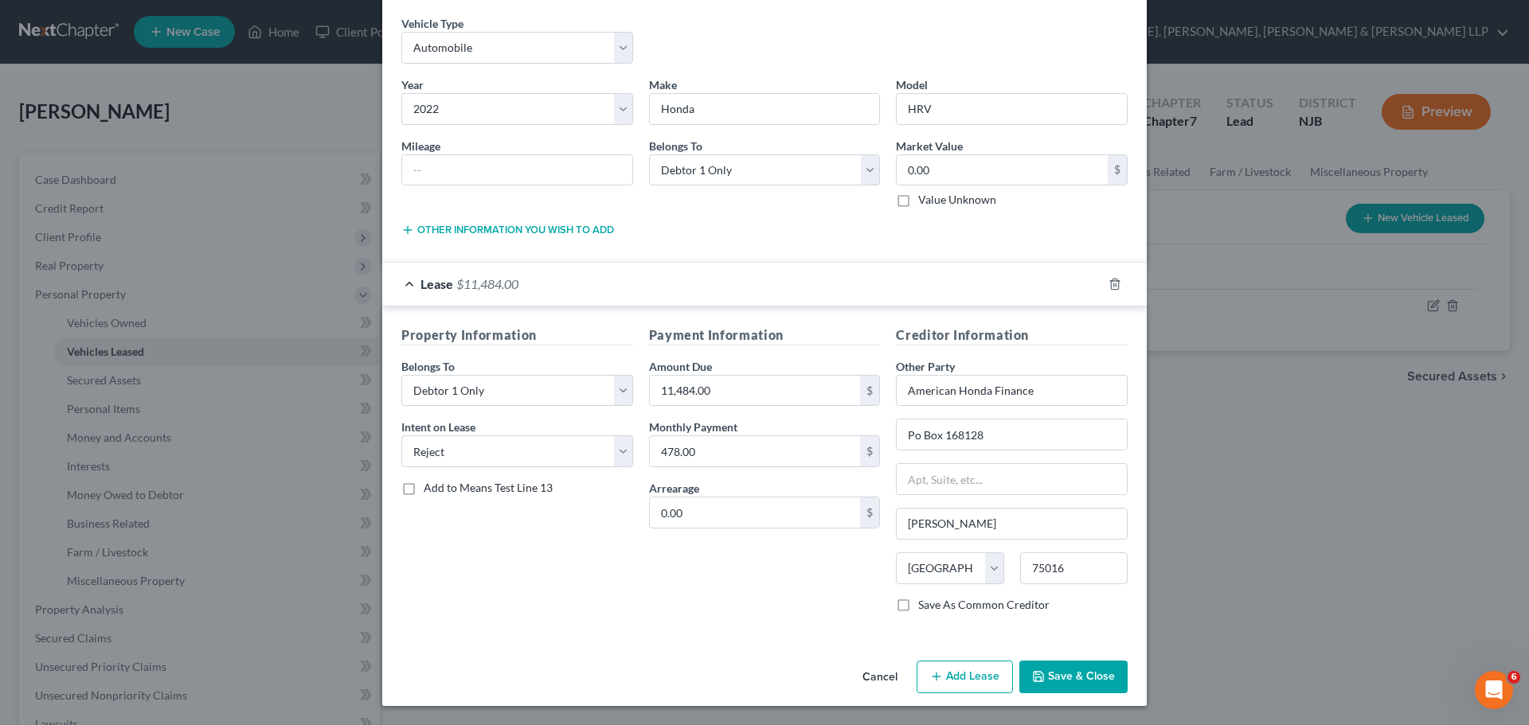
click at [1089, 667] on button "Save & Close" at bounding box center [1073, 677] width 108 height 33
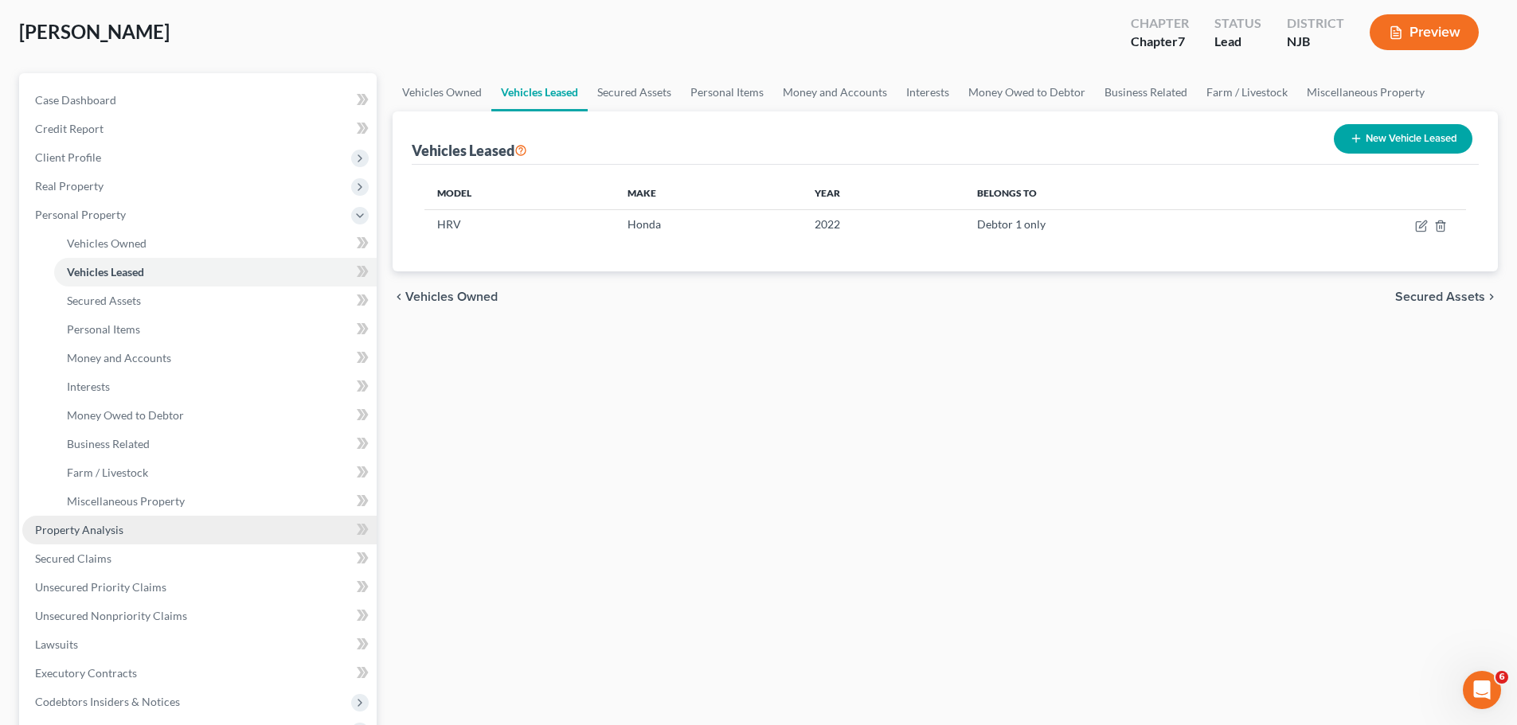
click at [126, 526] on link "Property Analysis" at bounding box center [199, 530] width 354 height 29
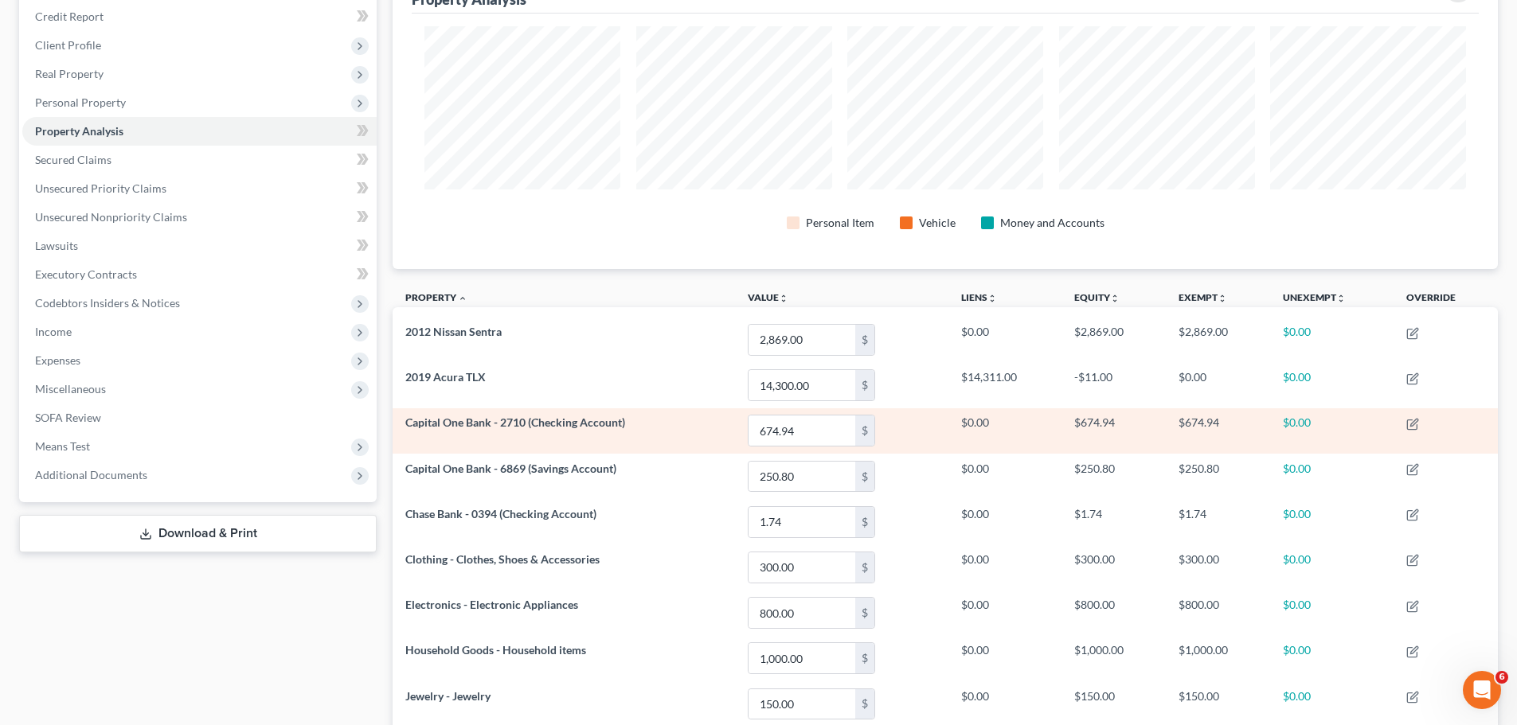
scroll to position [111, 0]
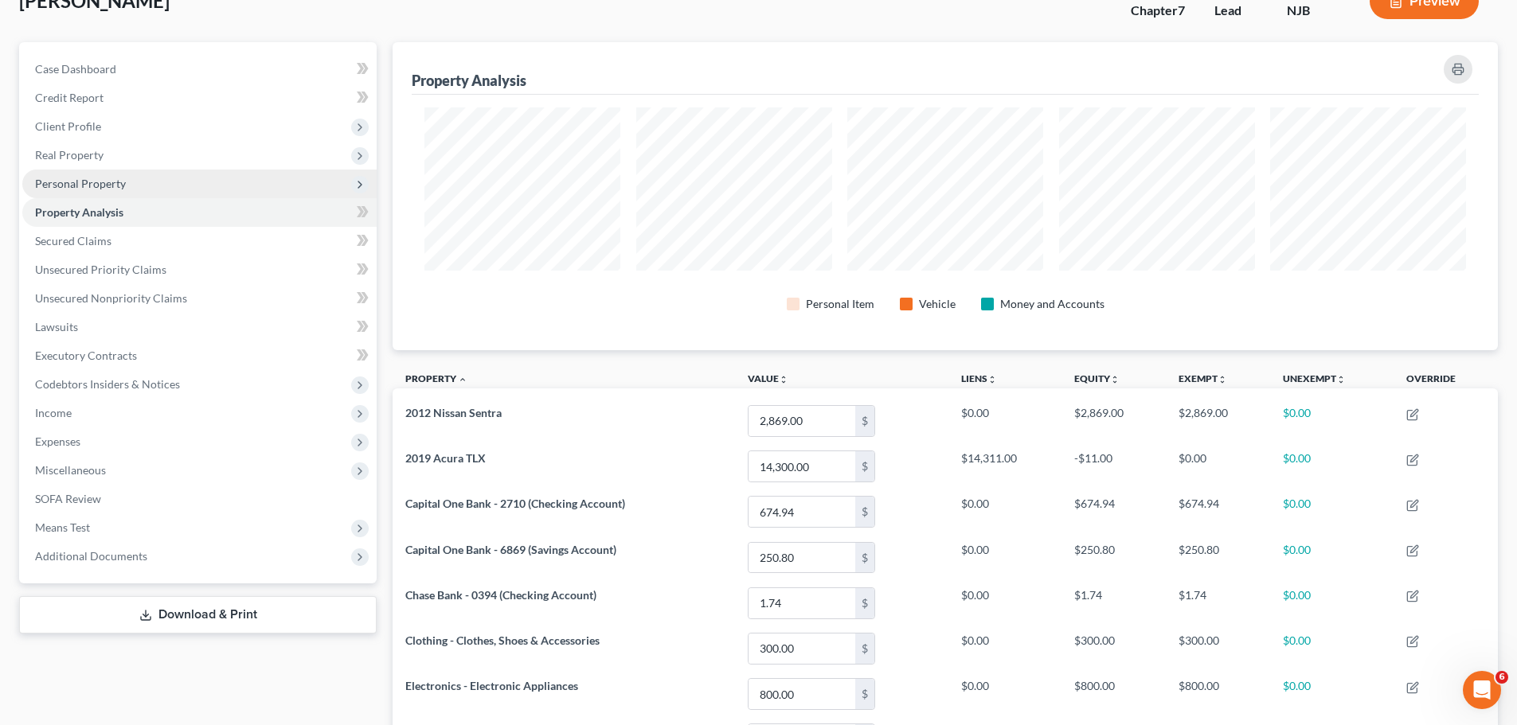
click at [98, 177] on span "Personal Property" at bounding box center [80, 184] width 91 height 14
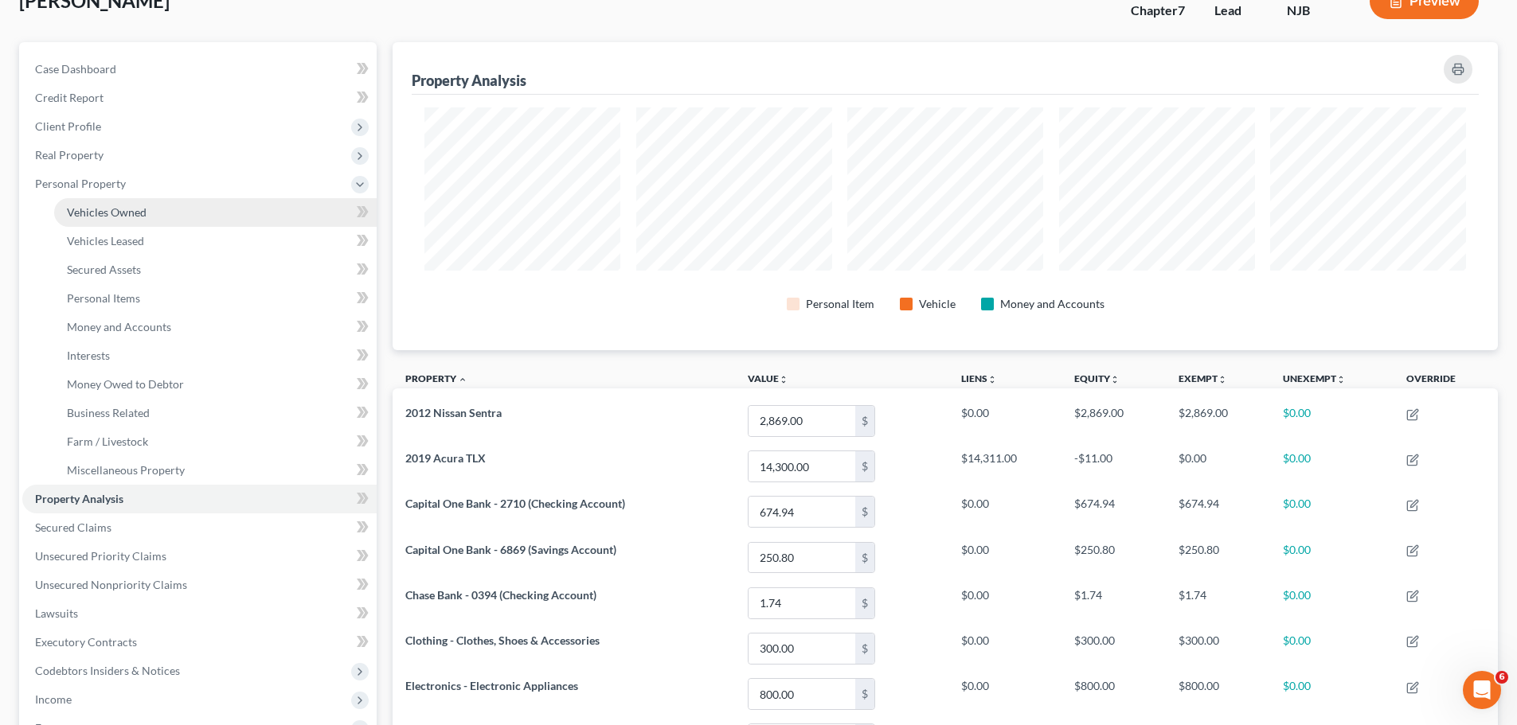
click at [105, 216] on span "Vehicles Owned" at bounding box center [107, 212] width 80 height 14
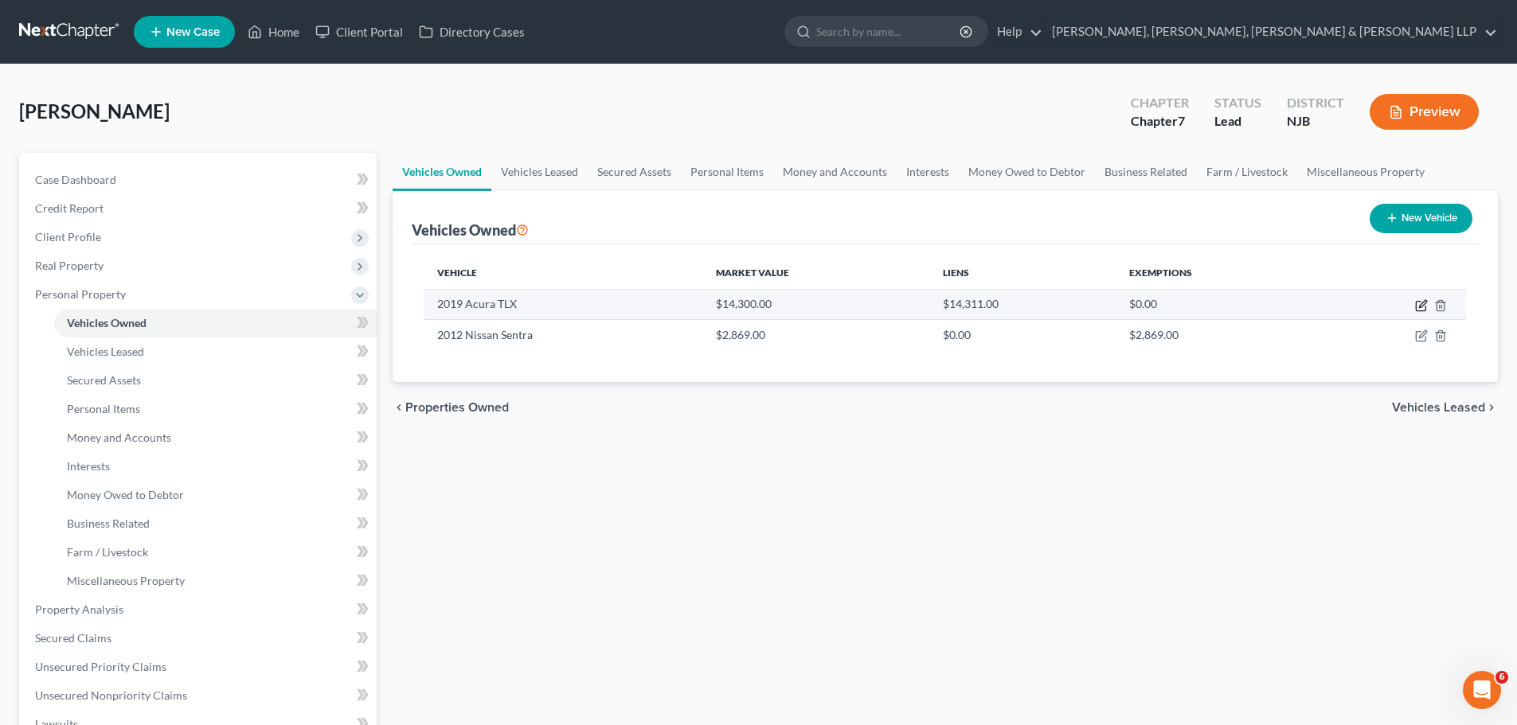
click at [1421, 309] on icon "button" at bounding box center [1421, 305] width 13 height 13
select select "0"
select select "7"
select select "2"
select select "0"
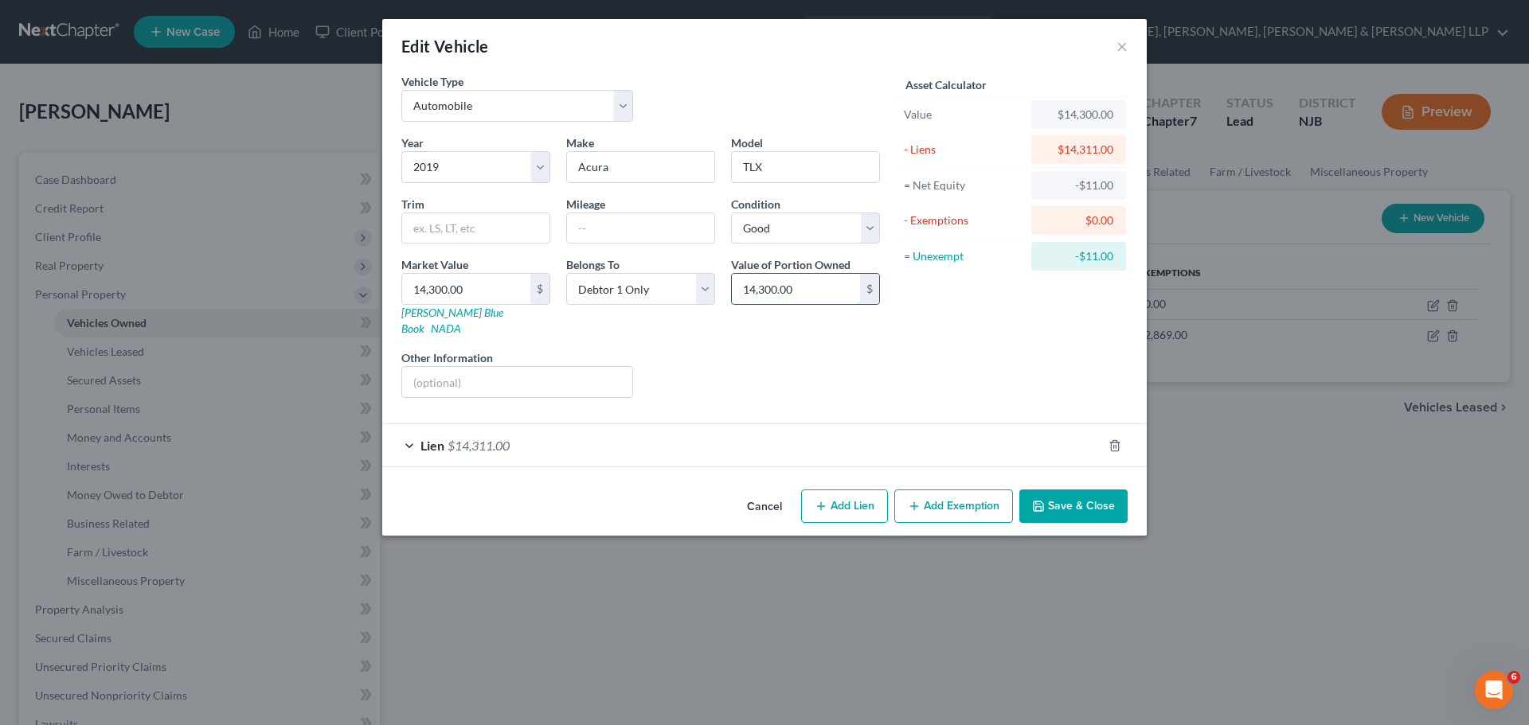
click at [799, 295] on input "14,300.00" at bounding box center [796, 289] width 128 height 30
type input "16,700"
click at [813, 224] on select "Select Excellent Very Good Good Fair Poor" at bounding box center [805, 229] width 149 height 32
click at [731, 213] on select "Select Excellent Very Good Good Fair Poor" at bounding box center [805, 229] width 149 height 32
click at [955, 332] on div "Asset Calculator Value $14,300.00 - Liens $14,311.00 = Net Equity -$11.00 - Exe…" at bounding box center [1012, 242] width 248 height 338
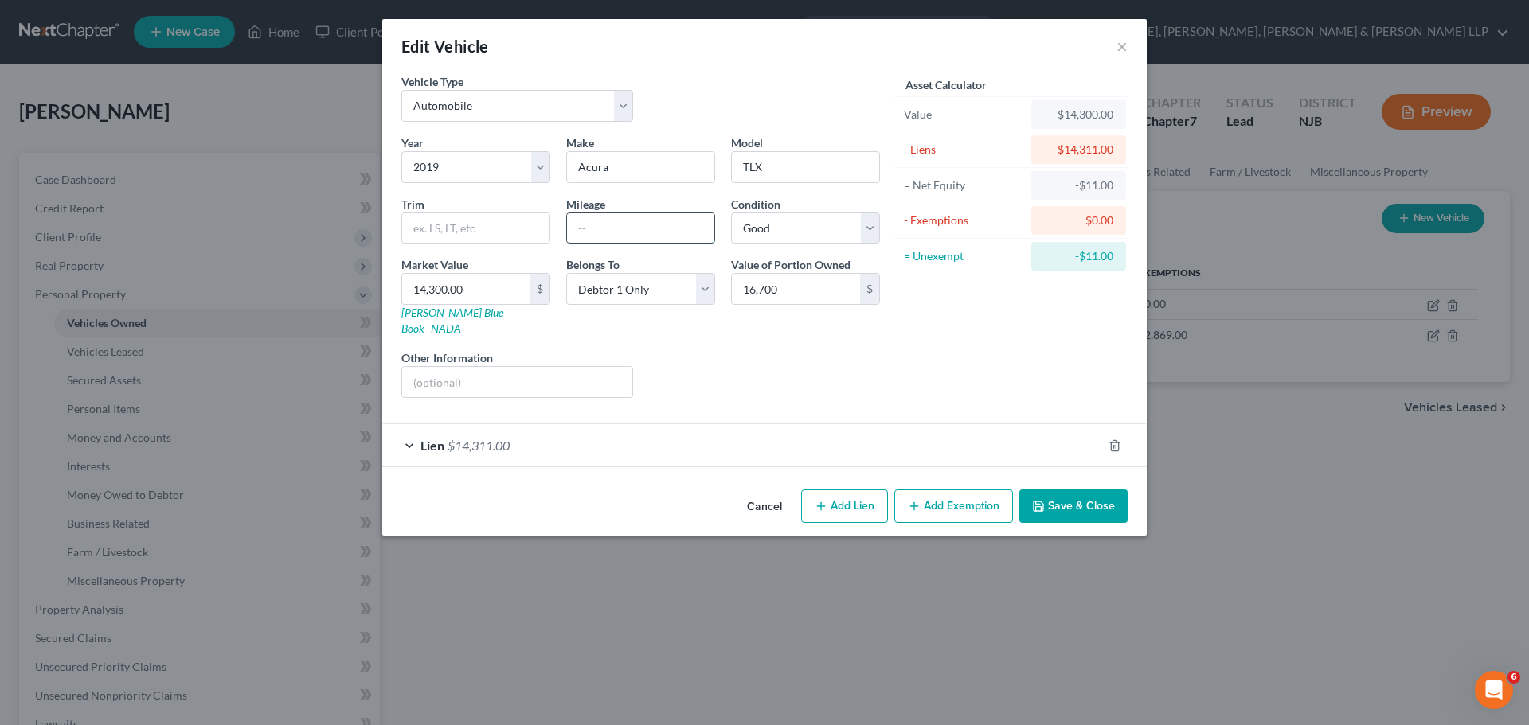
click at [631, 231] on input "text" at bounding box center [640, 228] width 147 height 30
click at [812, 371] on div "Liens Select" at bounding box center [765, 374] width 248 height 49
click at [458, 295] on input "14,300.00" at bounding box center [466, 289] width 128 height 30
type input "1"
type input "1.00"
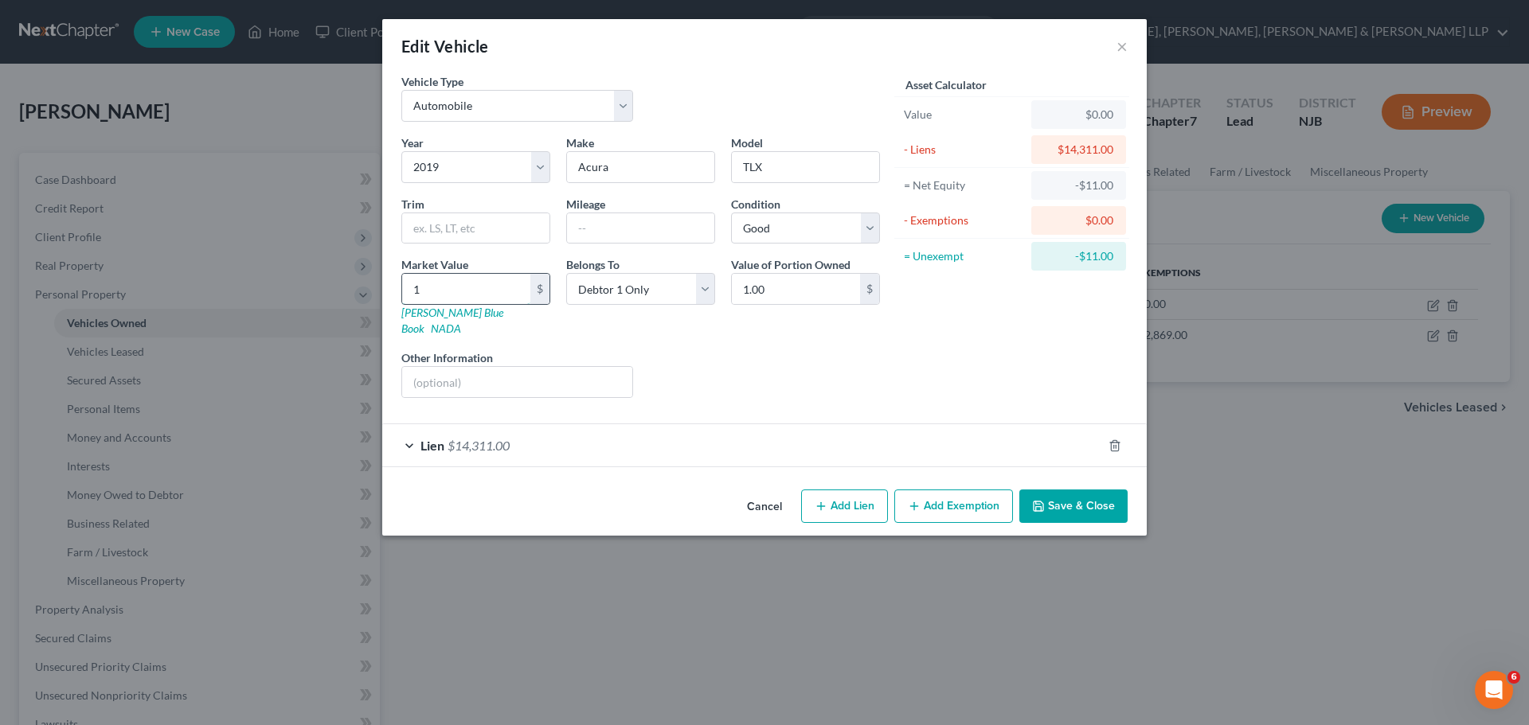
type input "16"
type input "16.00"
type input "167"
type input "167.00"
type input "1670"
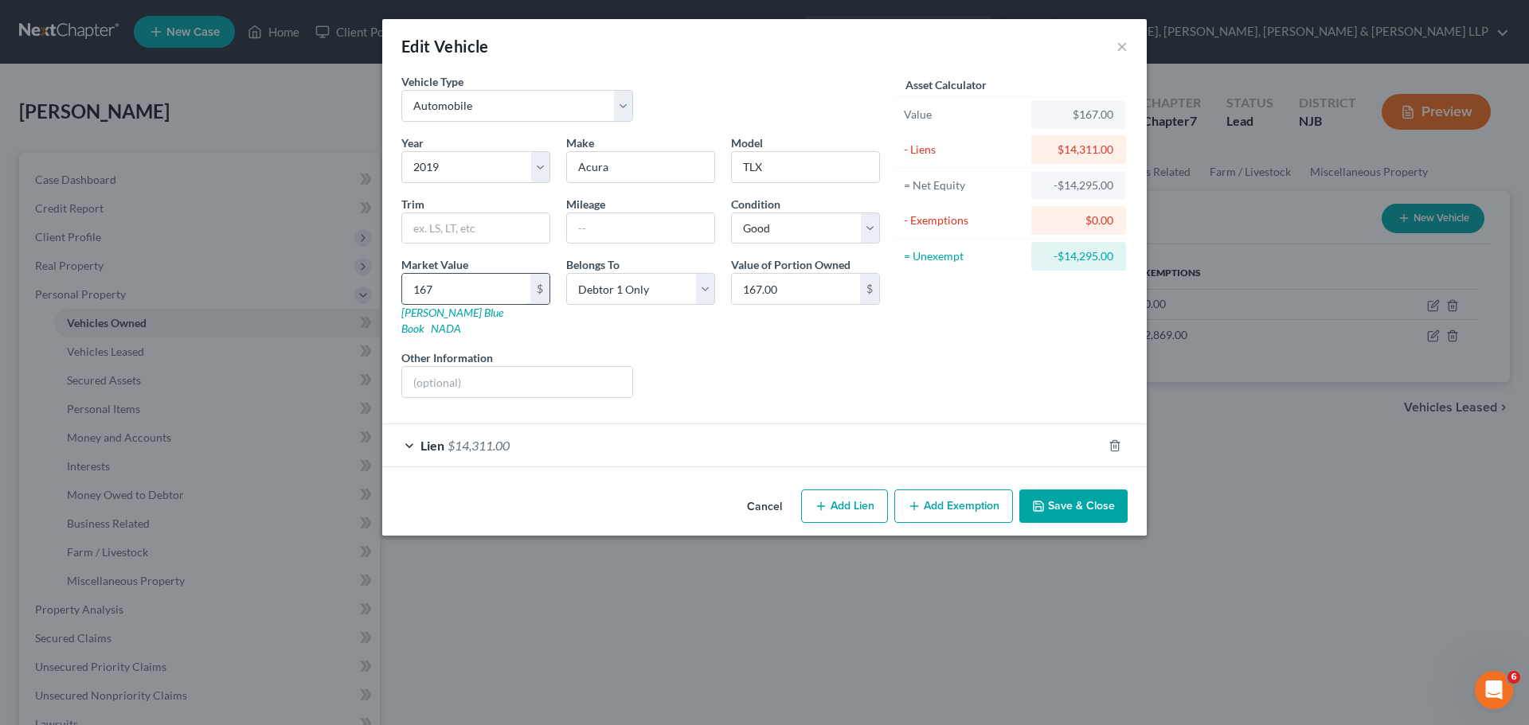
type input "1,670.00"
type input "1,6700"
type input "16,700.00"
type input "16,700"
click at [500, 236] on input "text" at bounding box center [475, 228] width 147 height 30
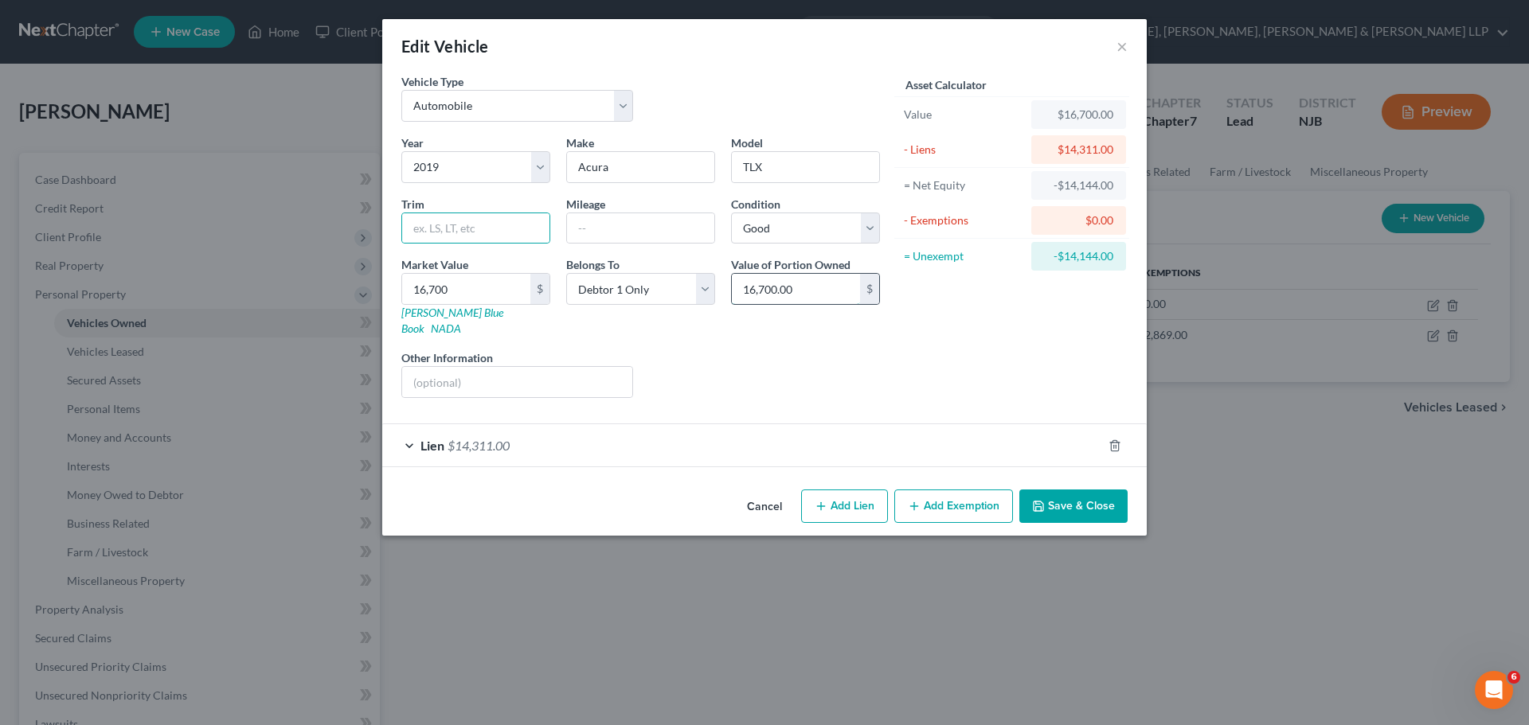
click at [824, 287] on input "16,700.00" at bounding box center [796, 289] width 128 height 30
click at [1119, 48] on button "×" at bounding box center [1121, 46] width 11 height 19
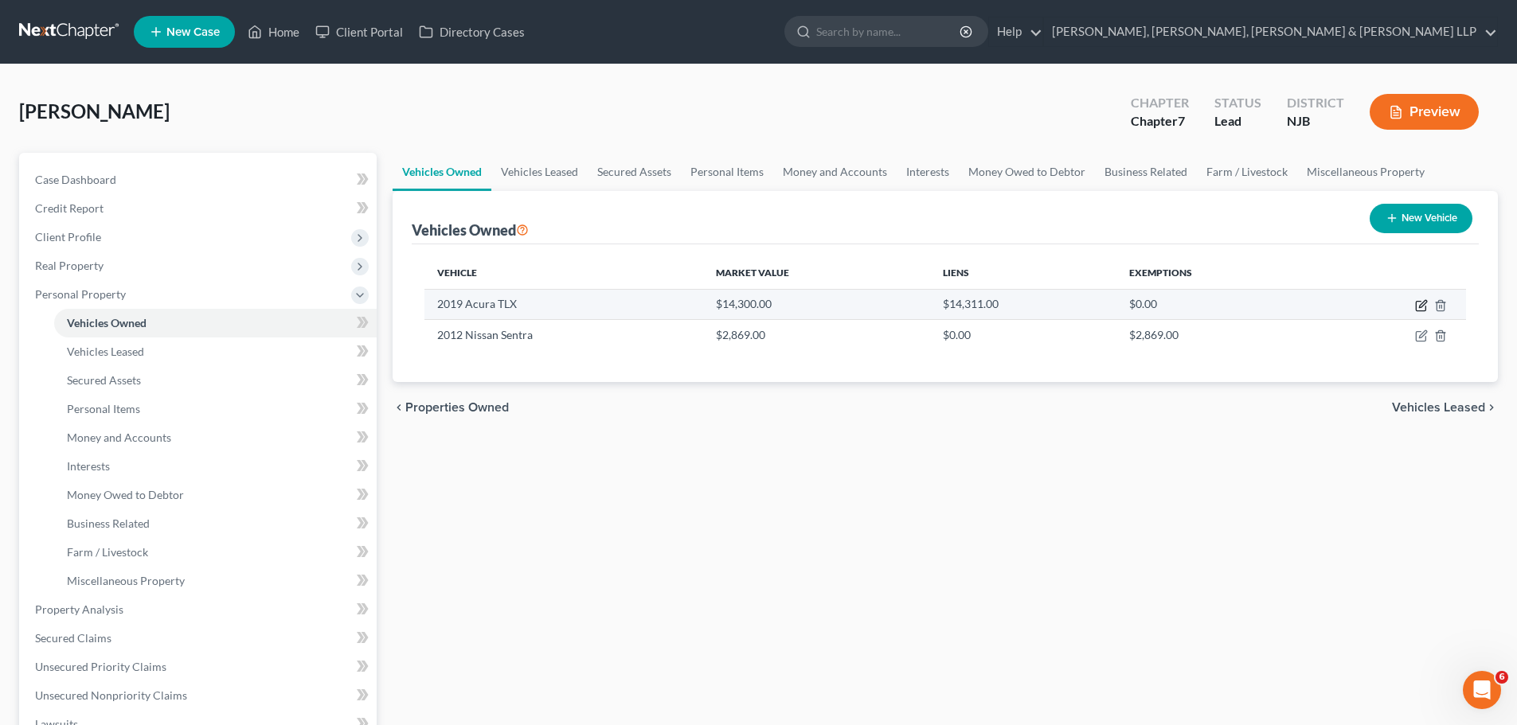
click at [1424, 311] on icon "button" at bounding box center [1421, 307] width 10 height 10
select select "0"
select select "7"
select select "2"
select select "0"
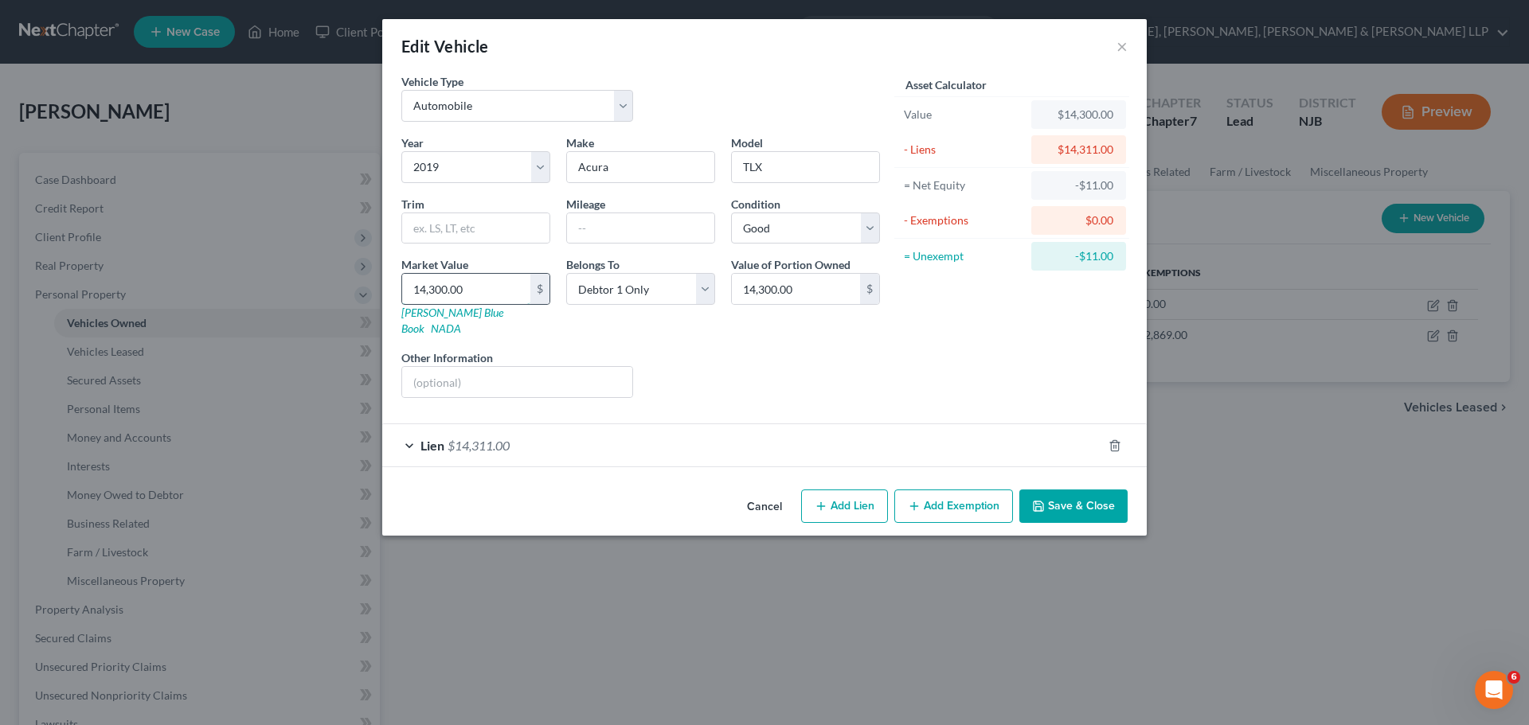
click at [490, 295] on input "14,300.00" at bounding box center [466, 289] width 128 height 30
type input "1"
type input "1.00"
type input "16"
type input "16.00"
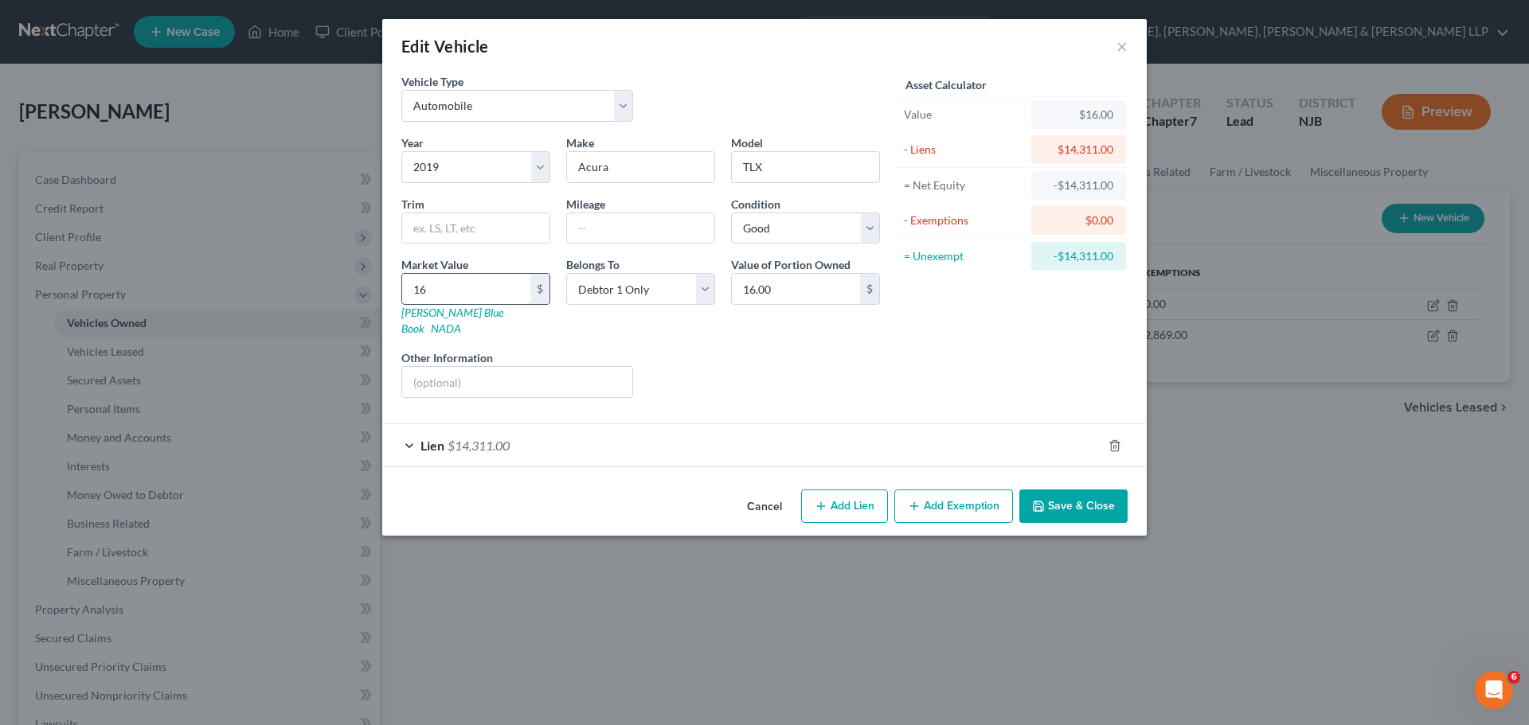
type input "167"
type input "167.00"
type input "1670"
type input "1,670.00"
type input "1,6700"
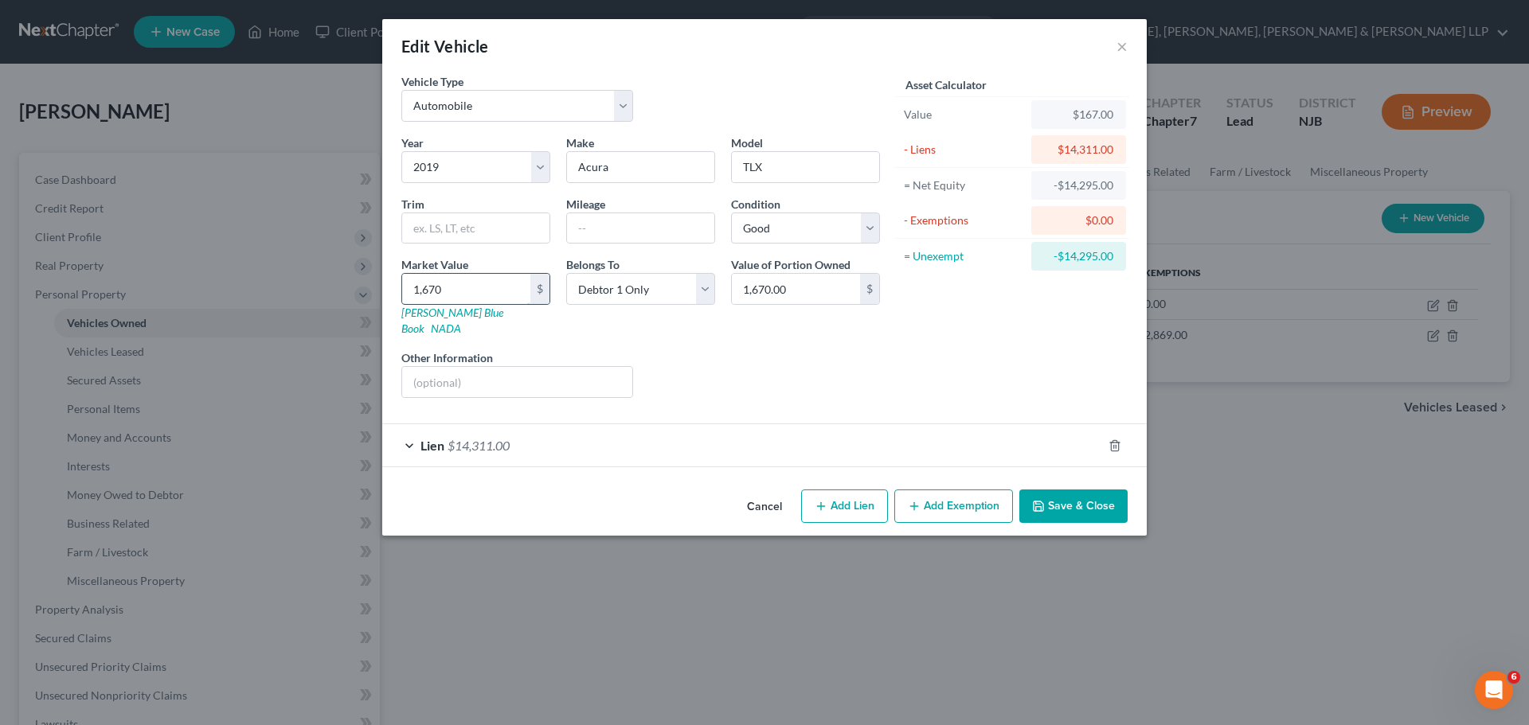
type input "16,700.00"
type input "16,700"
click at [812, 380] on div "Liens Select" at bounding box center [765, 374] width 248 height 49
click at [766, 439] on div "Lien $14,311.00" at bounding box center [742, 445] width 720 height 42
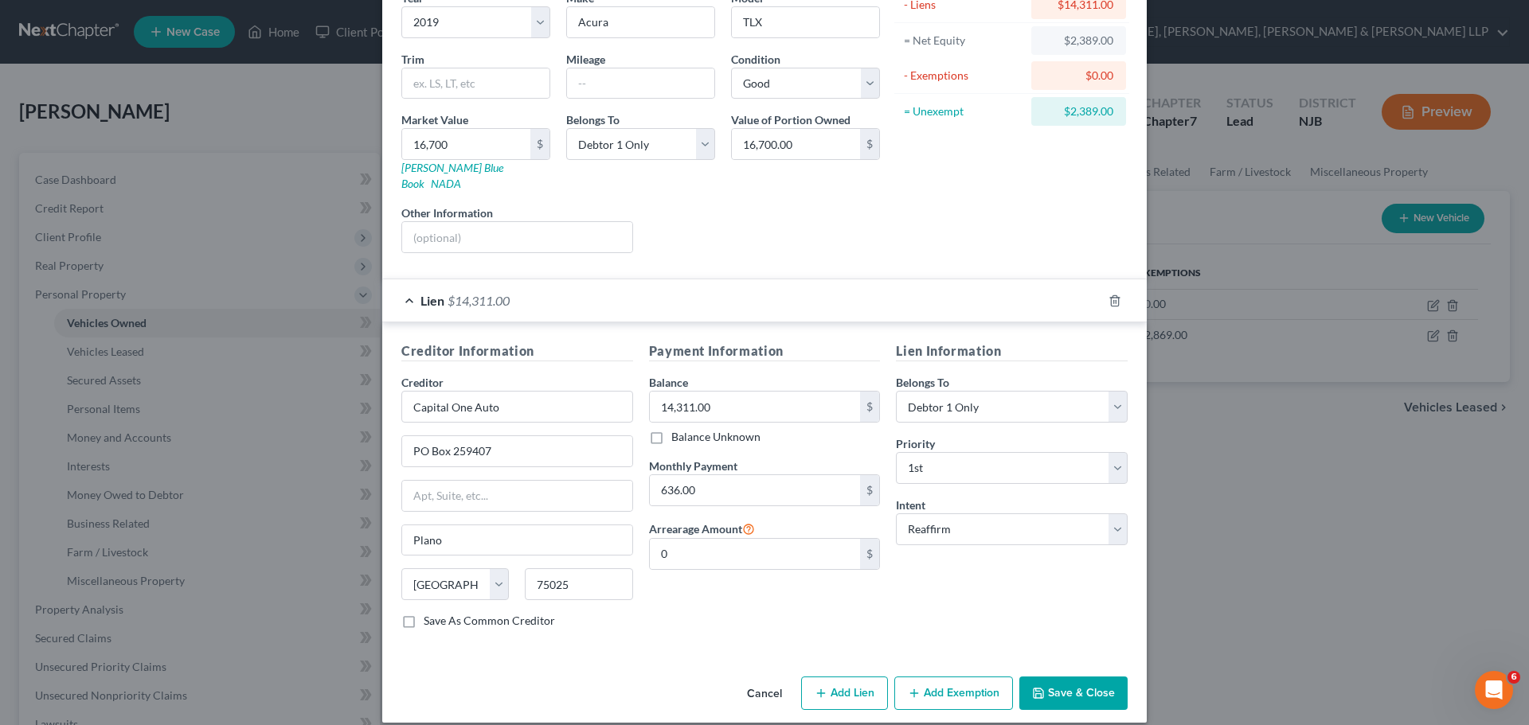
scroll to position [146, 0]
click at [973, 676] on button "Add Exemption" at bounding box center [953, 692] width 119 height 33
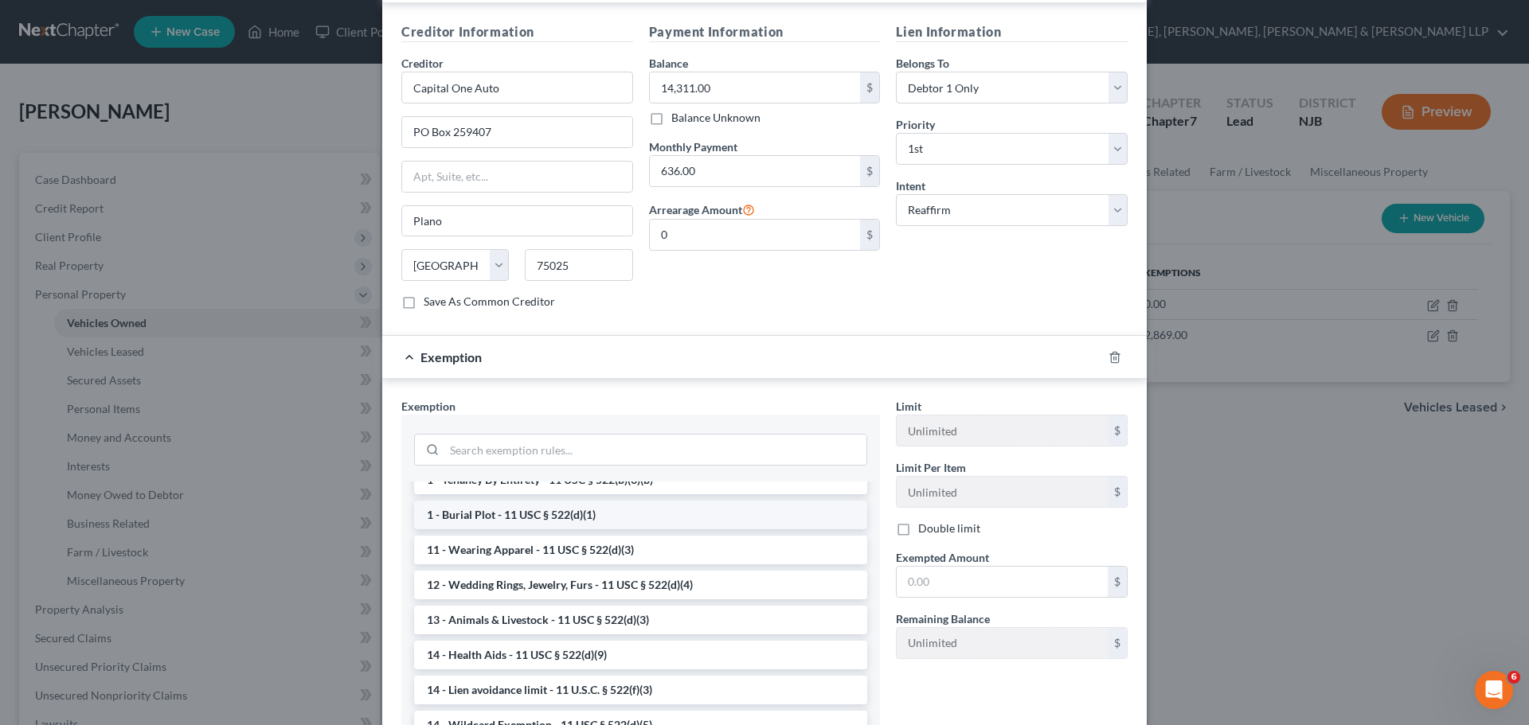
scroll to position [239, 0]
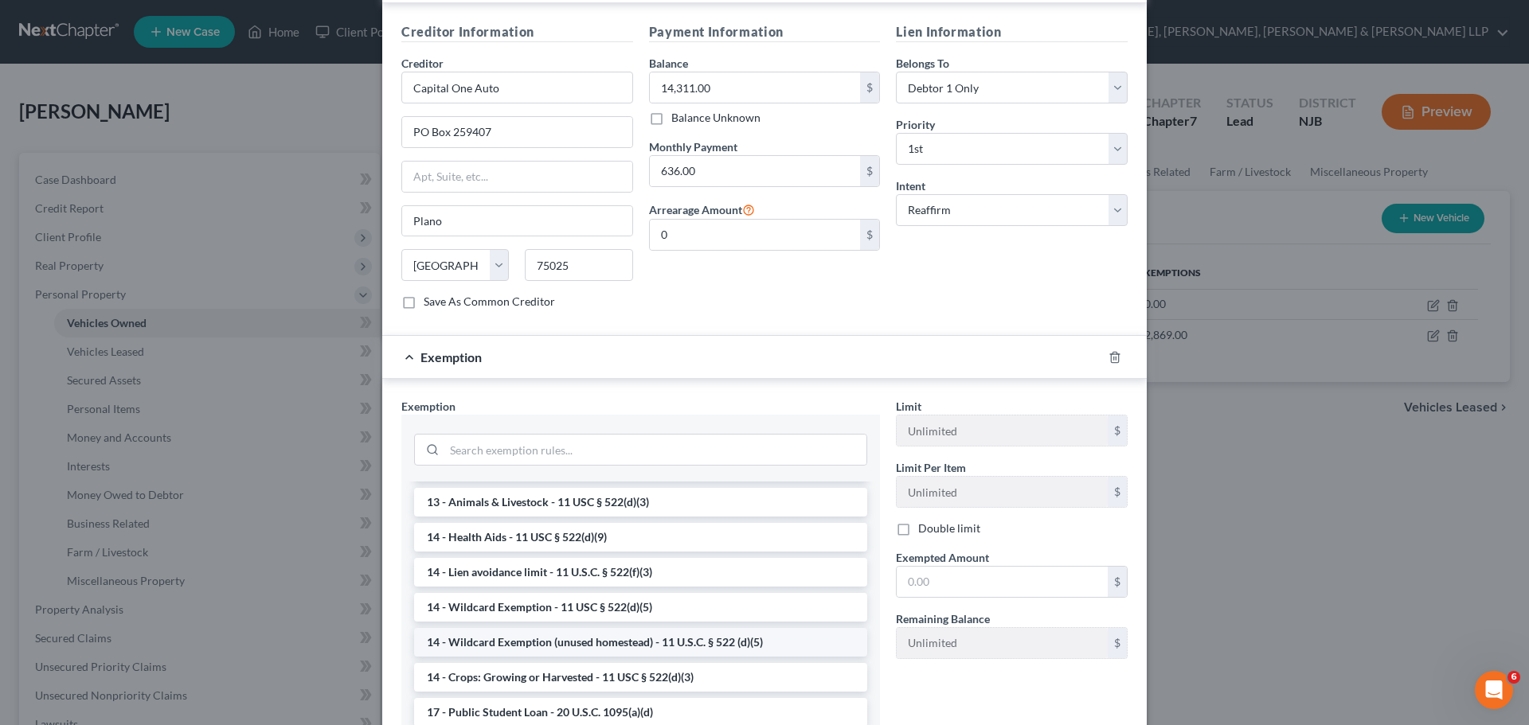
click at [569, 632] on li "14 - Wildcard Exemption (unused homestead) - 11 U.S.C. § 522 (d)(5)" at bounding box center [640, 642] width 453 height 29
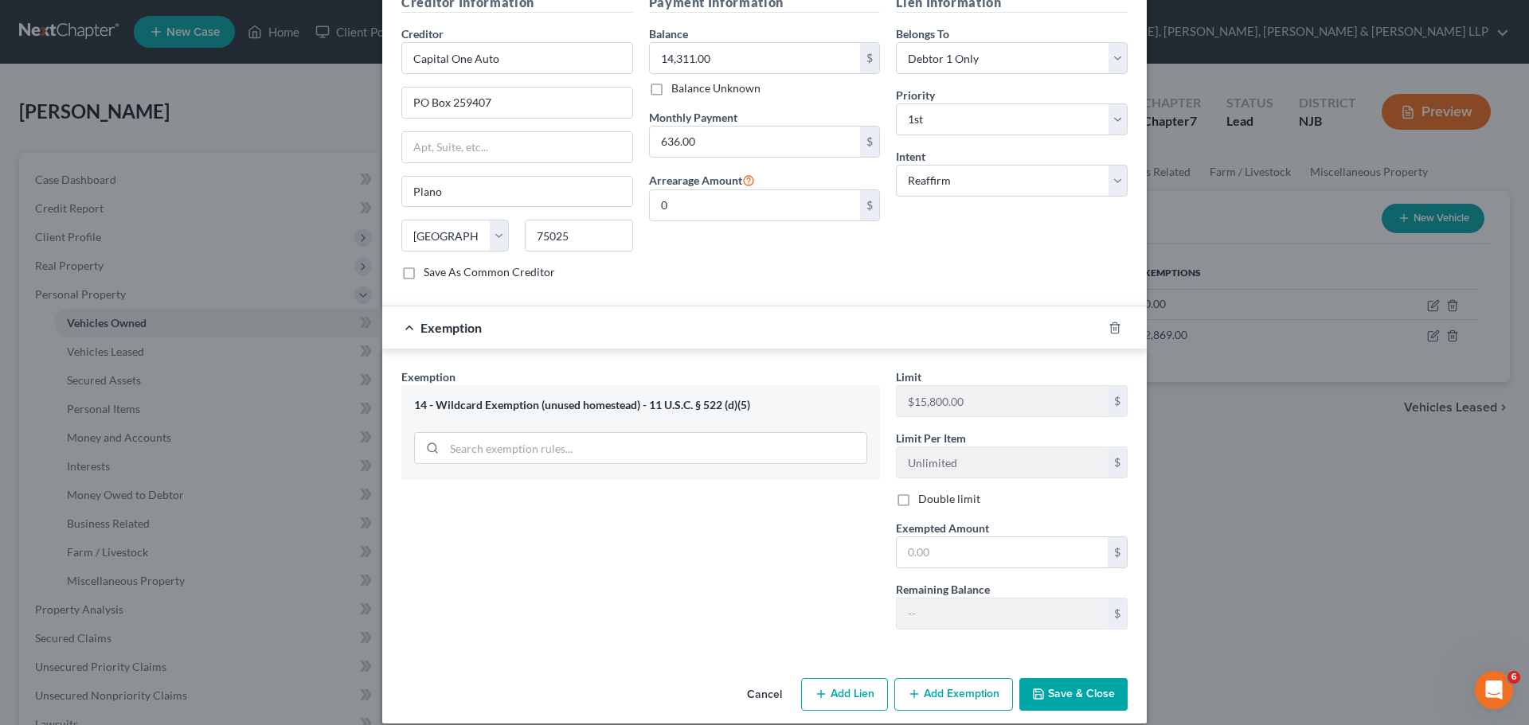
scroll to position [495, 0]
click at [955, 544] on input "text" at bounding box center [1002, 551] width 211 height 30
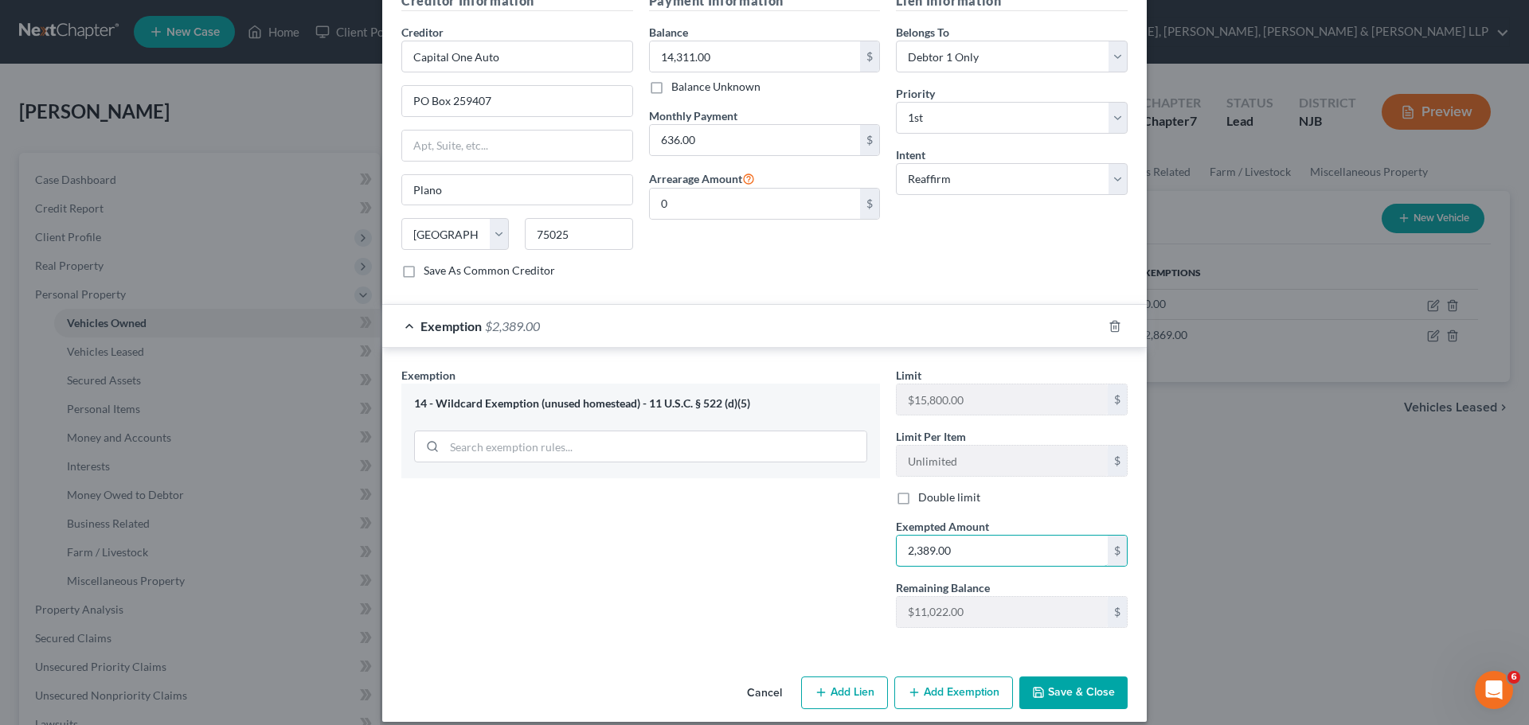
type input "2,389.00"
click at [1073, 677] on button "Save & Close" at bounding box center [1073, 693] width 108 height 33
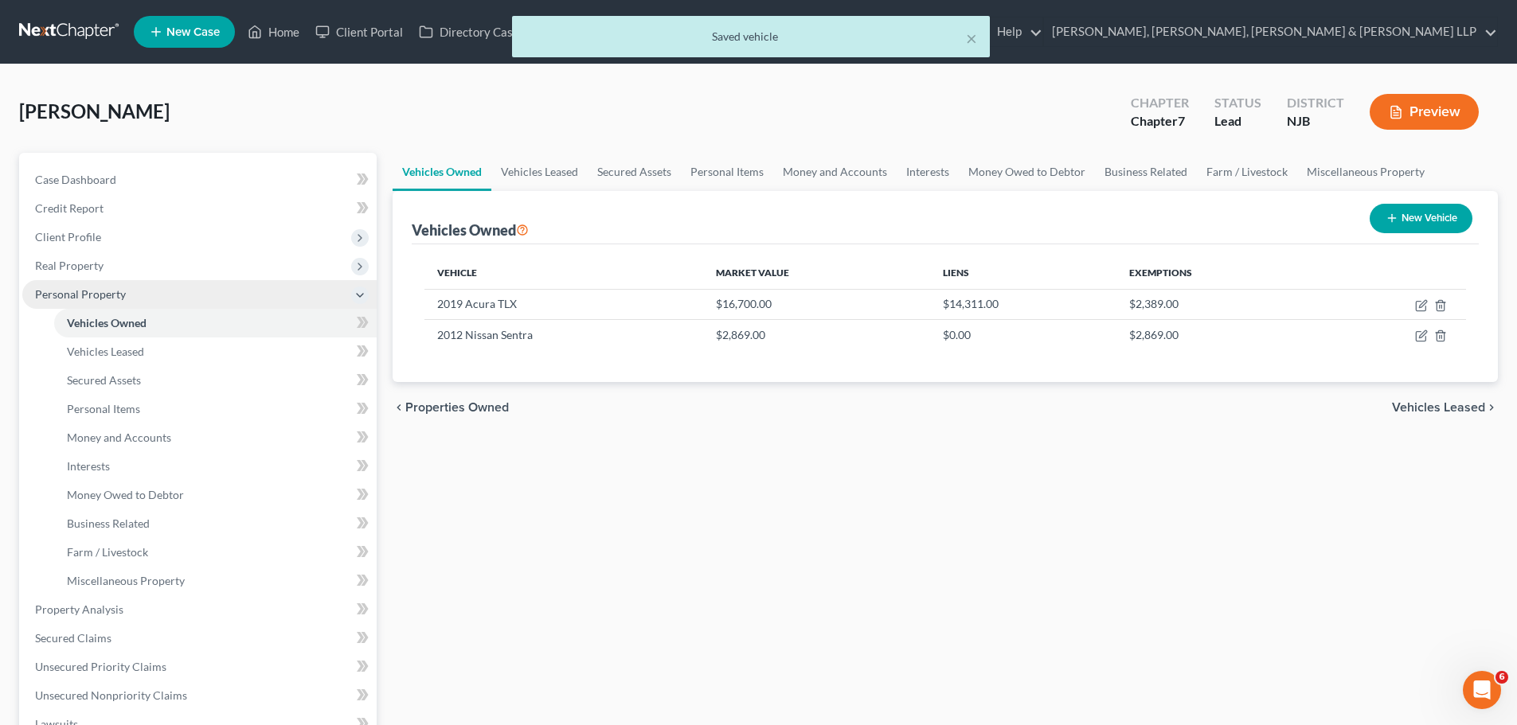
click at [105, 297] on span "Personal Property" at bounding box center [80, 294] width 91 height 14
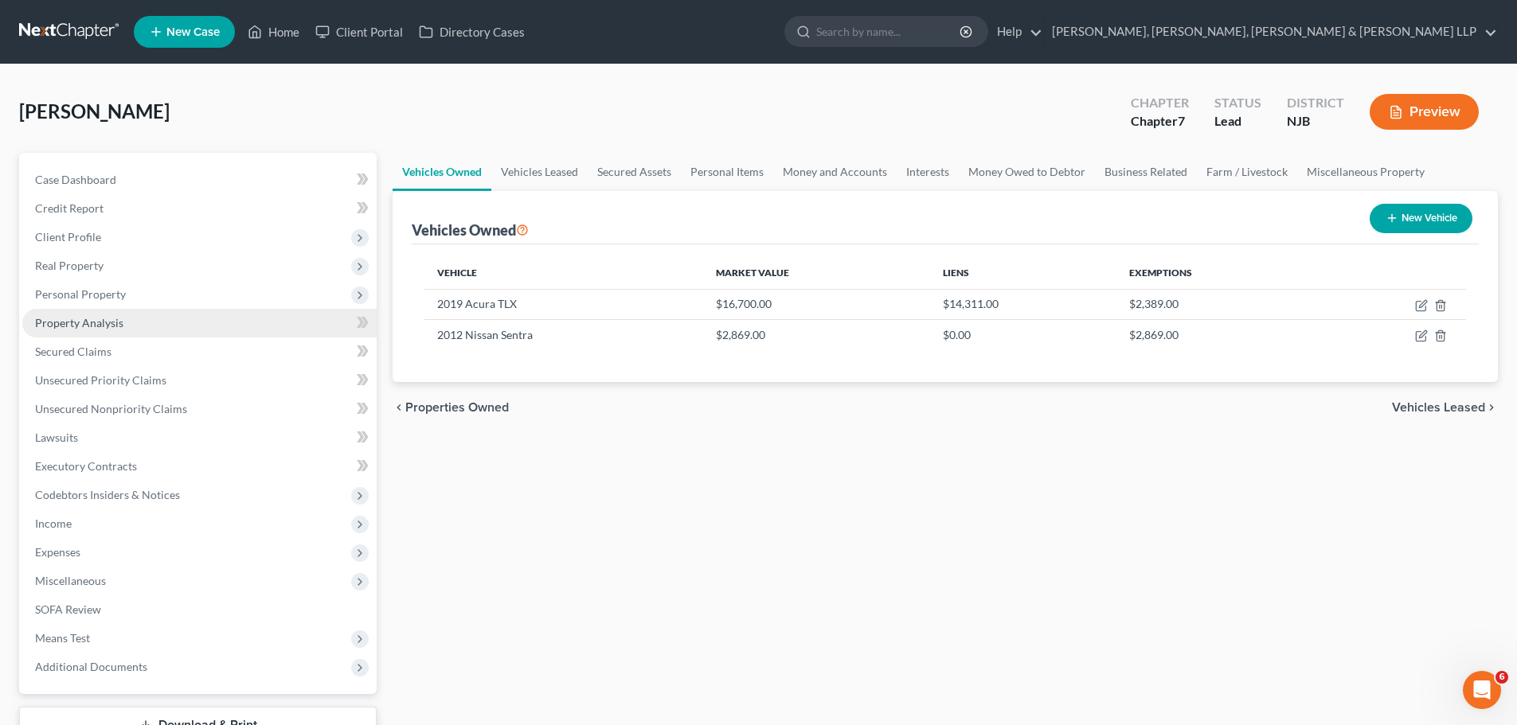
click at [105, 331] on link "Property Analysis" at bounding box center [199, 323] width 354 height 29
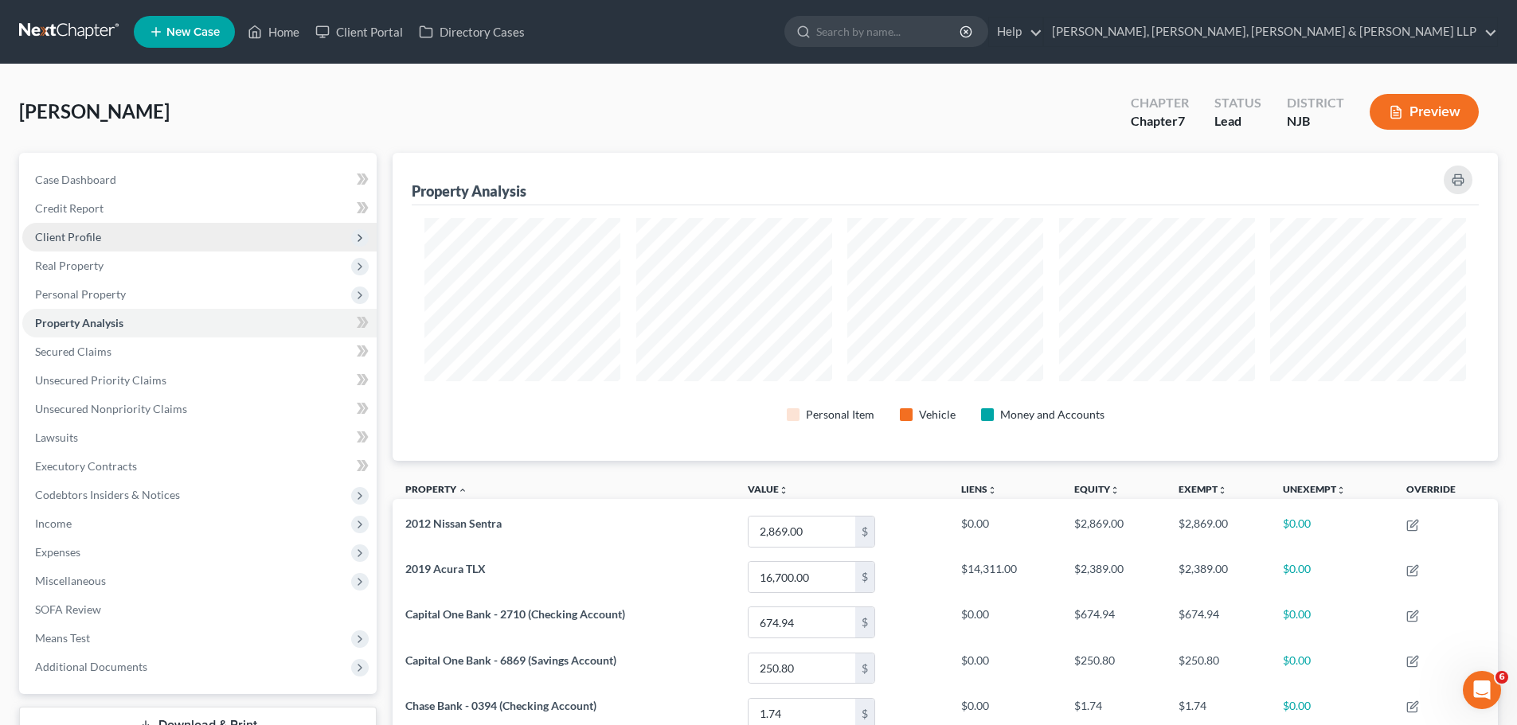
click at [89, 230] on span "Client Profile" at bounding box center [68, 237] width 66 height 14
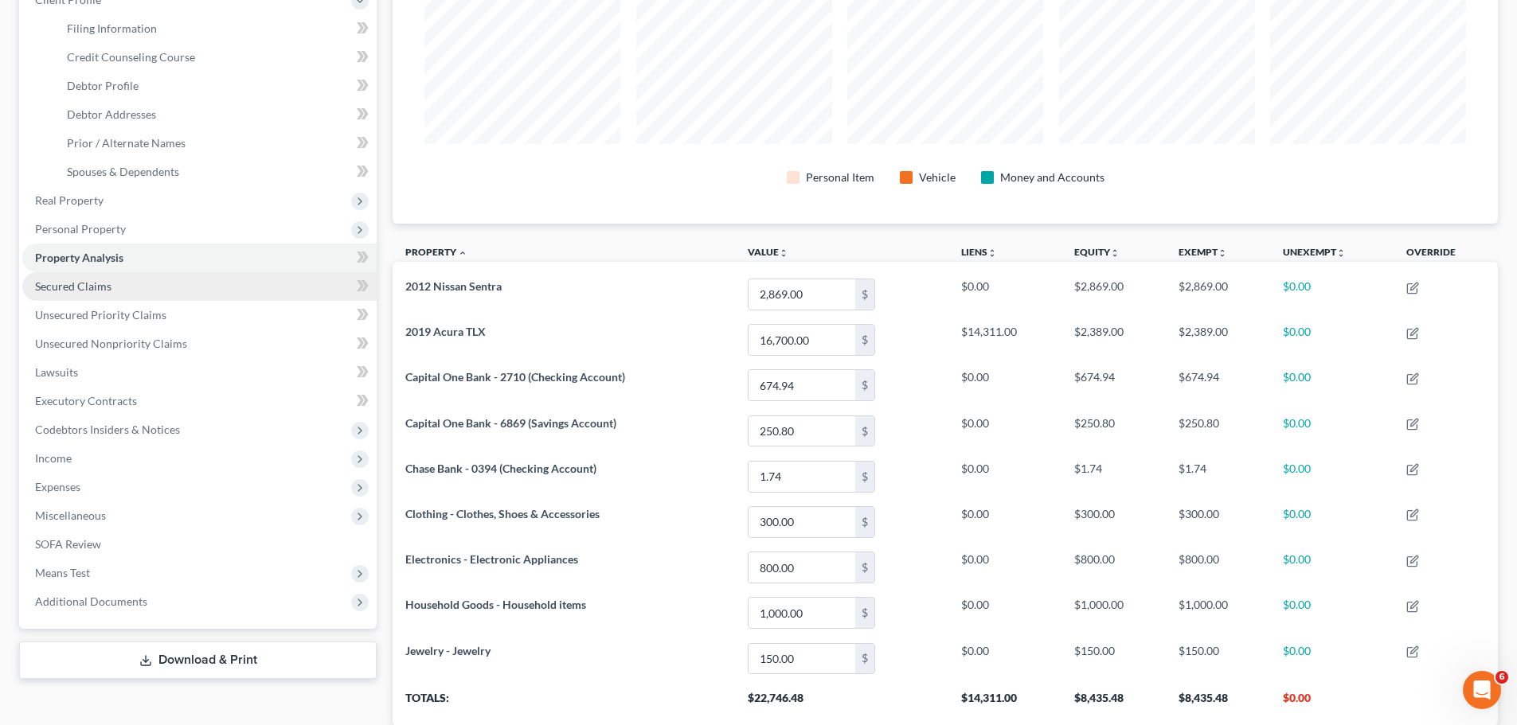
scroll to position [239, 0]
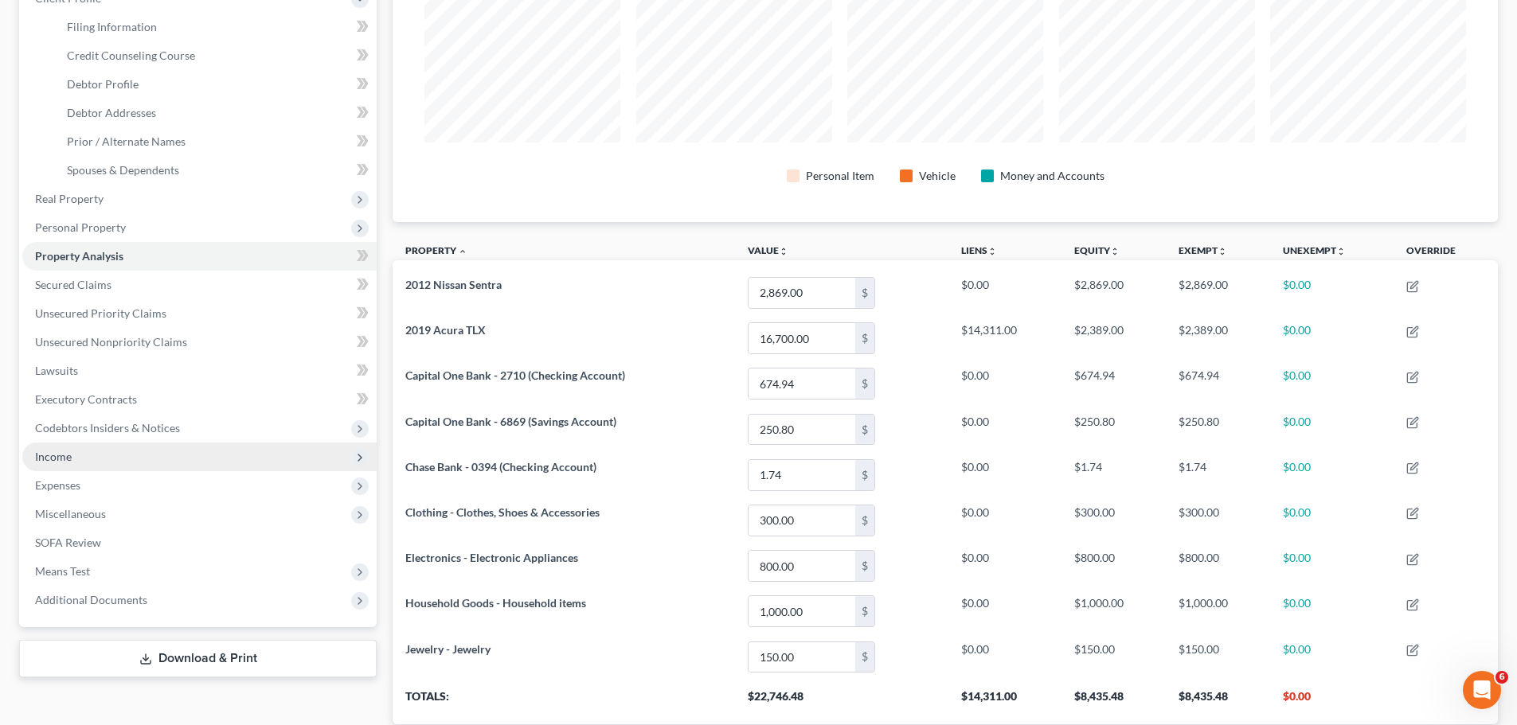
click at [74, 455] on span "Income" at bounding box center [199, 457] width 354 height 29
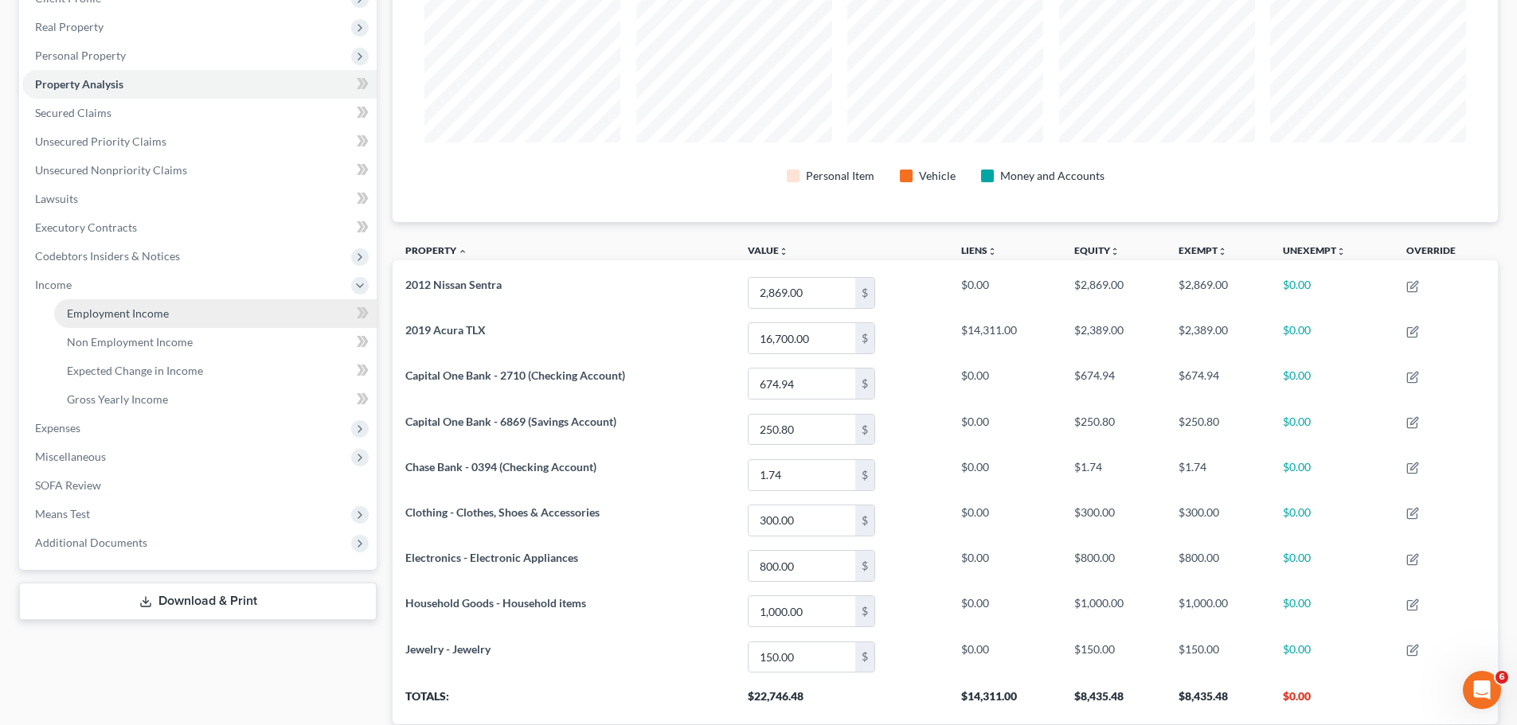
click at [142, 316] on span "Employment Income" at bounding box center [118, 314] width 102 height 14
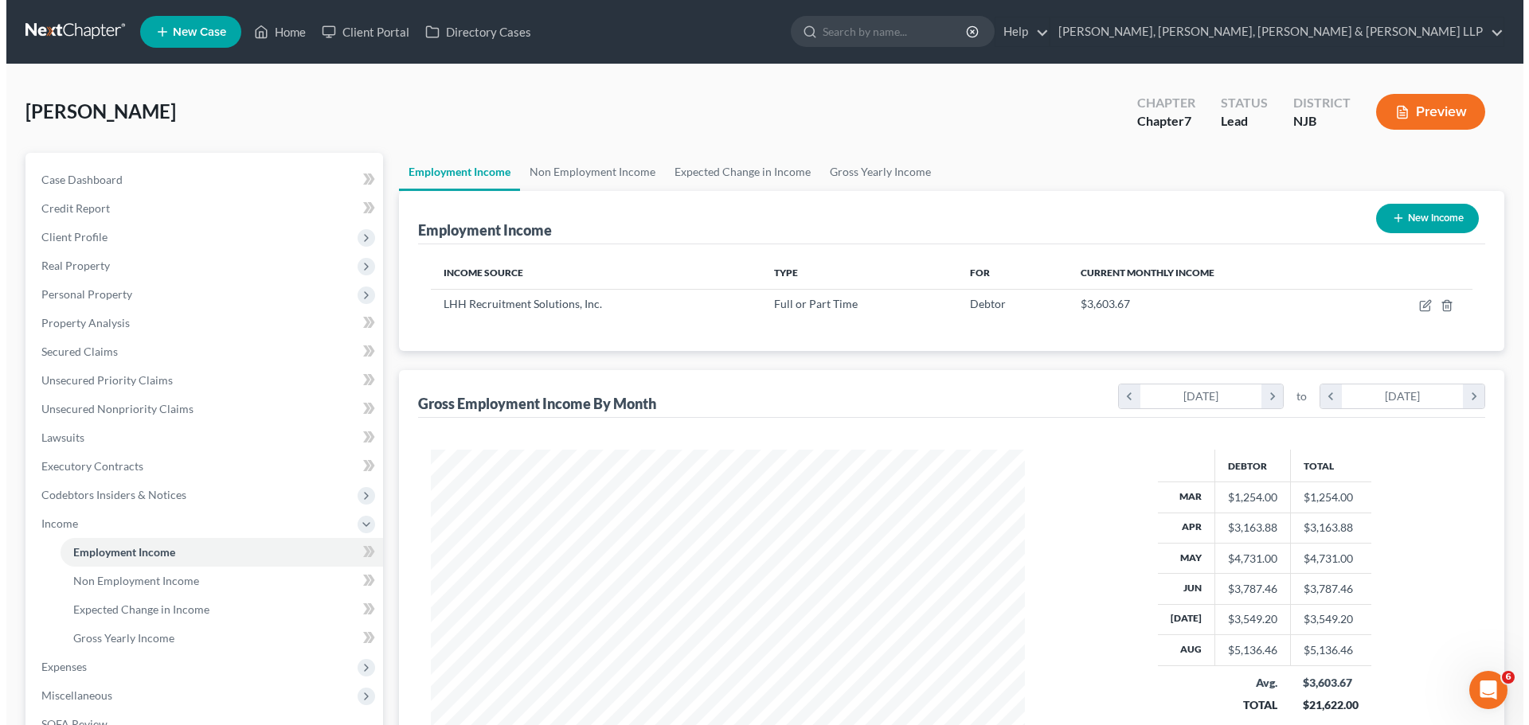
scroll to position [297, 626]
click at [1443, 222] on button "New Income" at bounding box center [1420, 218] width 103 height 29
select select "0"
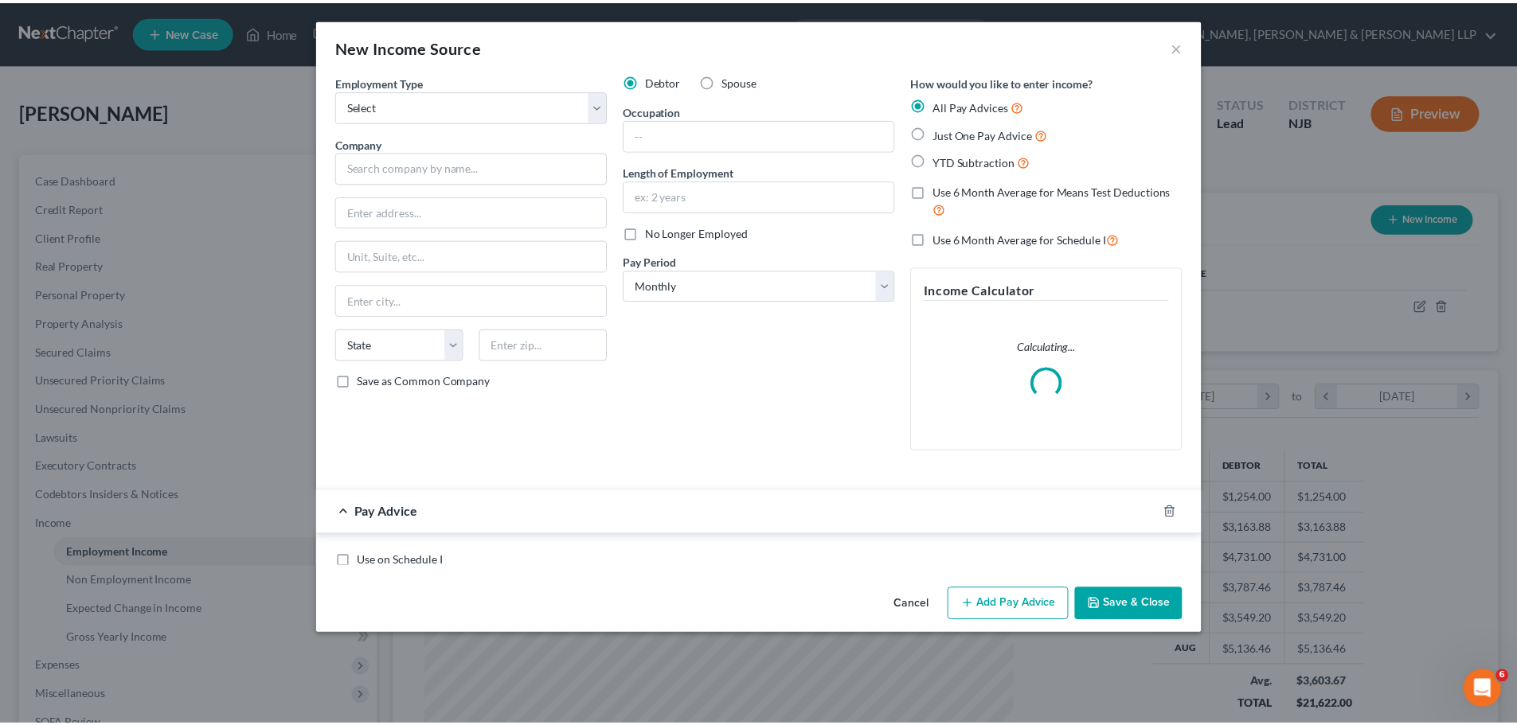
scroll to position [299, 631]
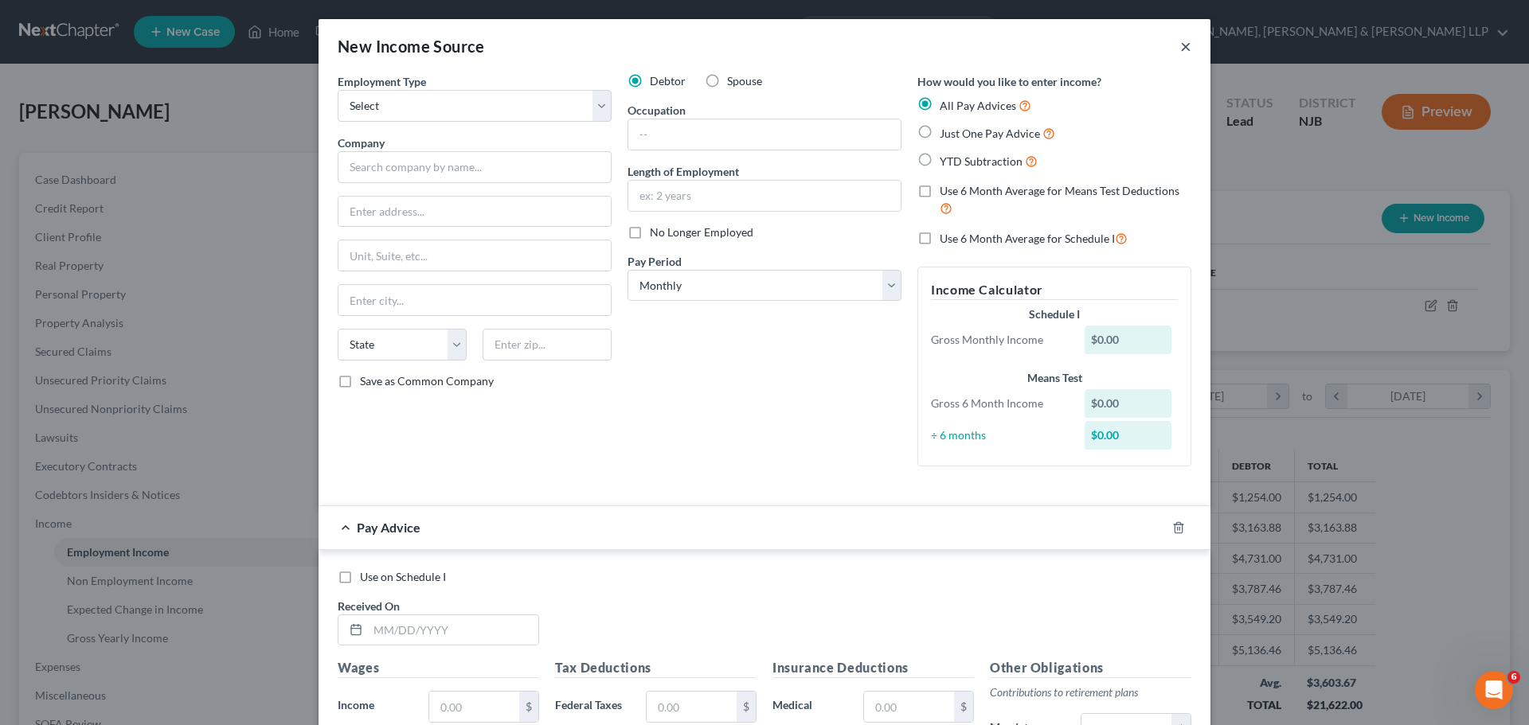
click at [1180, 48] on button "×" at bounding box center [1185, 46] width 11 height 19
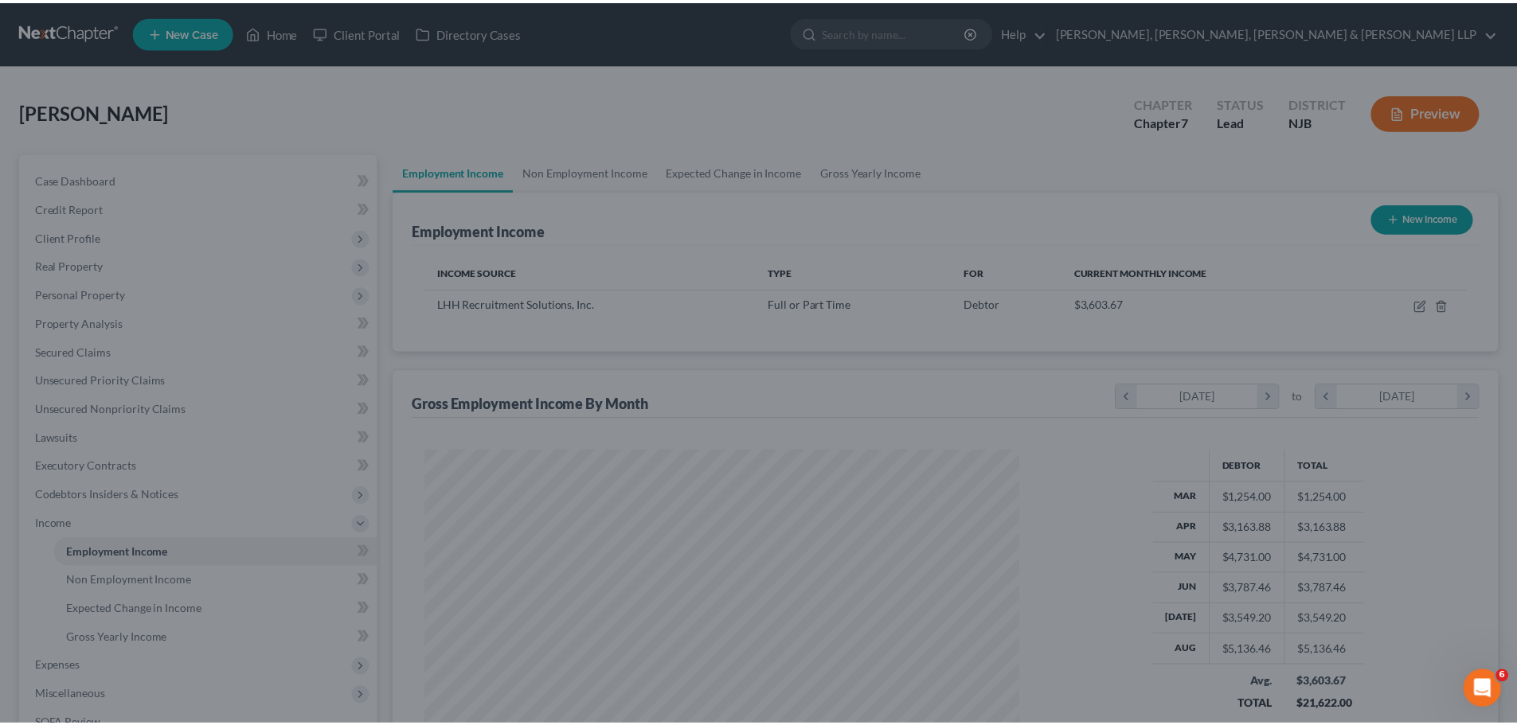
scroll to position [795894, 795566]
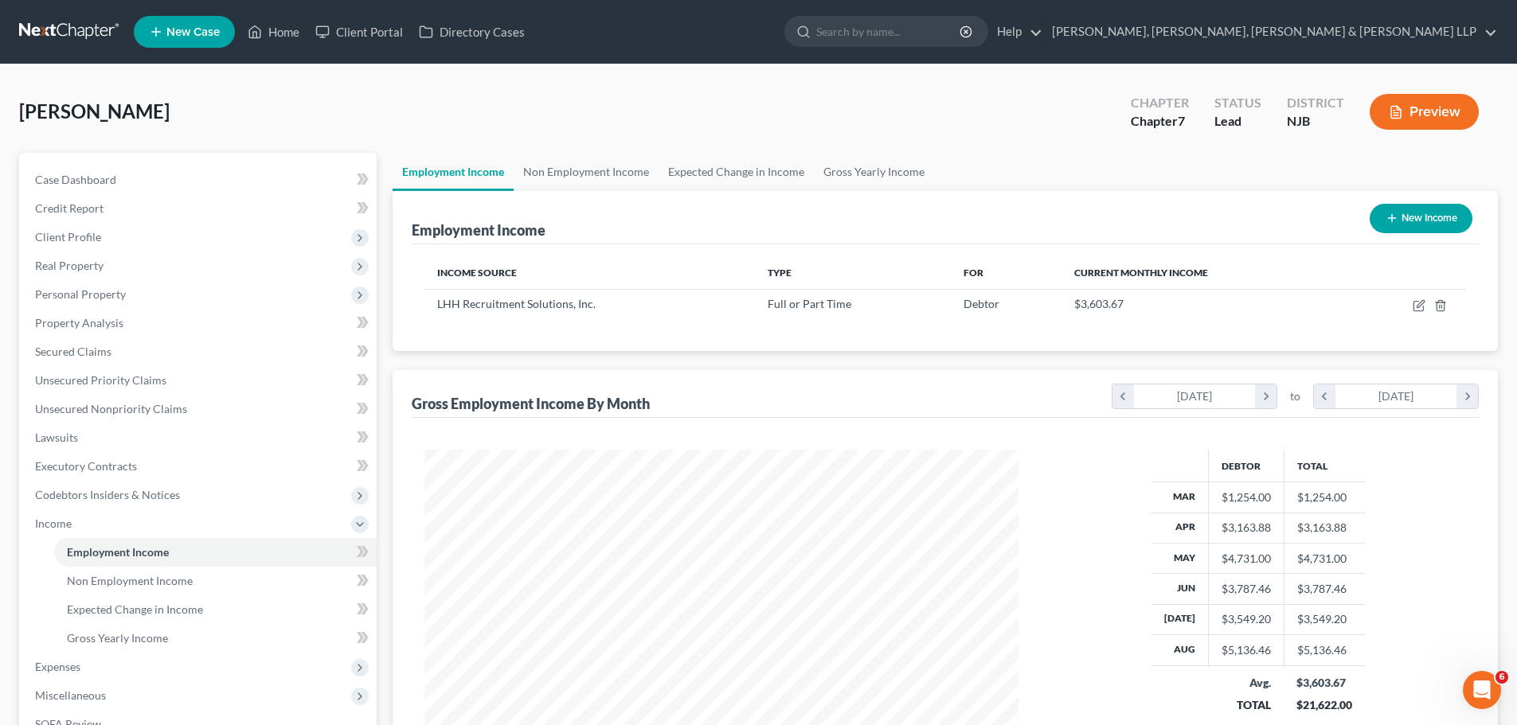
click at [1427, 227] on button "New Income" at bounding box center [1420, 218] width 103 height 29
select select "0"
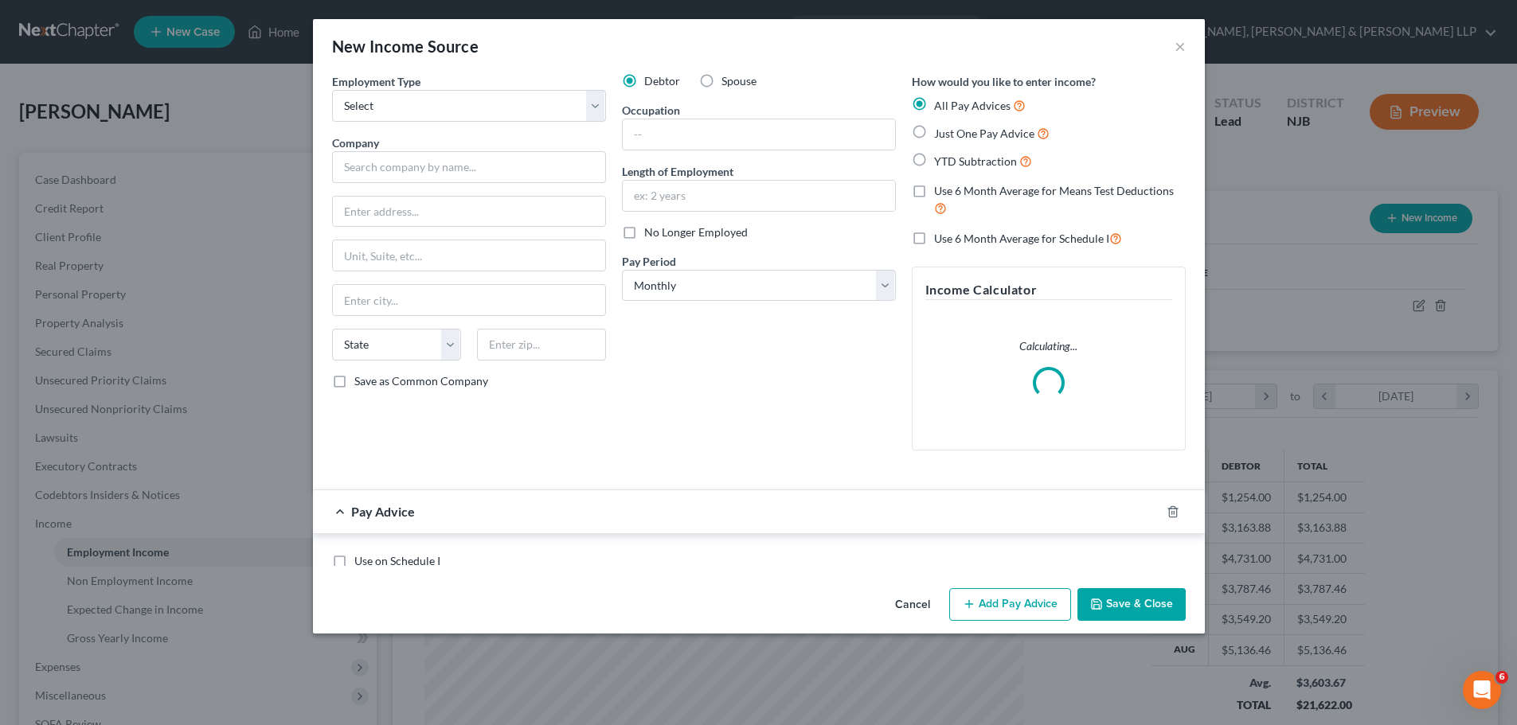
scroll to position [299, 631]
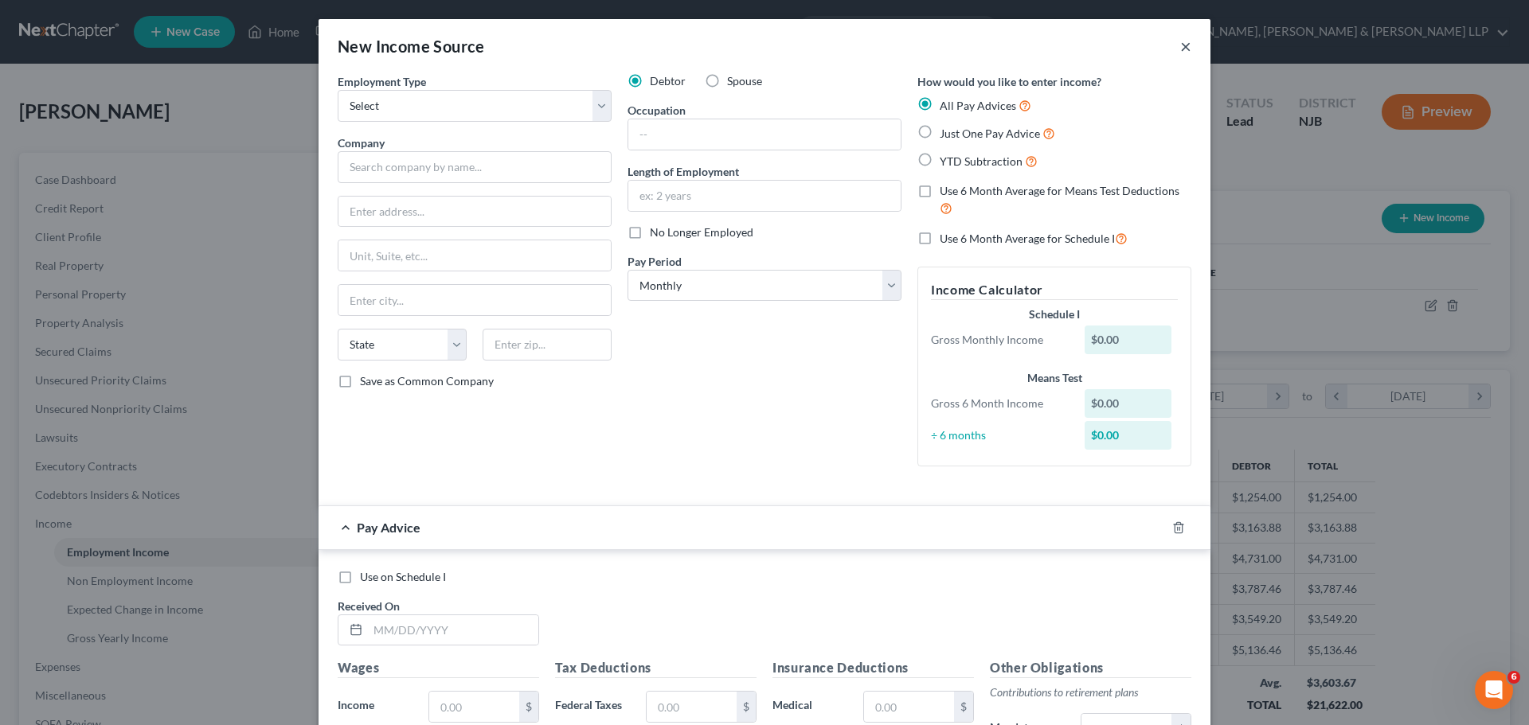
click at [1185, 48] on button "×" at bounding box center [1185, 46] width 11 height 19
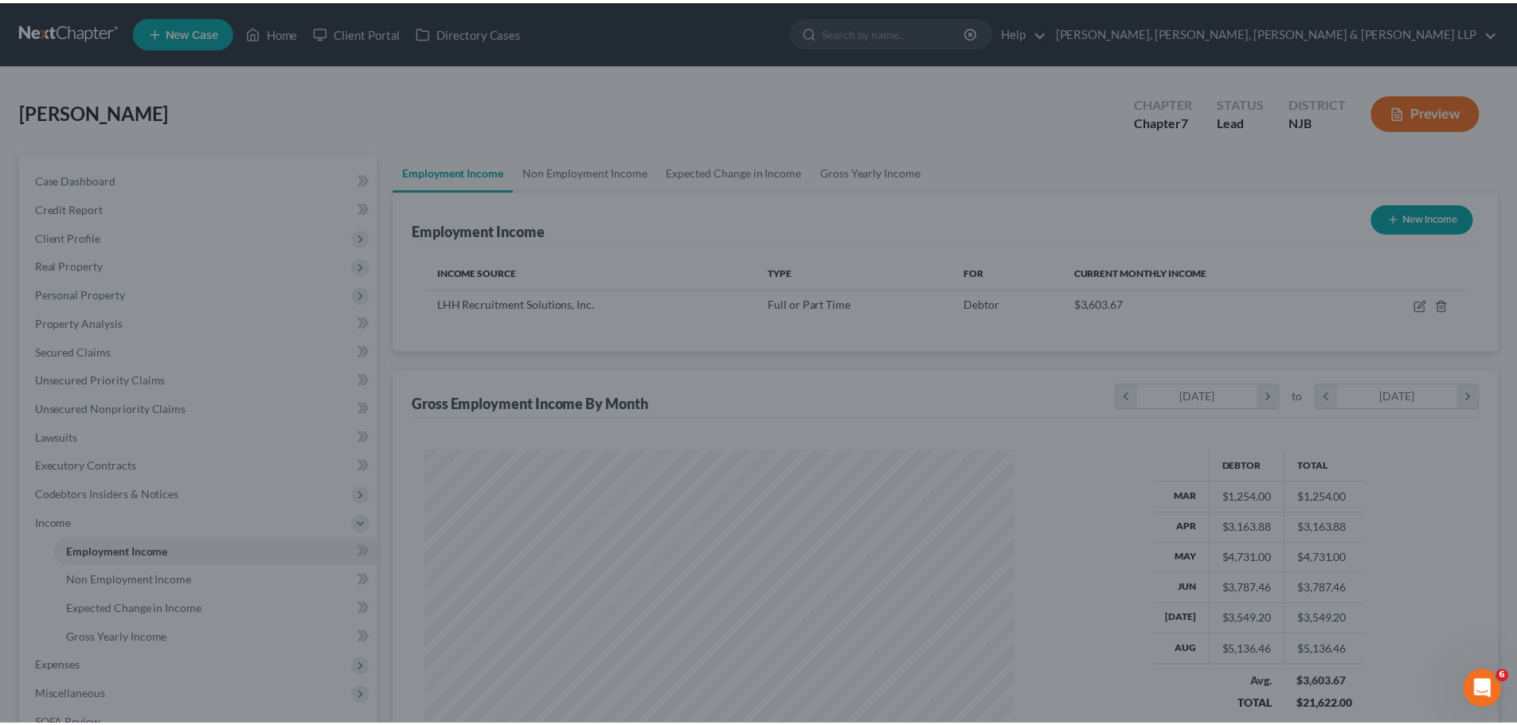
scroll to position [795894, 795566]
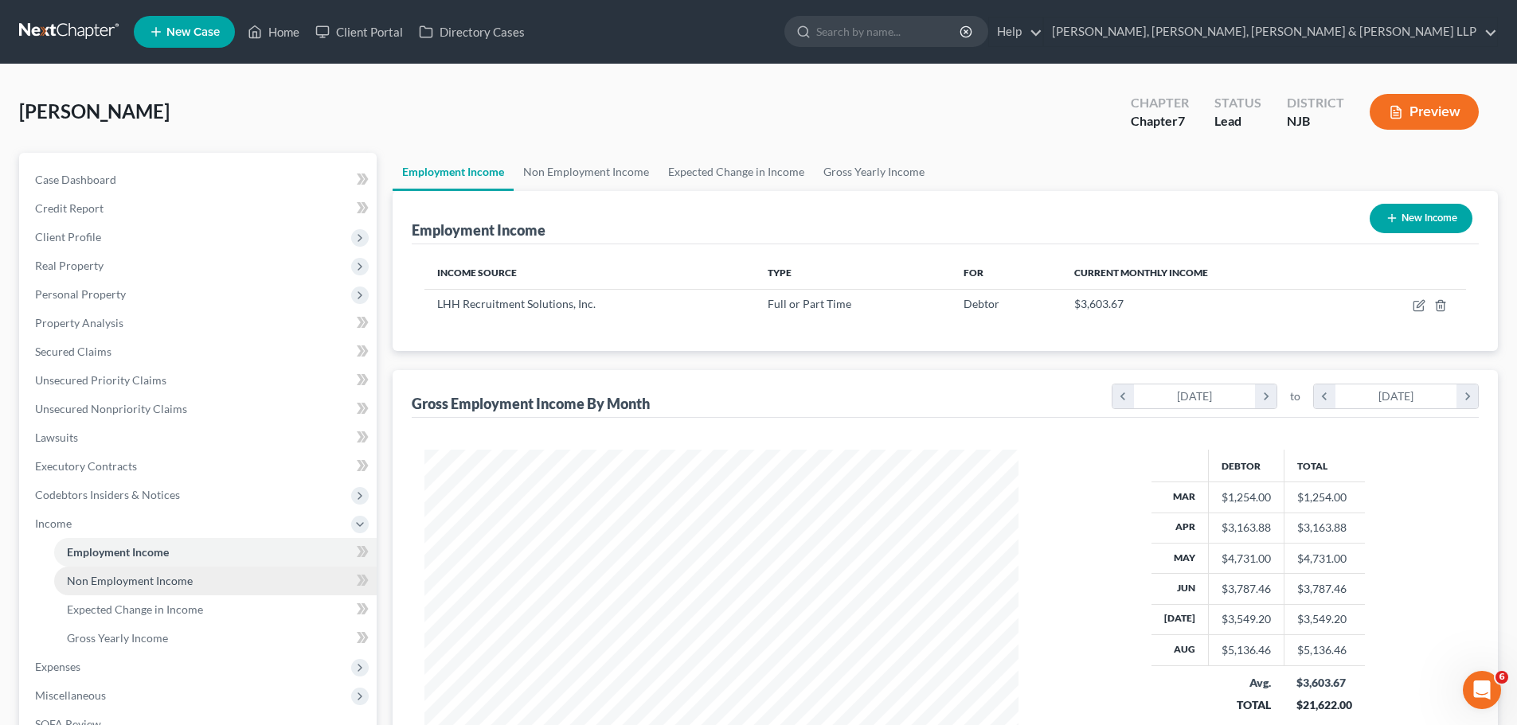
click at [178, 586] on span "Non Employment Income" at bounding box center [130, 581] width 126 height 14
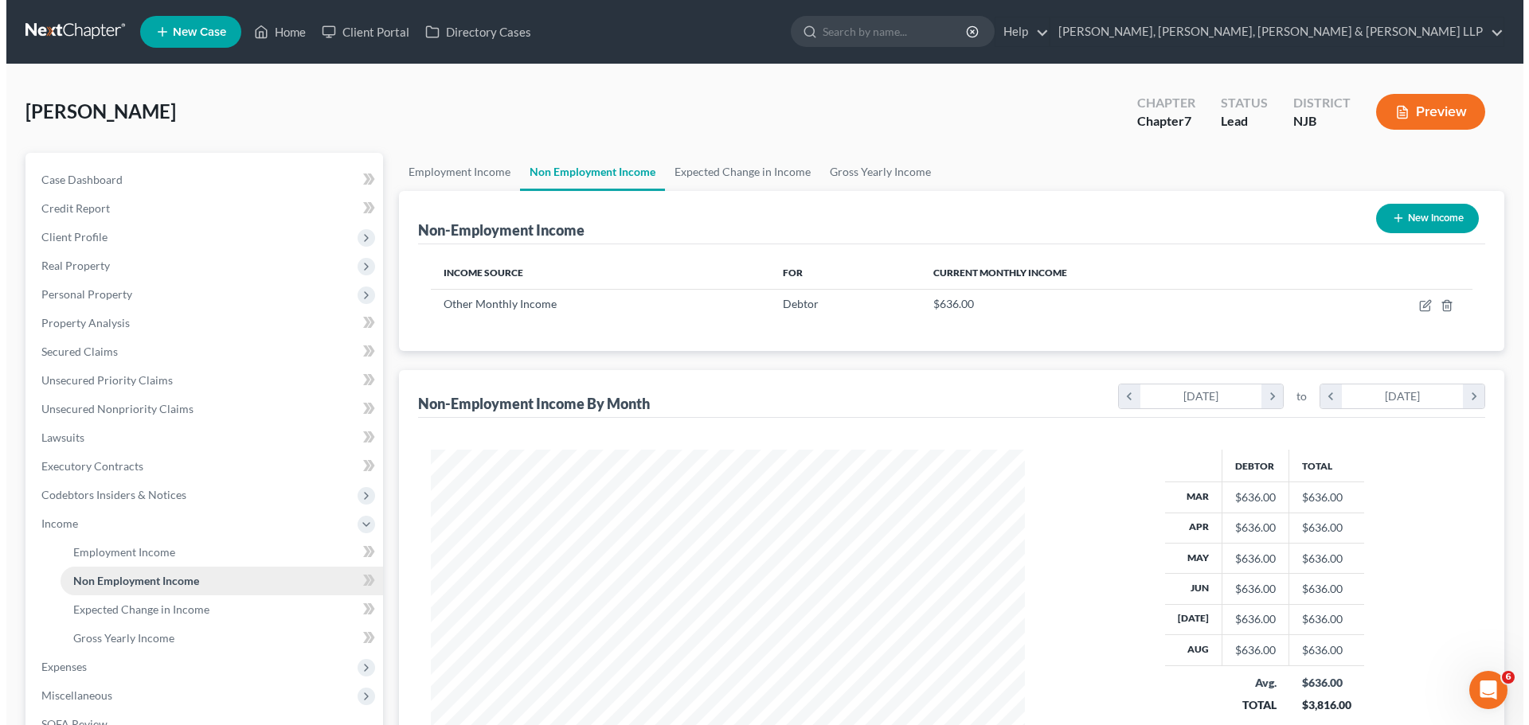
scroll to position [297, 626]
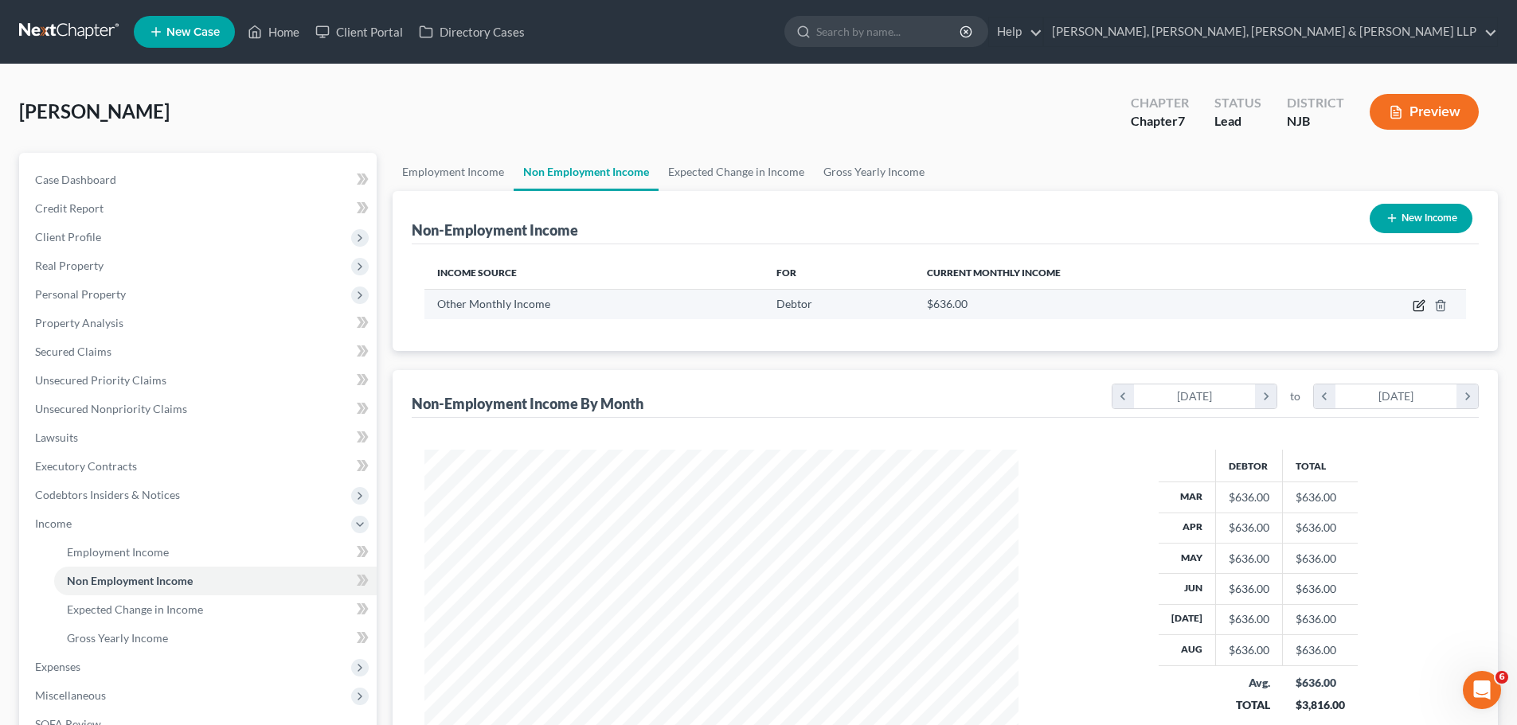
click at [1416, 305] on icon "button" at bounding box center [1418, 305] width 13 height 13
select select "13"
select select "0"
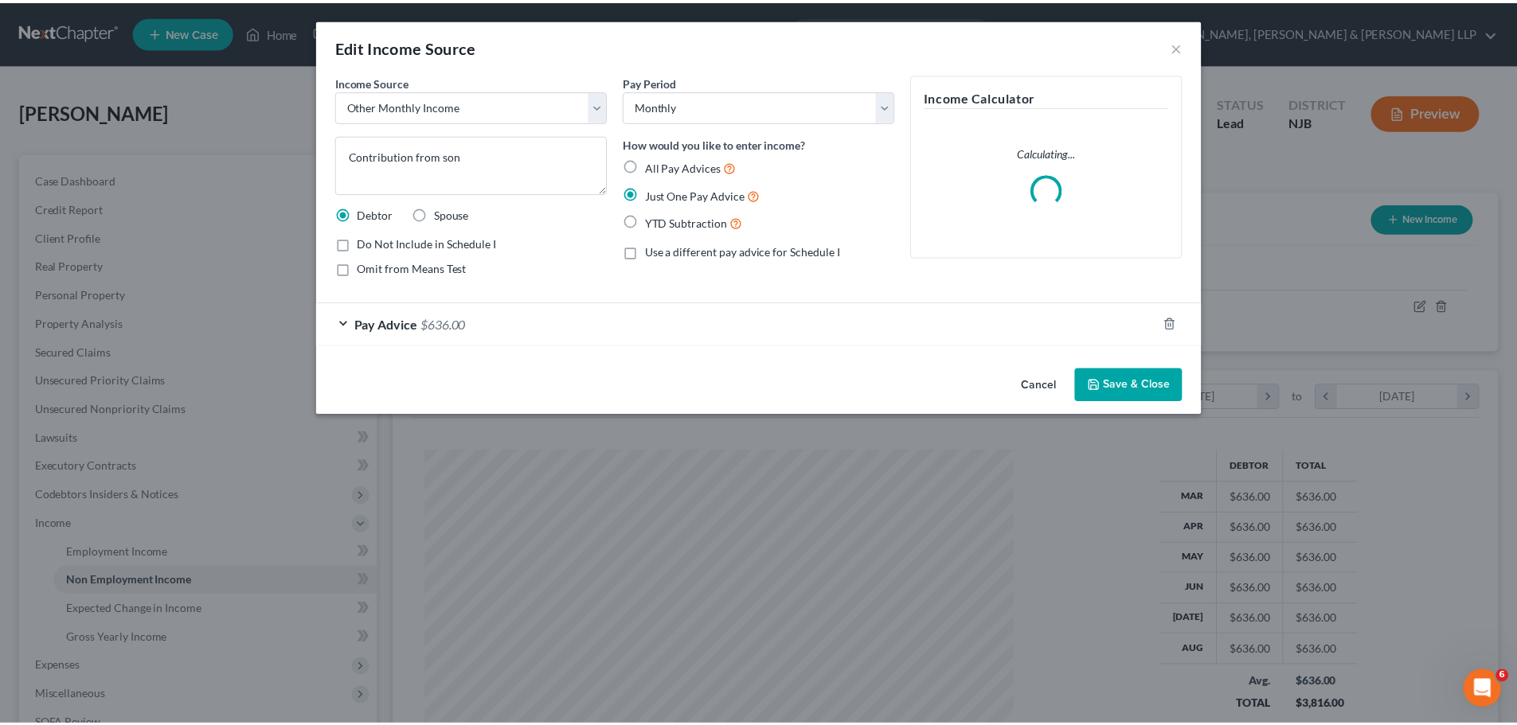
scroll to position [299, 631]
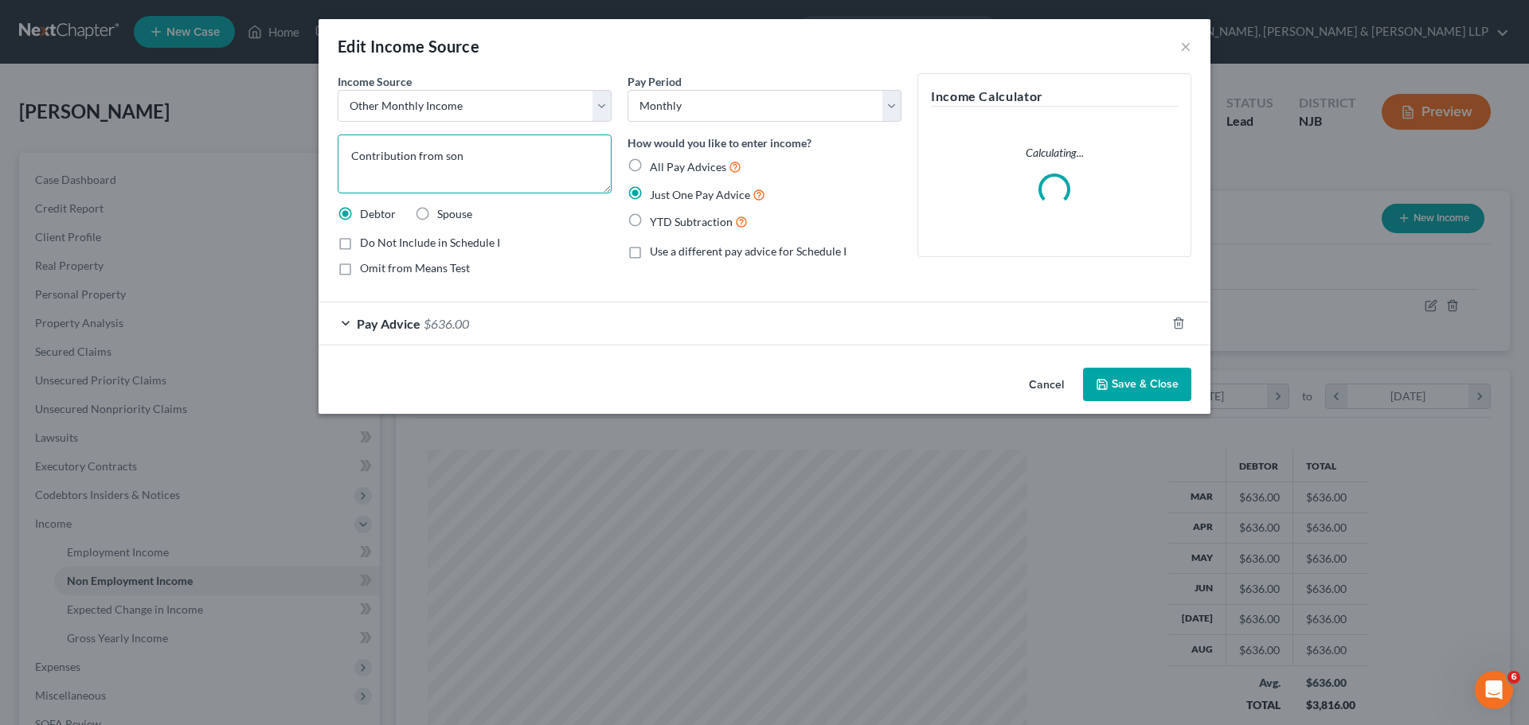
click at [468, 155] on textarea "Contribution from son" at bounding box center [475, 164] width 274 height 59
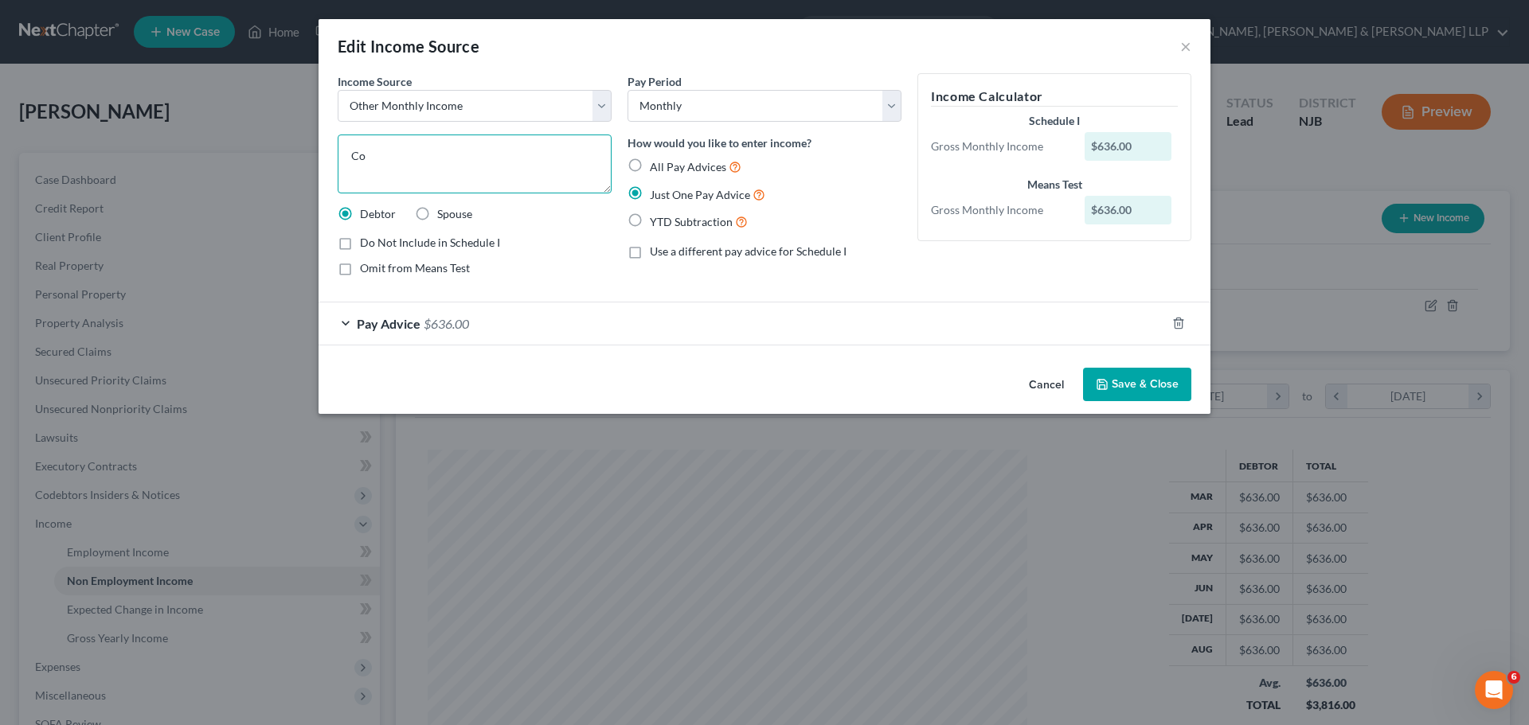
type textarea "C"
type textarea "S"
type textarea "Sona makes car payment for 2019 Acura"
click at [1134, 387] on button "Save & Close" at bounding box center [1137, 384] width 108 height 33
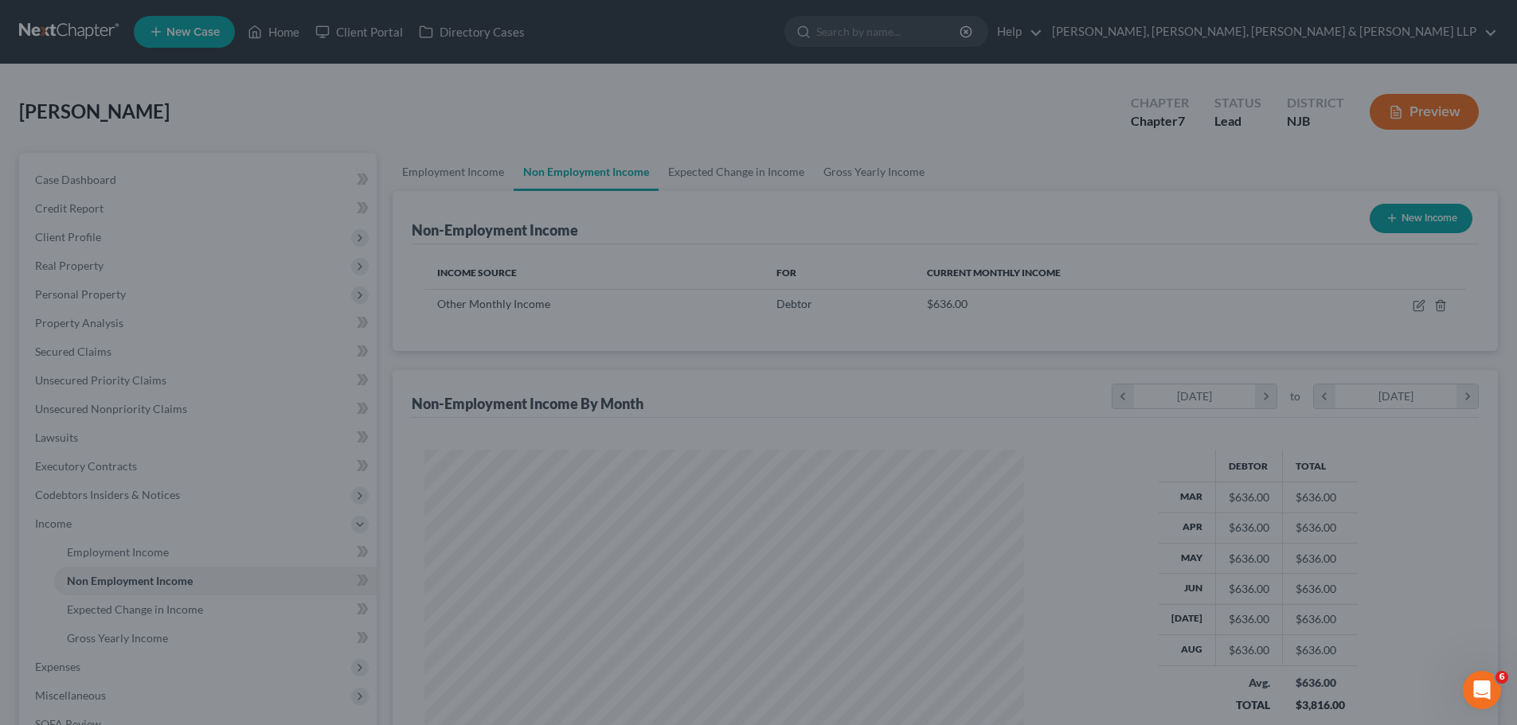
scroll to position [795894, 795566]
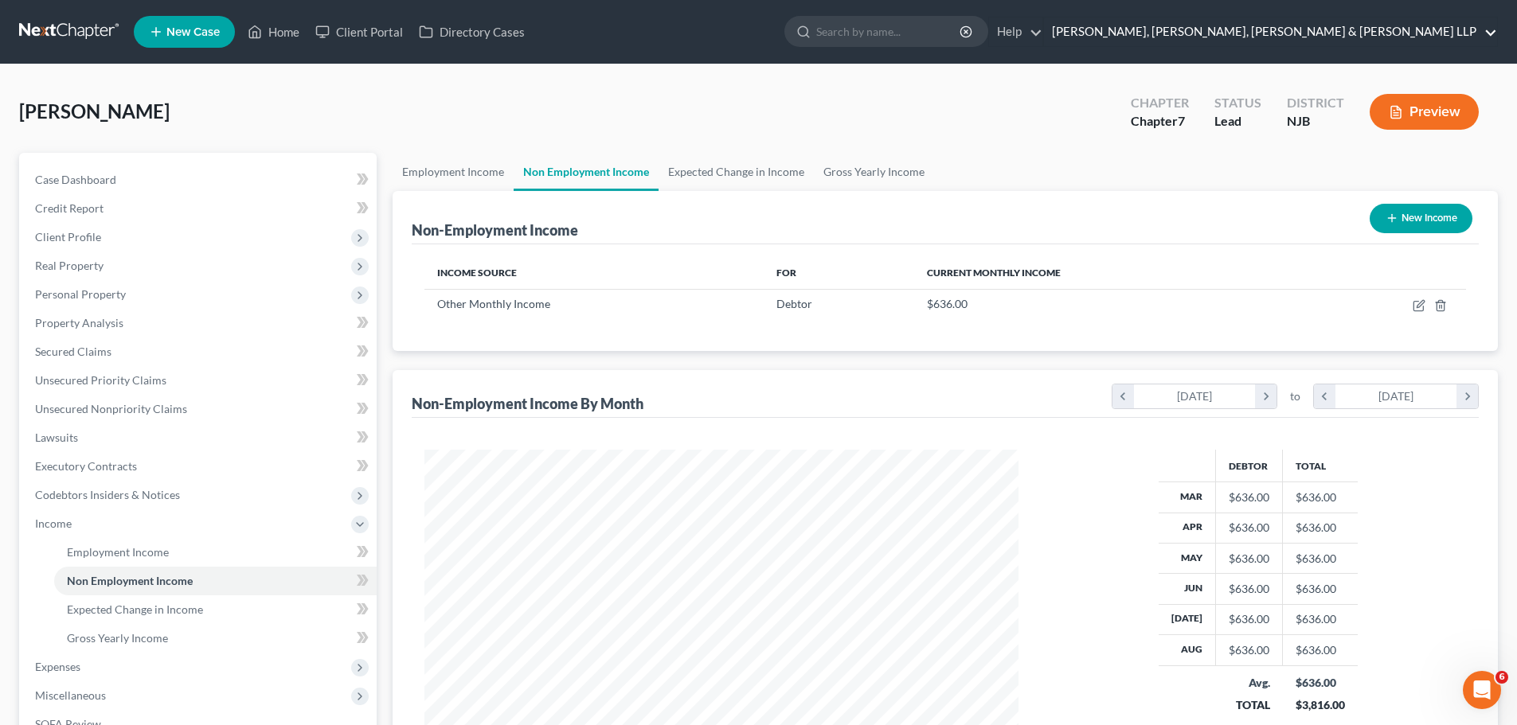
click at [1424, 29] on link "Scura Wigfield, Heyer, Stevens & Cammarota LLP" at bounding box center [1270, 32] width 453 height 29
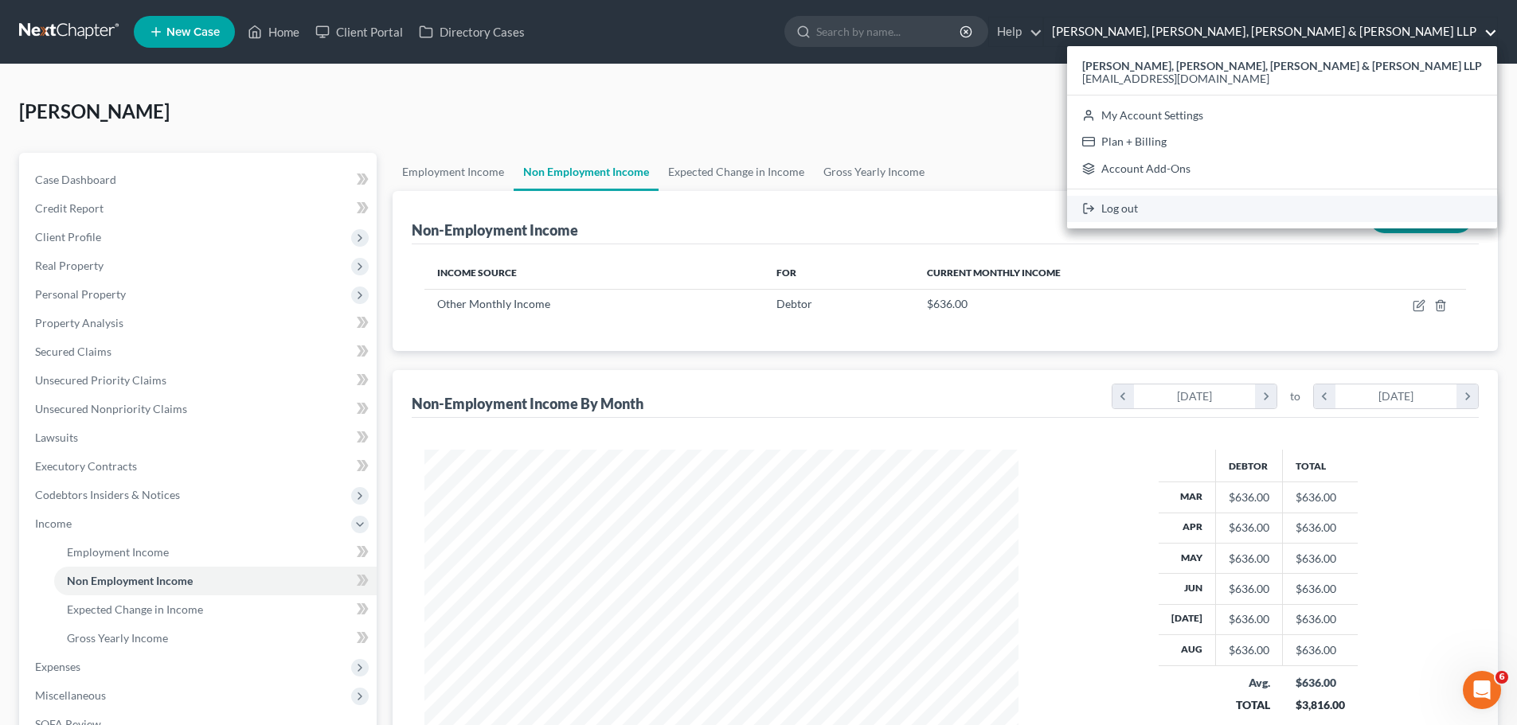
click at [1301, 211] on link "Log out" at bounding box center [1282, 209] width 430 height 27
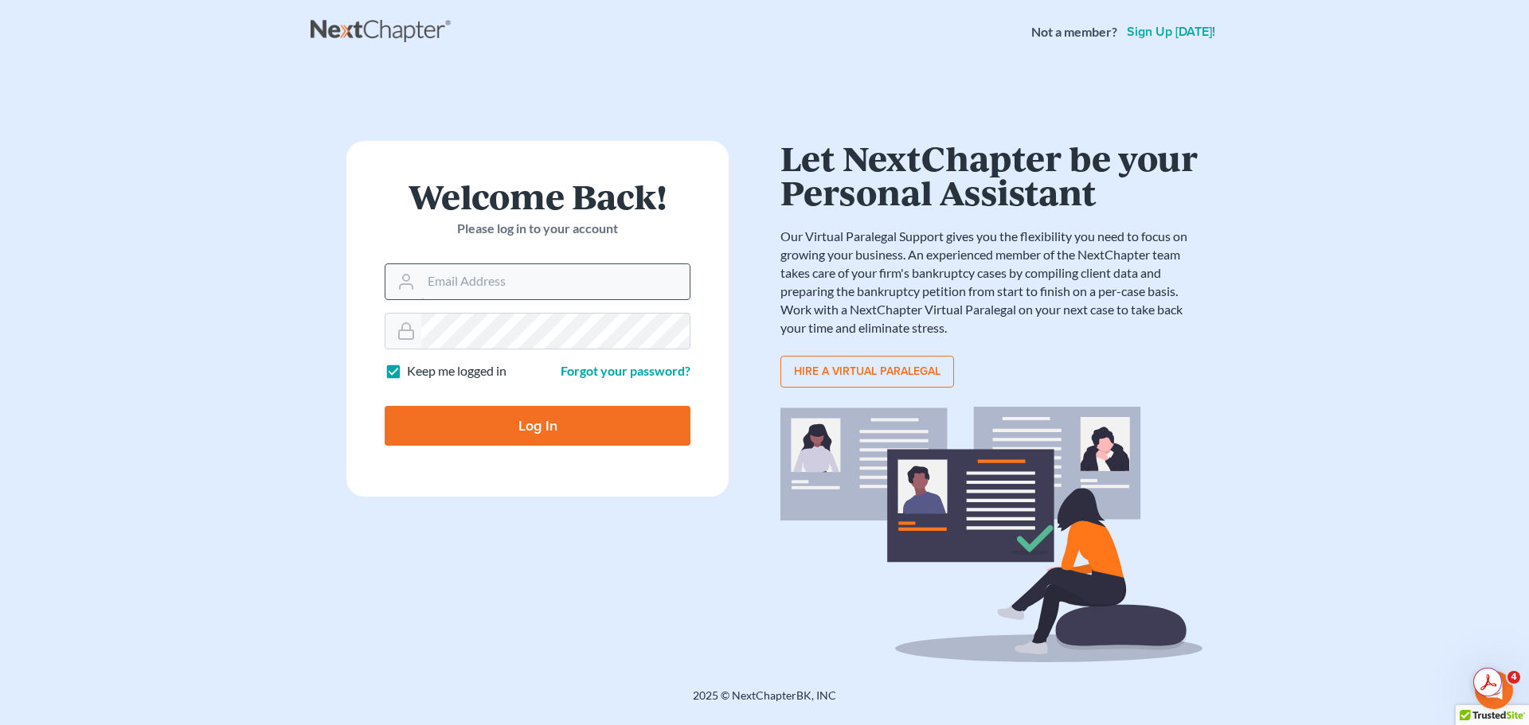
click at [563, 268] on input "Email Address" at bounding box center [555, 281] width 268 height 35
type input "[EMAIL_ADDRESS][DOMAIN_NAME]"
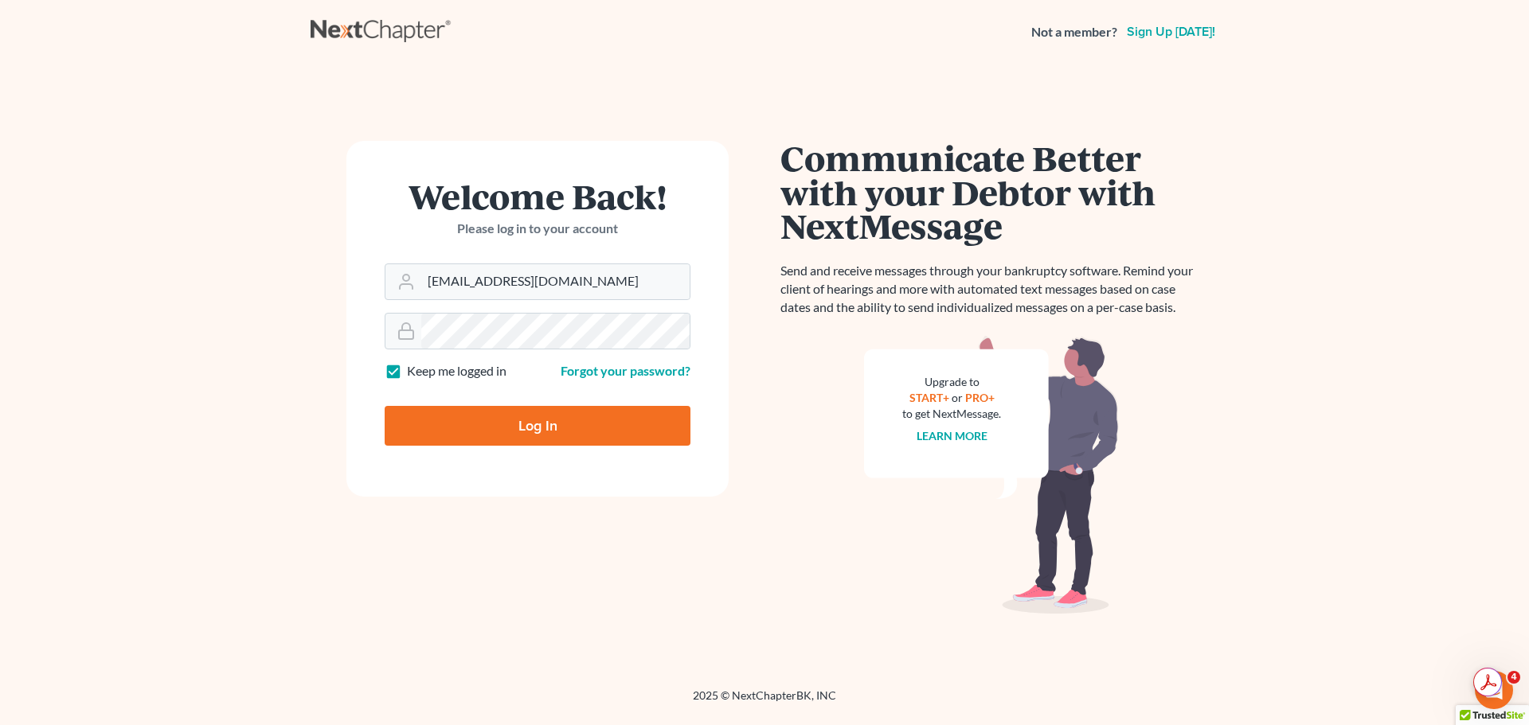
click at [407, 372] on label "Keep me logged in" at bounding box center [457, 371] width 100 height 18
click at [413, 372] on input "Keep me logged in" at bounding box center [418, 367] width 10 height 10
checkbox input "false"
click at [445, 433] on input "Log In" at bounding box center [538, 426] width 306 height 40
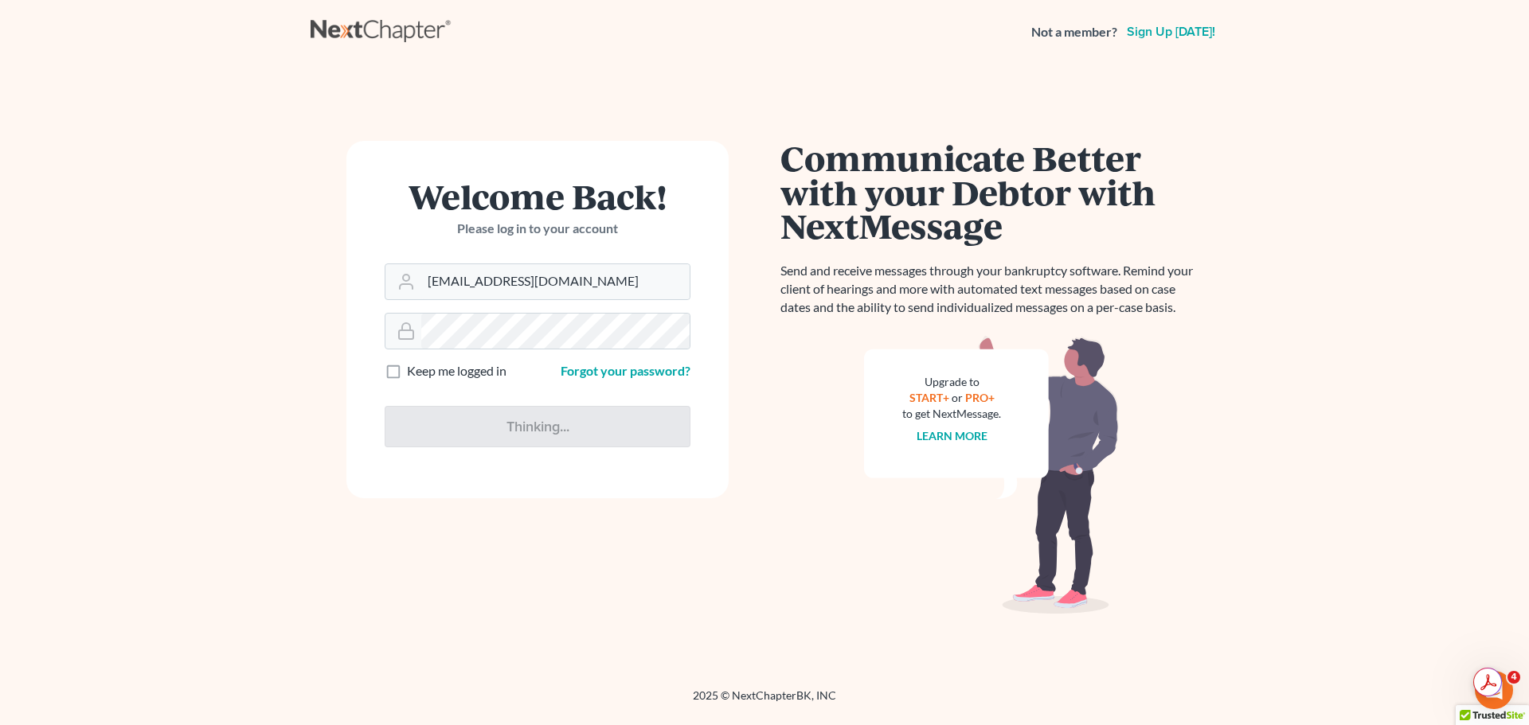
type input "Thinking..."
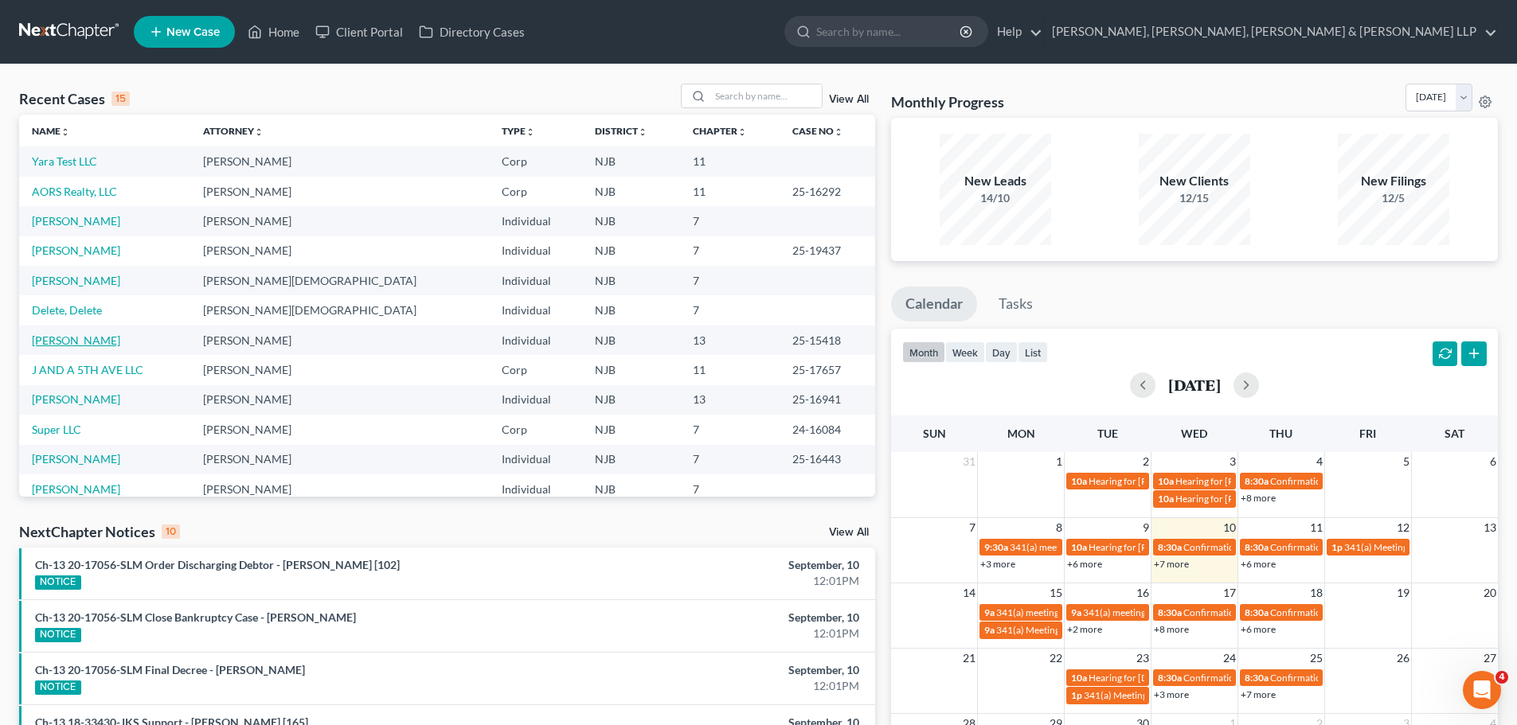
click at [92, 346] on link "[PERSON_NAME]" at bounding box center [76, 341] width 88 height 14
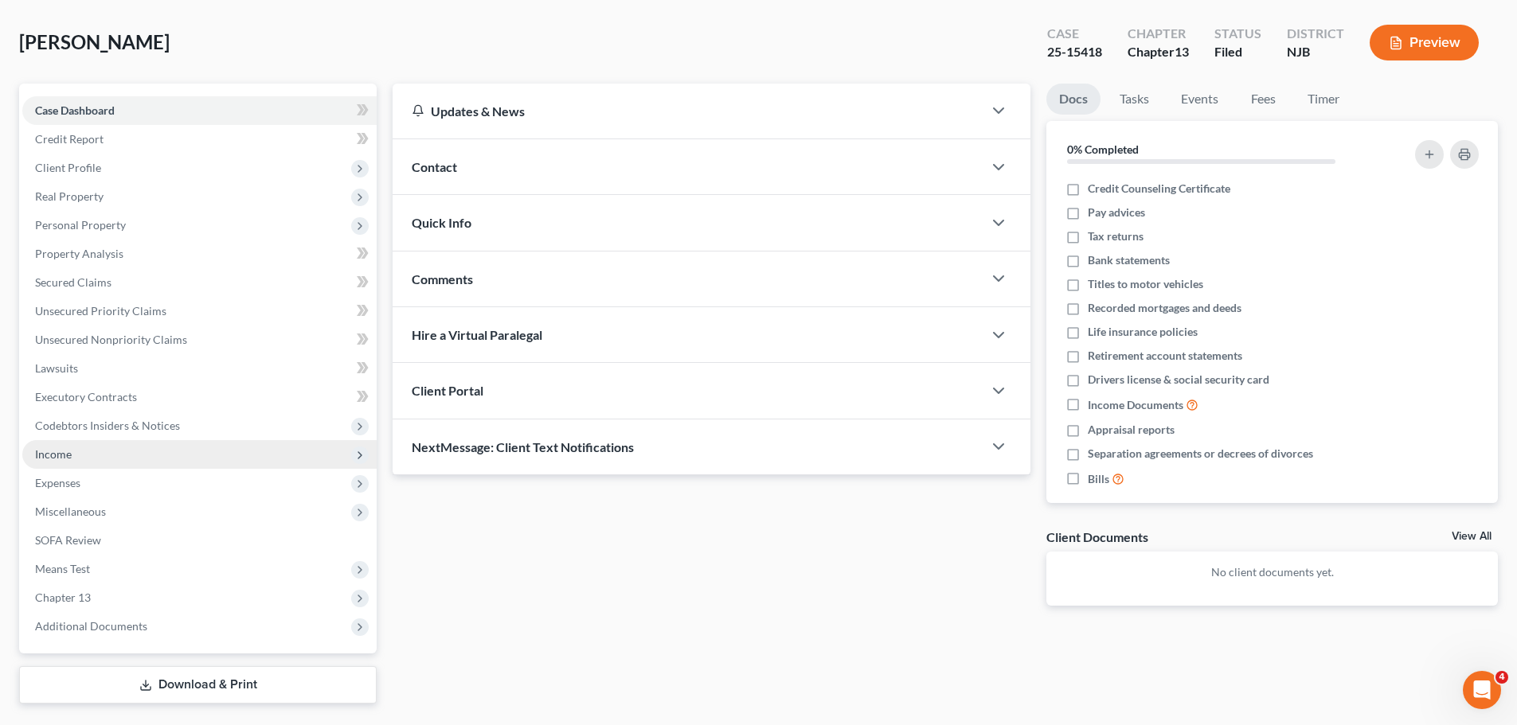
scroll to position [108, 0]
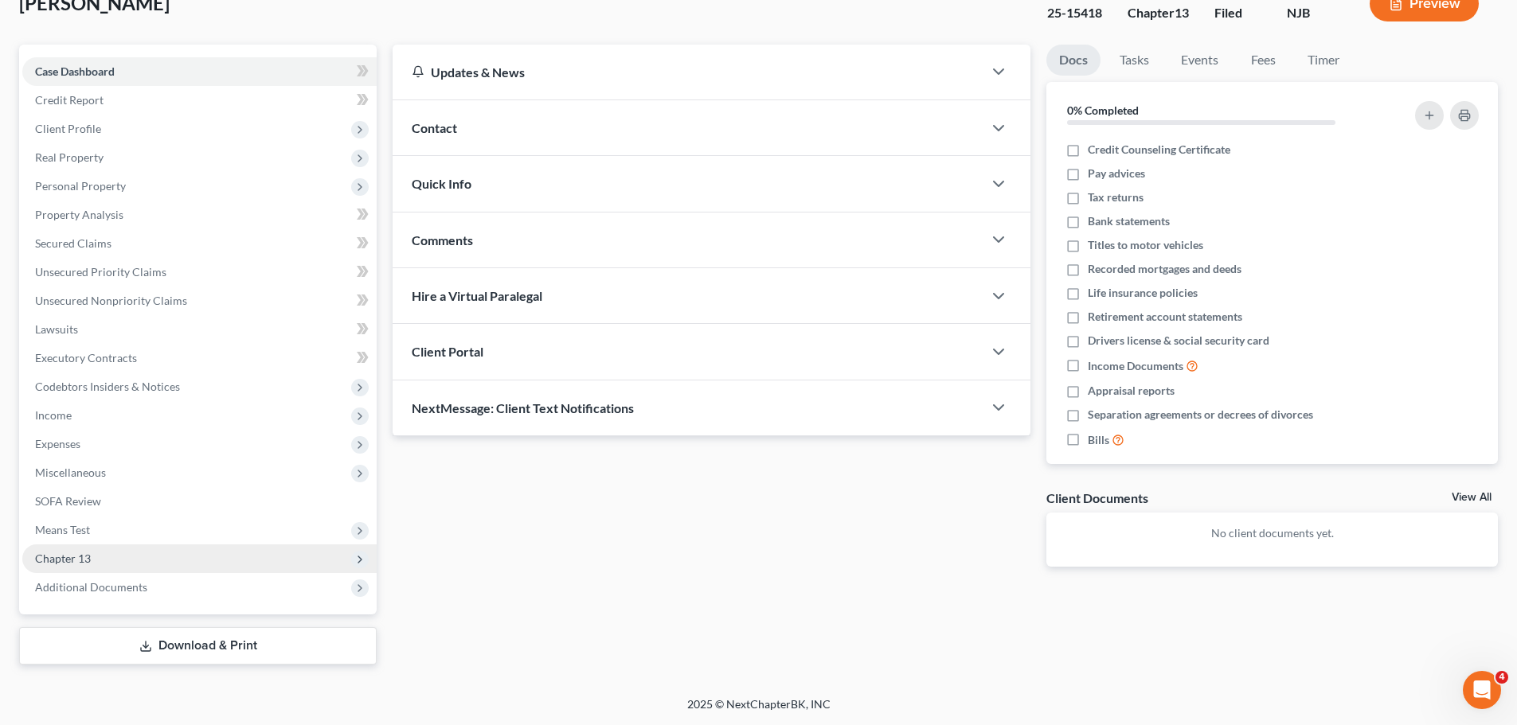
click at [86, 562] on span "Chapter 13" at bounding box center [63, 559] width 56 height 14
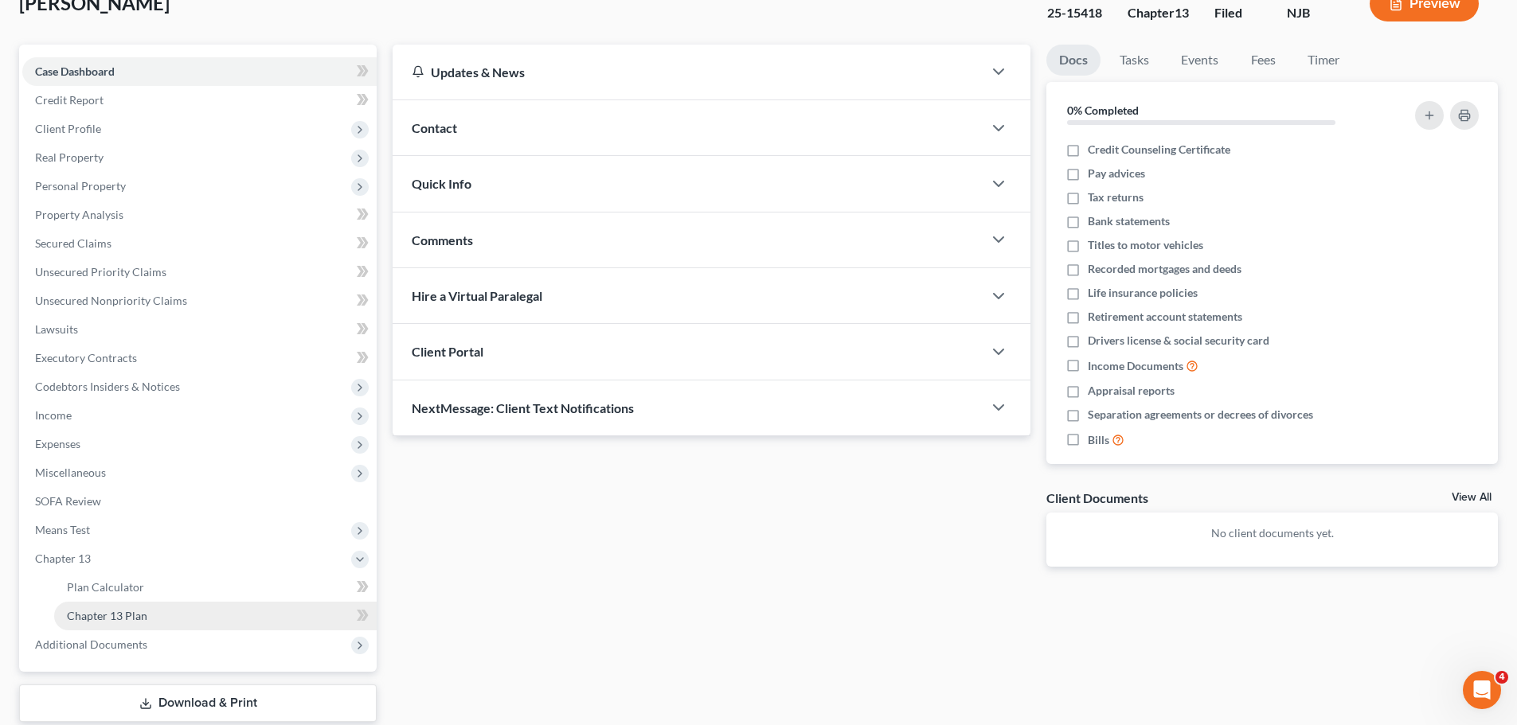
click at [111, 619] on span "Chapter 13 Plan" at bounding box center [107, 616] width 80 height 14
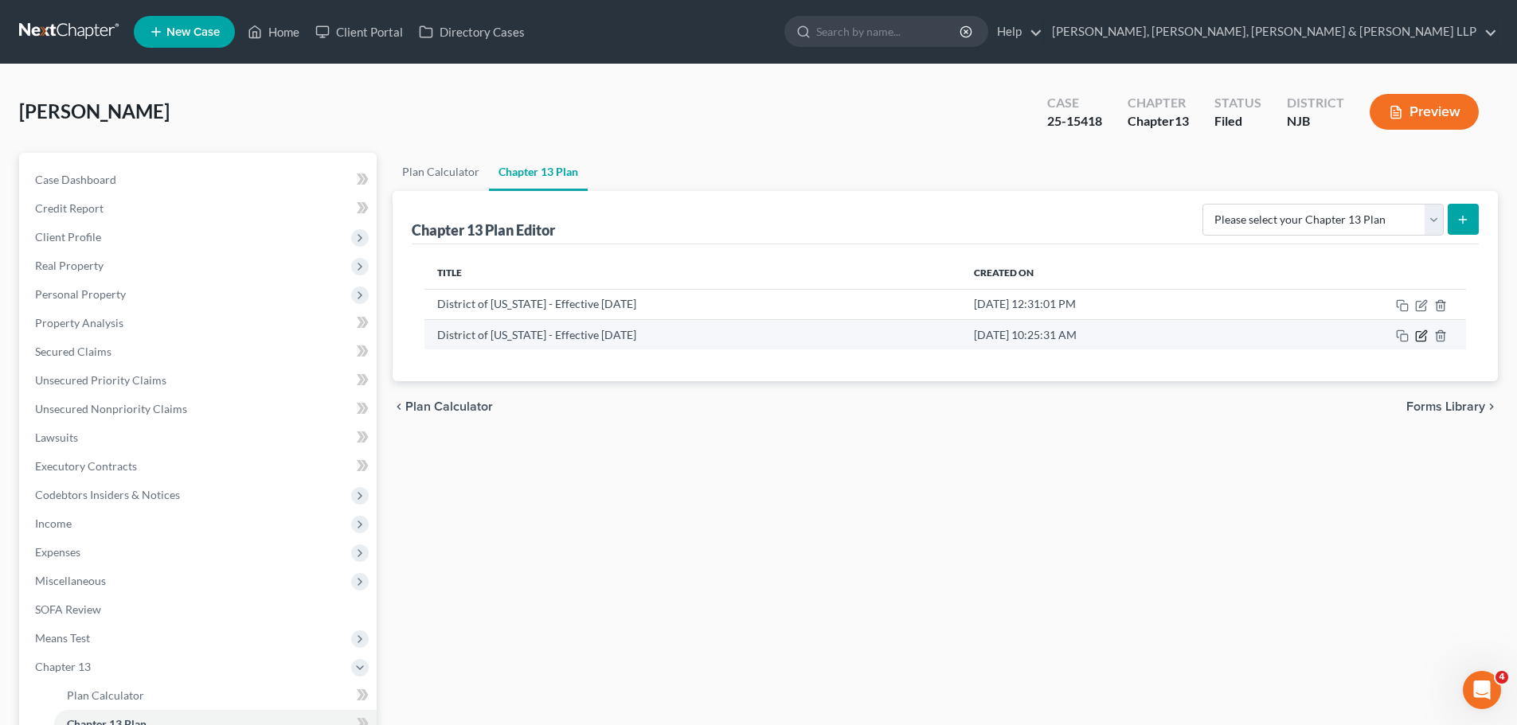
click at [1422, 342] on icon "button" at bounding box center [1421, 337] width 10 height 10
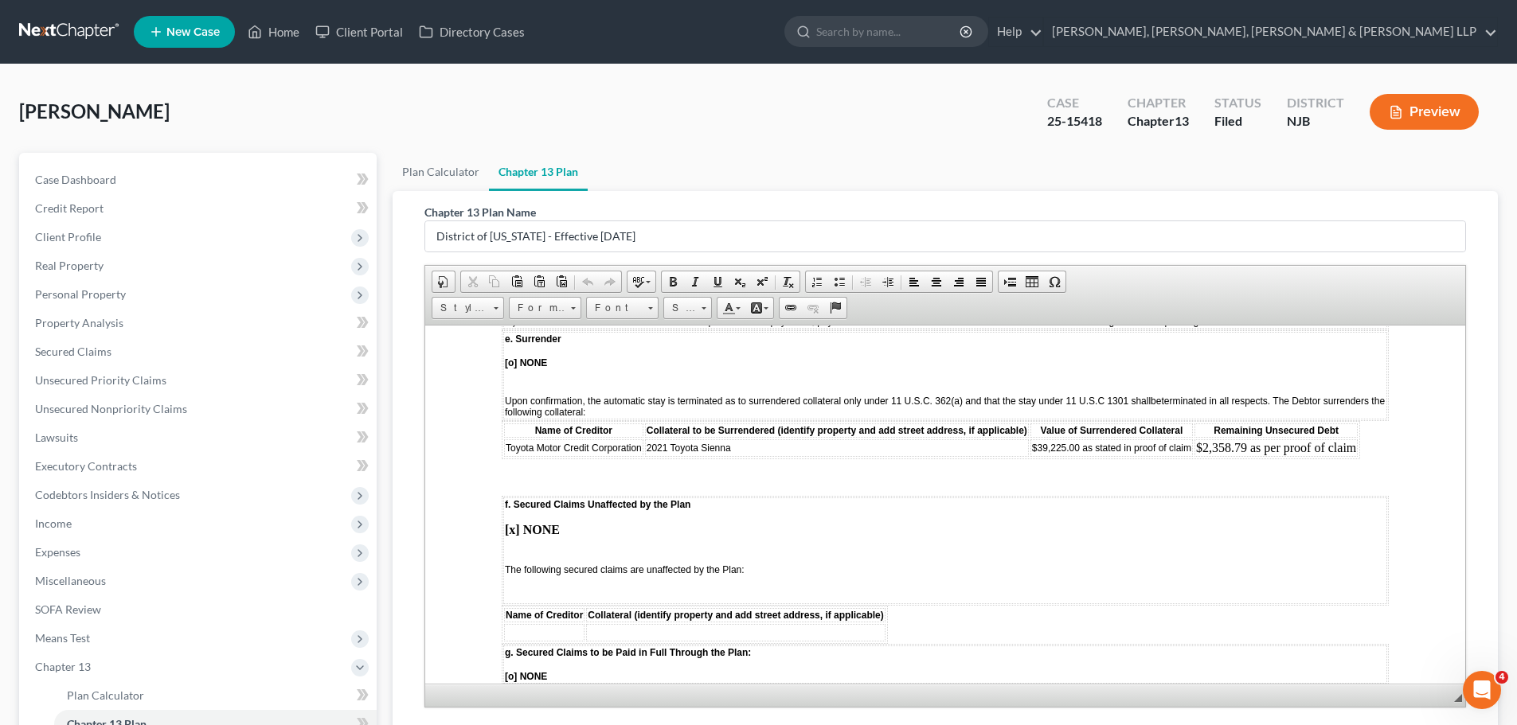
scroll to position [2309, 0]
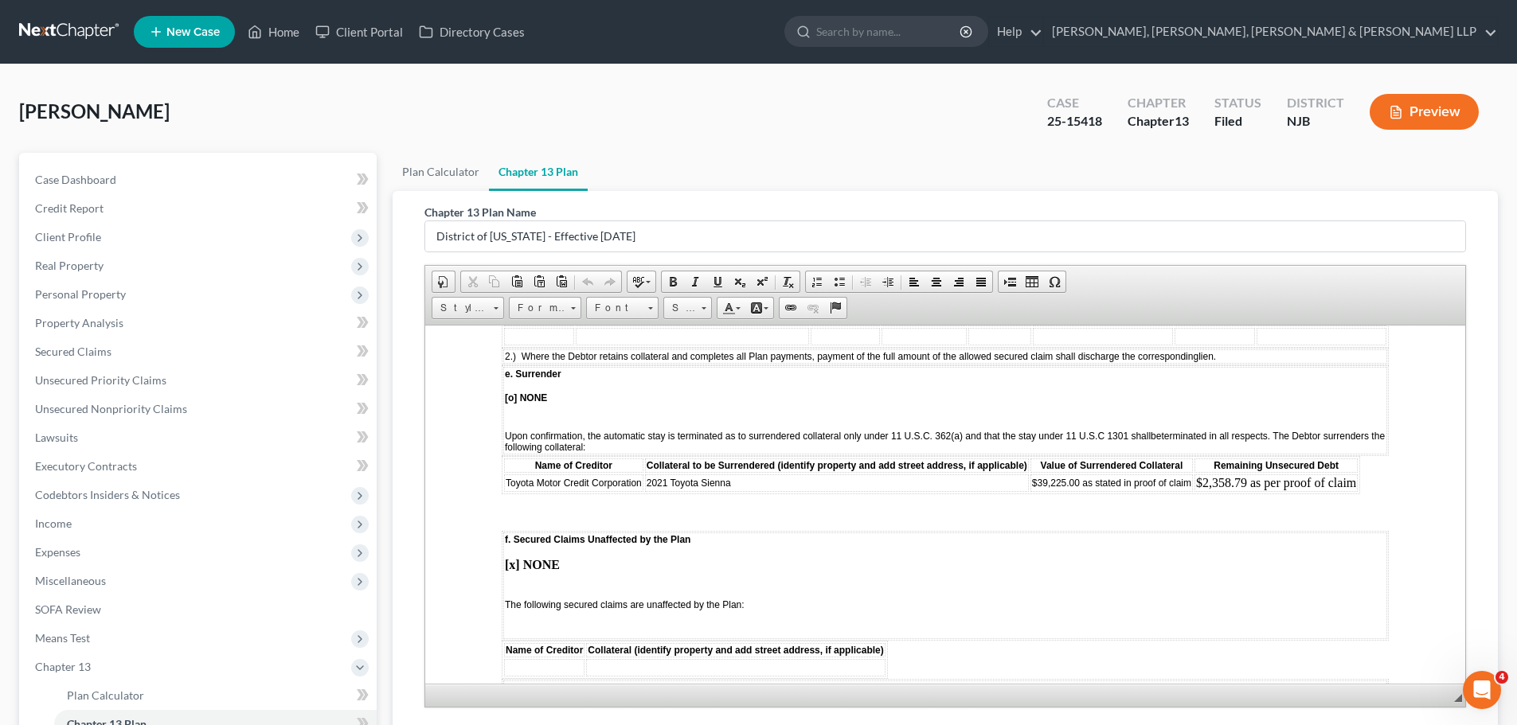
click at [629, 477] on span "Toyota Motor Credit Corporation" at bounding box center [574, 482] width 136 height 11
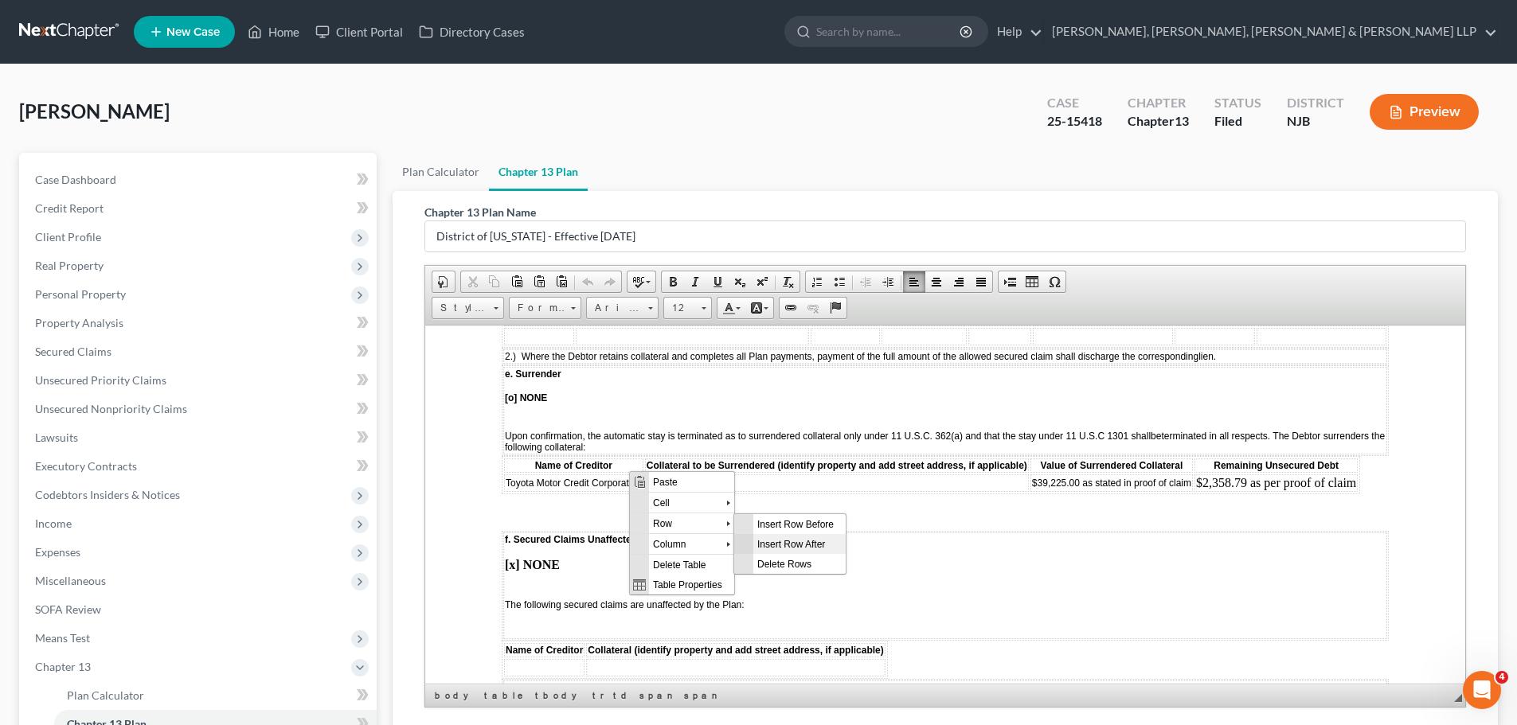
scroll to position [0, 0]
click at [807, 550] on span "Insert Row After" at bounding box center [799, 543] width 92 height 20
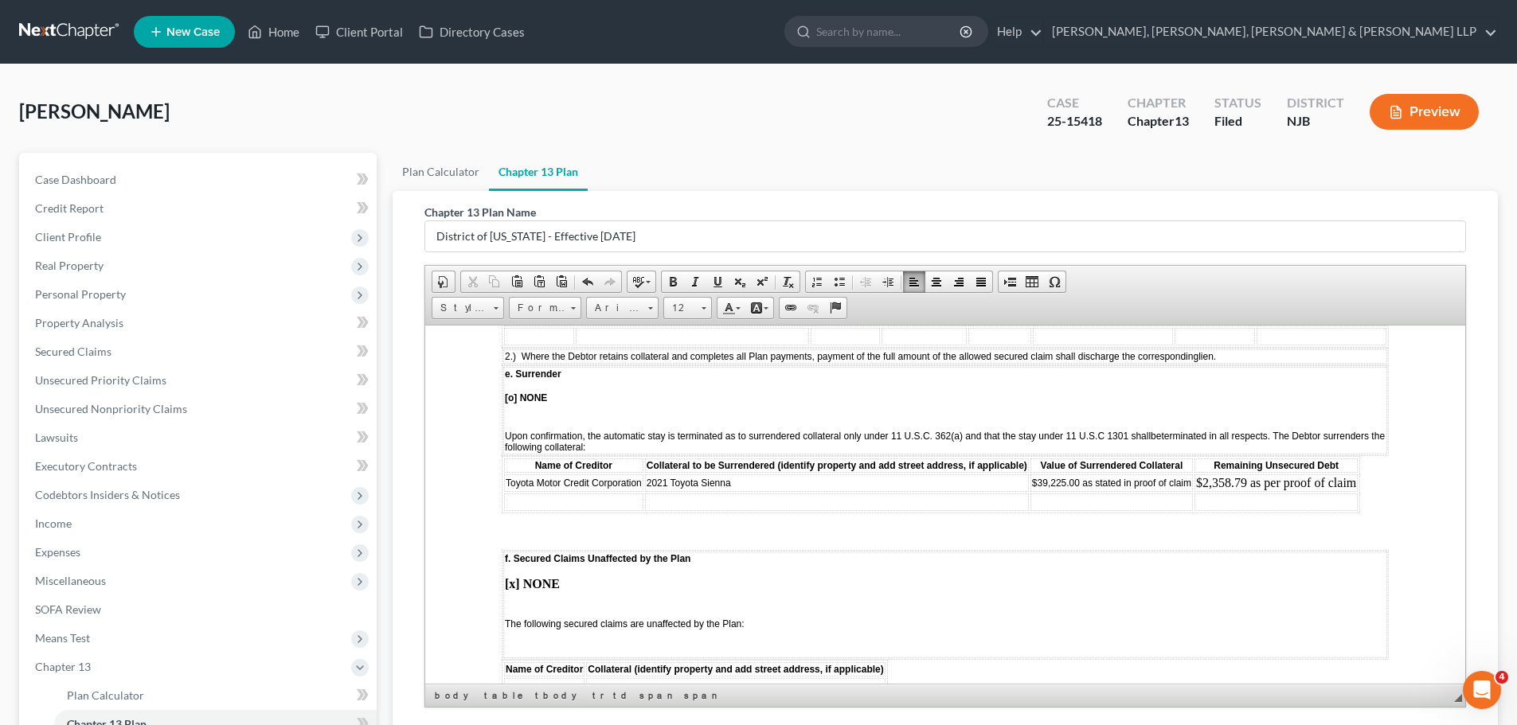
click at [615, 493] on td at bounding box center [573, 502] width 139 height 18
click at [565, 493] on td at bounding box center [573, 502] width 139 height 18
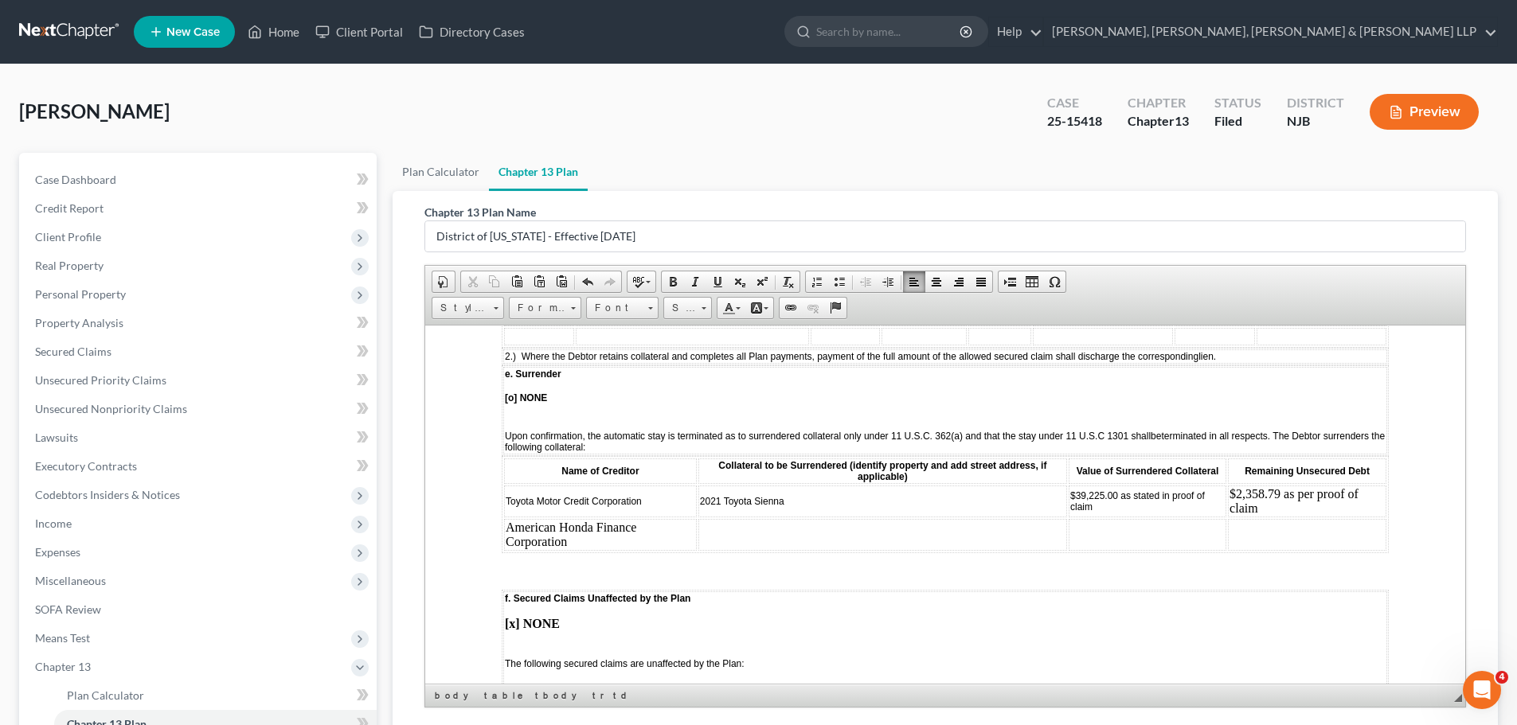
click at [845, 530] on td at bounding box center [882, 534] width 369 height 32
click at [1110, 525] on td at bounding box center [1147, 534] width 158 height 32
click at [1283, 529] on td at bounding box center [1309, 534] width 154 height 32
click at [1078, 518] on td "$4,768.79 as stated in proof of claim" at bounding box center [1140, 534] width 179 height 32
click at [1093, 518] on td "$4,705.79 as stated in proof of claim" at bounding box center [1140, 534] width 179 height 32
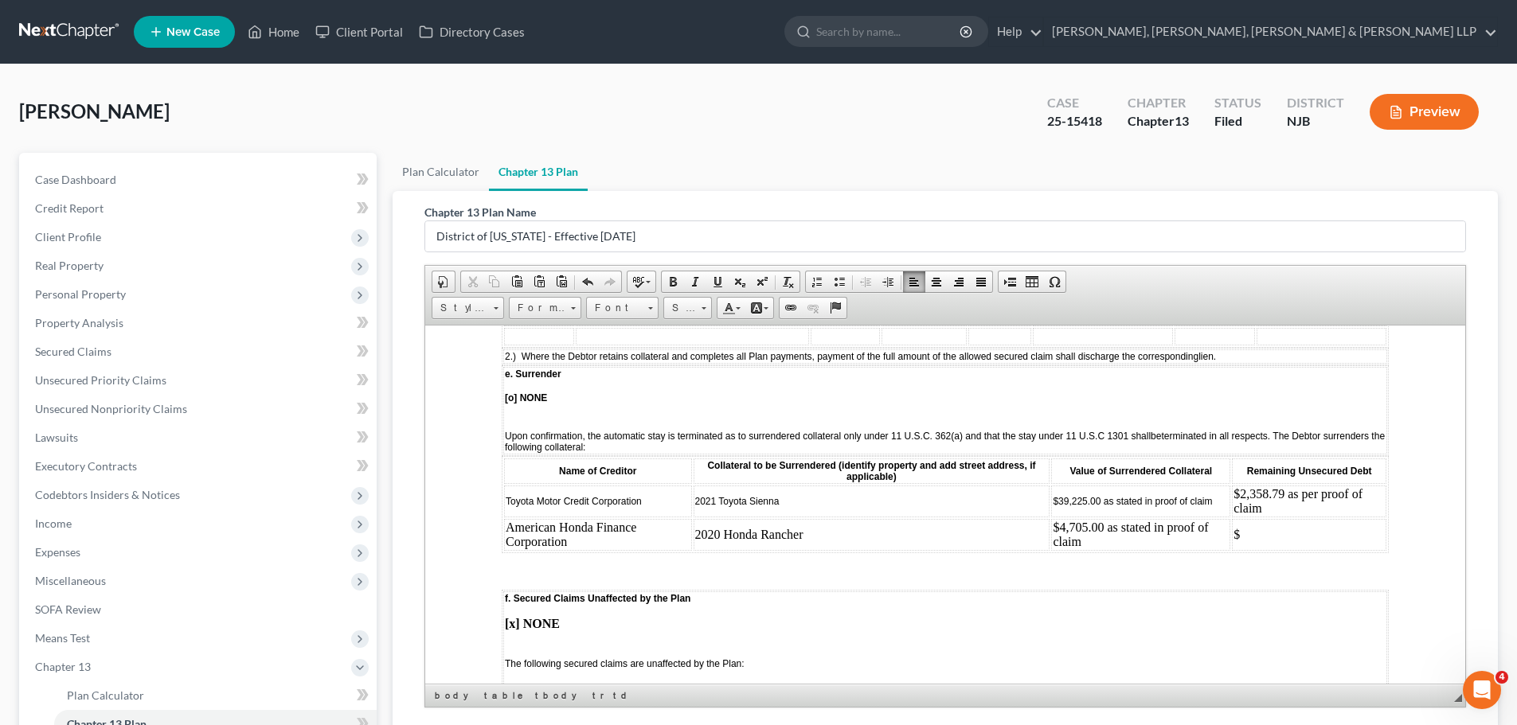
click at [1267, 518] on td "$" at bounding box center [1309, 534] width 154 height 32
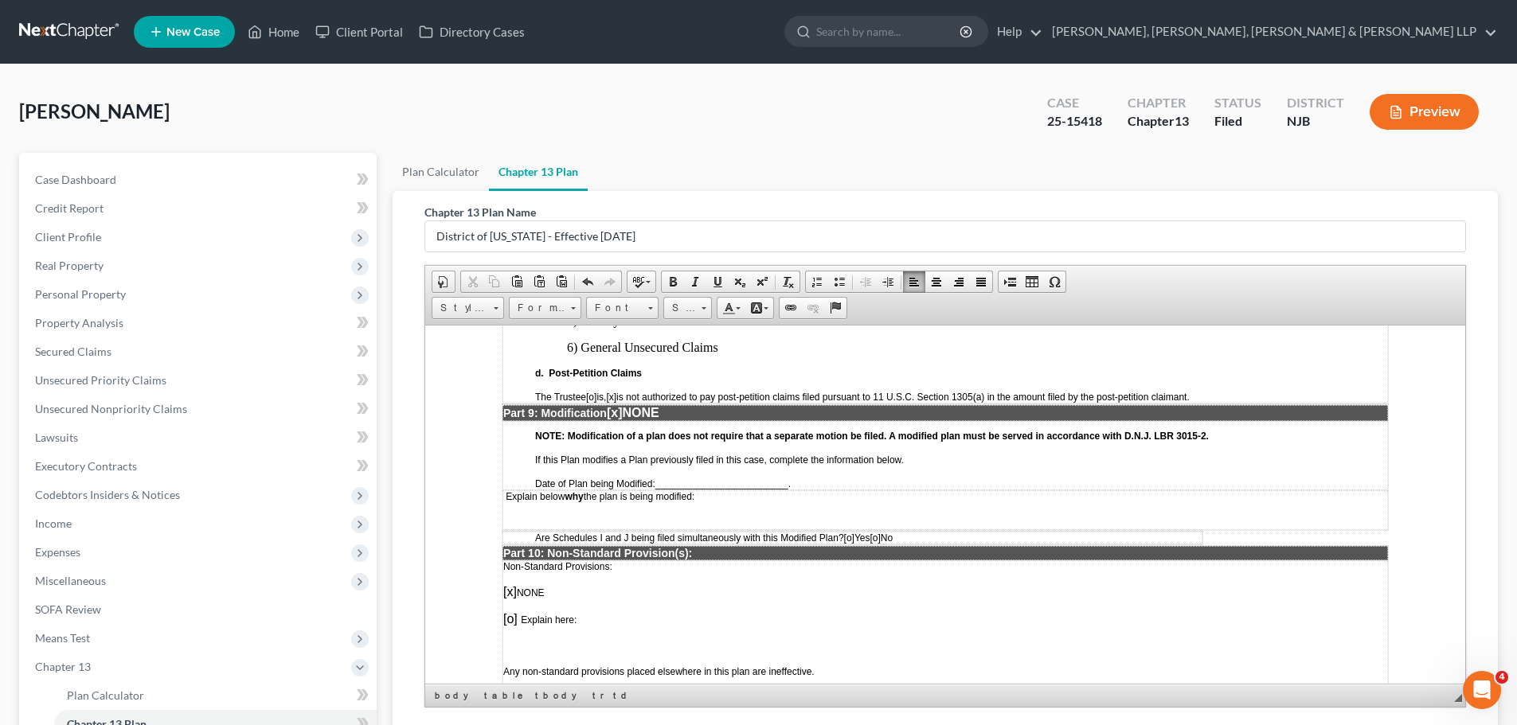
scroll to position [3901, 0]
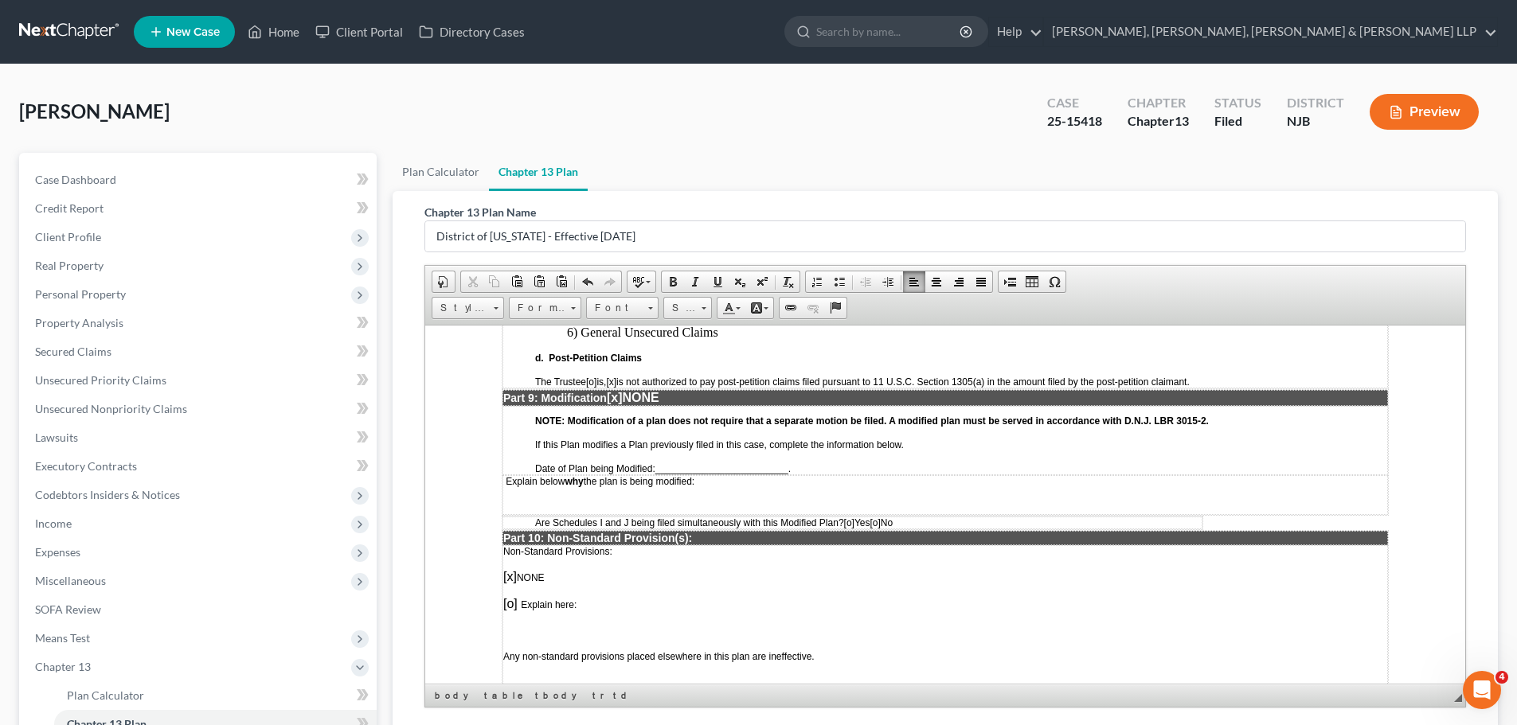
click at [620, 390] on span "[x]" at bounding box center [615, 397] width 16 height 14
click at [697, 463] on span "_________________________" at bounding box center [721, 468] width 133 height 11
drag, startPoint x: 691, startPoint y: 455, endPoint x: 704, endPoint y: 456, distance: 12.8
click at [691, 463] on span "_________________________" at bounding box center [721, 468] width 133 height 11
click at [799, 463] on span "______May 21, 2025___________________" at bounding box center [750, 468] width 191 height 11
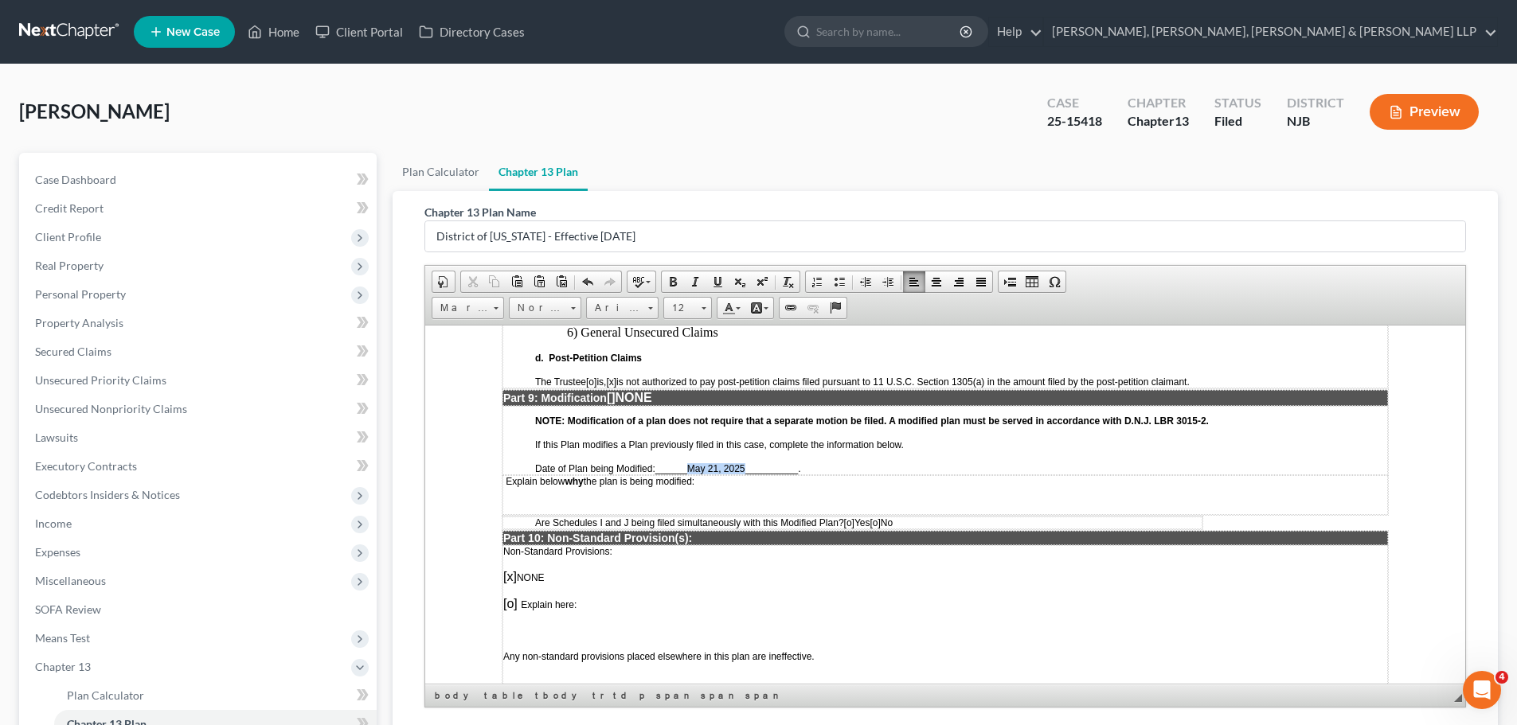
drag, startPoint x: 690, startPoint y: 455, endPoint x: 747, endPoint y: 462, distance: 57.7
click at [747, 463] on span "______May 21, 2025_ _________" at bounding box center [726, 468] width 143 height 11
click at [719, 279] on span at bounding box center [717, 281] width 13 height 13
click at [842, 463] on p "Date of Plan being Modified: ______ May 21, 2025 _ _________ ." at bounding box center [961, 468] width 852 height 11
click at [880, 517] on span "[o]" at bounding box center [874, 522] width 10 height 11
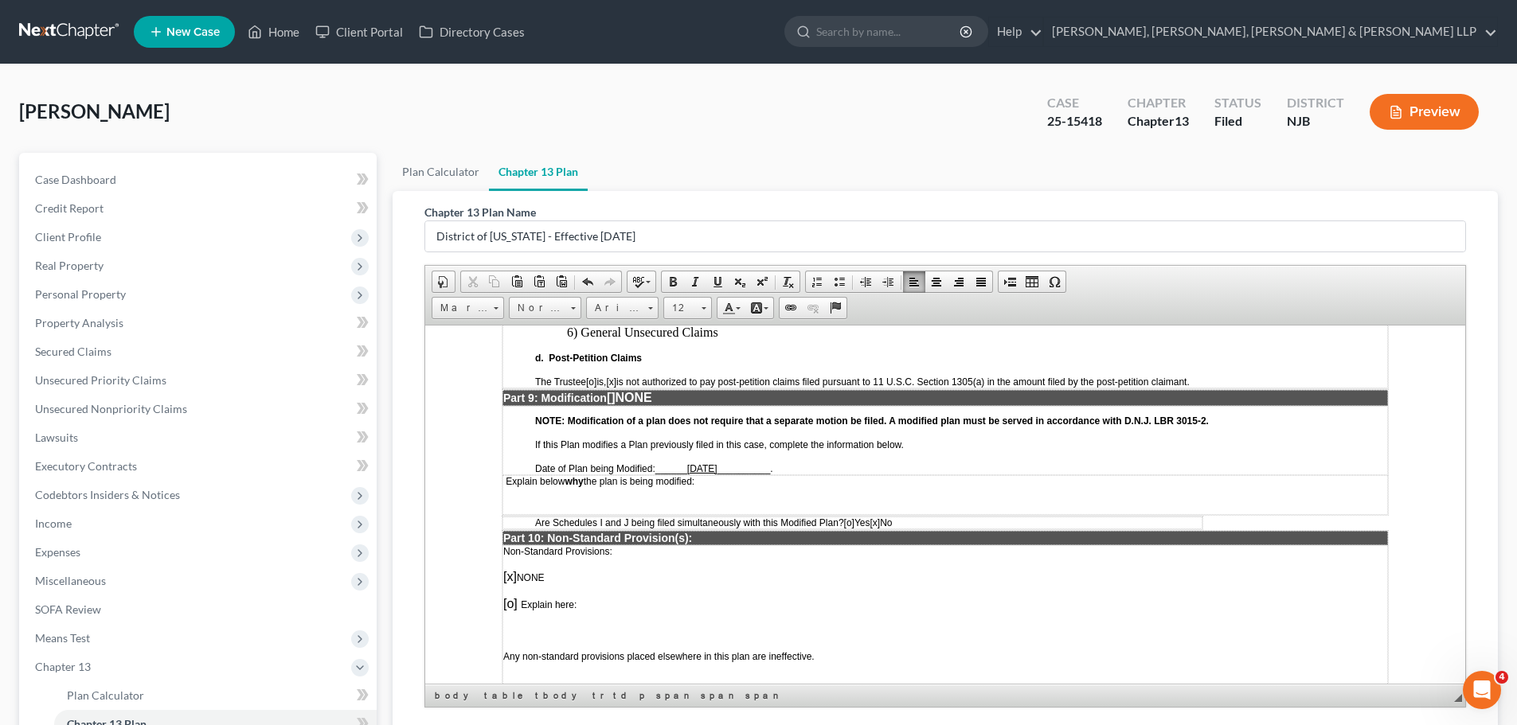
click at [733, 475] on p "Explain below why the plan is being modified:" at bounding box center [945, 480] width 884 height 11
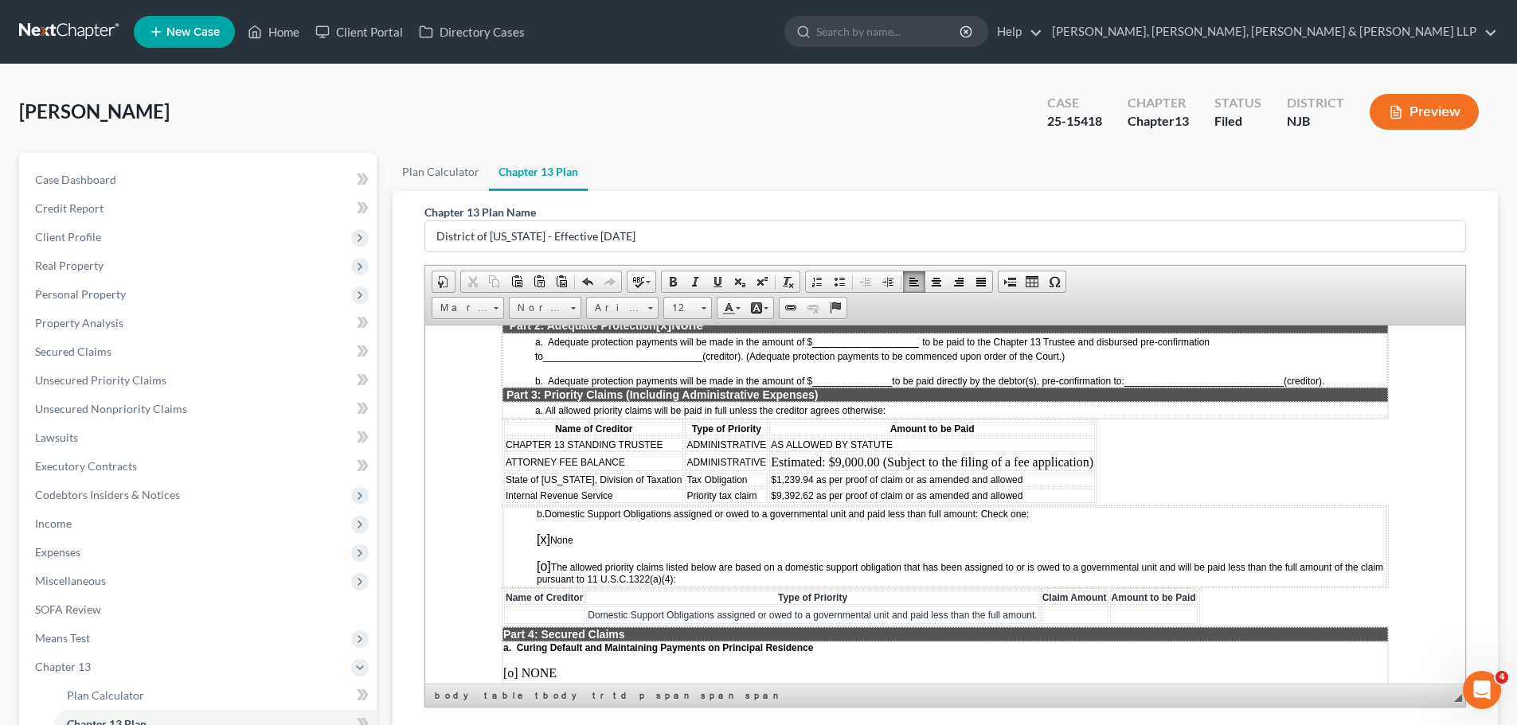
scroll to position [1321, 0]
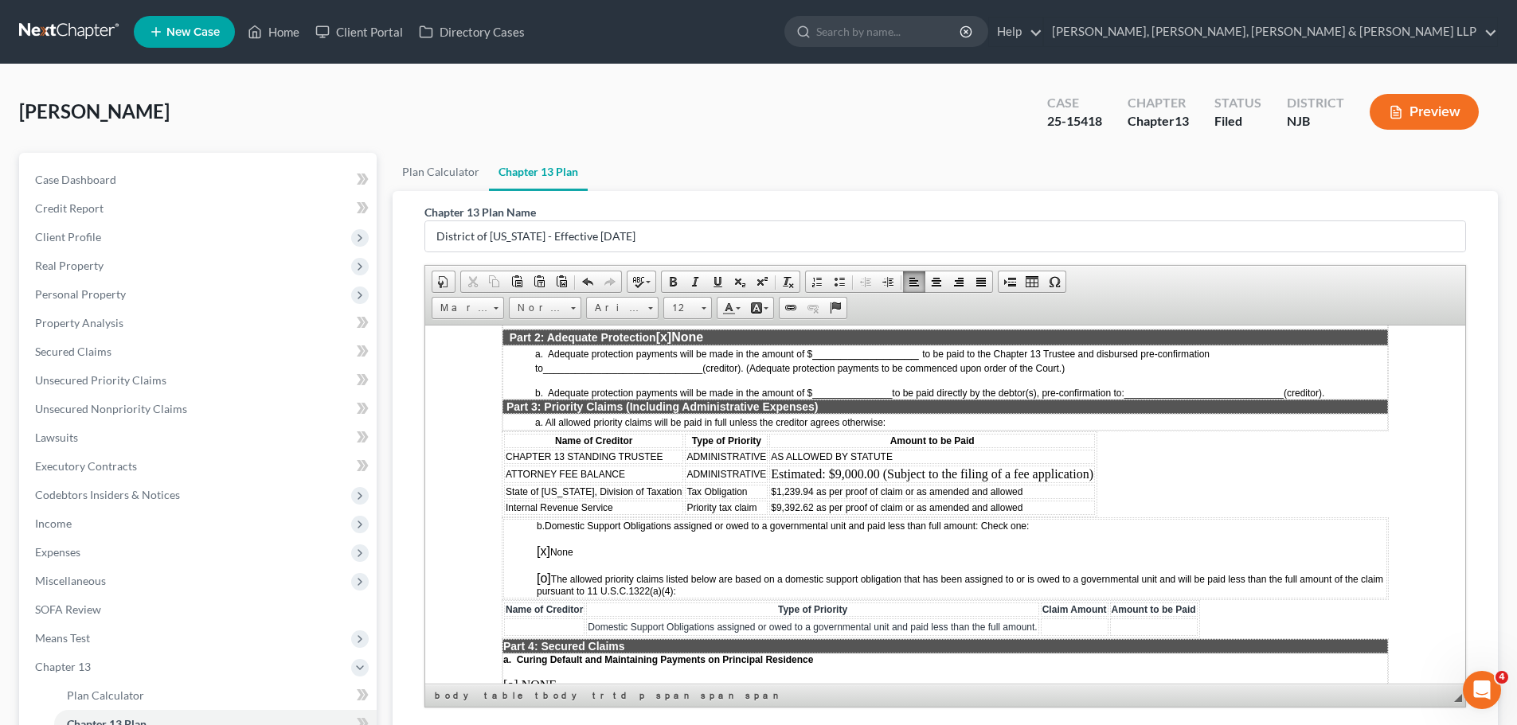
click at [756, 493] on td "Tax Obligation" at bounding box center [726, 491] width 83 height 14
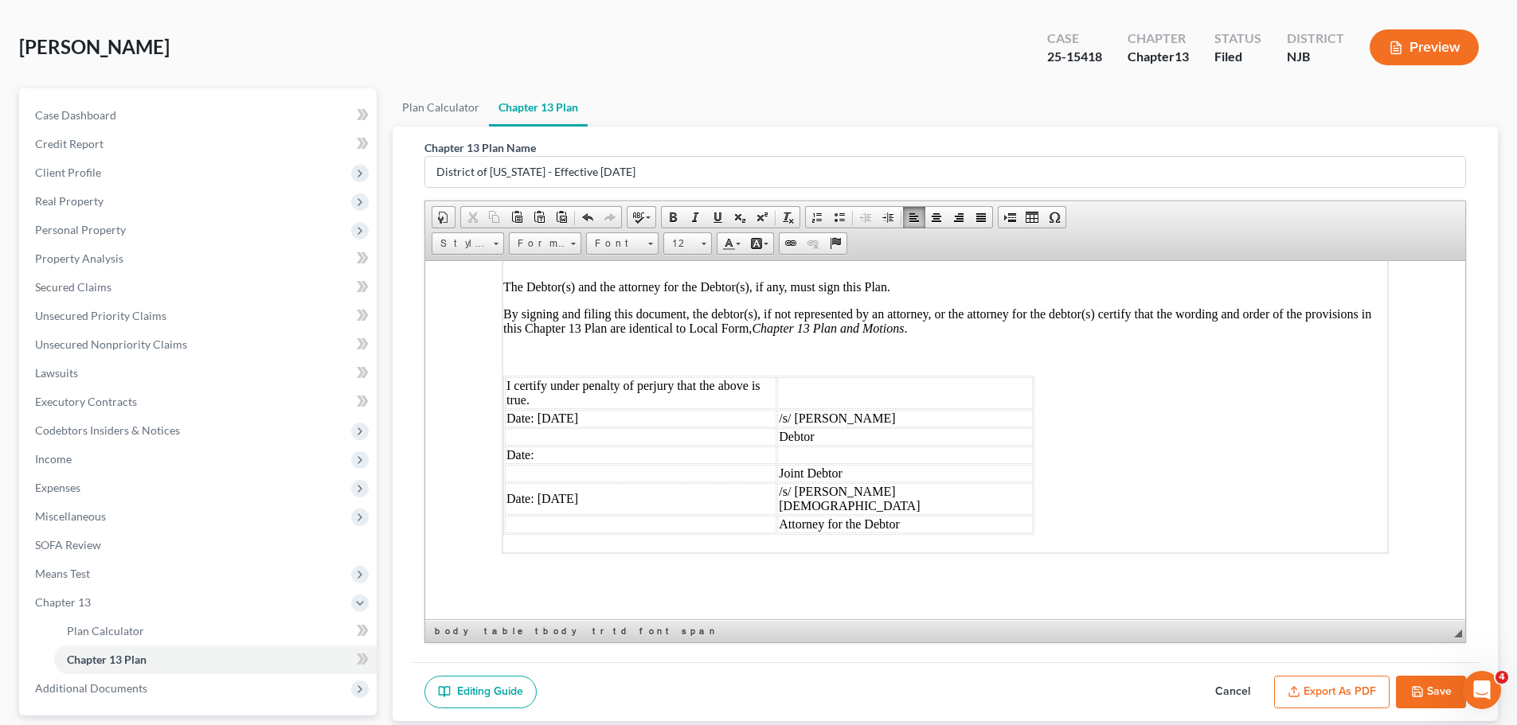
scroll to position [170, 0]
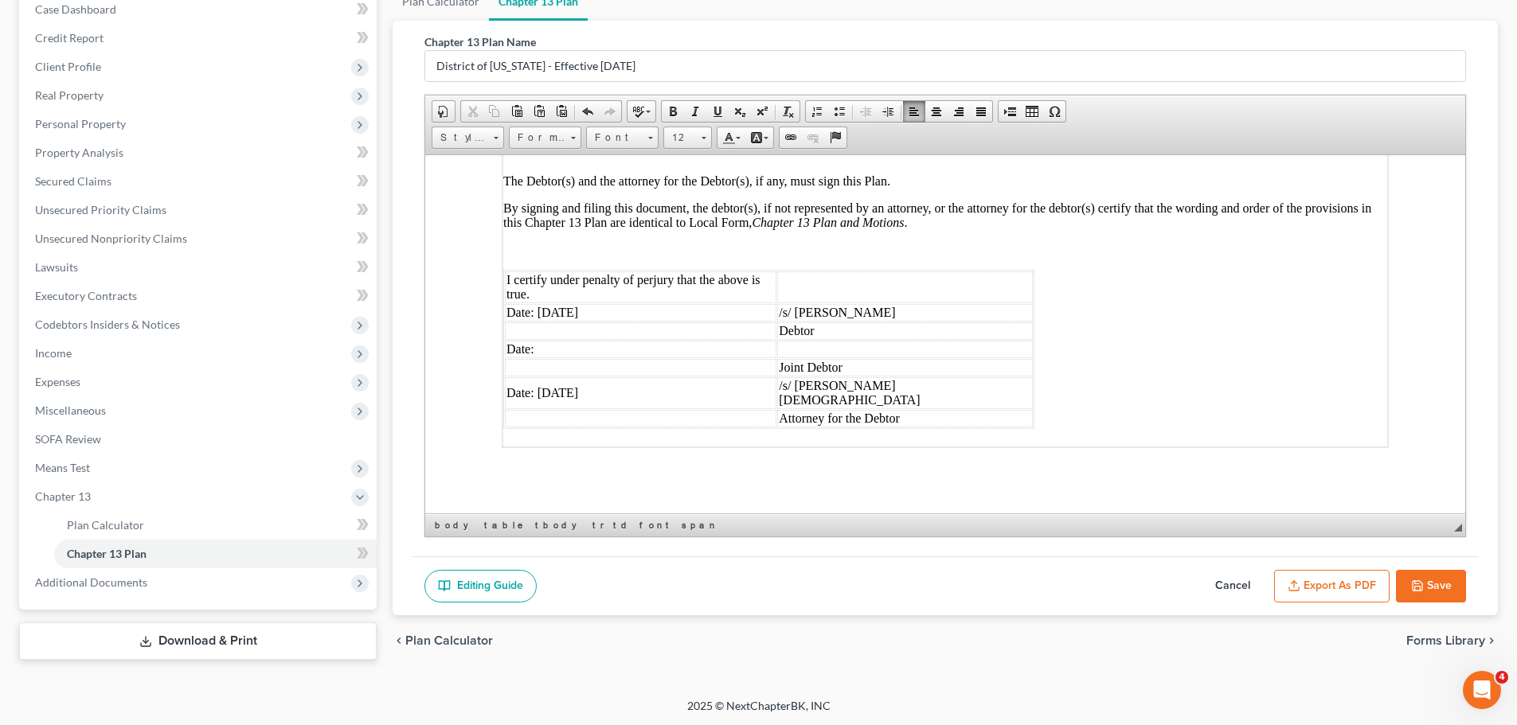
click at [1445, 591] on button "Save" at bounding box center [1431, 586] width 70 height 33
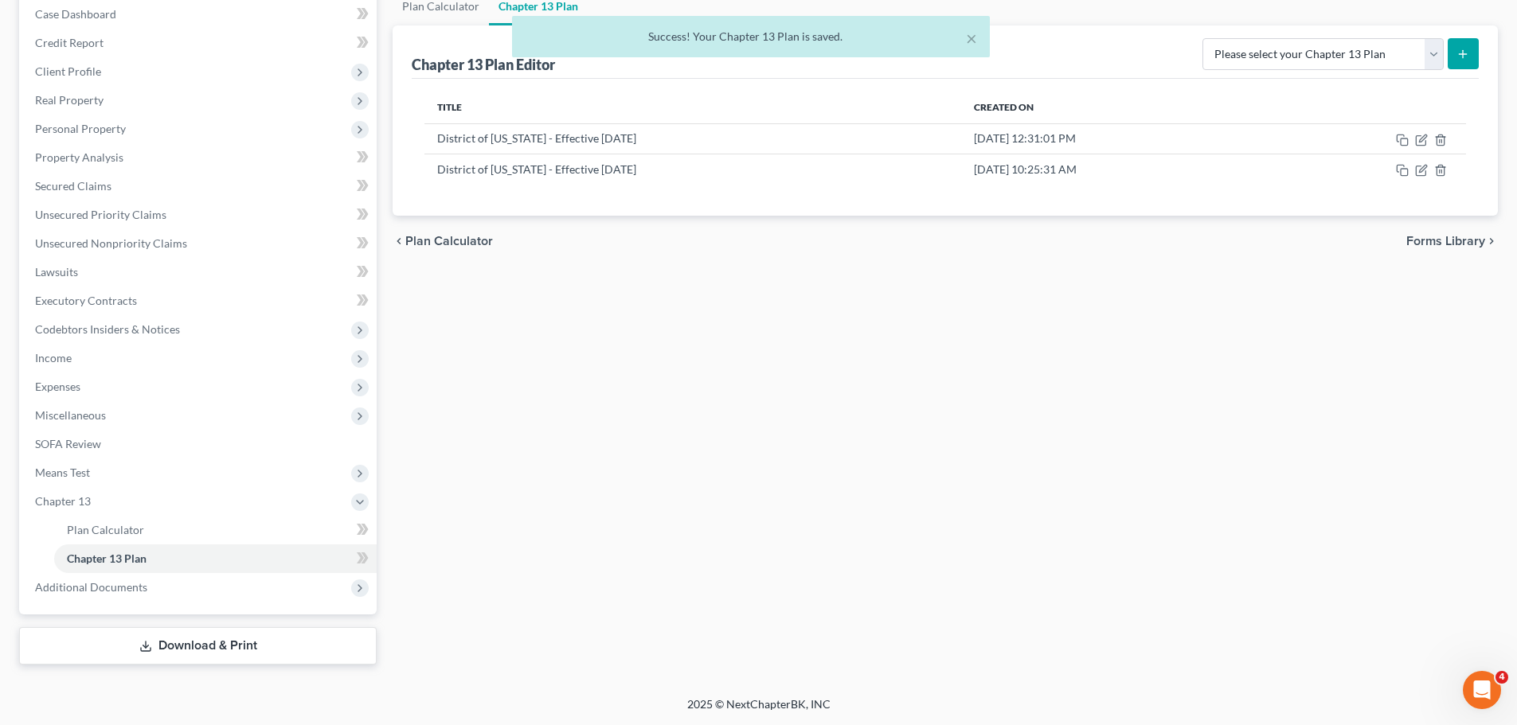
scroll to position [166, 0]
